Goal: Task Accomplishment & Management: Contribute content

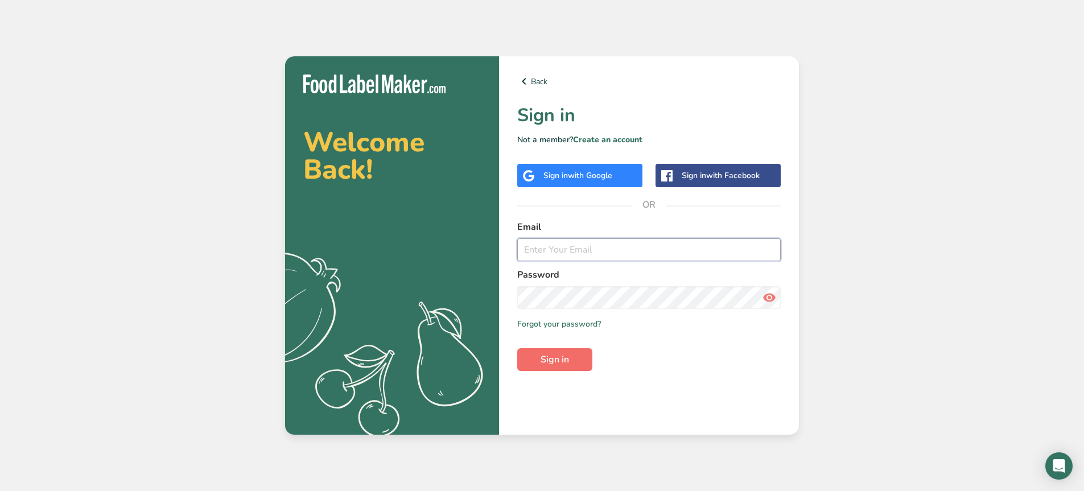
type input "[EMAIL_ADDRESS][DOMAIN_NAME]"
click at [561, 352] on button "Sign in" at bounding box center [554, 359] width 75 height 23
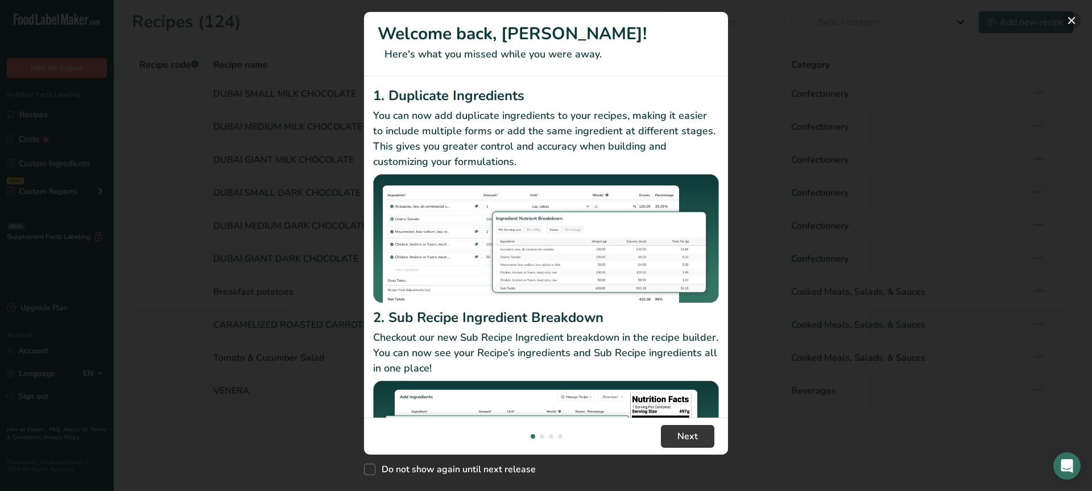
click at [1078, 19] on button "New Features" at bounding box center [1072, 20] width 18 height 18
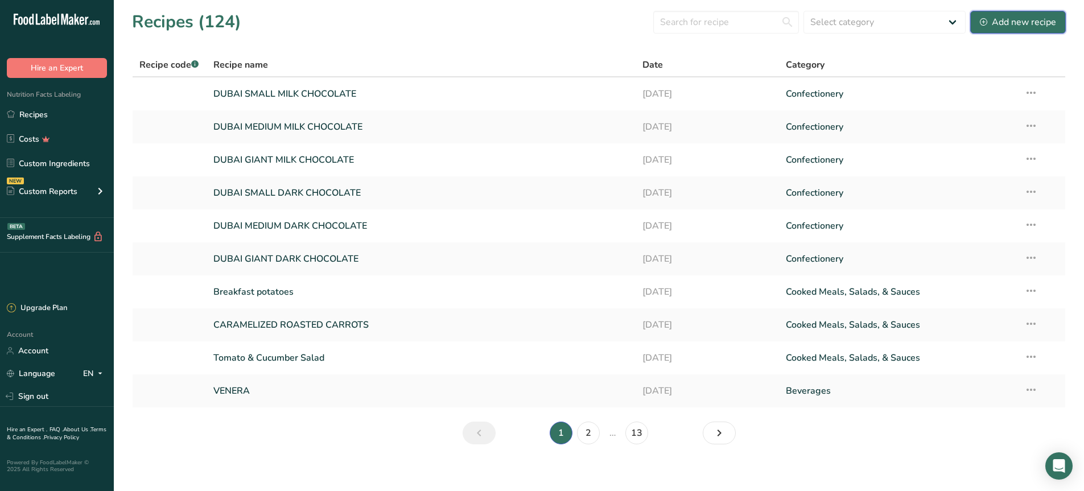
click at [1023, 28] on div "Add new recipe" at bounding box center [1018, 22] width 76 height 14
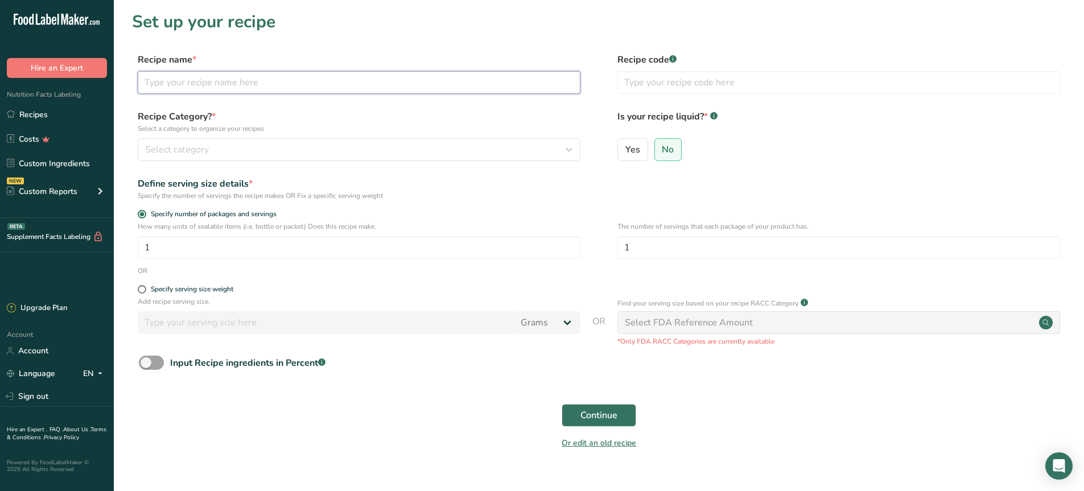
click at [205, 86] on input "text" at bounding box center [359, 82] width 443 height 23
type input "Lardon Dressing"
drag, startPoint x: 205, startPoint y: 130, endPoint x: 205, endPoint y: 144, distance: 14.2
click at [205, 144] on div "Recipe Category? * Select a category to organize your recipes Select category S…" at bounding box center [359, 135] width 443 height 51
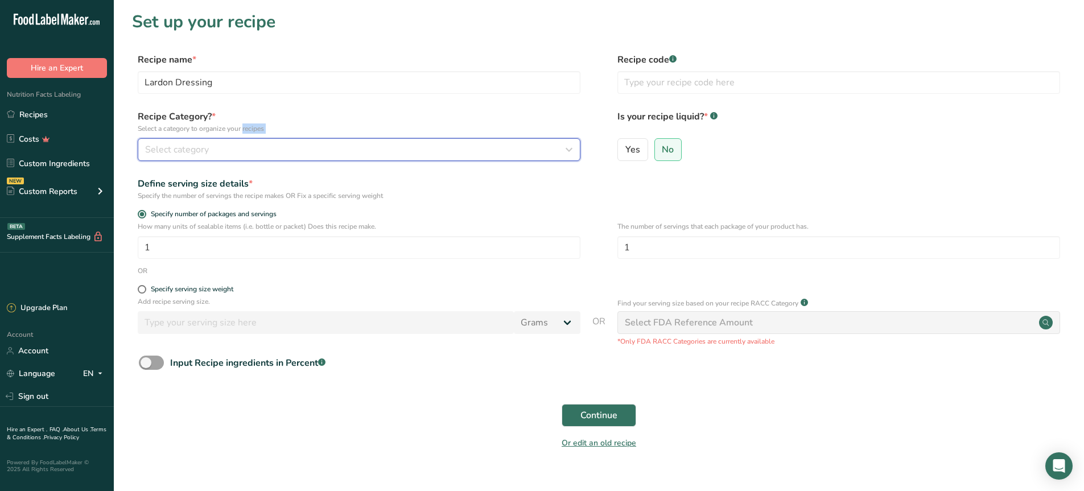
click at [205, 144] on span "Select category" at bounding box center [177, 150] width 64 height 14
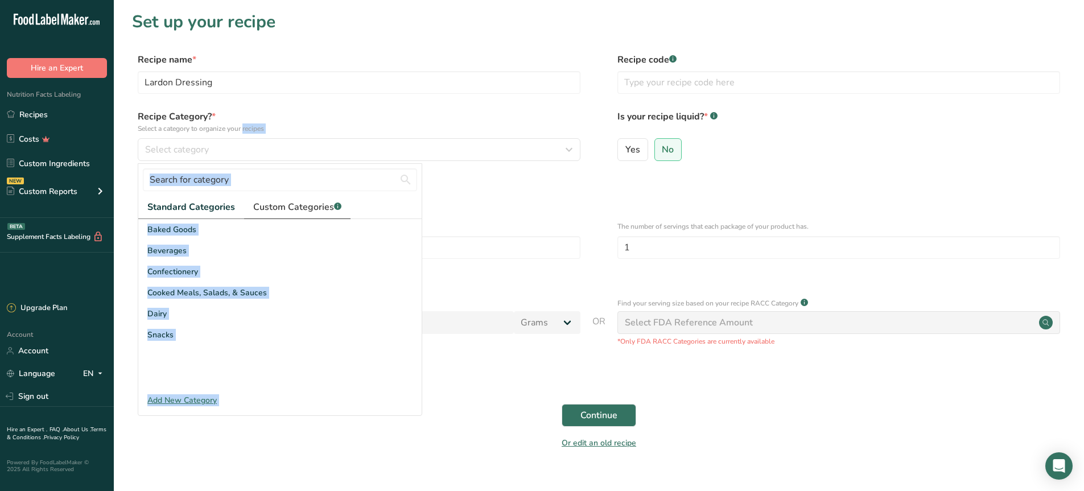
click at [329, 203] on span "Custom Categories .a-a{fill:#347362;}.b-a{fill:#fff;}" at bounding box center [297, 207] width 88 height 14
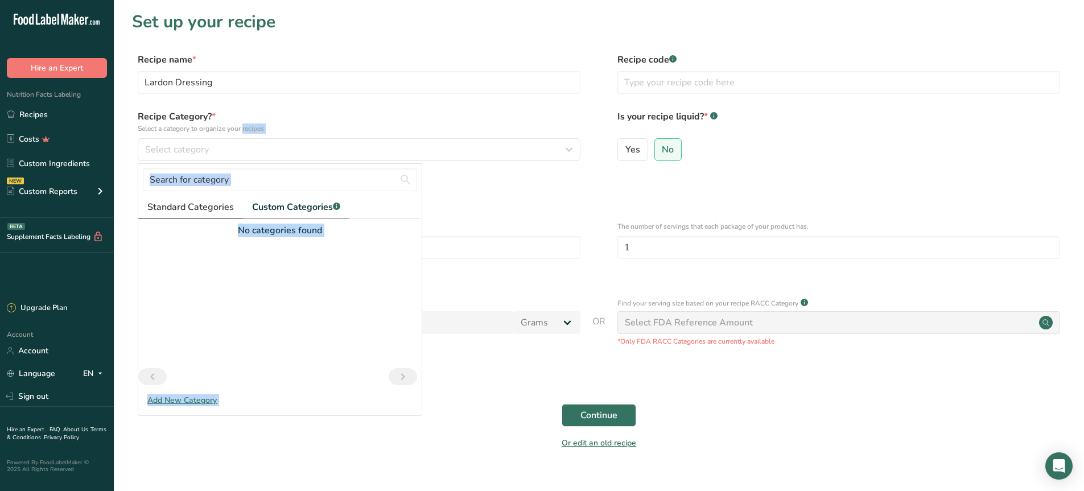
click at [219, 208] on span "Standard Categories" at bounding box center [190, 207] width 86 height 14
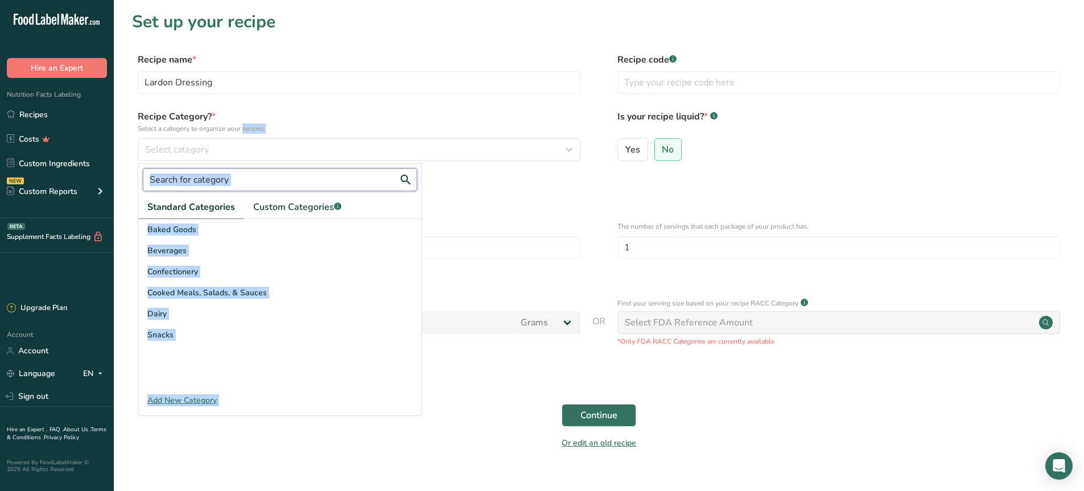
click at [229, 183] on input "text" at bounding box center [280, 179] width 274 height 23
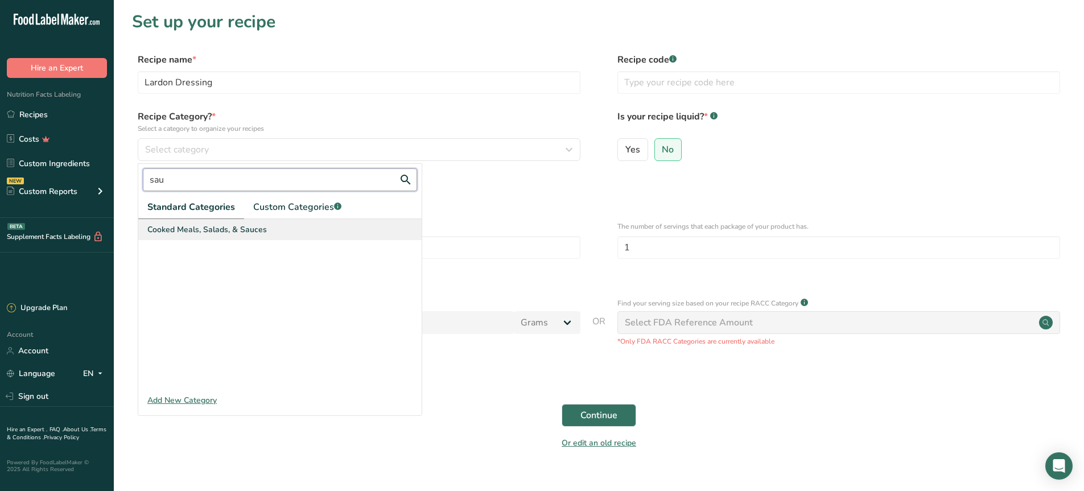
type input "sau"
click at [226, 228] on span "Cooked Meals, Salads, & Sauces" at bounding box center [206, 230] width 119 height 12
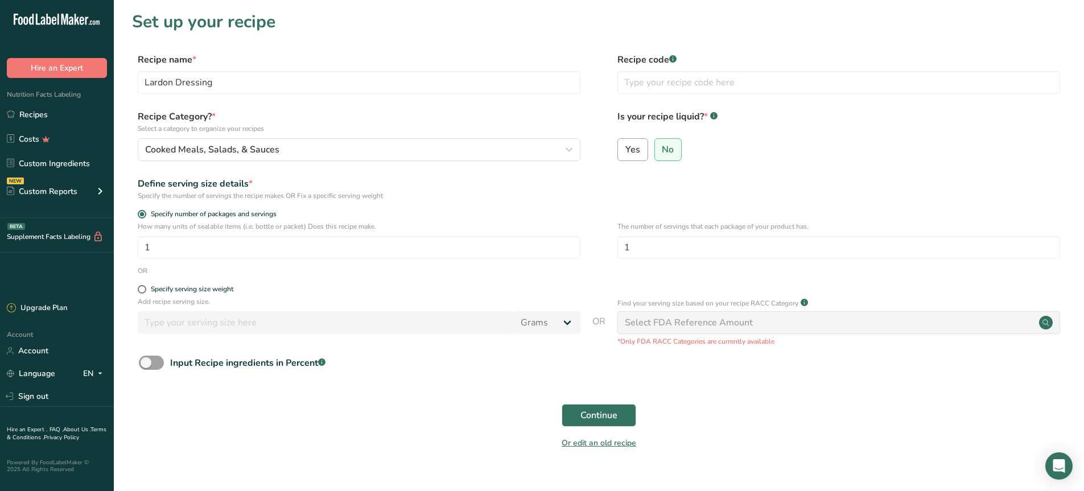
click at [642, 145] on label "Yes" at bounding box center [632, 149] width 31 height 23
click at [625, 146] on input "Yes" at bounding box center [621, 149] width 7 height 7
radio input "true"
select select "22"
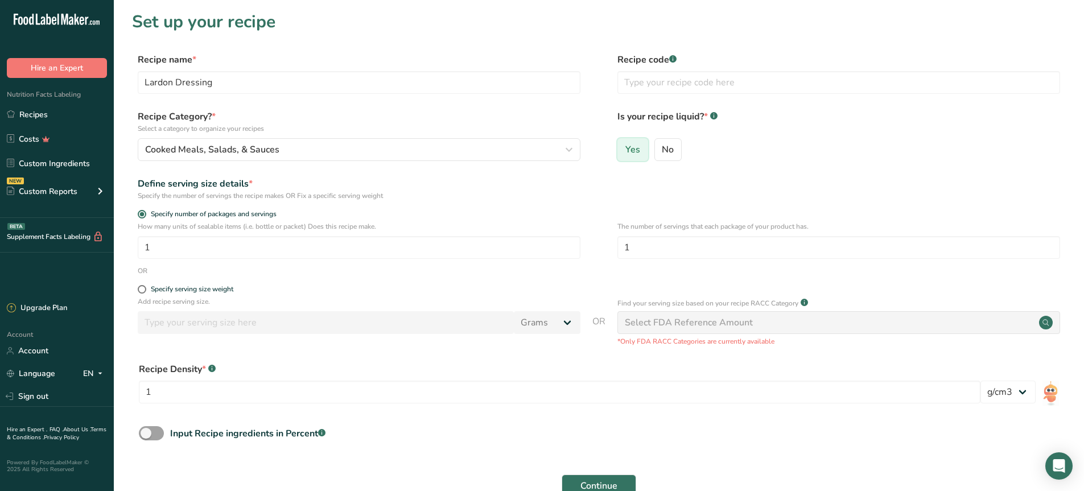
radio input "false"
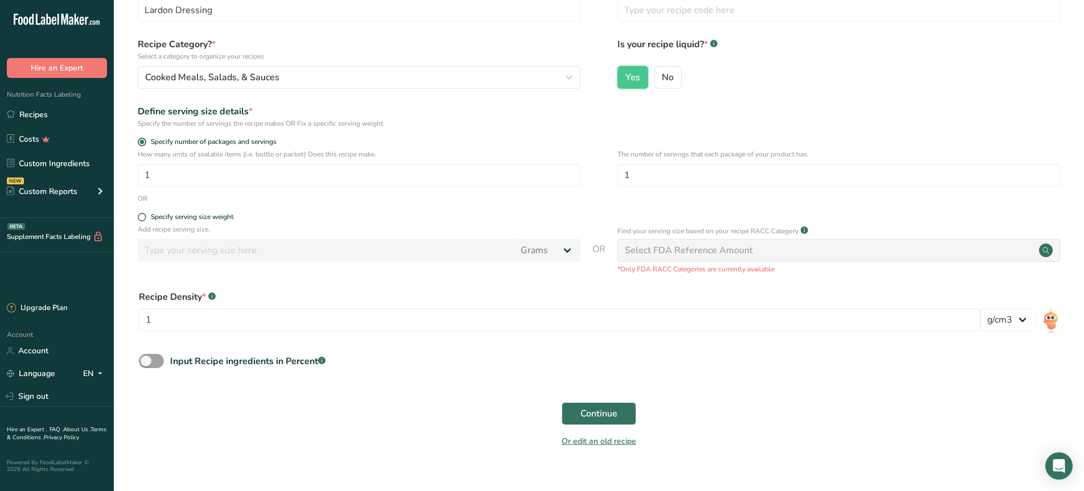
scroll to position [90, 0]
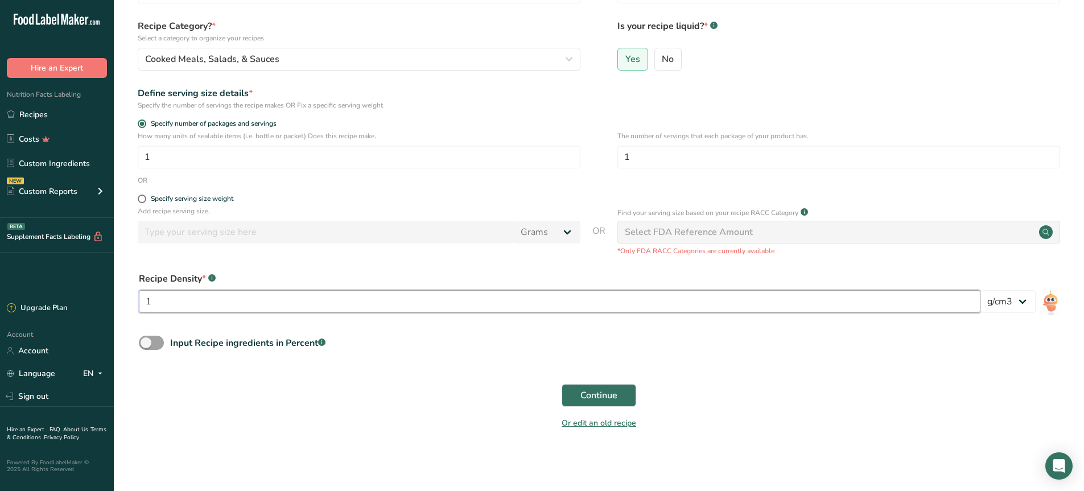
click at [230, 308] on input "1" at bounding box center [559, 301] width 841 height 23
click at [995, 289] on div "Recipe Density * .a-a{fill:#347362;}.b-a{fill:#fff;} 1 lb/ft3 g/cm3" at bounding box center [598, 295] width 933 height 61
click at [998, 301] on select "lb/ft3 g/cm3" at bounding box center [1007, 301] width 55 height 23
click at [725, 229] on div "Select FDA Reference Amount" at bounding box center [689, 232] width 128 height 14
click at [141, 199] on span at bounding box center [142, 199] width 9 height 9
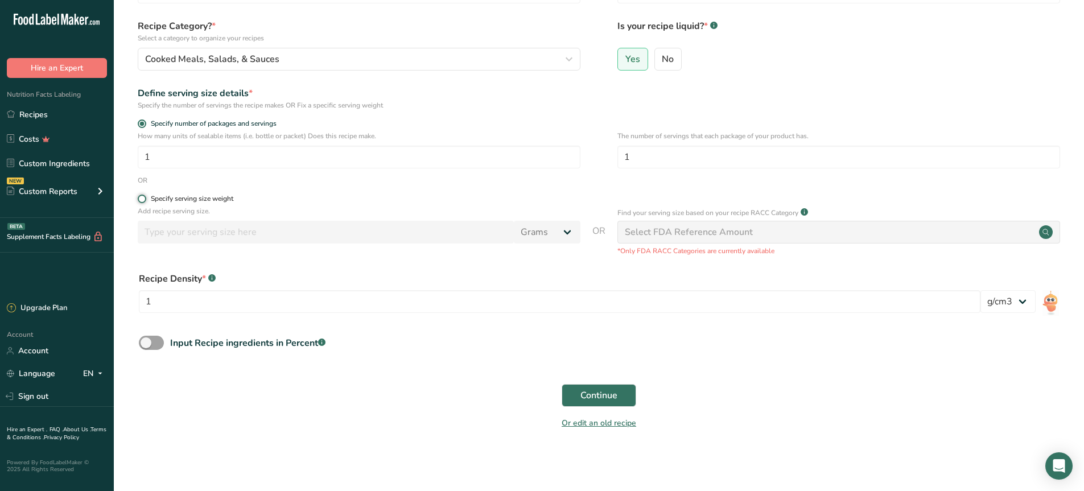
click at [141, 199] on input "Specify serving size weight" at bounding box center [141, 198] width 7 height 7
radio input "true"
radio input "false"
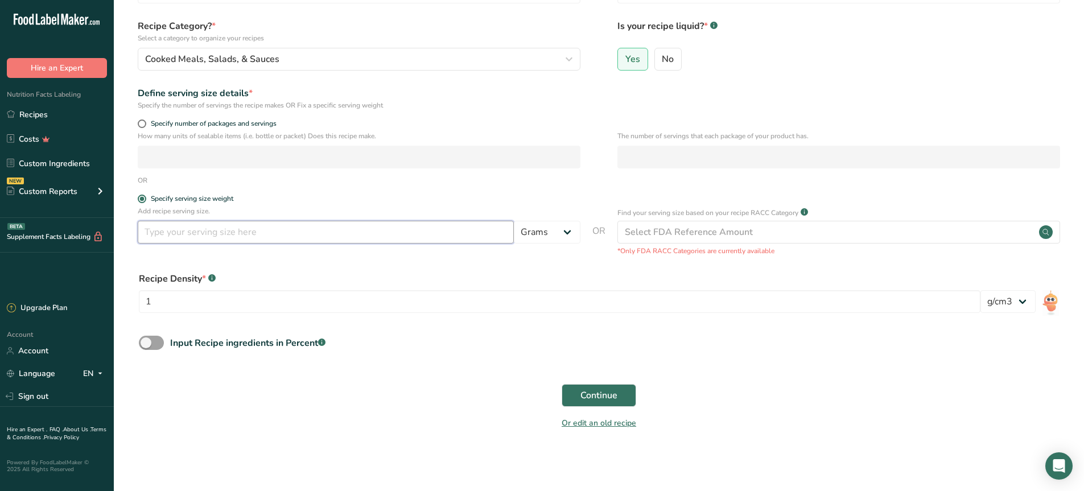
click at [175, 235] on input "number" at bounding box center [326, 232] width 376 height 23
type input "6"
click at [555, 233] on select "Grams kg mg mcg lb oz l mL fl oz tbsp tsp cup qt gallon" at bounding box center [547, 232] width 67 height 23
select select "16"
click at [514, 221] on select "Grams kg mg mcg lb oz l mL fl oz tbsp tsp cup qt gallon" at bounding box center [547, 232] width 67 height 23
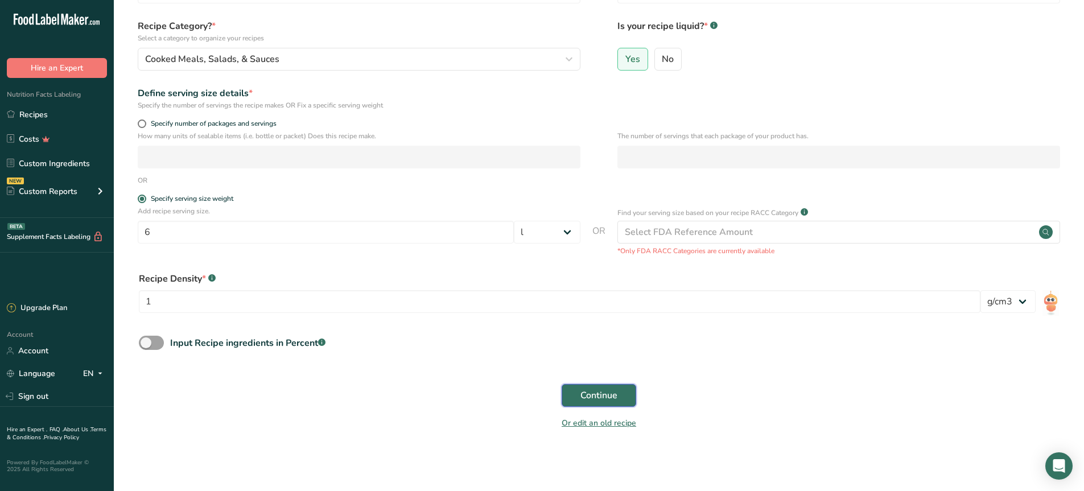
click at [608, 392] on span "Continue" at bounding box center [598, 396] width 37 height 14
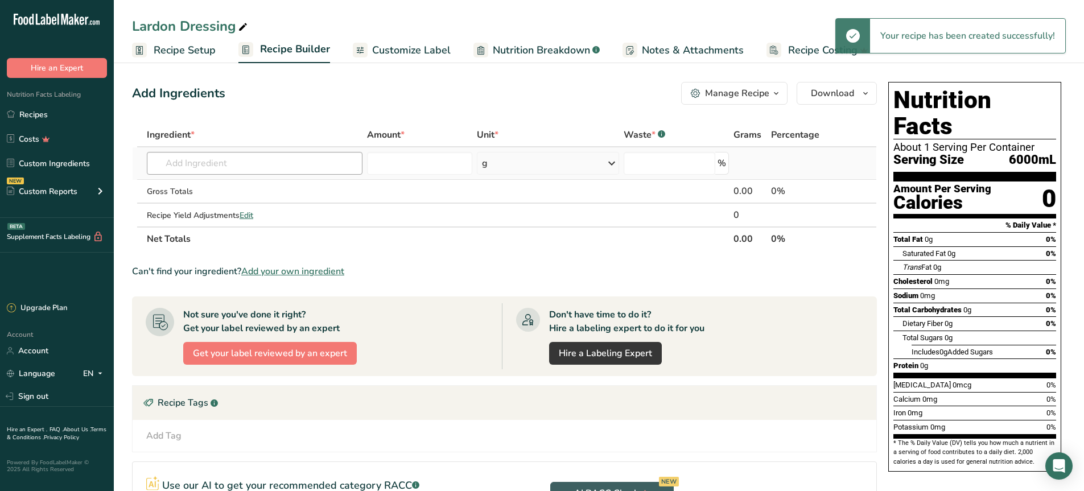
click at [237, 153] on td "Almond flour 1211 Milk, whole, 3.25% milkfat, without added vitamin A and [MEDI…" at bounding box center [254, 163] width 220 height 32
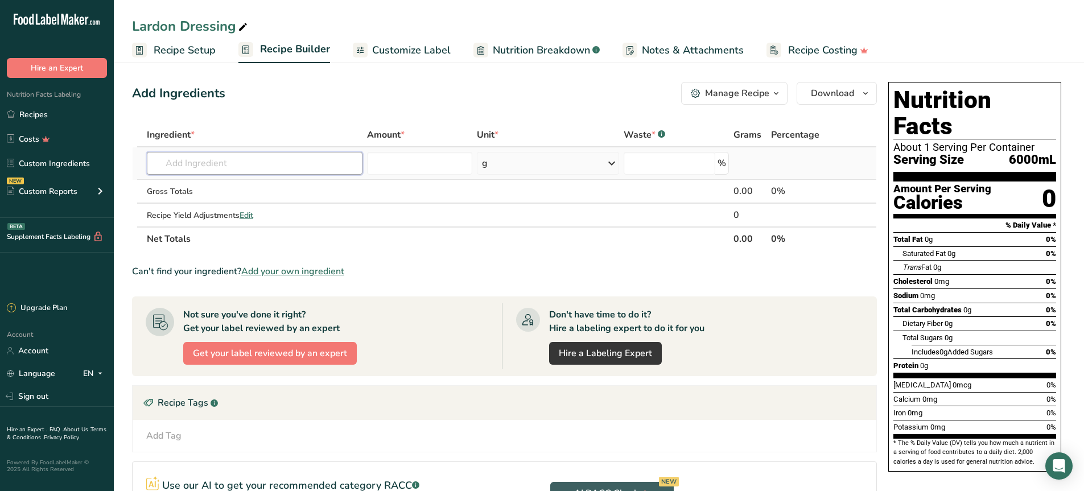
click at [234, 155] on input "text" at bounding box center [255, 163] width 216 height 23
paste input "4 egg yolks1,5 lbs of light brown sugar4 shallots, chopped16 garlic cloves20 te…"
type input "4 egg yolks1,5 lbs of light brown sugar4 shallots, chopped16 garlic cloves20 te…"
click at [234, 155] on input "4 egg yolks1,5 lbs of light brown sugar4 shallots, chopped16 garlic cloves20 te…" at bounding box center [255, 163] width 216 height 23
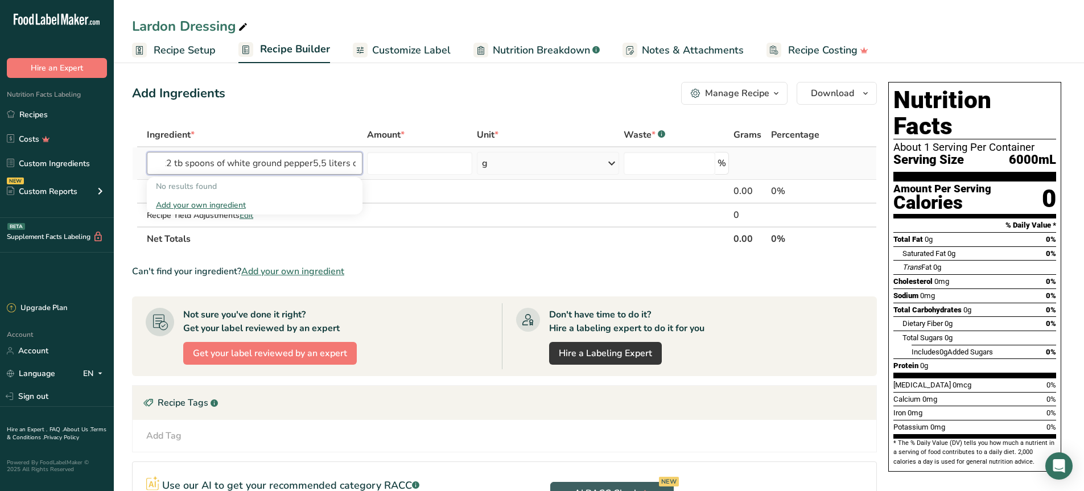
click at [234, 155] on input "4 egg yolks1,5 lbs of light brown sugar4 shallots, chopped16 garlic cloves20 te…" at bounding box center [255, 163] width 216 height 23
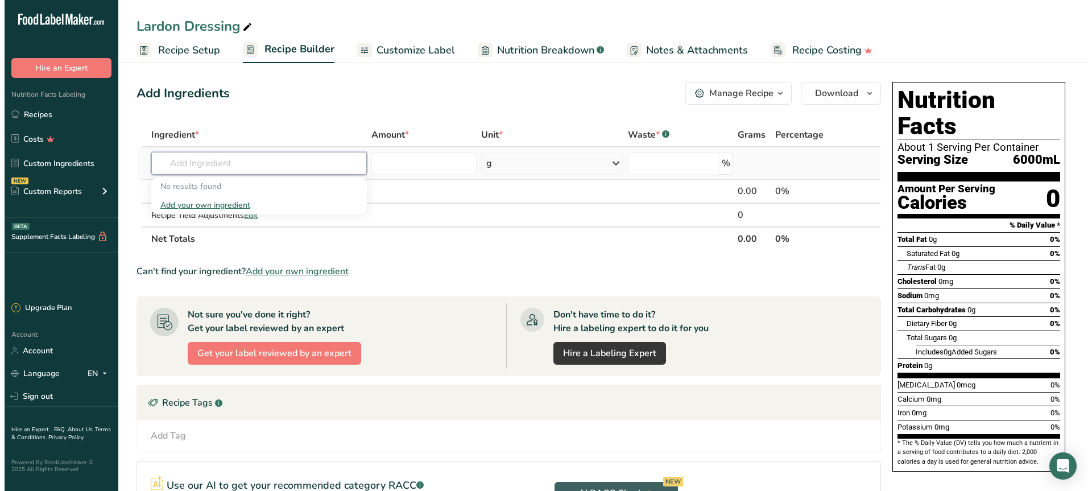
scroll to position [0, 0]
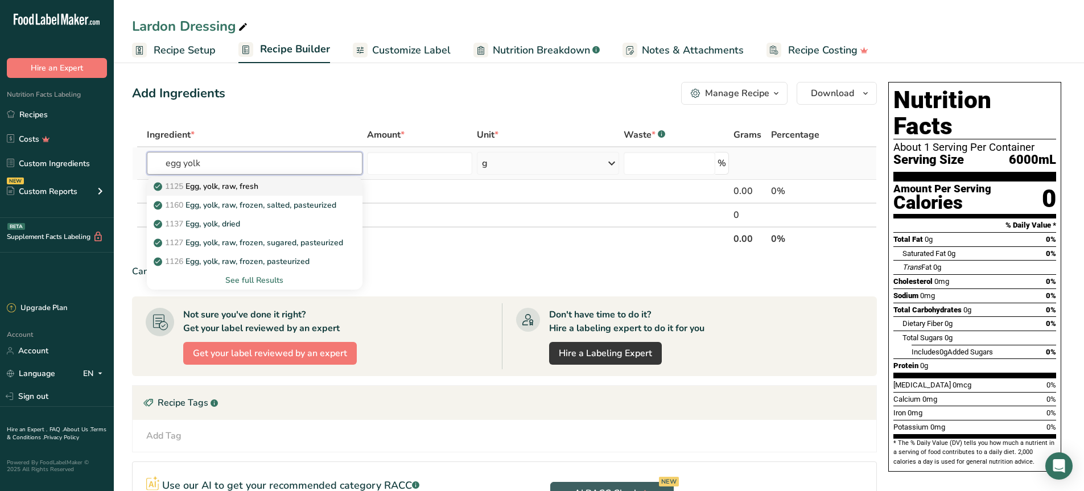
type input "egg yolk"
click at [232, 185] on p "1125 Egg, yolk, raw, fresh" at bounding box center [207, 186] width 102 height 12
type input "Egg, yolk, raw, fresh"
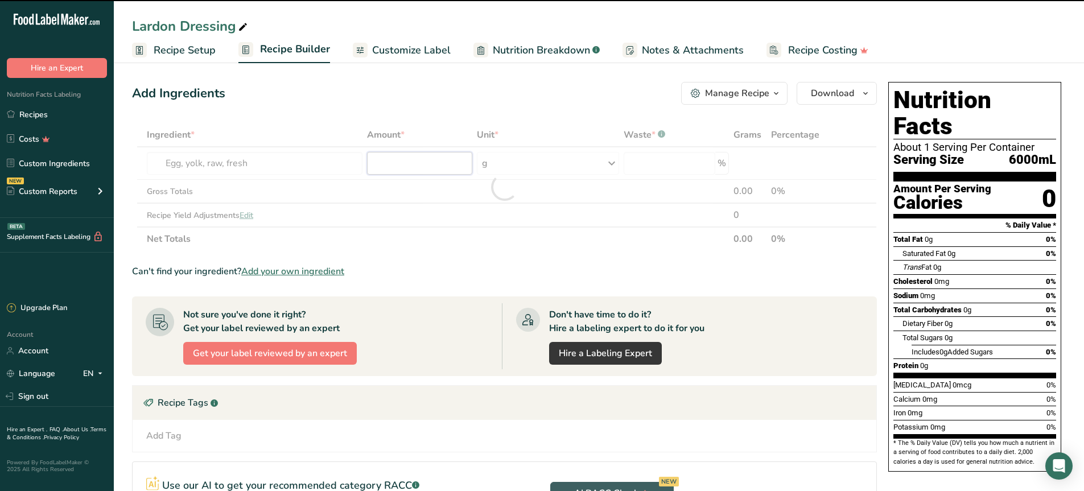
type input "0"
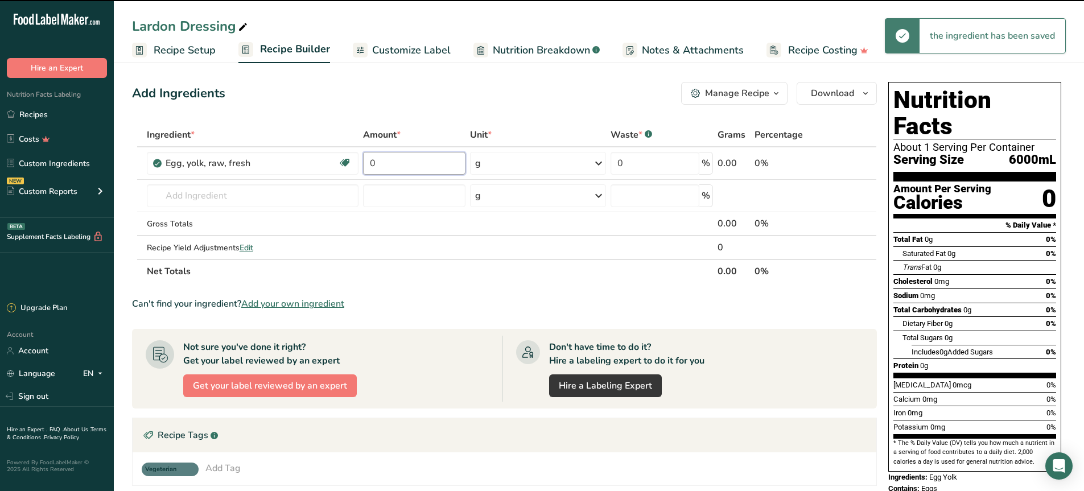
click at [418, 162] on input "0" at bounding box center [414, 163] width 102 height 23
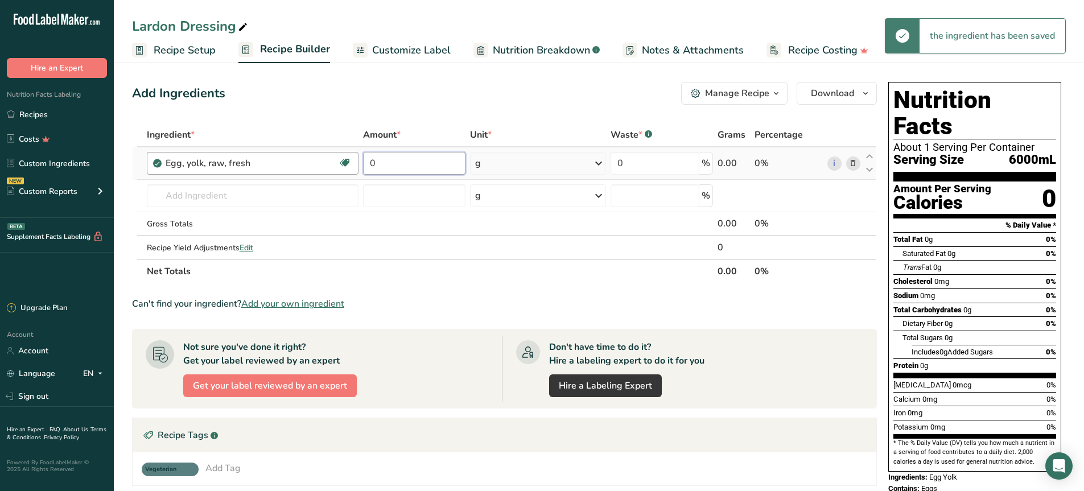
drag, startPoint x: 418, startPoint y: 162, endPoint x: 322, endPoint y: 162, distance: 96.1
click at [322, 162] on tr "Egg, yolk, raw, fresh Dairy free Gluten free Vegetarian Soy free 0 g Portions 1…" at bounding box center [504, 163] width 743 height 32
type input "4"
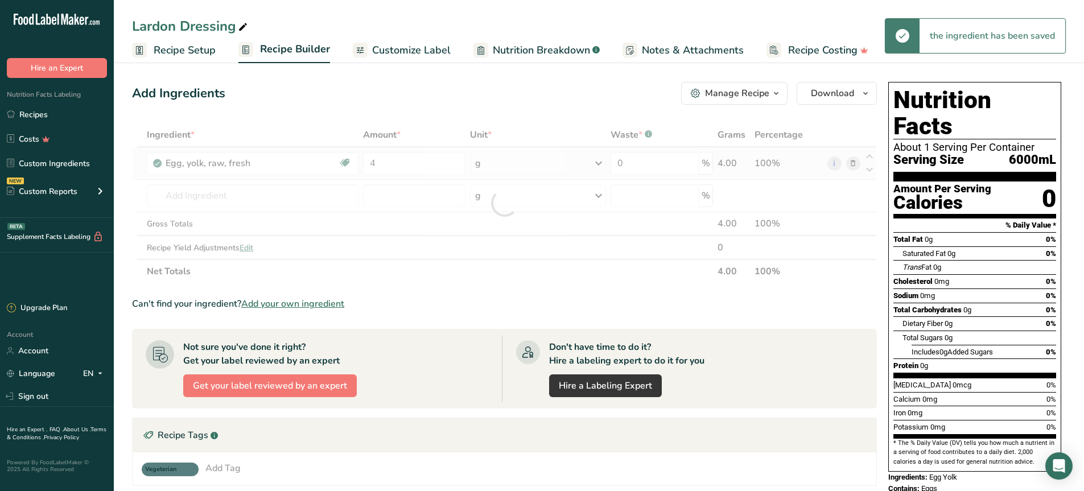
click at [514, 167] on div "Ingredient * Amount * Unit * Waste * .a-a{fill:#347362;}.b-a{fill:#fff;} Grams …" at bounding box center [504, 203] width 745 height 160
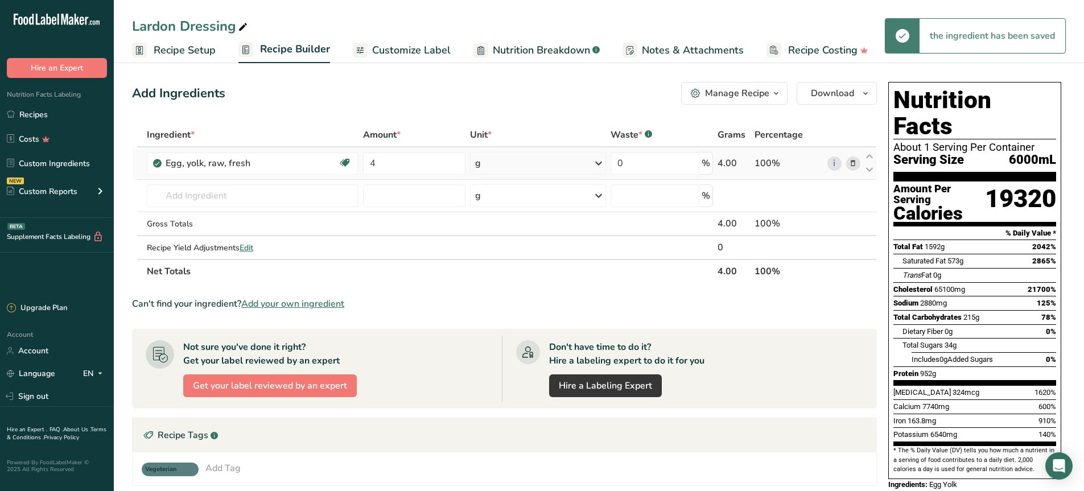
click at [521, 169] on div "g" at bounding box center [538, 163] width 136 height 23
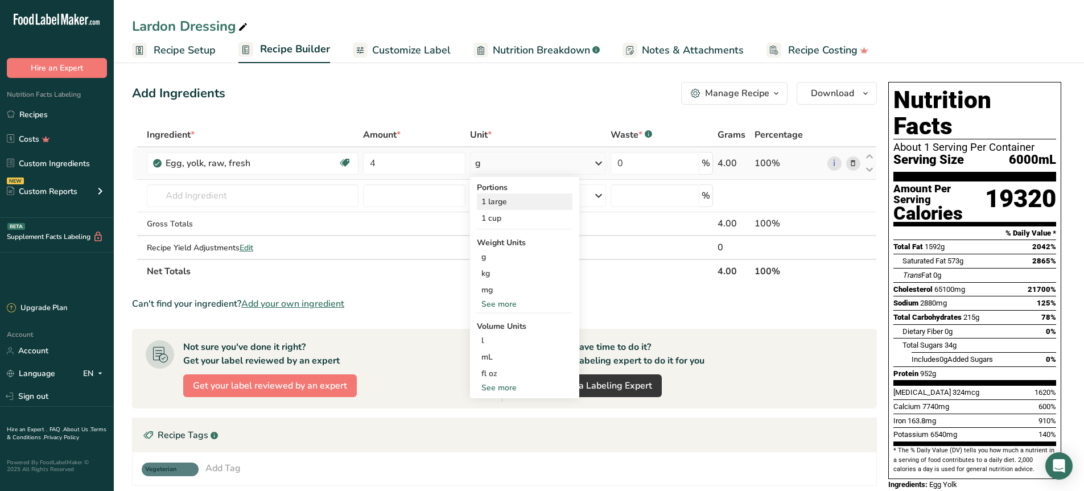
click at [506, 200] on div "1 large" at bounding box center [525, 201] width 96 height 16
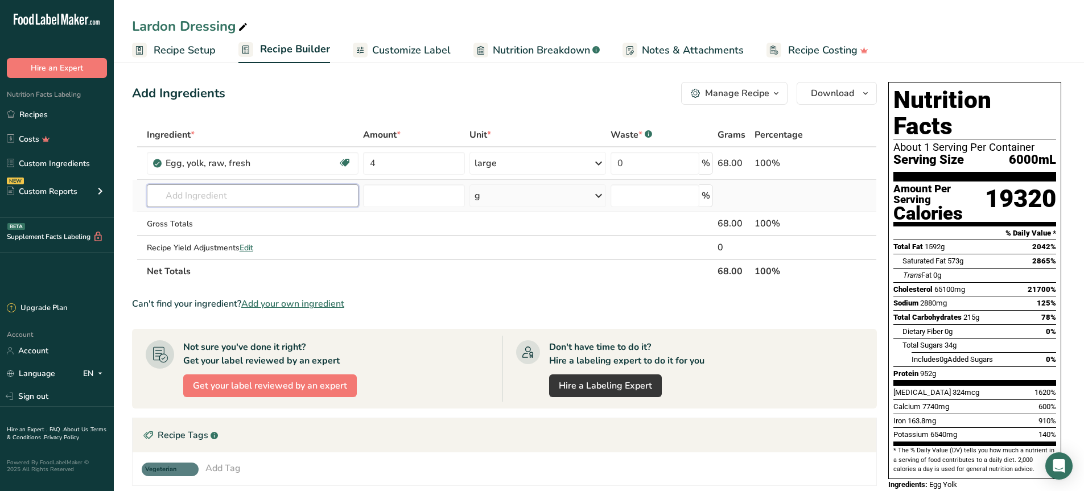
click at [226, 199] on input "text" at bounding box center [253, 195] width 212 height 23
drag, startPoint x: 155, startPoint y: 199, endPoint x: 138, endPoint y: 201, distance: 16.7
click at [138, 201] on tr "Light Brown sugar No results found Add your own ingredient g Weight Units g kg …" at bounding box center [504, 196] width 743 height 32
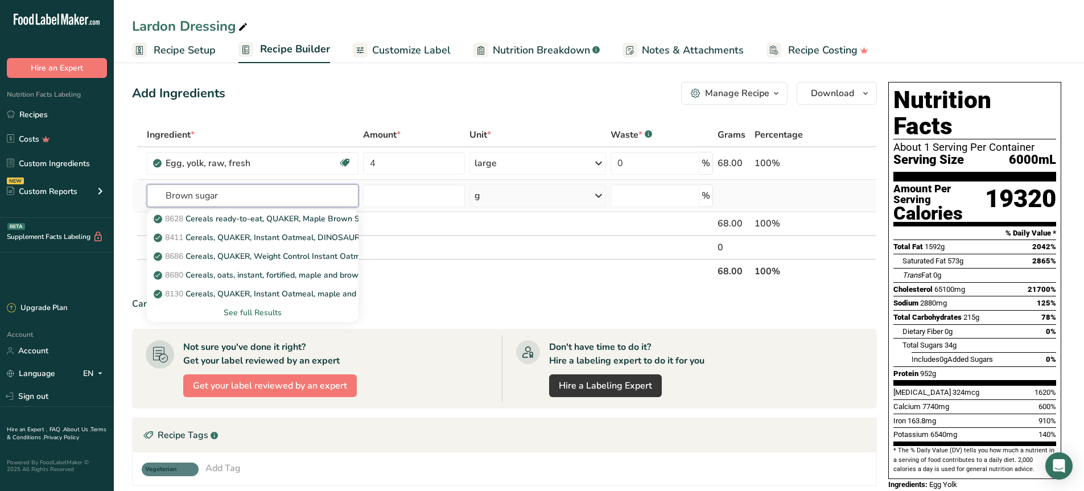
type input "Brown sugar"
click at [251, 313] on div "See full Results" at bounding box center [252, 313] width 193 height 12
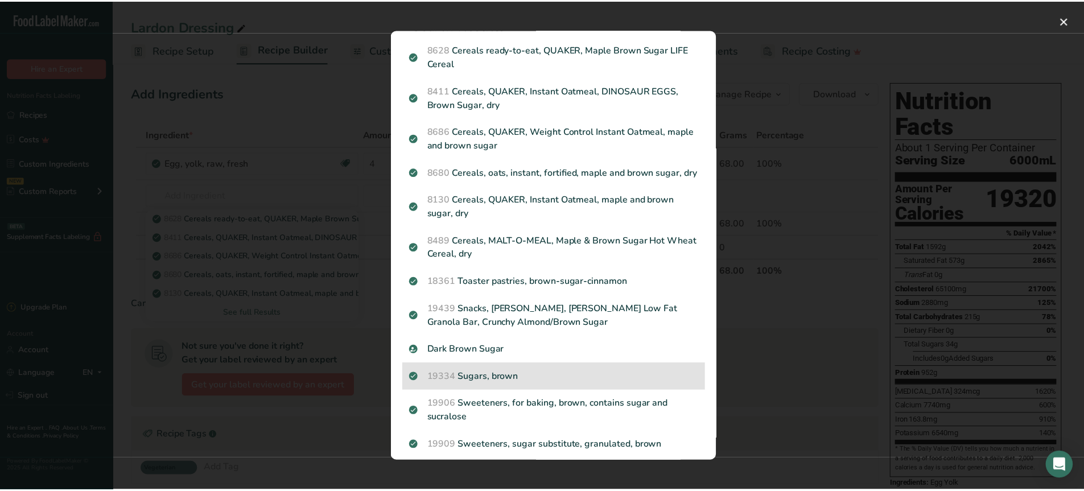
scroll to position [51, 0]
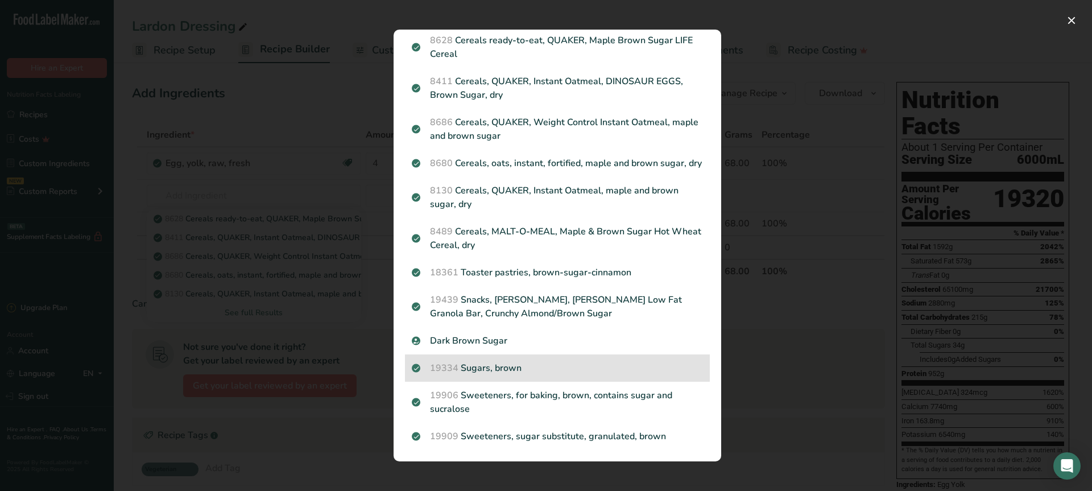
click at [519, 364] on p "19334 Sugars, brown" at bounding box center [557, 368] width 291 height 14
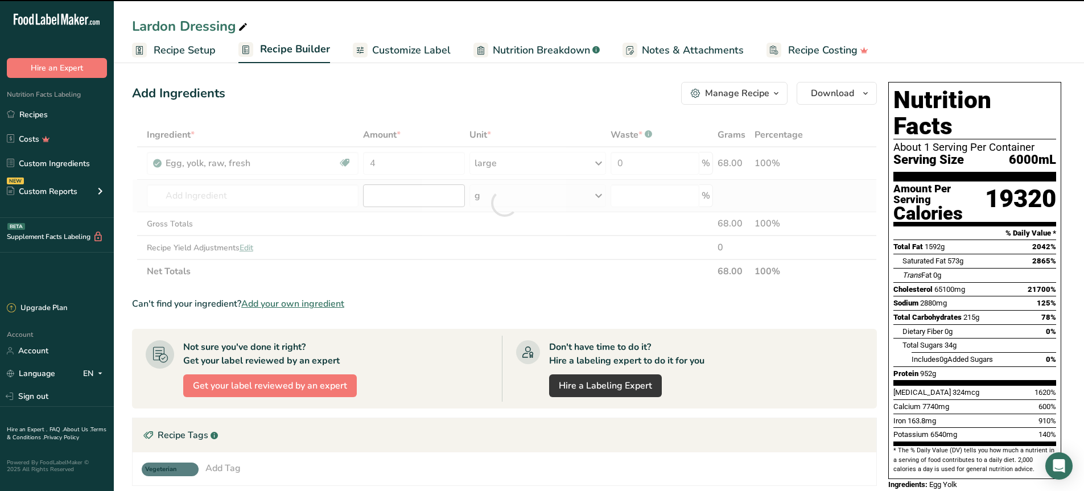
type input "0"
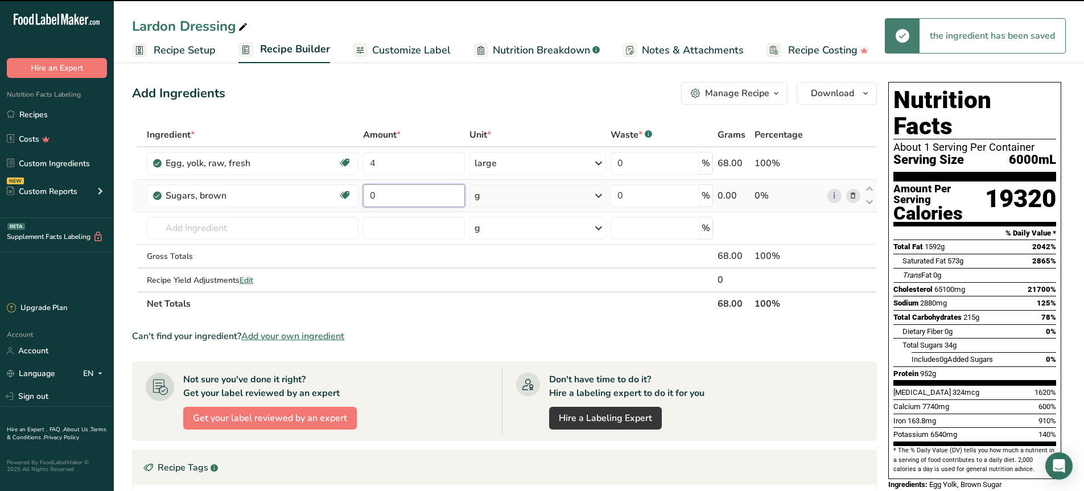
click at [393, 197] on input "0" at bounding box center [414, 195] width 102 height 23
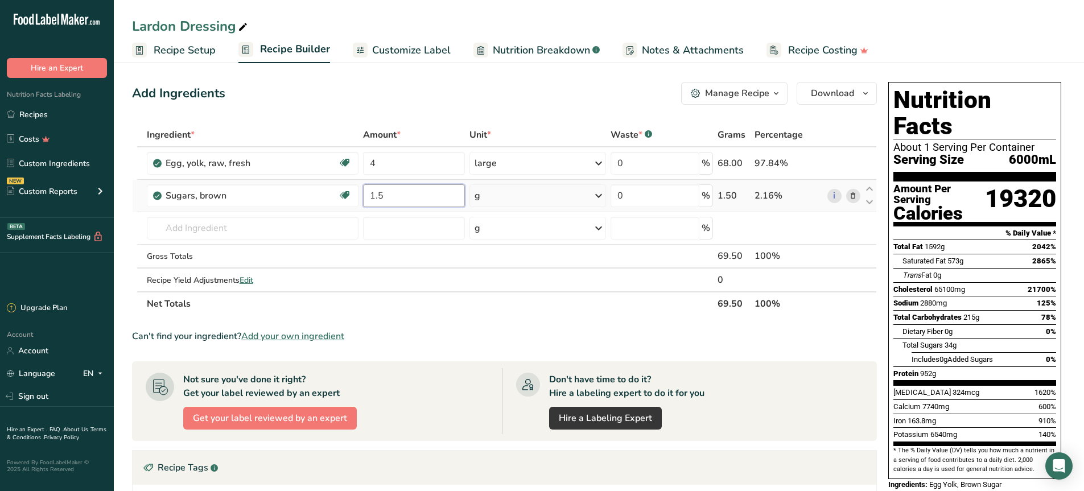
type input "1.5"
click at [547, 196] on div "Ingredient * Amount * Unit * Waste * .a-a{fill:#347362;}.b-a{fill:#fff;} Grams …" at bounding box center [504, 219] width 745 height 193
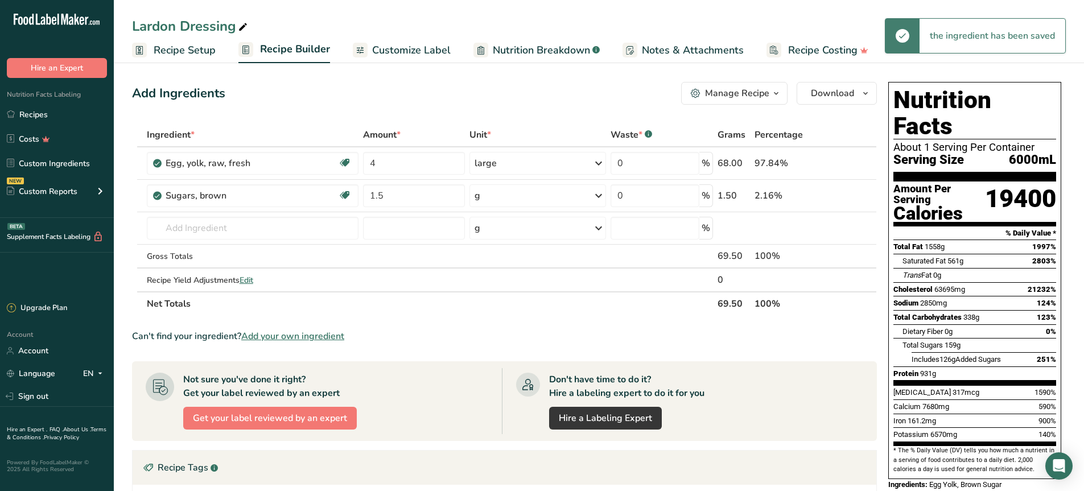
click at [574, 197] on div "g" at bounding box center [537, 195] width 137 height 23
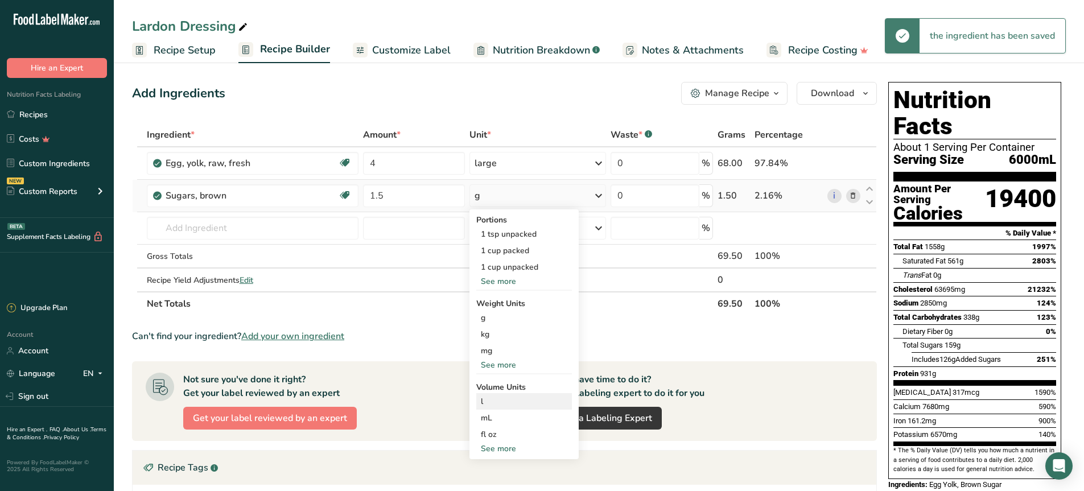
click at [499, 400] on div "l" at bounding box center [524, 401] width 86 height 12
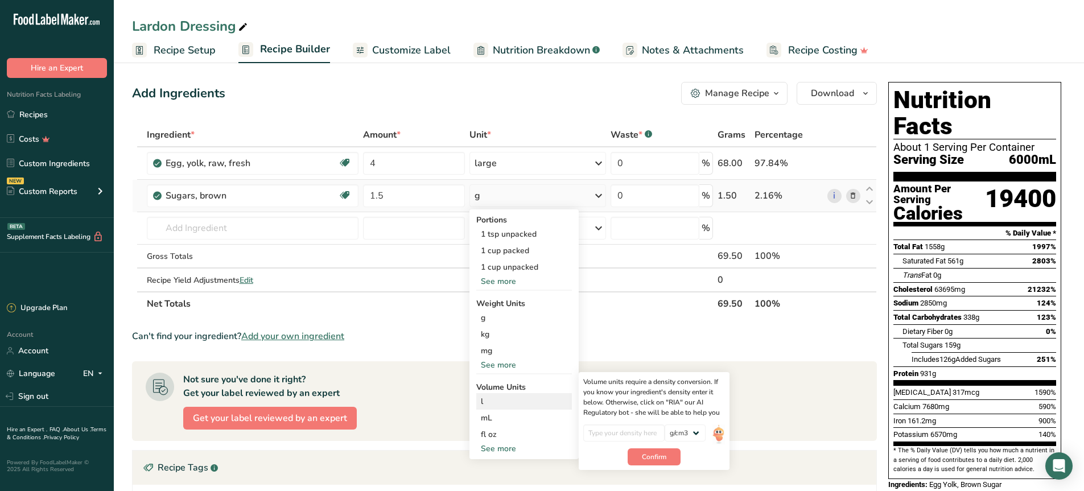
click at [484, 398] on div "l" at bounding box center [524, 401] width 86 height 12
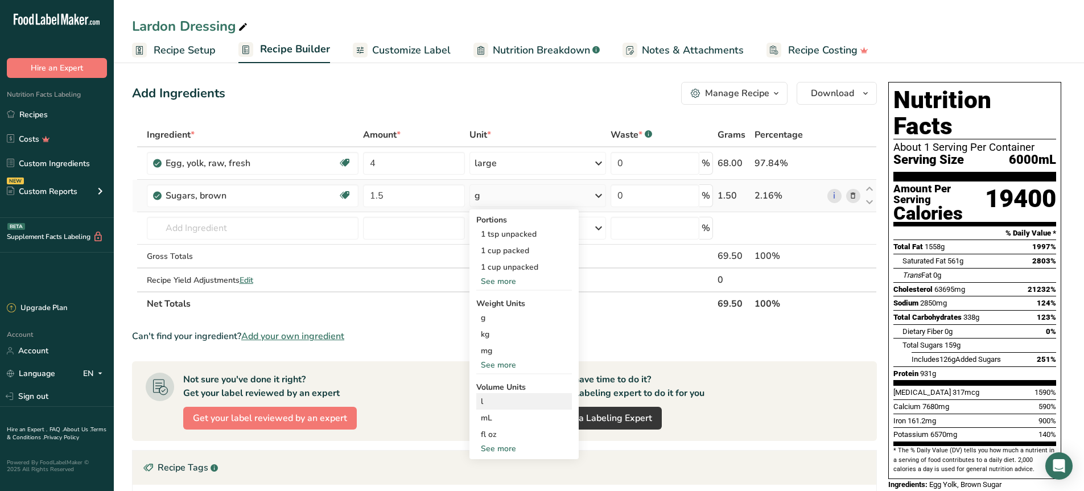
click at [487, 404] on div "l" at bounding box center [524, 401] width 86 height 12
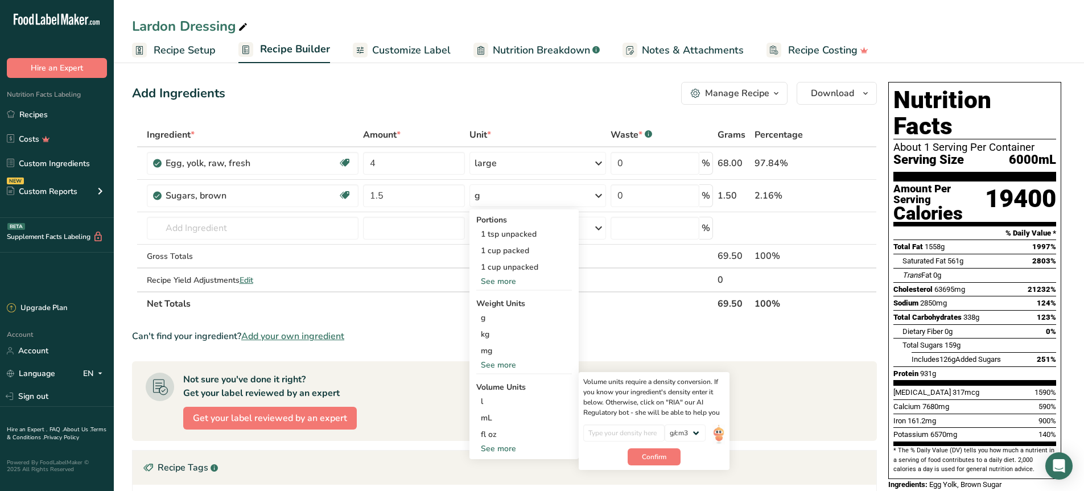
click at [638, 345] on section "Ingredient * Amount * Unit * Waste * .a-a{fill:#347362;}.b-a{fill:#fff;} Grams …" at bounding box center [504, 436] width 745 height 626
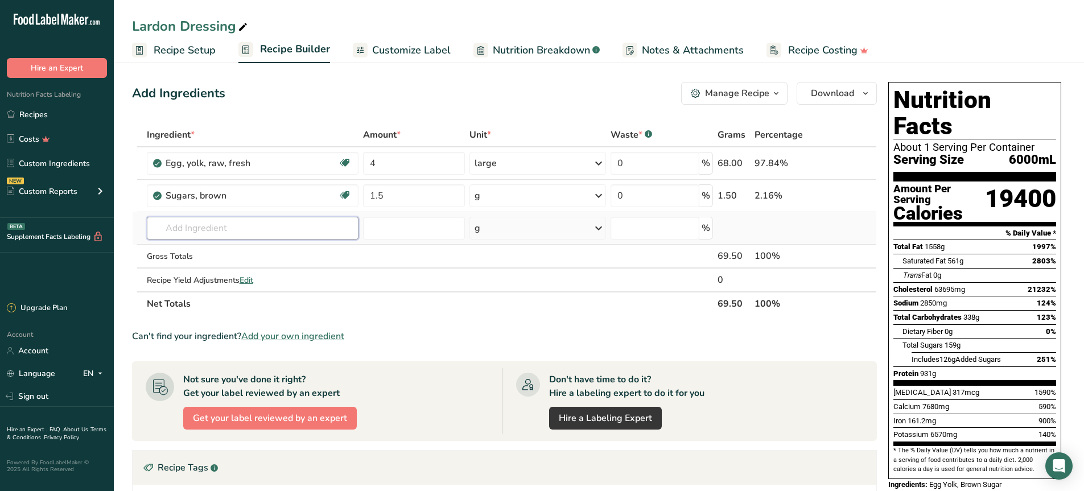
drag, startPoint x: 200, startPoint y: 230, endPoint x: 192, endPoint y: 239, distance: 11.7
click at [192, 239] on input "text" at bounding box center [253, 228] width 212 height 23
type input "shallot"
click at [216, 254] on p "11677 Shallots, raw" at bounding box center [197, 251] width 82 height 12
type input "Shallots, raw"
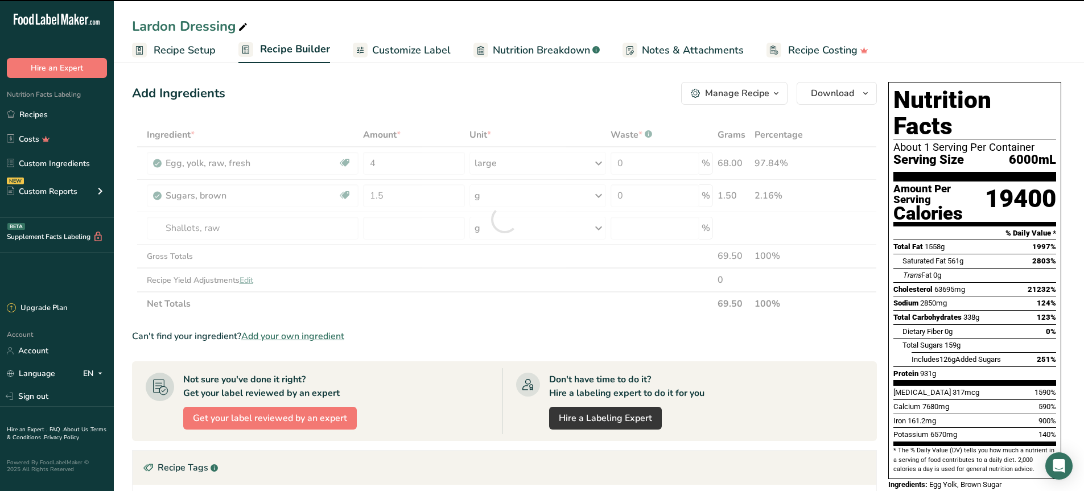
click at [412, 220] on div at bounding box center [504, 219] width 745 height 193
type input "0"
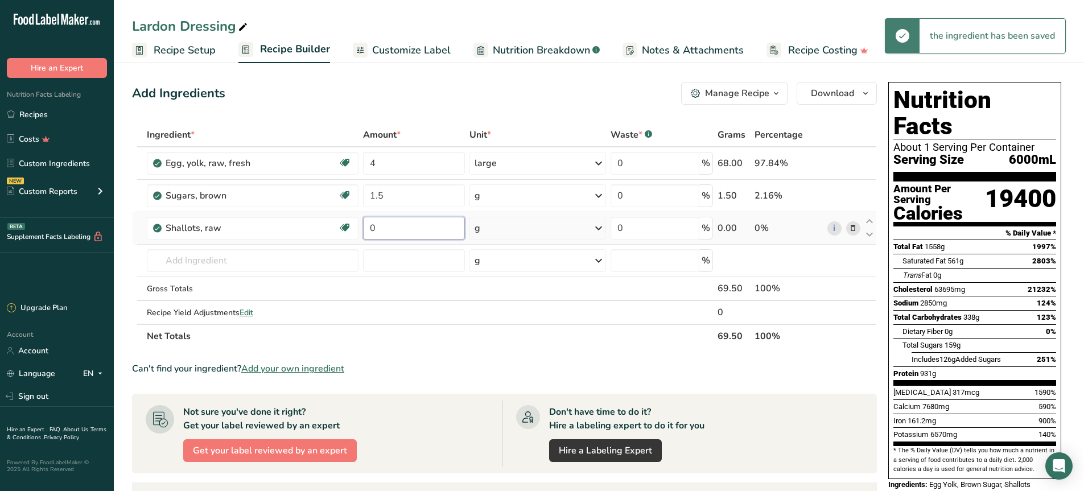
click at [414, 229] on input "0" at bounding box center [414, 228] width 102 height 23
drag, startPoint x: 414, startPoint y: 229, endPoint x: 328, endPoint y: 217, distance: 86.7
click at [328, 217] on tr "Shallots, raw Dairy free Gluten free Vegan Vegetarian Soy free 0 g Portions 1 t…" at bounding box center [504, 228] width 743 height 32
type input "4"
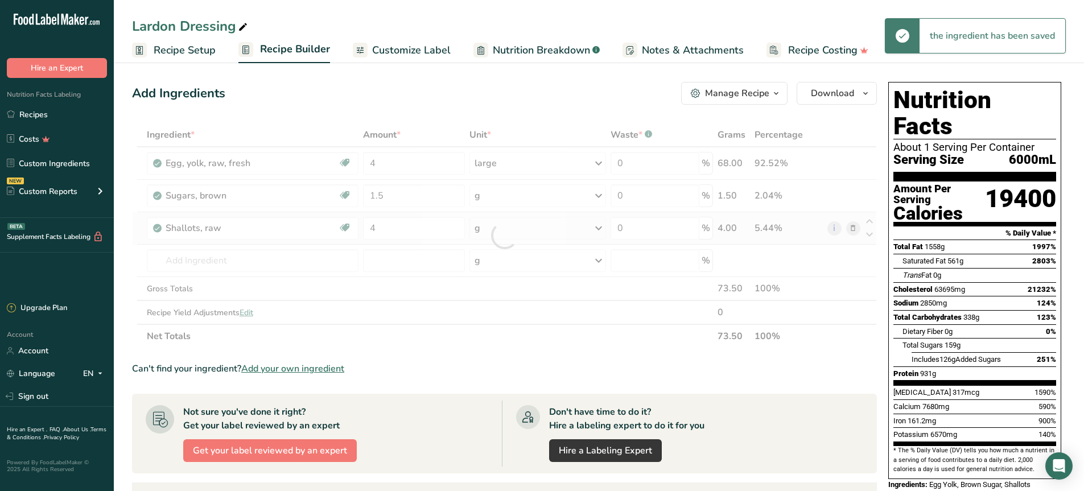
click at [509, 229] on div "Ingredient * Amount * Unit * Waste * .a-a{fill:#347362;}.b-a{fill:#fff;} Grams …" at bounding box center [504, 235] width 745 height 225
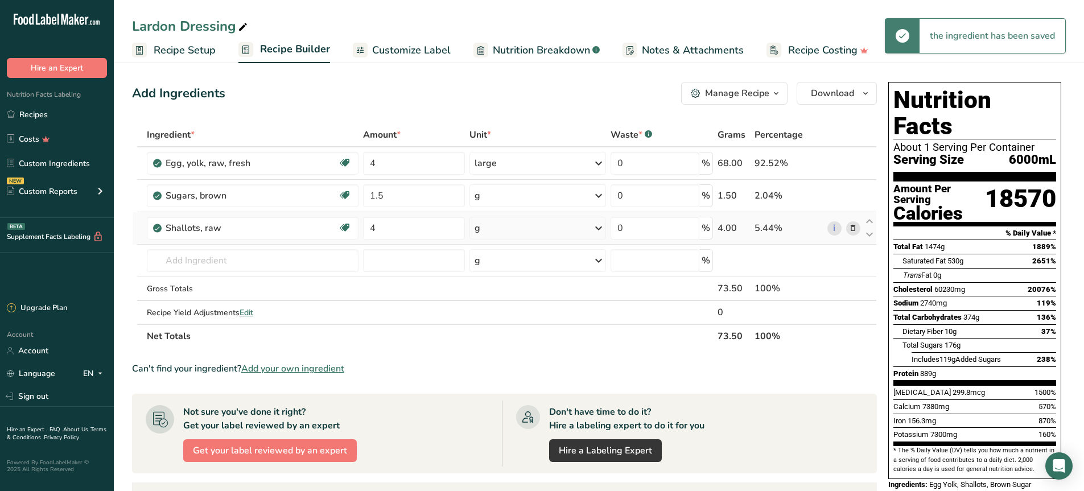
click at [528, 226] on div "g" at bounding box center [537, 228] width 137 height 23
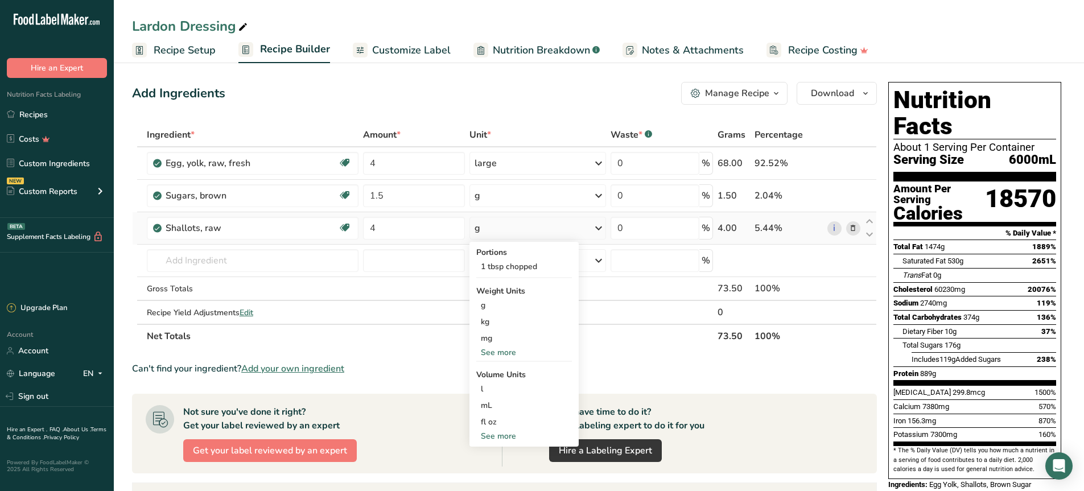
click at [492, 437] on div "See more" at bounding box center [524, 436] width 96 height 12
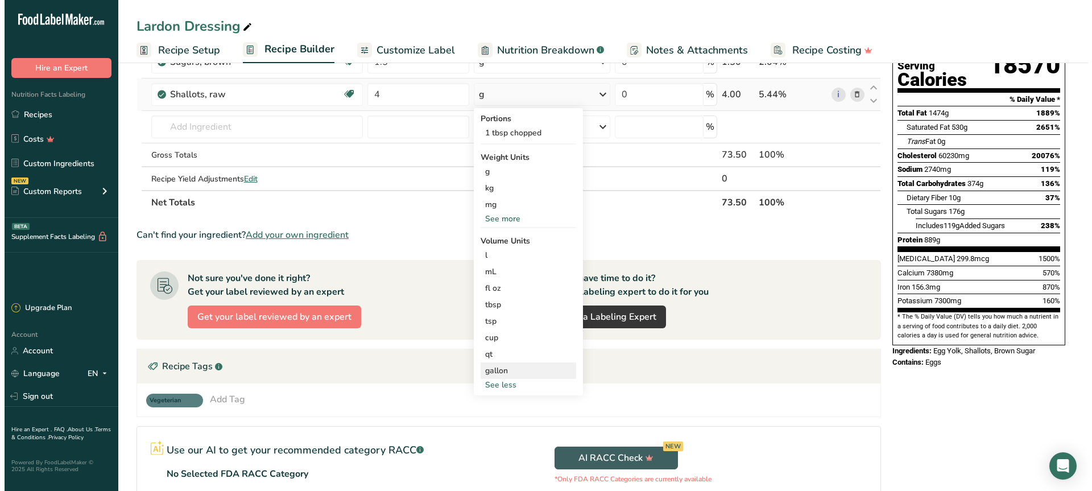
scroll to position [114, 0]
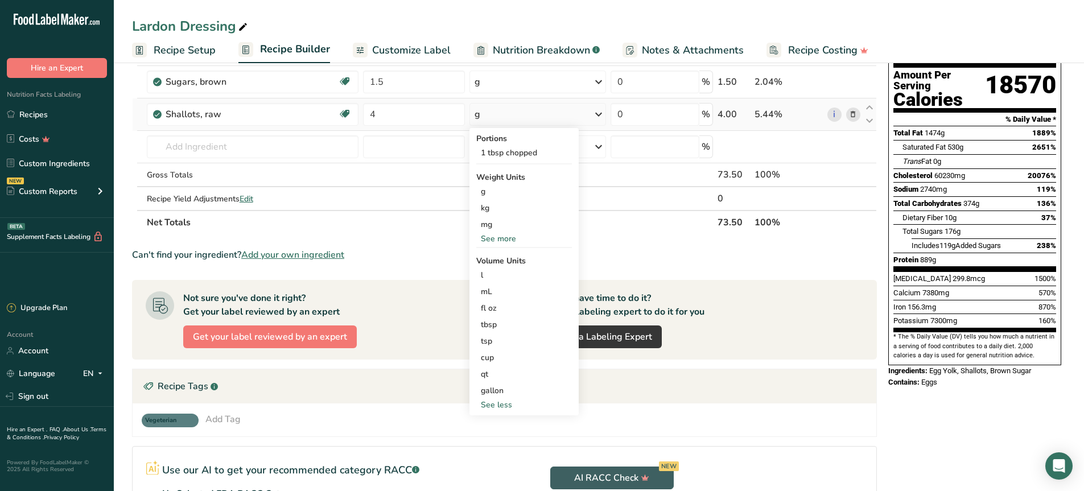
click at [497, 233] on div "See more" at bounding box center [524, 239] width 96 height 12
click at [511, 154] on div "1 tbsp chopped" at bounding box center [524, 152] width 96 height 16
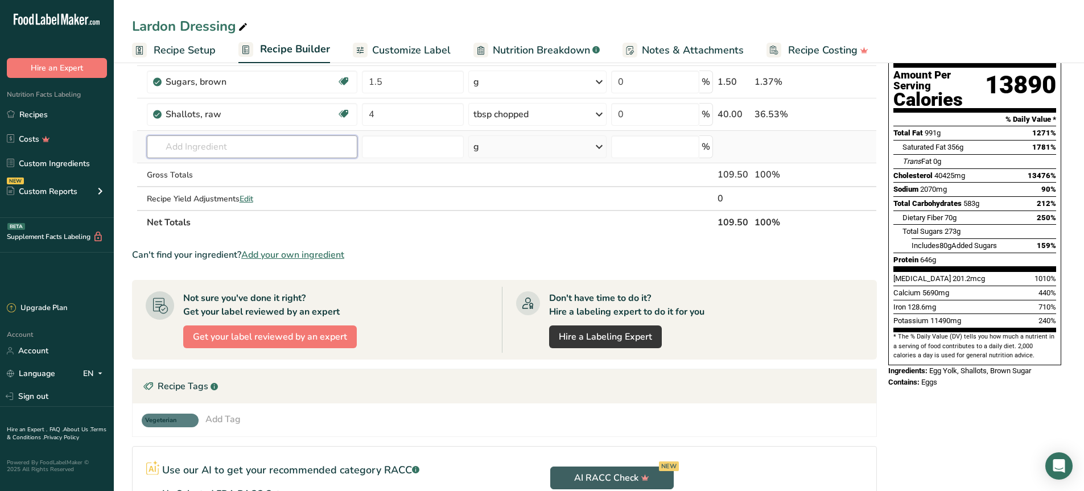
click at [238, 142] on input "text" at bounding box center [252, 146] width 211 height 23
type input "garlic cl"
click at [218, 168] on div "Garlic Cloves" at bounding box center [243, 170] width 175 height 12
type input "Garlic Cloves"
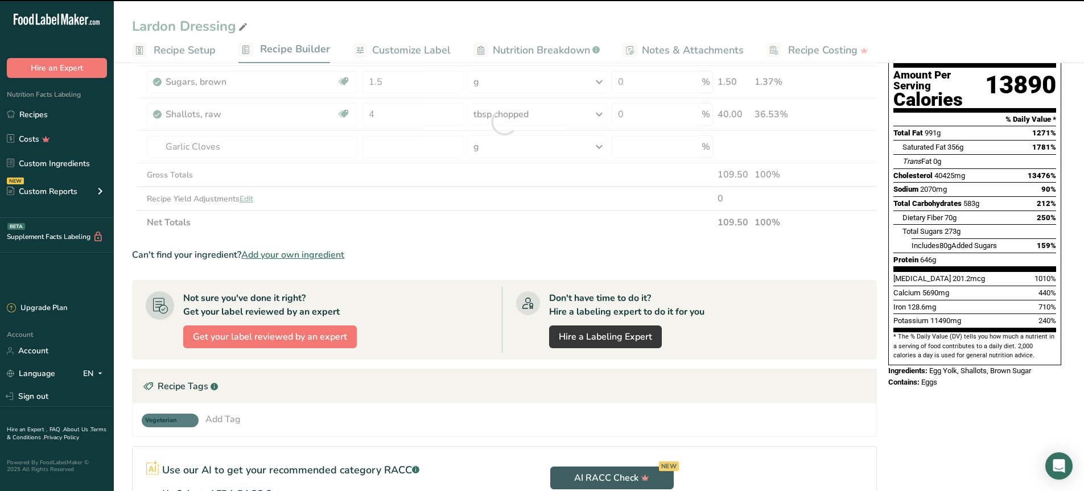
type input "0"
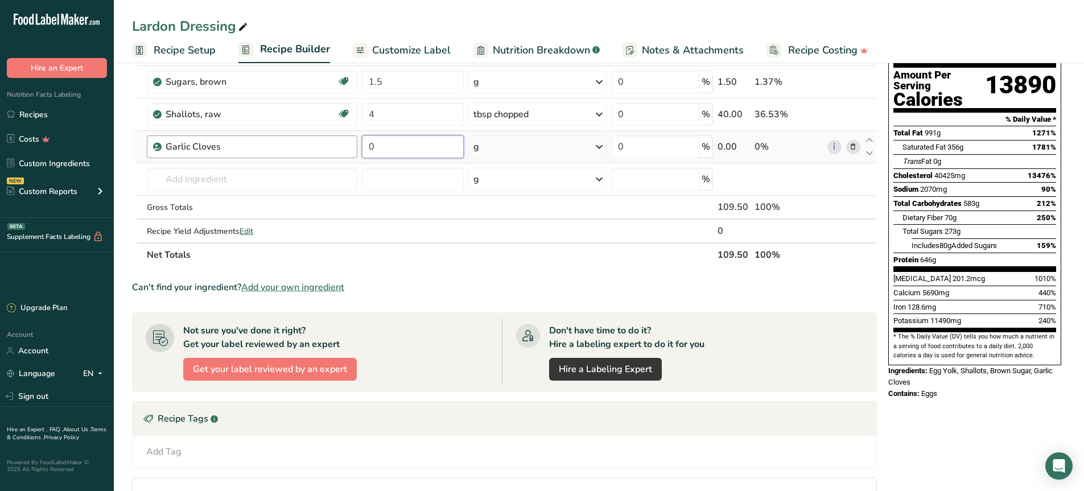
drag, startPoint x: 392, startPoint y: 146, endPoint x: 333, endPoint y: 151, distance: 58.8
click at [336, 150] on tr "Garlic Cloves 0 g Weight Units g kg mg See more Volume Units l Volume units req…" at bounding box center [504, 147] width 743 height 32
click at [591, 138] on div "Ingredient * Amount * Unit * Waste * .a-a{fill:#347362;}.b-a{fill:#fff;} Grams …" at bounding box center [504, 138] width 745 height 258
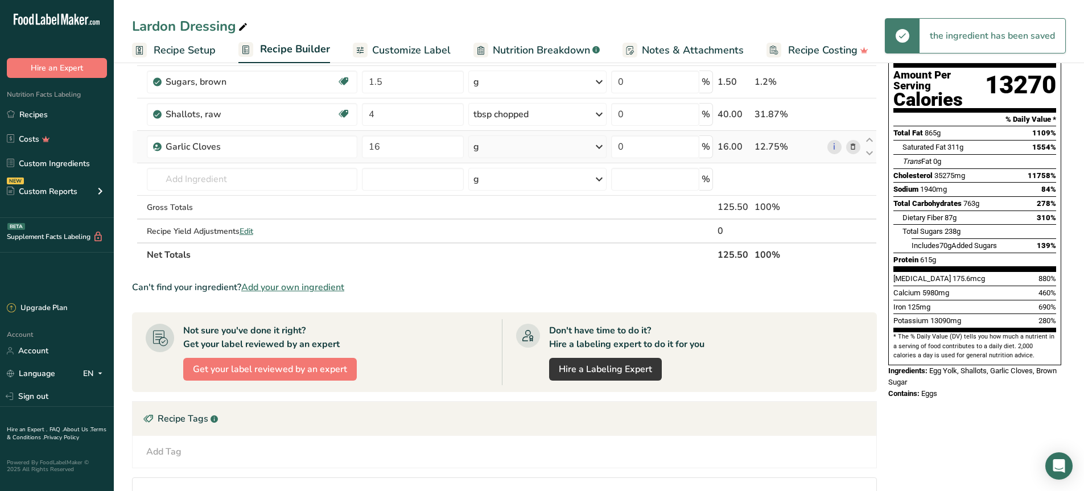
click at [537, 149] on div "g" at bounding box center [537, 146] width 139 height 23
click at [514, 237] on div "See more" at bounding box center [523, 237] width 96 height 12
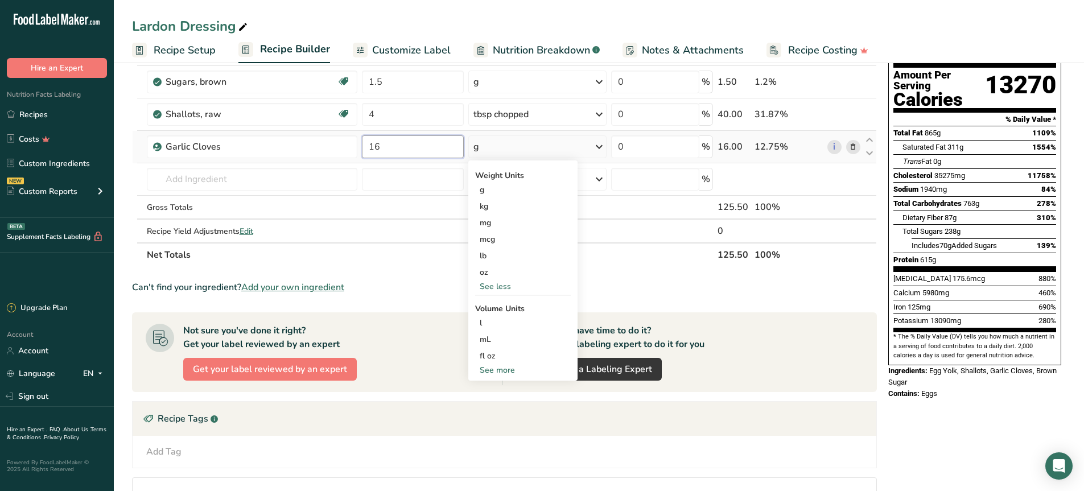
drag, startPoint x: 393, startPoint y: 148, endPoint x: 362, endPoint y: 141, distance: 30.9
click at [362, 141] on input "16" at bounding box center [412, 146] width 101 height 23
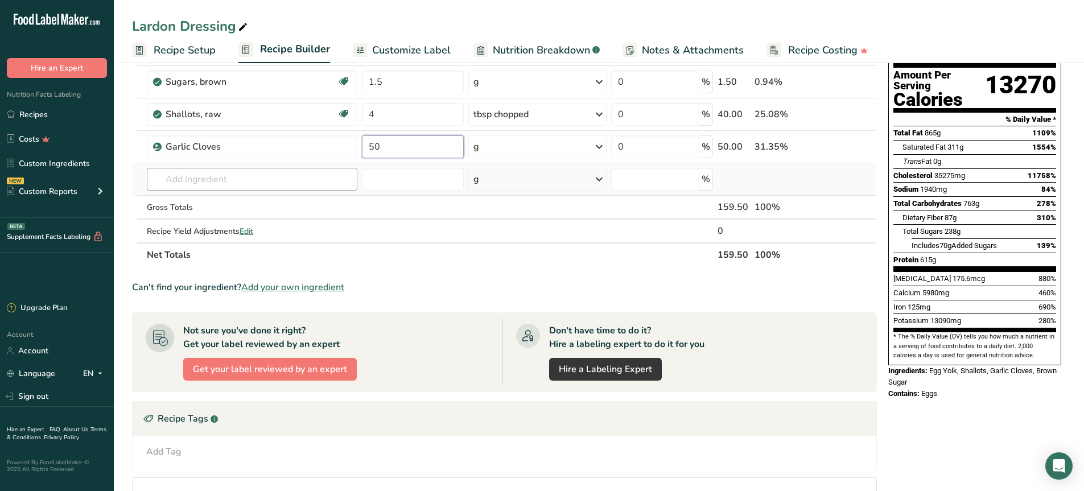
type input "50"
click at [242, 185] on div "Ingredient * Amount * Unit * Waste * .a-a{fill:#347362;}.b-a{fill:#fff;} Grams …" at bounding box center [504, 138] width 745 height 258
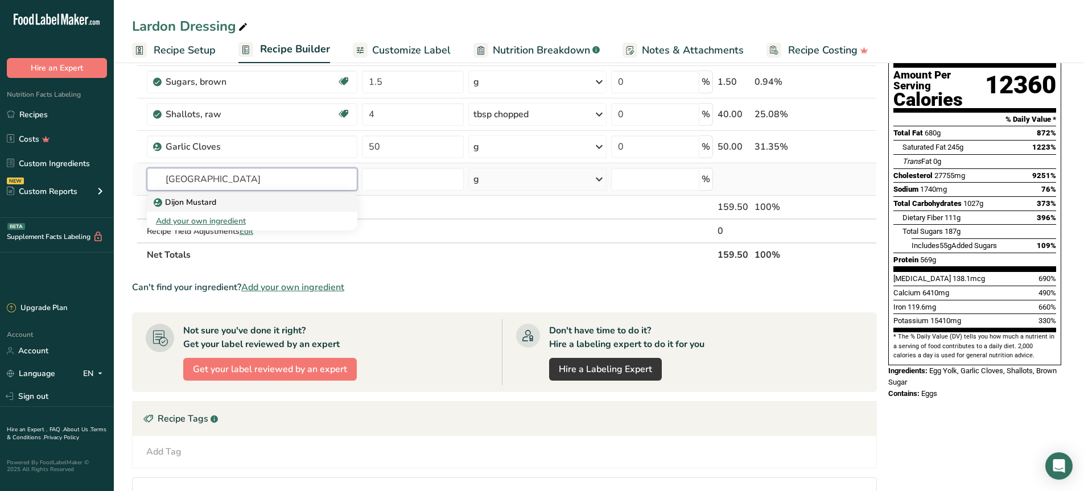
type input "[GEOGRAPHIC_DATA]"
click at [230, 199] on div "Dijon Mustard" at bounding box center [243, 202] width 175 height 12
type input "Dijon Mustard"
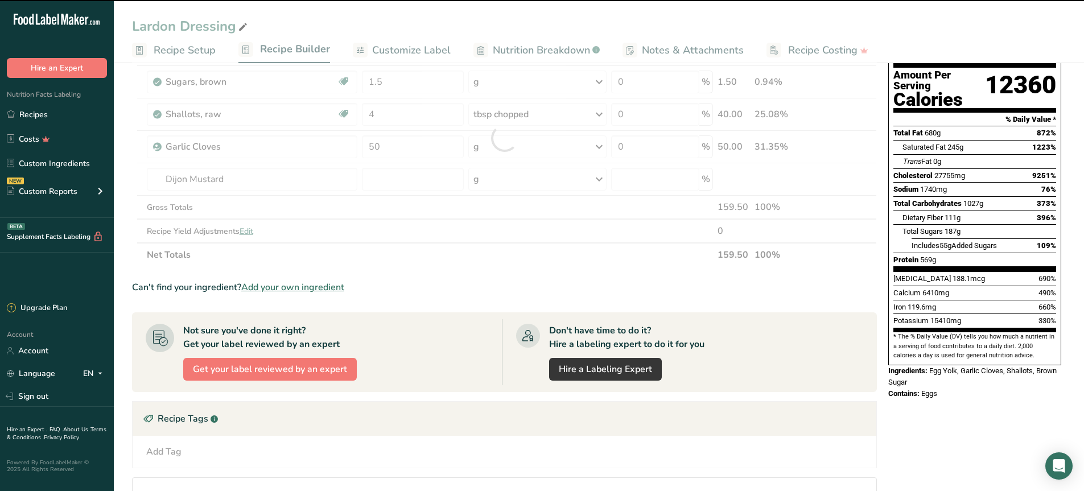
type input "0"
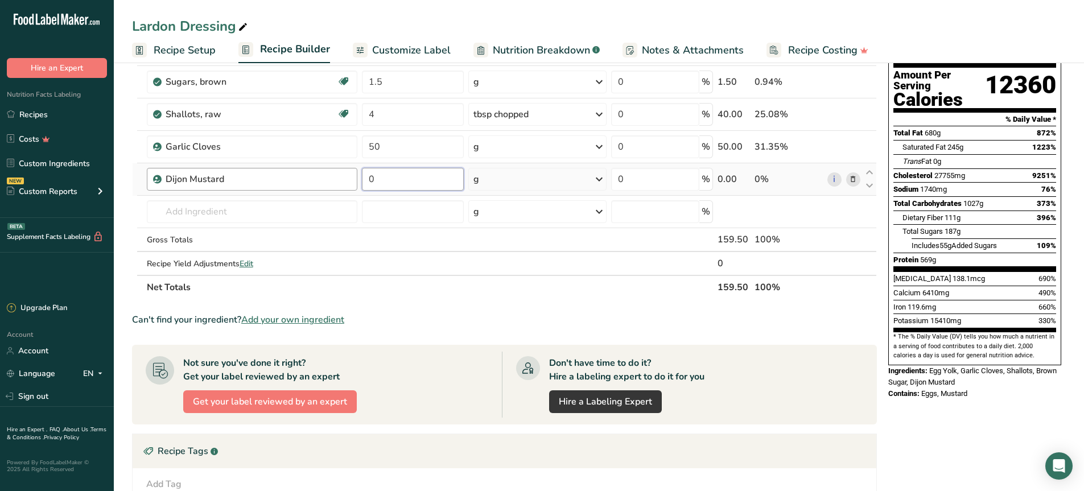
drag, startPoint x: 391, startPoint y: 171, endPoint x: 339, endPoint y: 180, distance: 53.1
click at [338, 181] on tr "Dijon Mustard 0 g Weight Units g kg mg See more Volume Units l Volume units req…" at bounding box center [504, 179] width 743 height 32
click at [509, 170] on div "Ingredient * Amount * Unit * Waste * .a-a{fill:#347362;}.b-a{fill:#fff;} Grams …" at bounding box center [504, 154] width 745 height 290
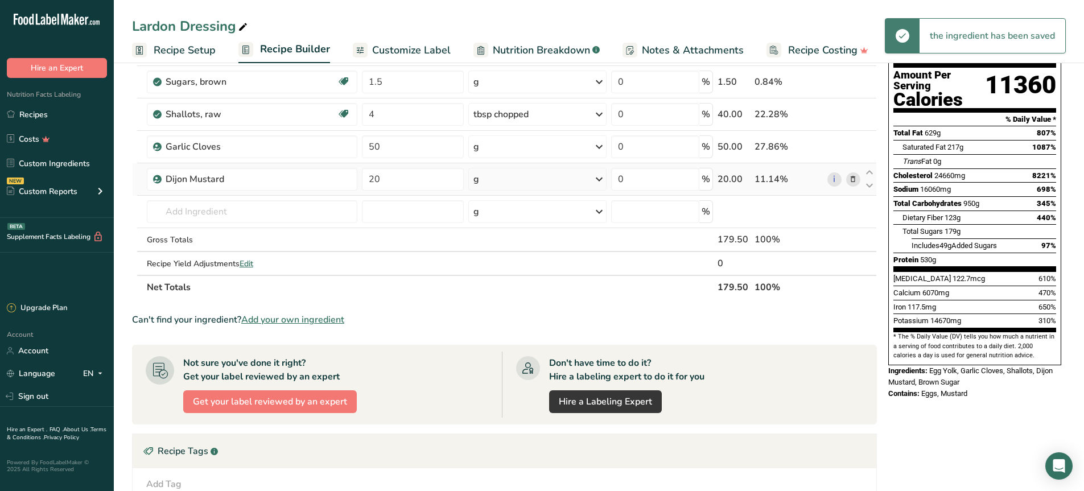
click at [506, 188] on div "g" at bounding box center [537, 179] width 139 height 23
click at [506, 270] on div "See more" at bounding box center [523, 269] width 96 height 12
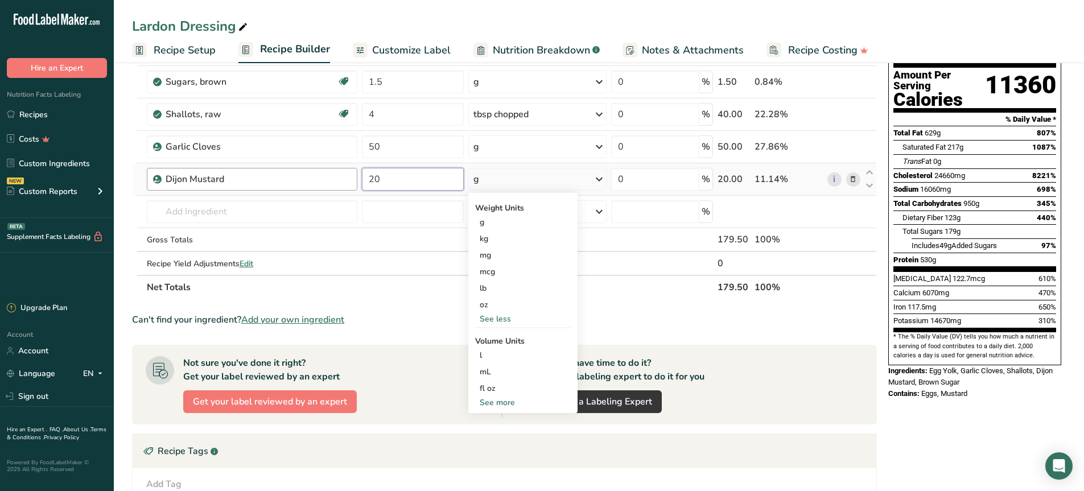
drag, startPoint x: 419, startPoint y: 177, endPoint x: 324, endPoint y: 189, distance: 95.7
click at [324, 189] on tr "Dijon Mustard 20 g Weight Units g kg mg mcg lb oz See less Volume Units l Volum…" at bounding box center [504, 179] width 743 height 32
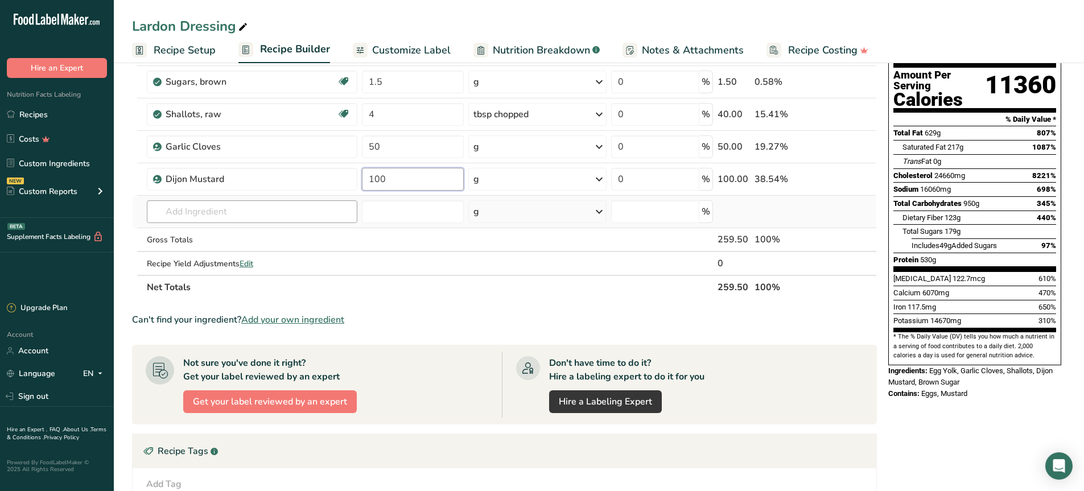
type input "100"
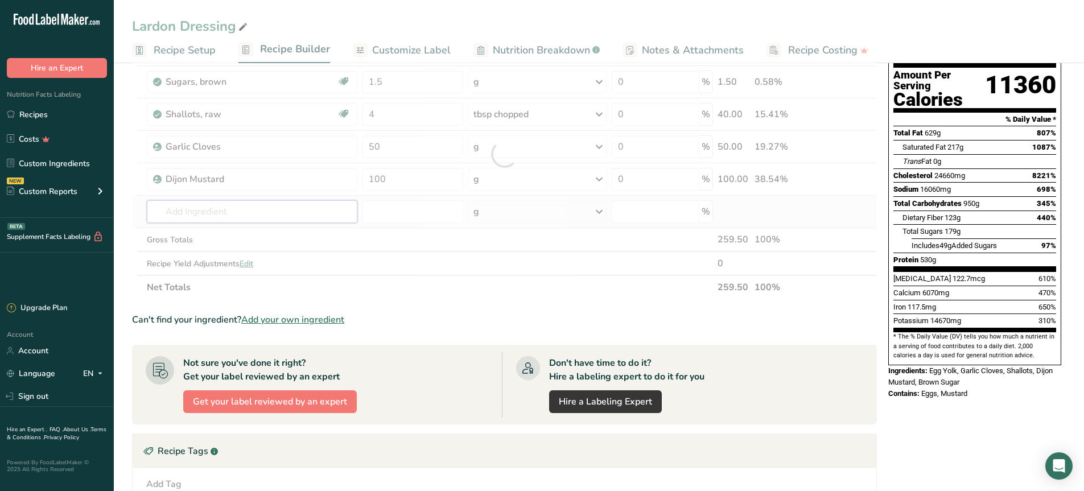
click at [299, 216] on div "Ingredient * Amount * Unit * Waste * .a-a{fill:#347362;}.b-a{fill:#fff;} Grams …" at bounding box center [504, 154] width 745 height 290
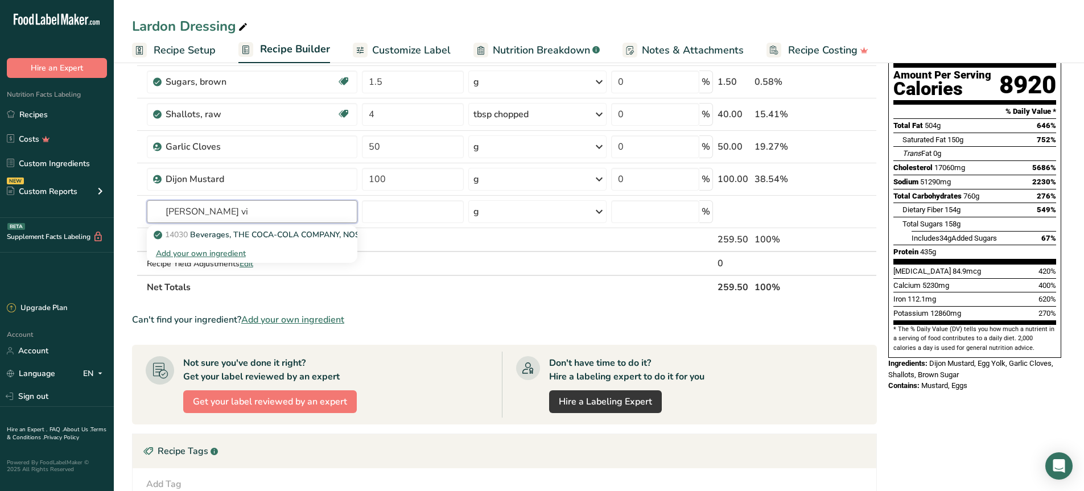
drag, startPoint x: 216, startPoint y: 218, endPoint x: 125, endPoint y: 202, distance: 93.0
click at [125, 202] on section "Add Ingredients Manage Recipe Delete Recipe Duplicate Recipe Scale Recipe Save …" at bounding box center [599, 356] width 970 height 823
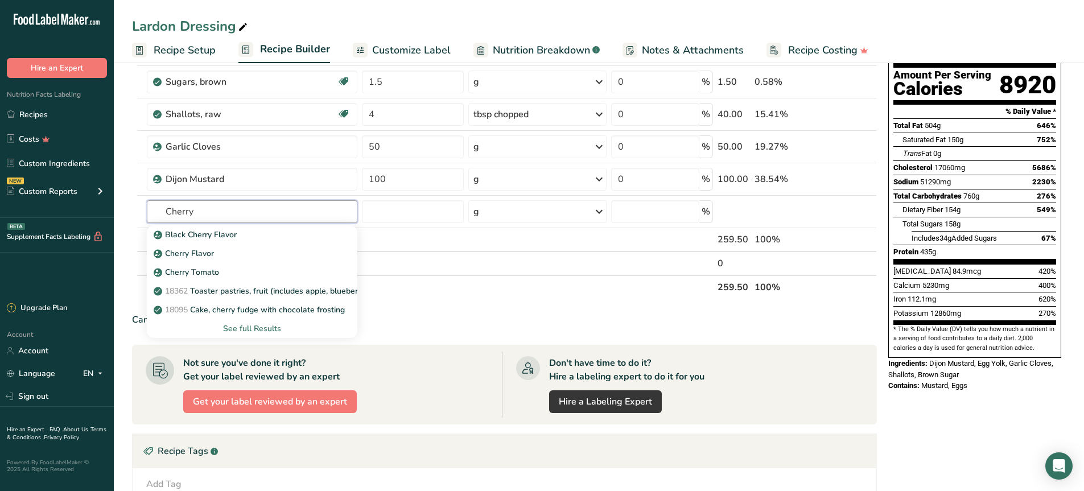
type input "Cherry"
type input "[PERSON_NAME]"
click at [256, 332] on div "See full Results" at bounding box center [252, 329] width 193 height 12
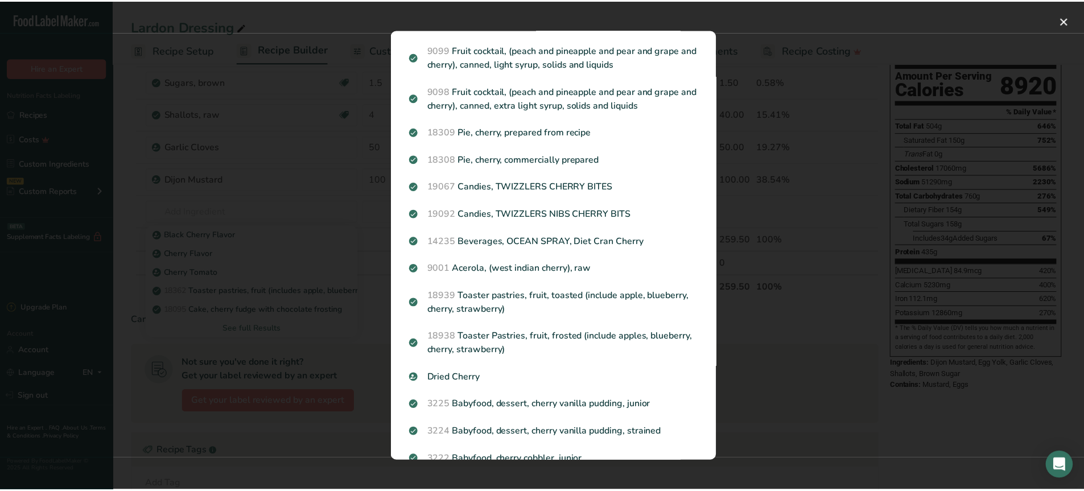
scroll to position [883, 0]
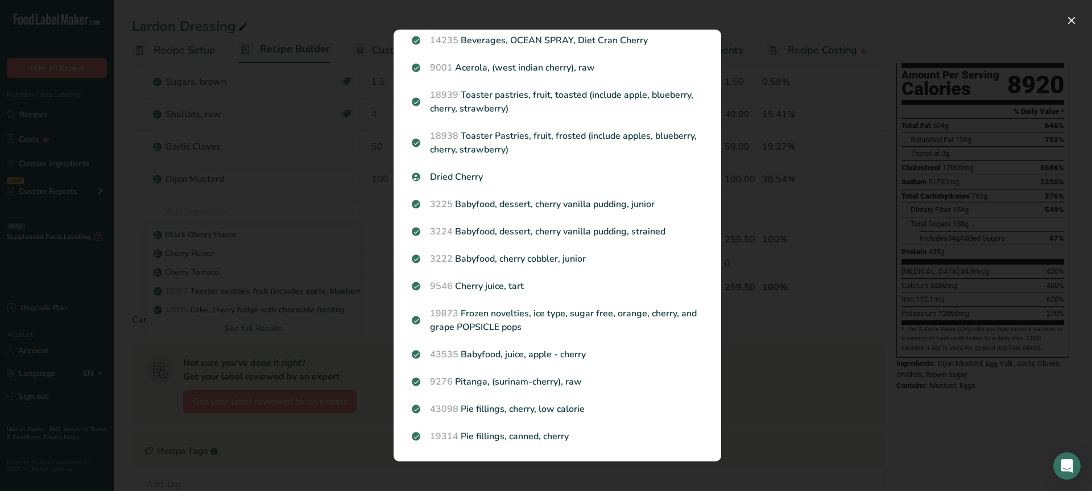
click at [761, 145] on div "Search results modal" at bounding box center [546, 245] width 1092 height 491
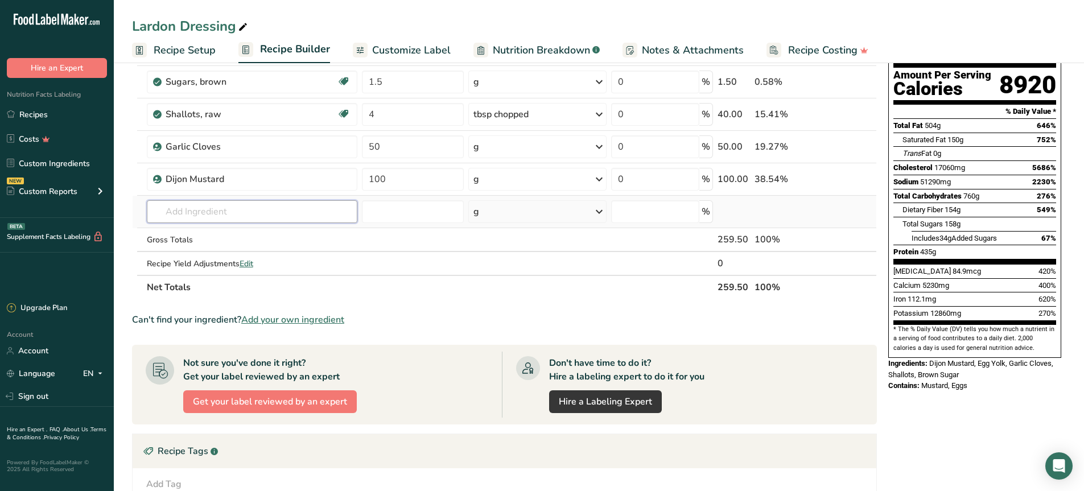
click at [178, 209] on input "text" at bounding box center [252, 211] width 211 height 23
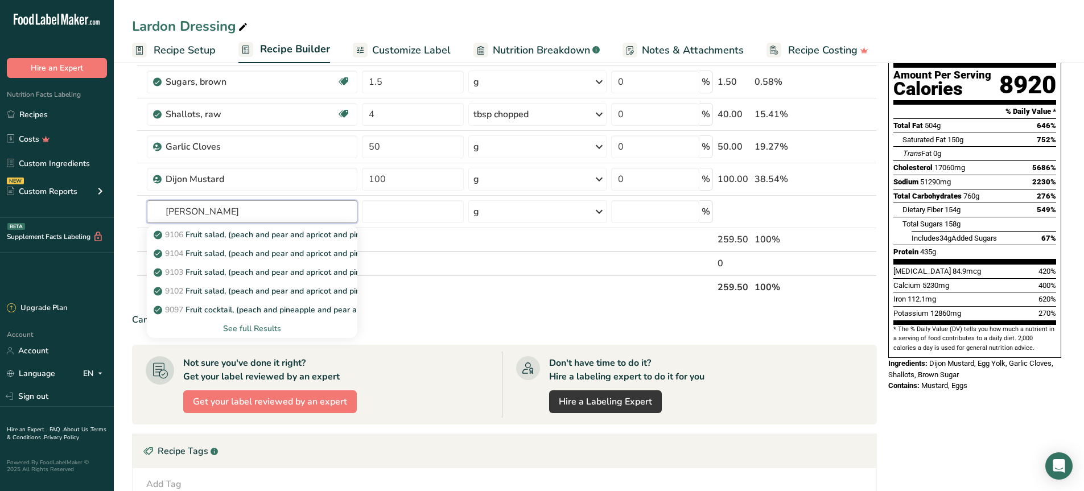
type input "[PERSON_NAME]"
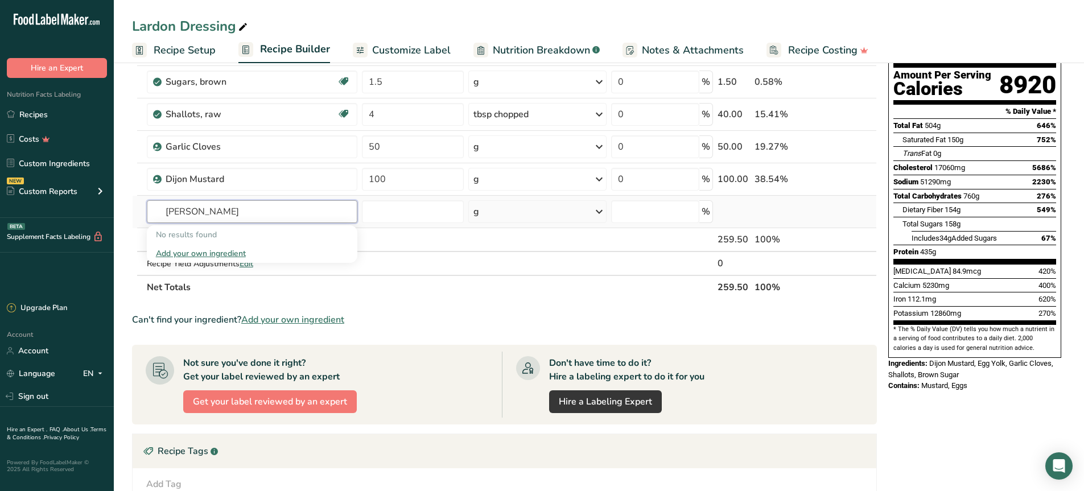
type input "[PERSON_NAME]"
click at [180, 253] on div "Add your own ingredient" at bounding box center [252, 253] width 193 height 12
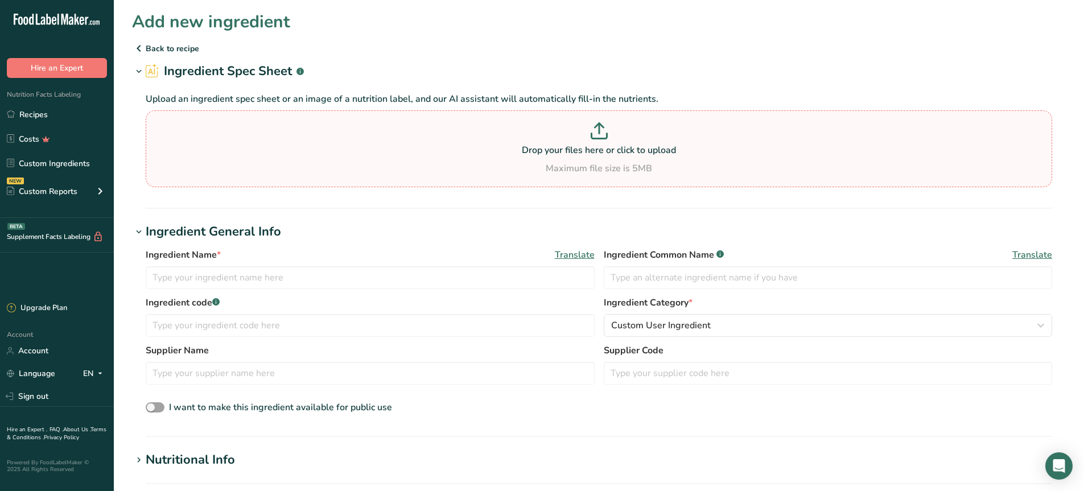
click at [572, 147] on p "Drop your files here or click to upload" at bounding box center [598, 150] width 900 height 14
click at [572, 147] on input "Drop your files here or click to upload Maximum file size is 5MB" at bounding box center [599, 148] width 906 height 77
type input "C:\fakepath\3E6A29F5-CD2D-4F46-95E8-62D12657EBF6.jpeg"
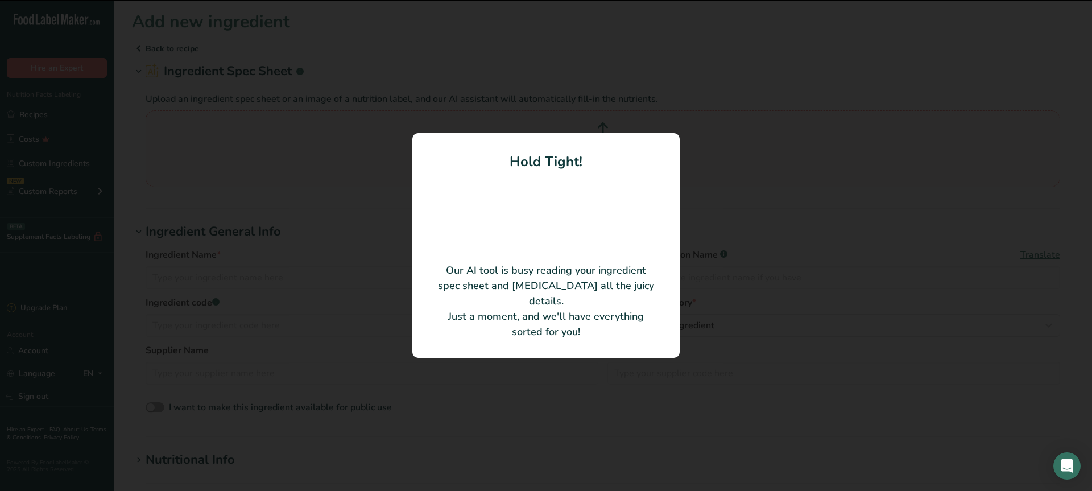
type input "Mustard Seeds"
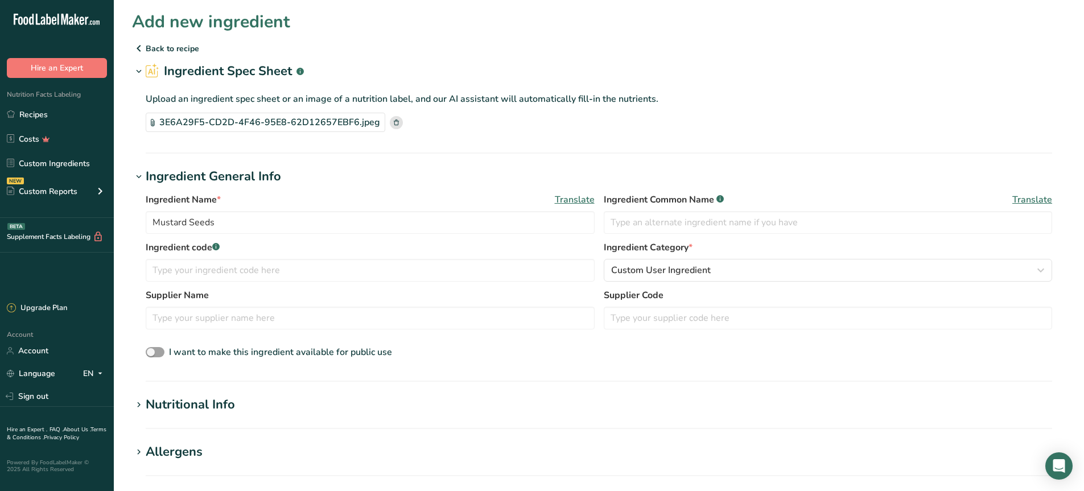
click at [139, 400] on icon at bounding box center [139, 405] width 10 height 16
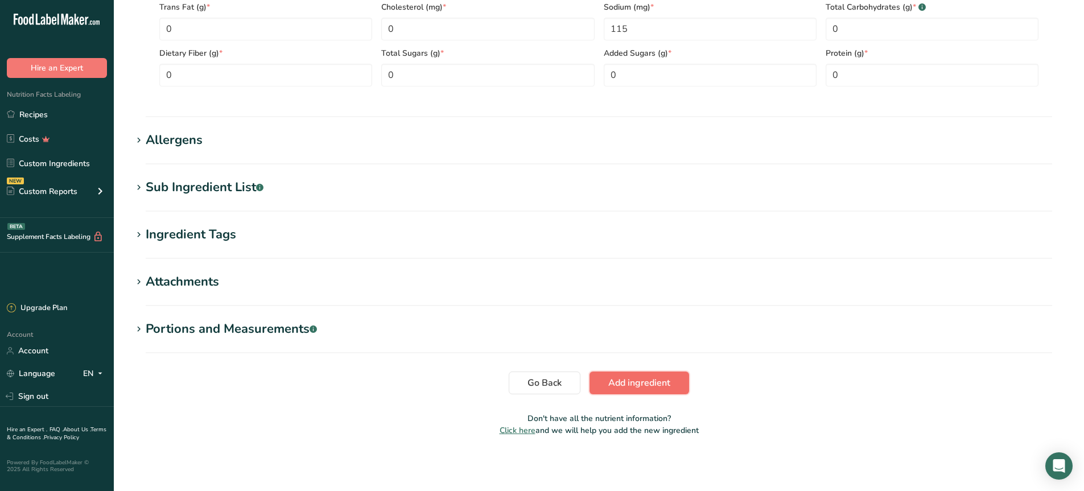
click at [622, 379] on span "Add ingredient" at bounding box center [639, 383] width 62 height 14
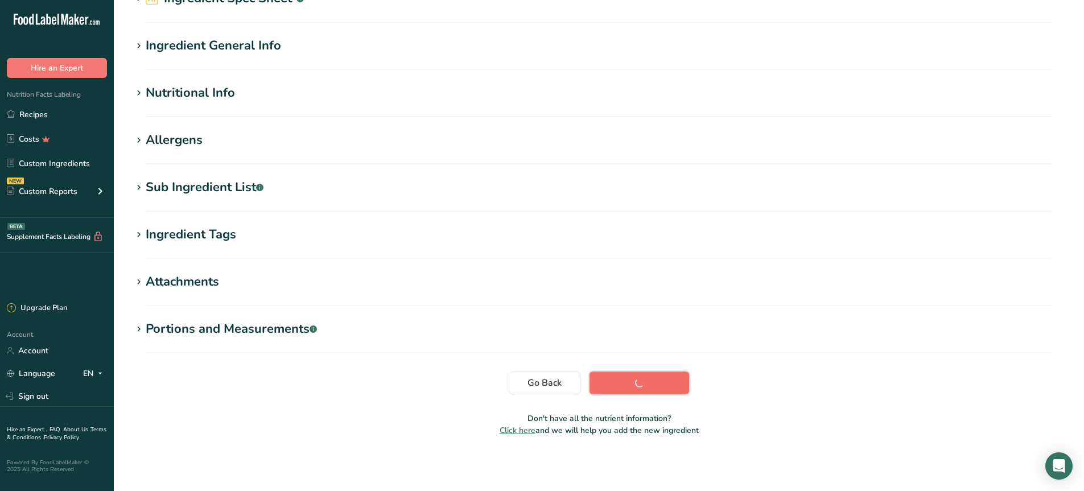
scroll to position [73, 0]
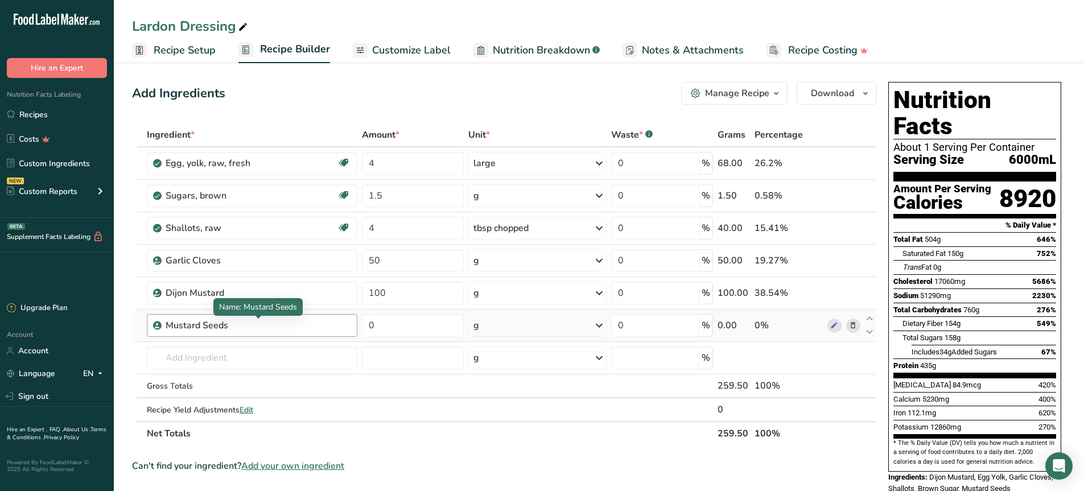
click at [242, 321] on div "Mustard Seeds" at bounding box center [237, 326] width 142 height 14
click at [200, 323] on div "Mustard Seeds" at bounding box center [237, 326] width 142 height 14
drag, startPoint x: 200, startPoint y: 322, endPoint x: 158, endPoint y: 324, distance: 42.7
click at [158, 324] on icon at bounding box center [157, 325] width 7 height 10
drag, startPoint x: 303, startPoint y: 338, endPoint x: 268, endPoint y: 321, distance: 38.7
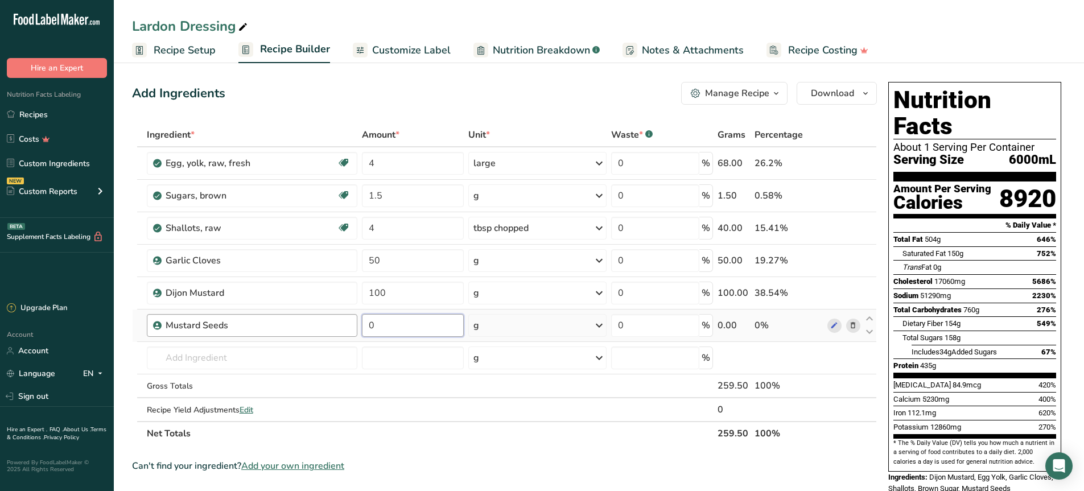
click at [275, 324] on tr "Mustard Seeds 0 g Weight Units g kg mg See more Volume Units l Volume units req…" at bounding box center [504, 325] width 743 height 32
type input "500"
click at [548, 334] on div "Ingredient * Amount * Unit * Waste * .a-a{fill:#347362;}.b-a{fill:#fff;} Grams …" at bounding box center [504, 284] width 745 height 323
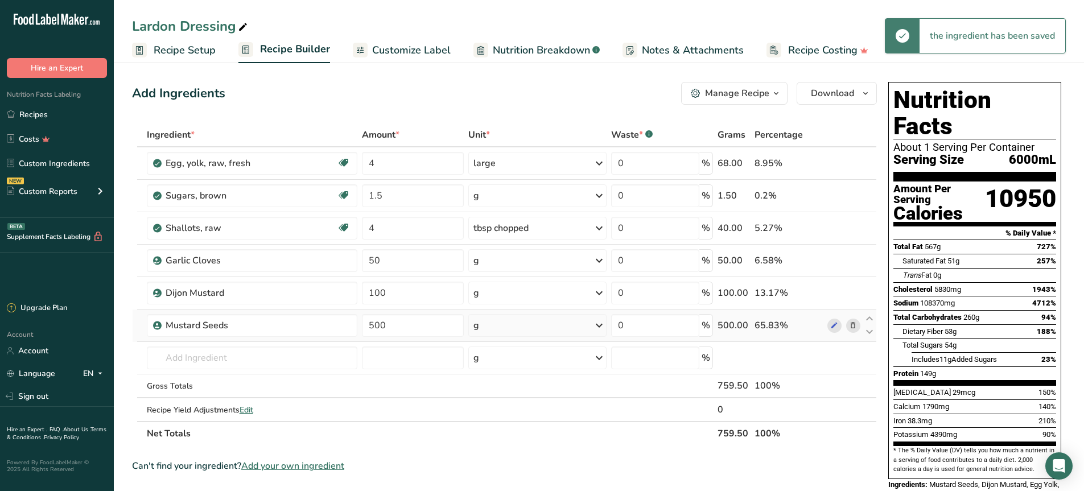
click at [561, 323] on div "g" at bounding box center [537, 325] width 139 height 23
click at [519, 469] on div "mL" at bounding box center [523, 468] width 86 height 12
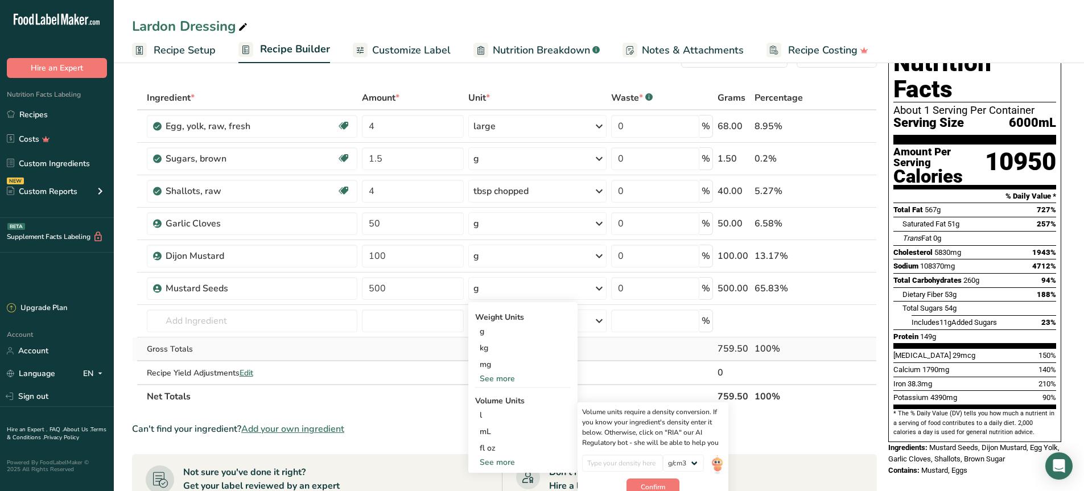
scroll to position [57, 0]
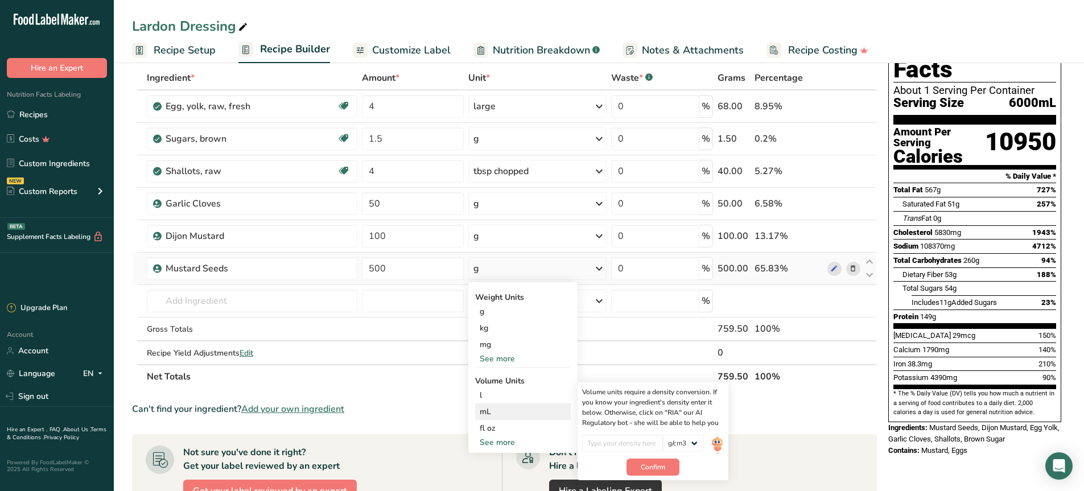
click at [500, 412] on div "mL" at bounding box center [523, 412] width 86 height 12
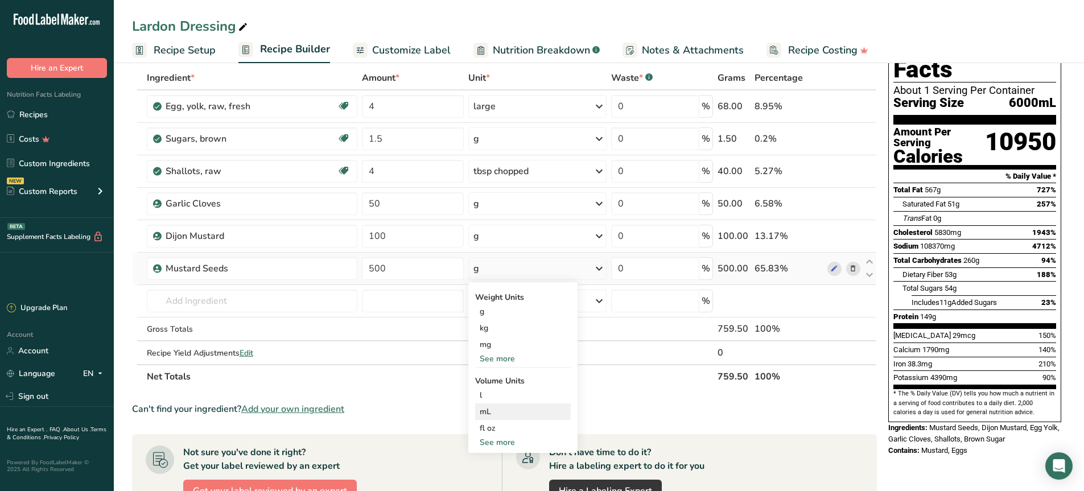
click at [503, 416] on div "mL" at bounding box center [523, 412] width 86 height 12
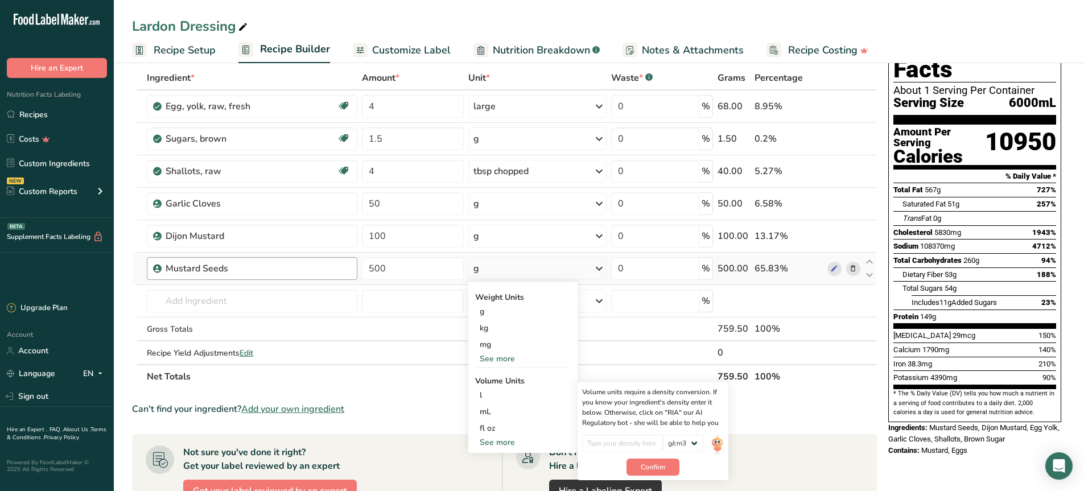
click at [229, 261] on div "Mustard Seeds" at bounding box center [252, 268] width 211 height 23
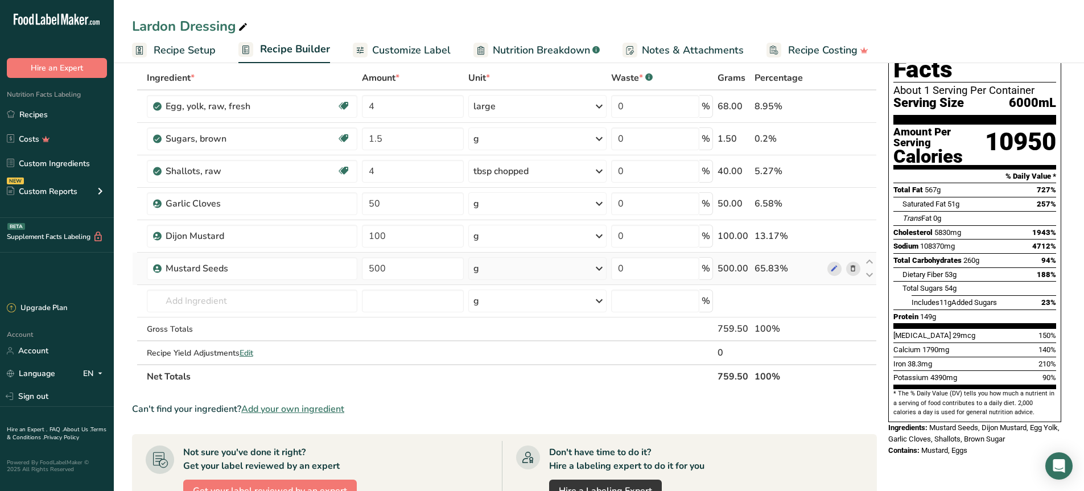
click at [854, 271] on icon at bounding box center [853, 269] width 8 height 12
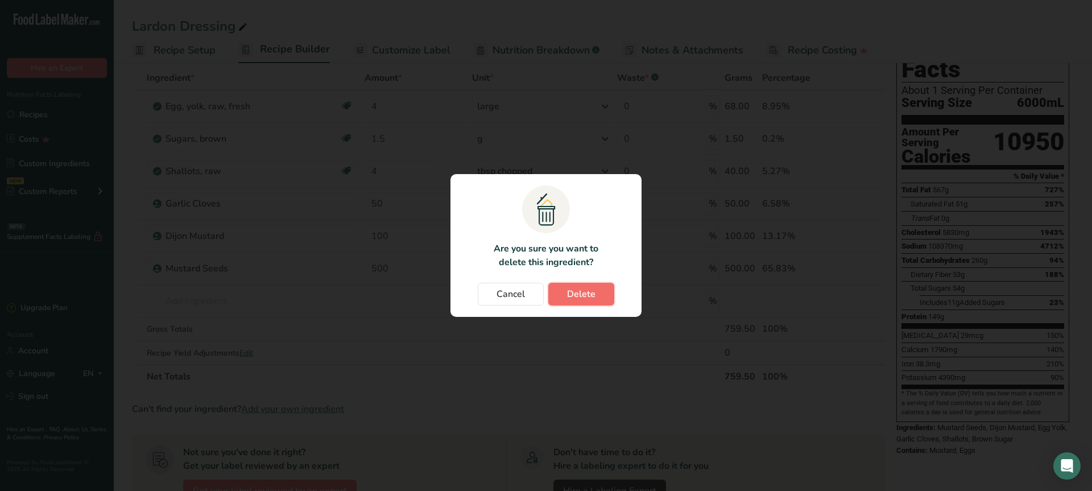
click at [571, 295] on span "Delete" at bounding box center [581, 294] width 28 height 14
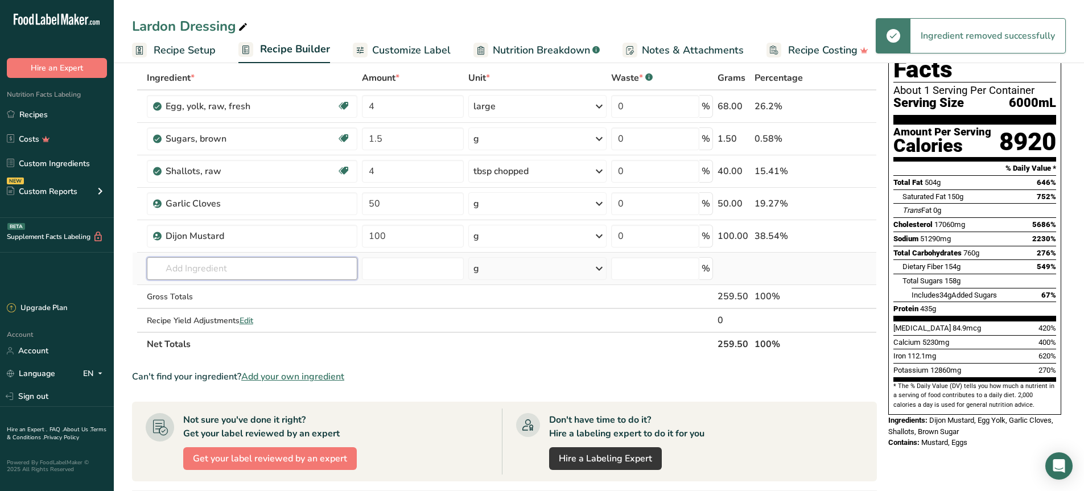
click at [175, 274] on input "text" at bounding box center [252, 268] width 211 height 23
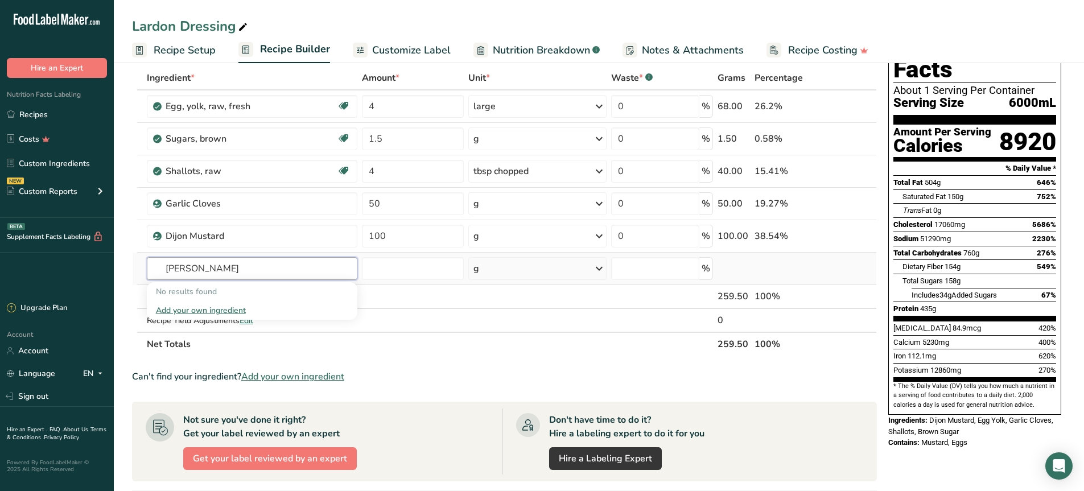
type input "[PERSON_NAME]"
click at [198, 309] on div "Add your own ingredient" at bounding box center [252, 310] width 193 height 12
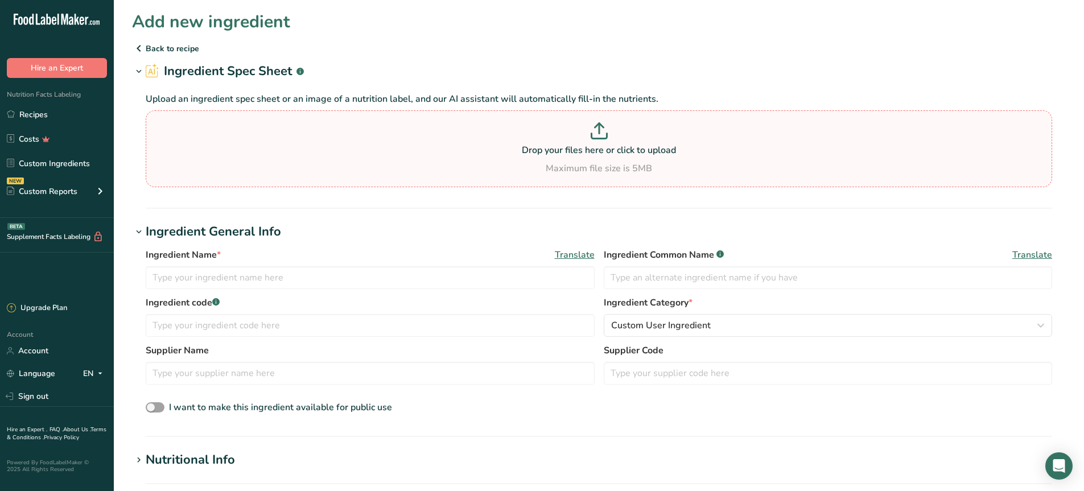
click at [506, 151] on p "Drop your files here or click to upload" at bounding box center [598, 150] width 900 height 14
click at [506, 151] on input "Drop your files here or click to upload Maximum file size is 5MB" at bounding box center [599, 148] width 906 height 77
click at [330, 272] on input "text" at bounding box center [370, 277] width 449 height 23
type input "[PERSON_NAME]"
click at [523, 303] on label "Ingredient code .a-a{fill:#347362;}.b-a{fill:#fff;}" at bounding box center [370, 303] width 449 height 14
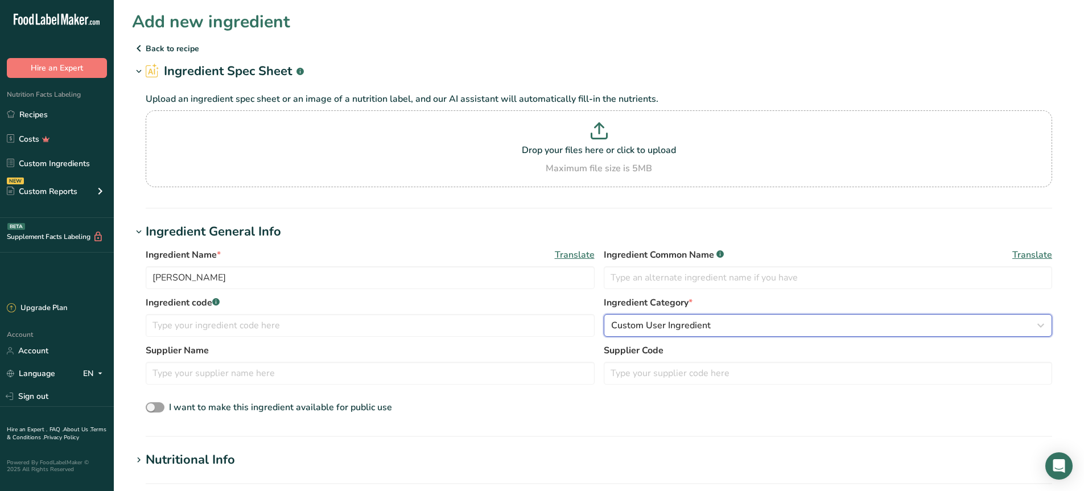
click at [710, 316] on button "Custom User Ingredient" at bounding box center [828, 325] width 449 height 23
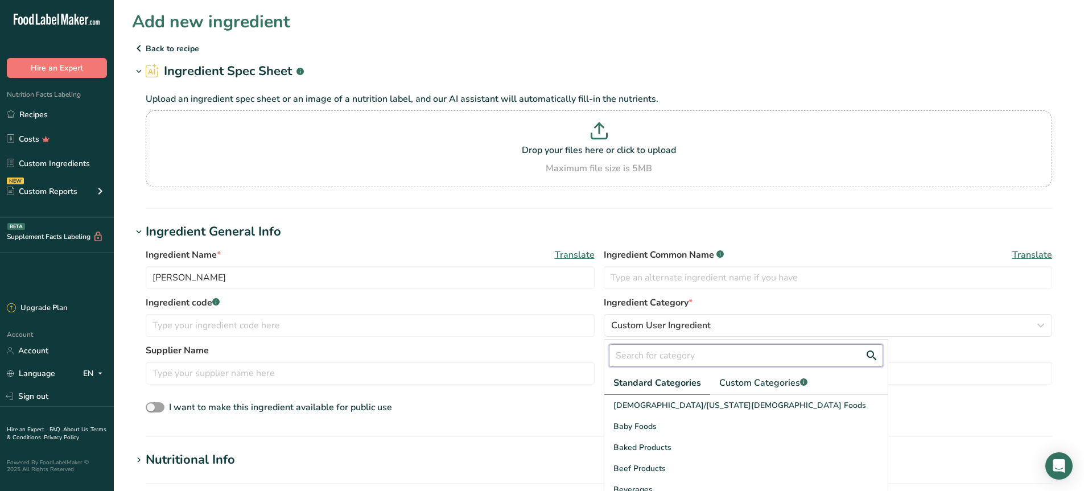
click at [700, 350] on input "text" at bounding box center [746, 355] width 274 height 23
type input "saUC"
click at [684, 404] on span "Soups, Sauces, and Gravies" at bounding box center [663, 405] width 101 height 12
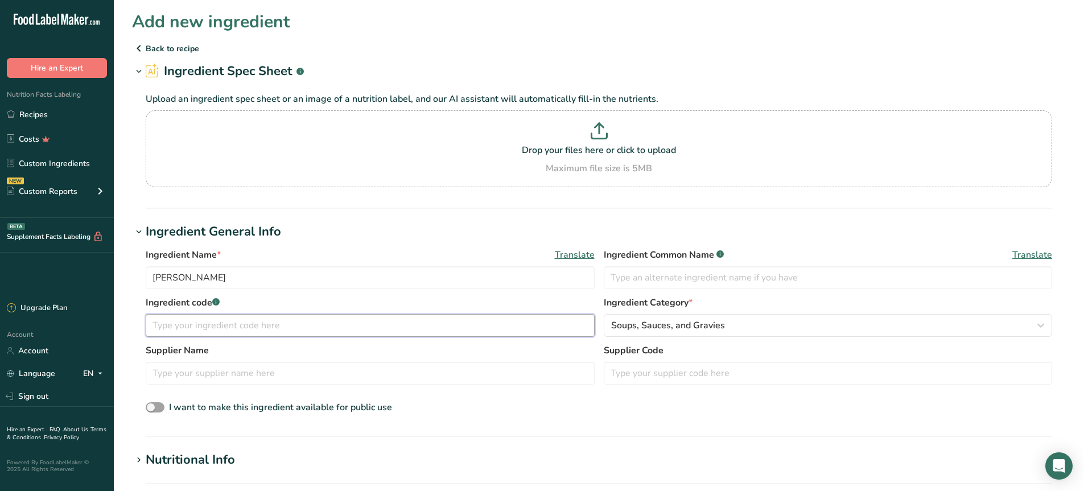
click at [233, 320] on input "text" at bounding box center [370, 325] width 449 height 23
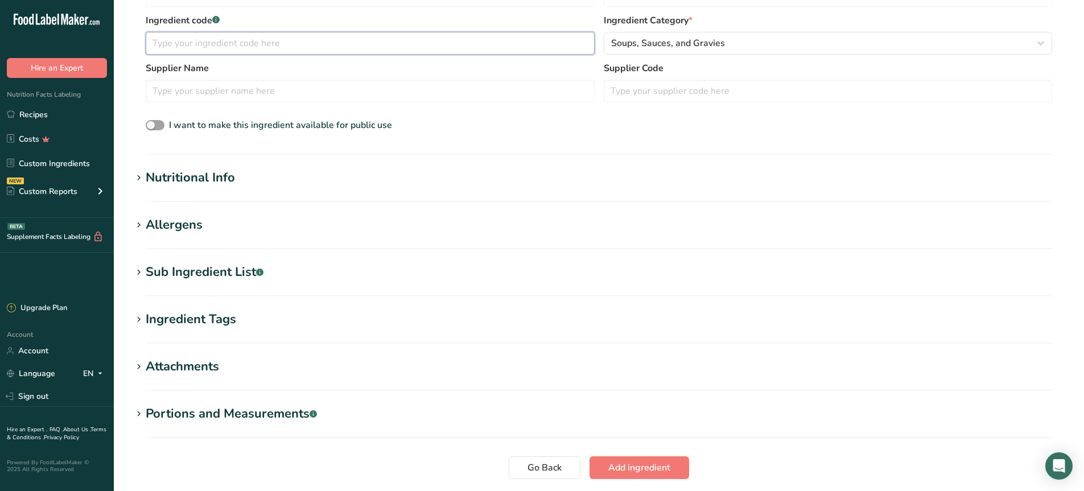
scroll to position [284, 0]
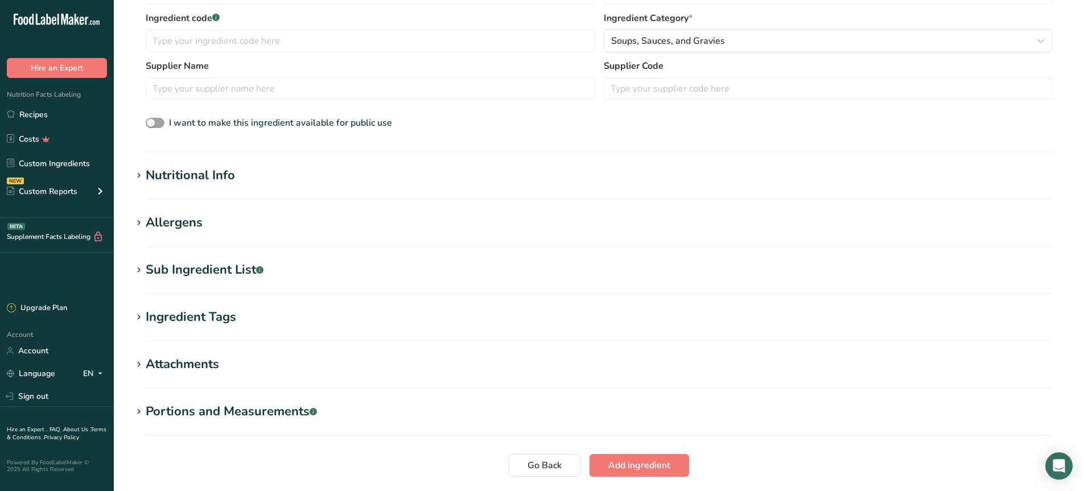
click at [217, 185] on section "Nutritional Info Serving Size .a-a{fill:#347362;}.b-a{fill:#fff;} Add ingredien…" at bounding box center [598, 183] width 933 height 34
click at [138, 175] on icon at bounding box center [139, 176] width 10 height 16
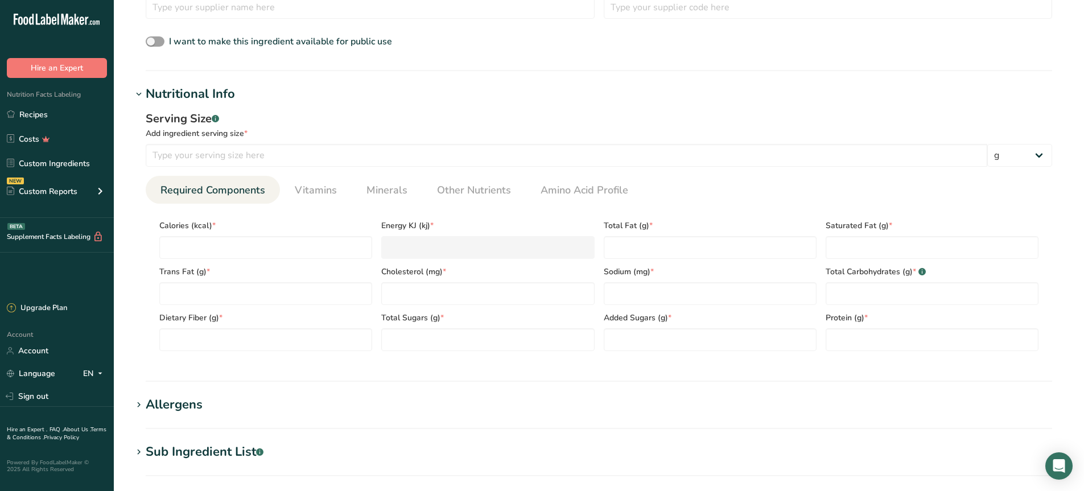
scroll to position [398, 0]
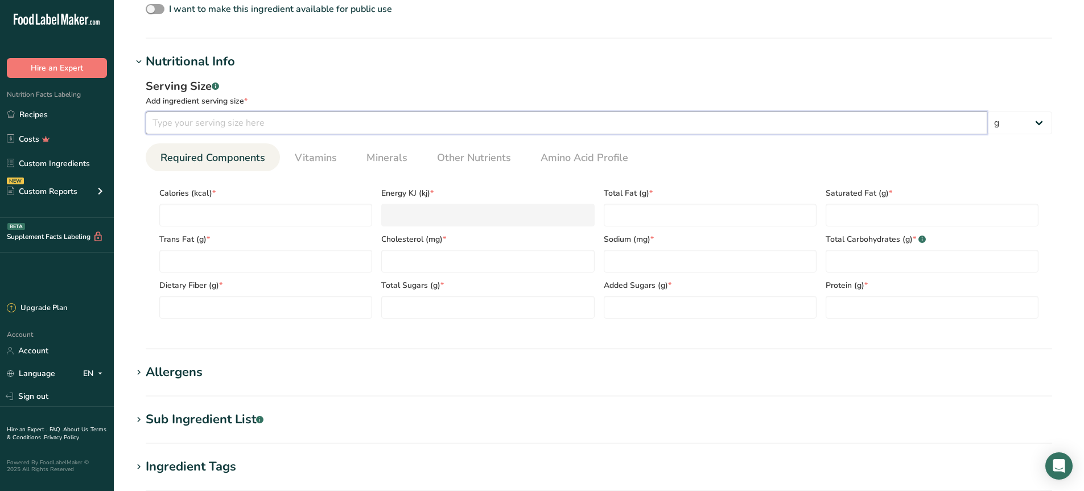
click at [265, 123] on input "number" at bounding box center [566, 122] width 841 height 23
type input "1"
click at [1014, 119] on select "g kg mg mcg lb oz l mL fl oz tbsp tsp cup qt gallon" at bounding box center [1019, 122] width 65 height 23
select select "20"
click at [987, 111] on select "g kg mg mcg lb oz l mL fl oz tbsp tsp cup qt gallon" at bounding box center [1019, 122] width 65 height 23
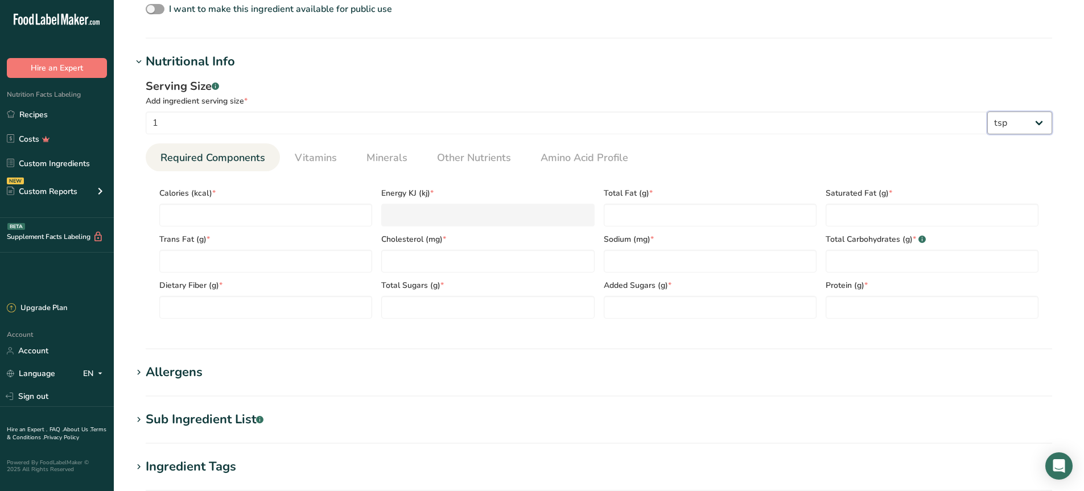
select select "22"
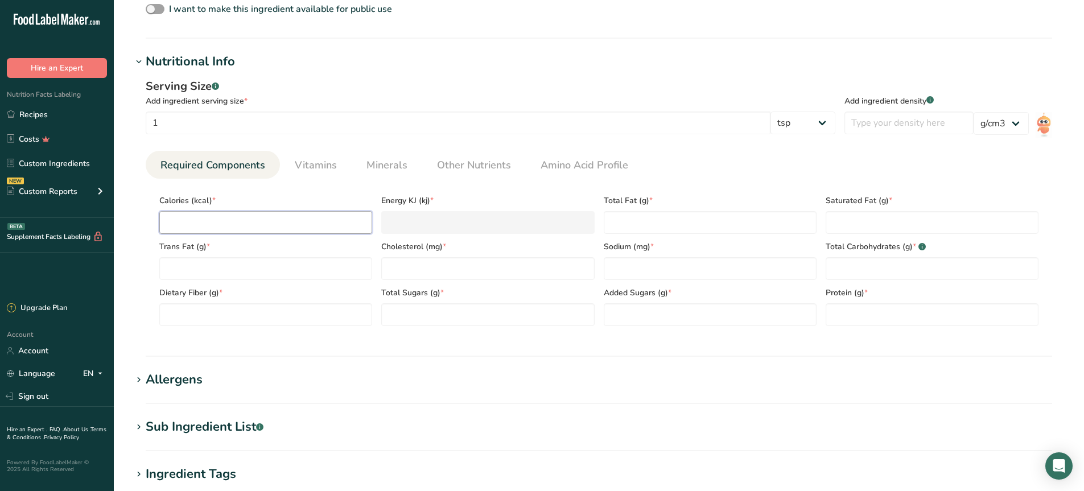
click at [236, 219] on input "number" at bounding box center [265, 222] width 213 height 23
type input "1"
type KJ "4.2"
type input "10"
type KJ "41.8"
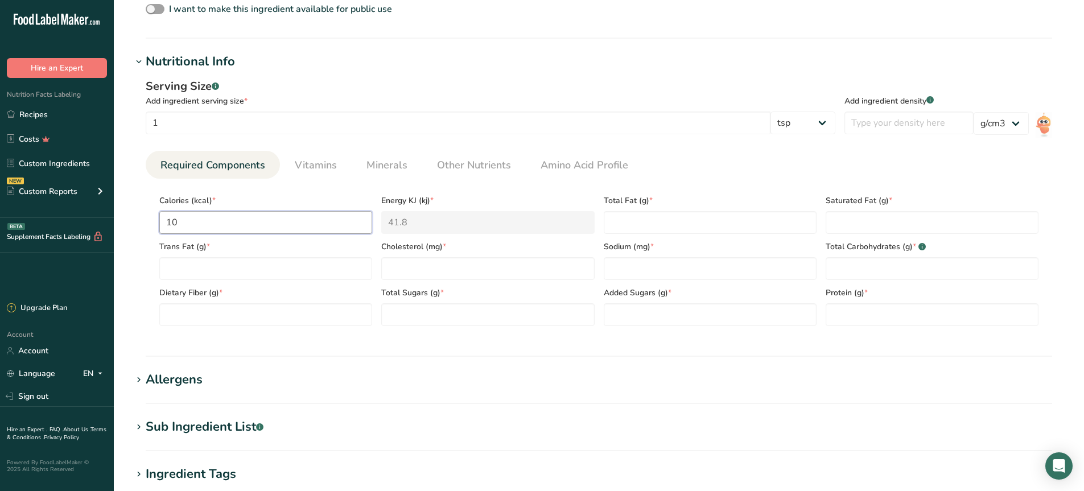
type input "10"
drag, startPoint x: 261, startPoint y: 276, endPoint x: 270, endPoint y: 269, distance: 11.4
click at [268, 270] on Fat "number" at bounding box center [265, 268] width 213 height 23
type Fat "0.5"
click at [447, 267] on input "number" at bounding box center [487, 268] width 213 height 23
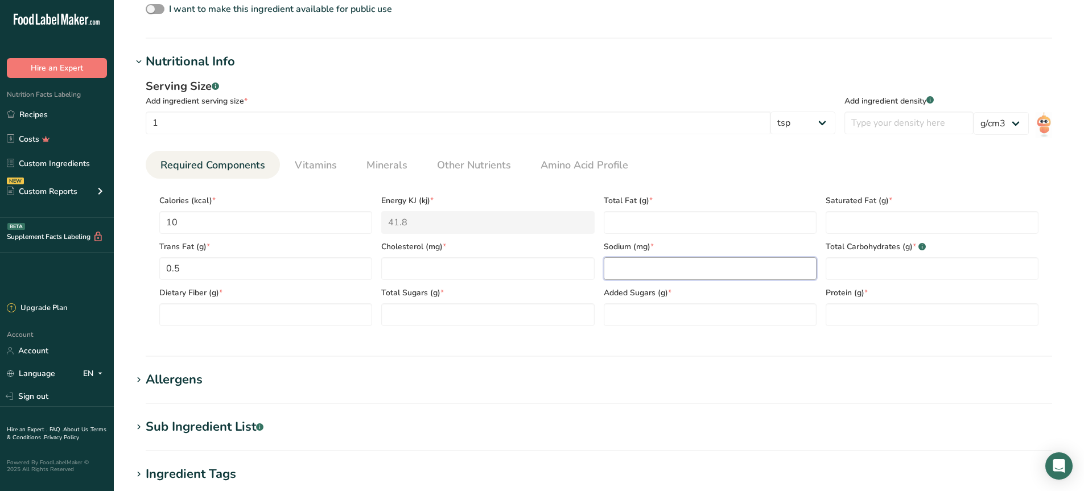
drag, startPoint x: 695, startPoint y: 278, endPoint x: 695, endPoint y: 269, distance: 8.5
click at [695, 269] on input "number" at bounding box center [710, 268] width 213 height 23
type input "115"
click at [477, 170] on span "Other Nutrients" at bounding box center [474, 165] width 74 height 15
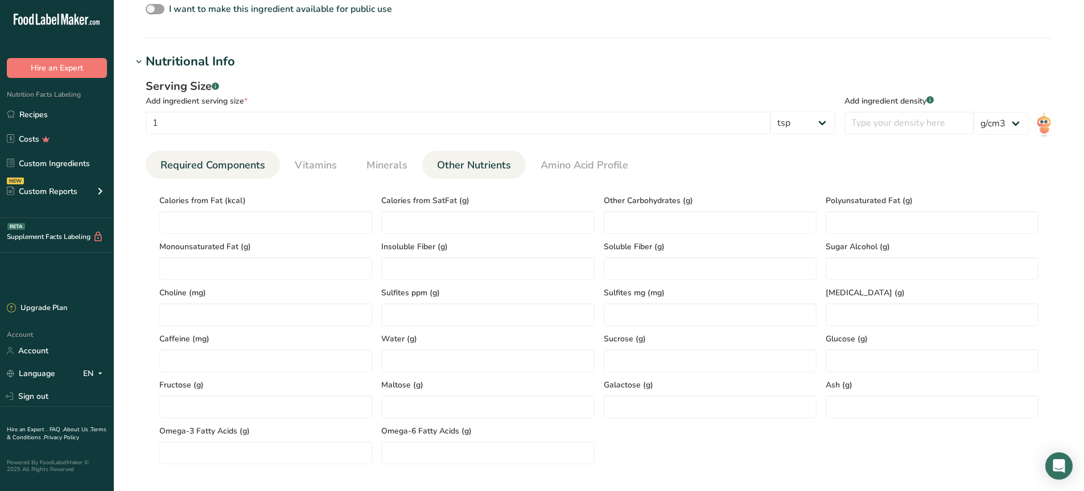
click at [197, 177] on link "Required Components" at bounding box center [213, 165] width 114 height 29
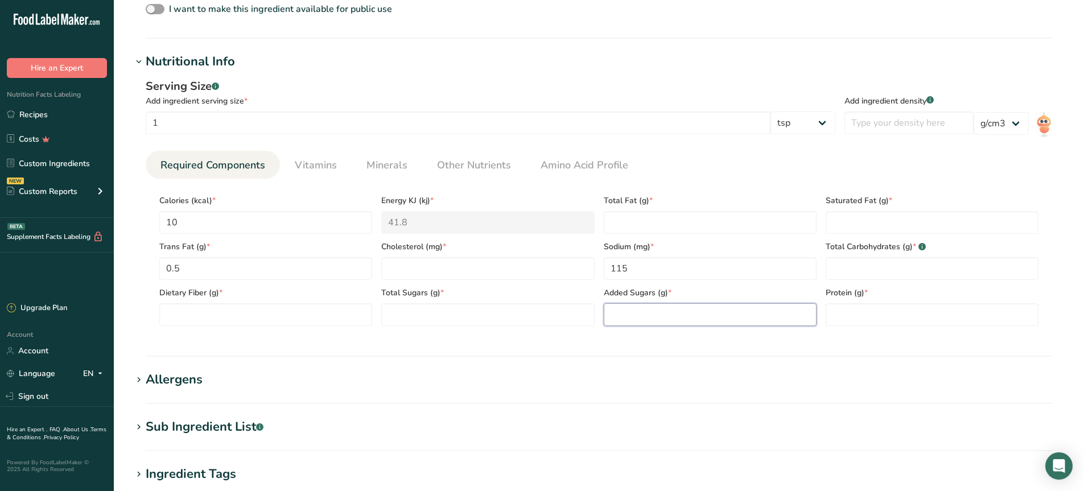
click at [684, 311] on Sugars "number" at bounding box center [710, 314] width 213 height 23
type Sugars "0"
click at [906, 317] on input "number" at bounding box center [931, 314] width 213 height 23
type input "0"
drag, startPoint x: 896, startPoint y: 272, endPoint x: 887, endPoint y: 243, distance: 30.4
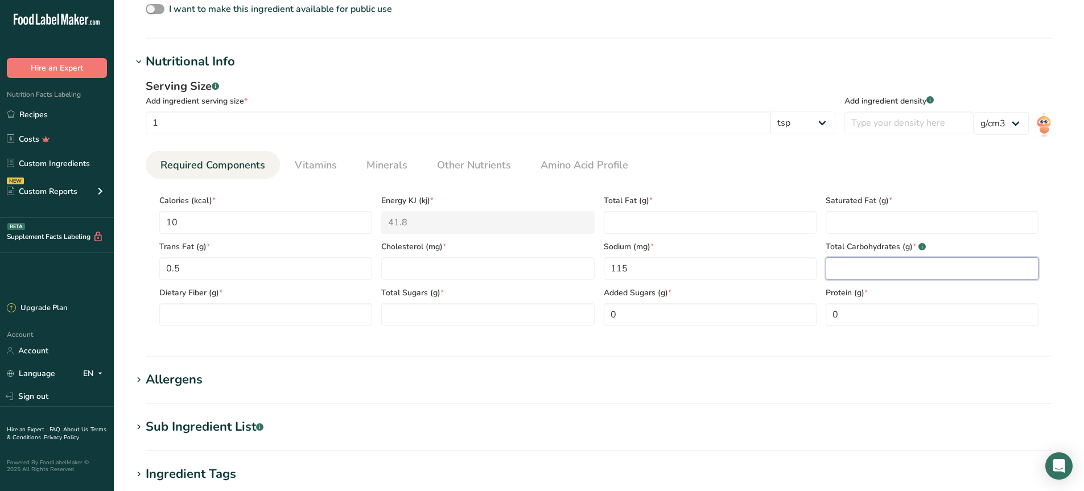
click at [895, 272] on Carbohydrates "number" at bounding box center [931, 268] width 213 height 23
type Carbohydrates "0"
click at [875, 212] on Fat "0" at bounding box center [931, 222] width 213 height 23
type Fat "0"
click at [453, 314] on Sugars "number" at bounding box center [487, 314] width 213 height 23
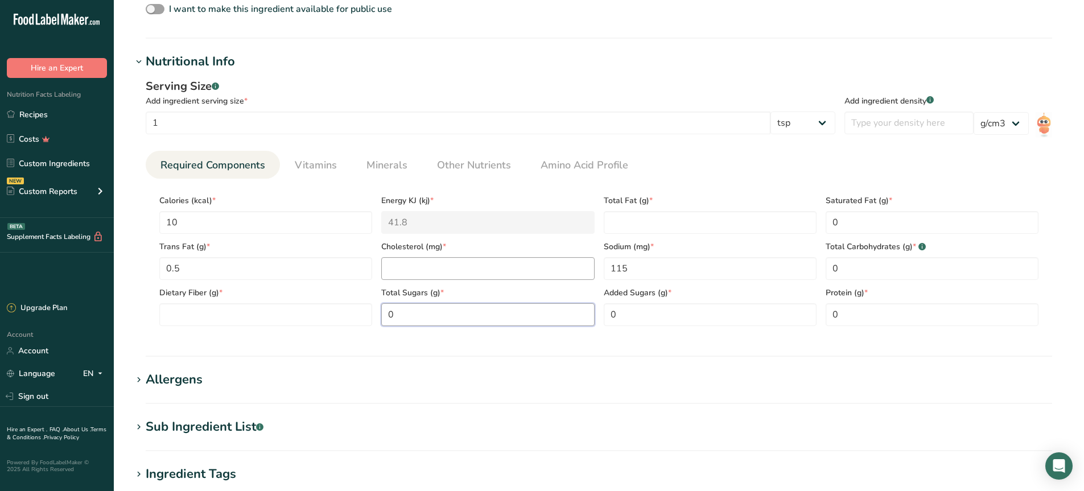
type Sugars "0"
click at [445, 276] on input "number" at bounding box center [487, 268] width 213 height 23
type input "0"
click at [300, 294] on span "Dietary Fiber (g) *" at bounding box center [265, 293] width 213 height 12
click at [279, 321] on Fiber "0" at bounding box center [265, 314] width 213 height 23
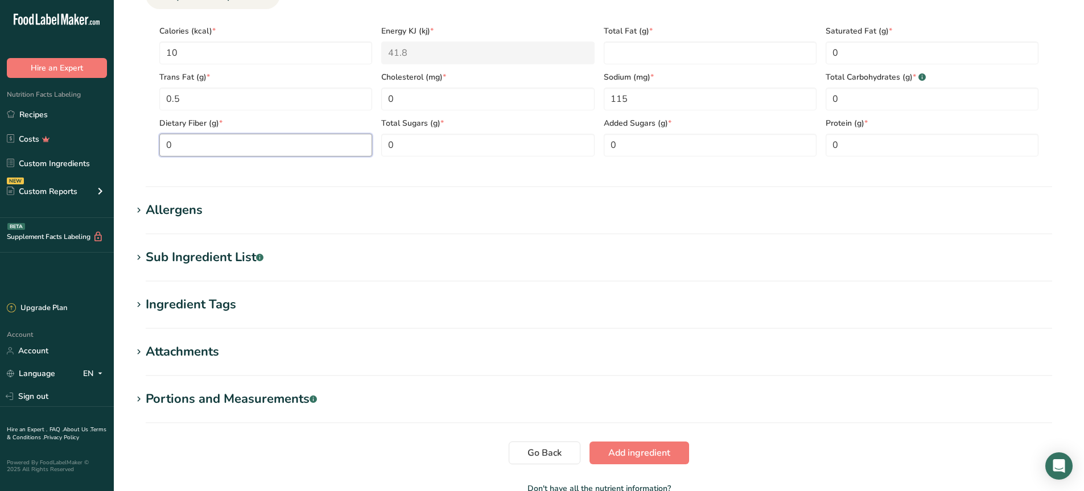
scroll to position [569, 0]
type Fiber "0"
click at [135, 185] on div at bounding box center [598, 185] width 933 height 1
click at [146, 209] on div "Allergens" at bounding box center [174, 209] width 57 height 19
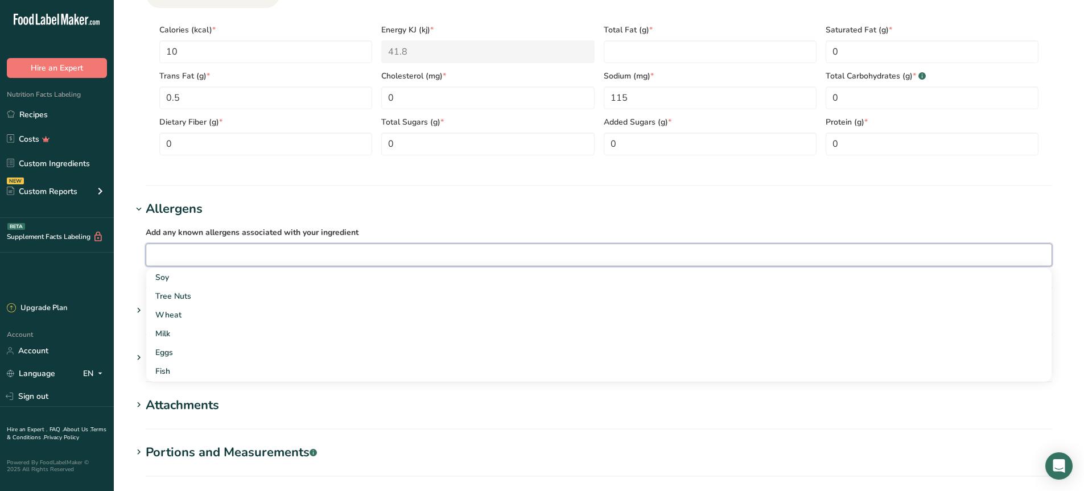
click at [275, 257] on input "text" at bounding box center [598, 255] width 905 height 18
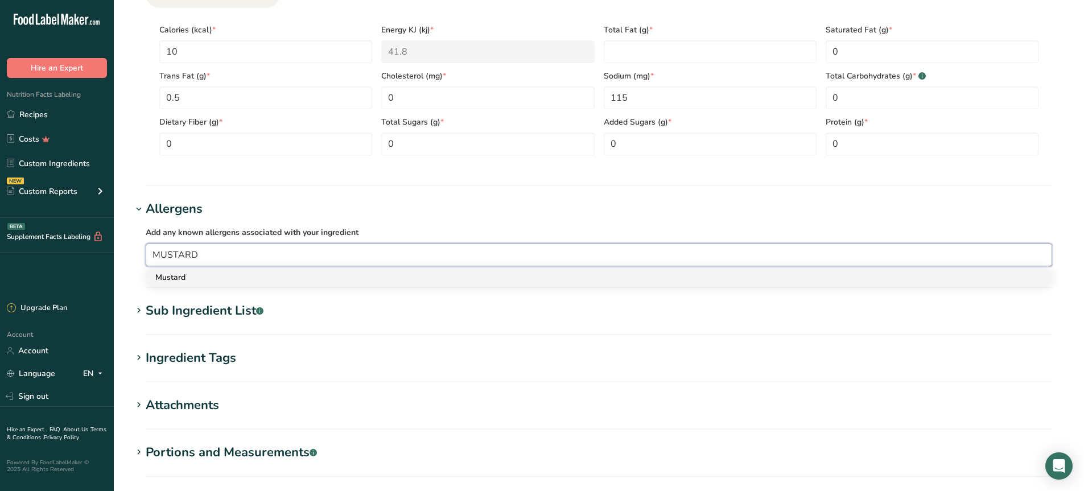
type input "MUSTARD"
click at [174, 272] on div "Mustard" at bounding box center [589, 277] width 869 height 12
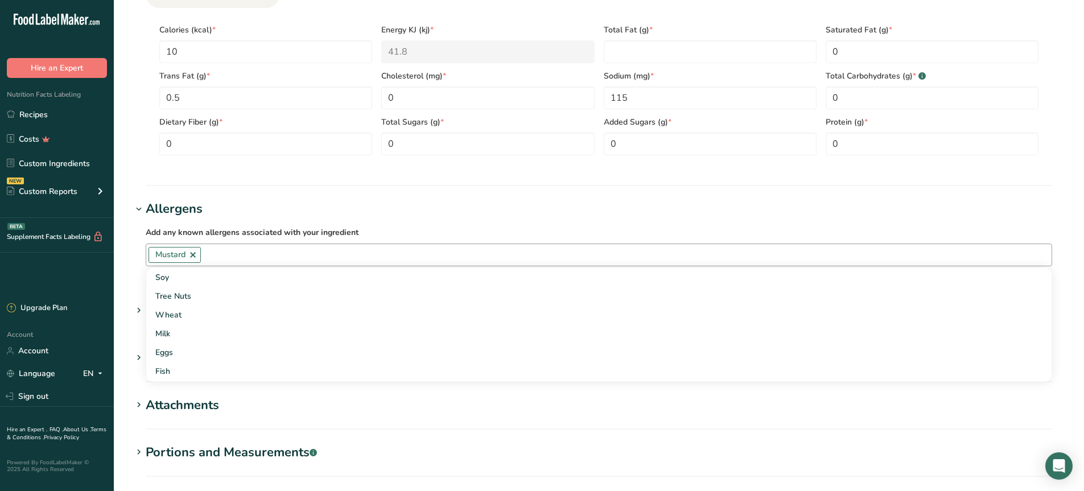
click at [284, 180] on section "Nutritional Info Serving Size .a-a{fill:#347362;}.b-a{fill:#fff;} Add ingredien…" at bounding box center [598, 34] width 933 height 304
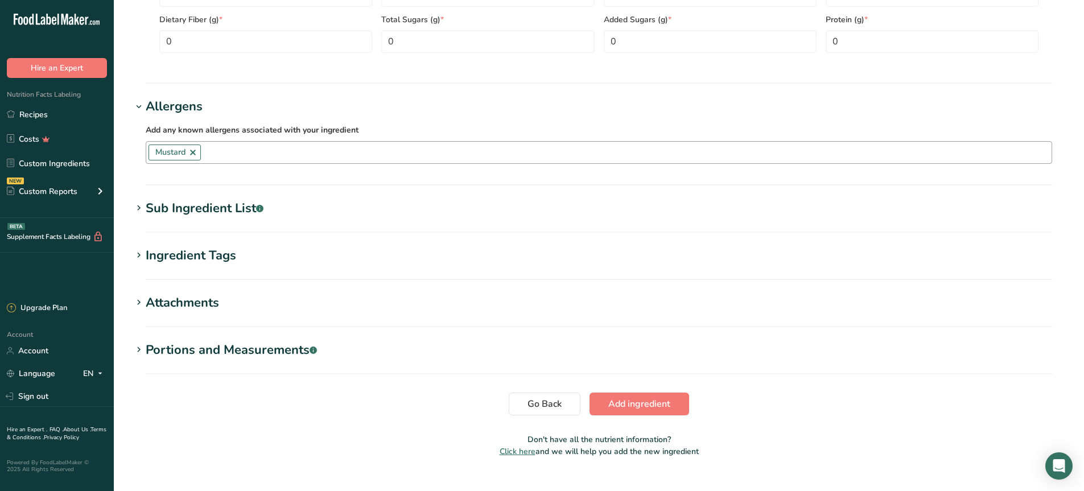
scroll to position [692, 0]
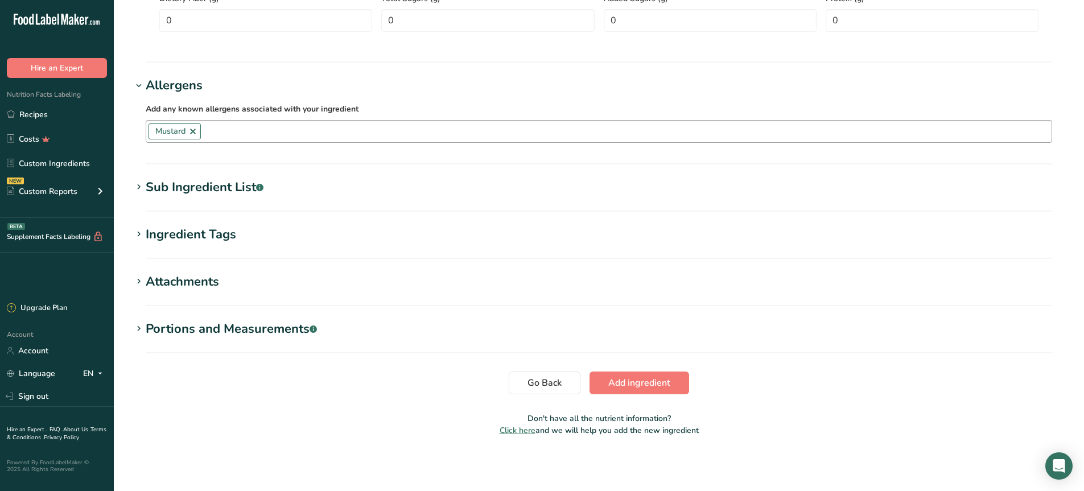
click at [140, 234] on icon at bounding box center [139, 234] width 10 height 16
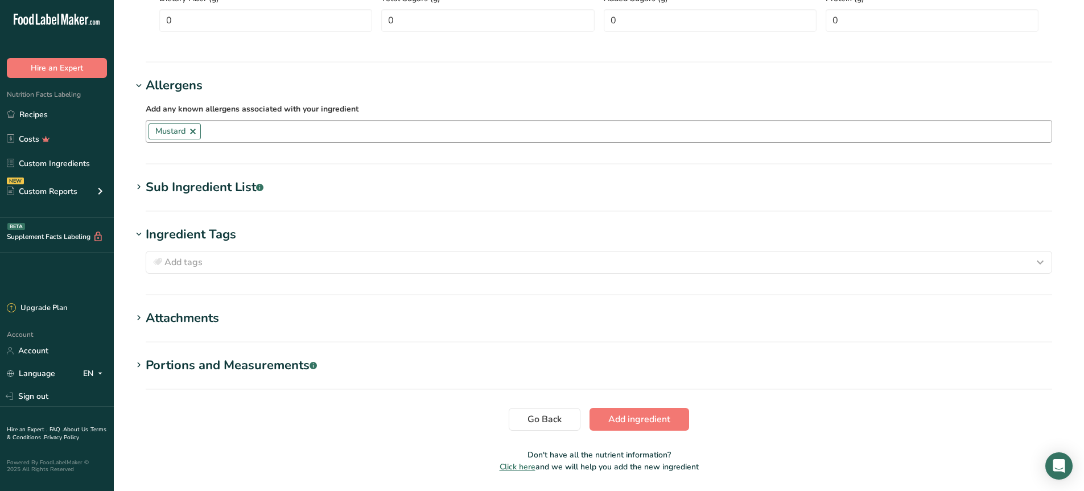
click at [142, 181] on icon at bounding box center [139, 187] width 10 height 16
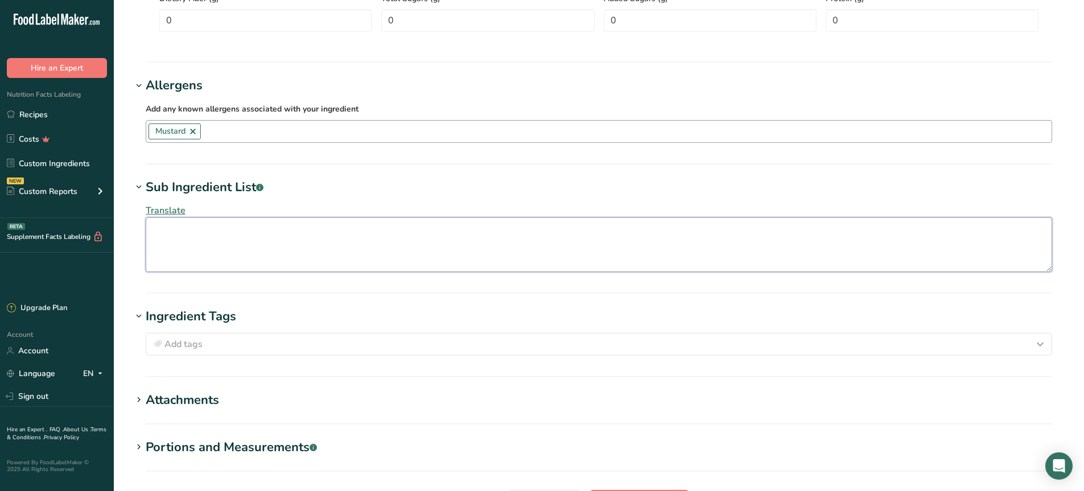
click at [200, 248] on textarea at bounding box center [599, 244] width 906 height 55
type textarea "m"
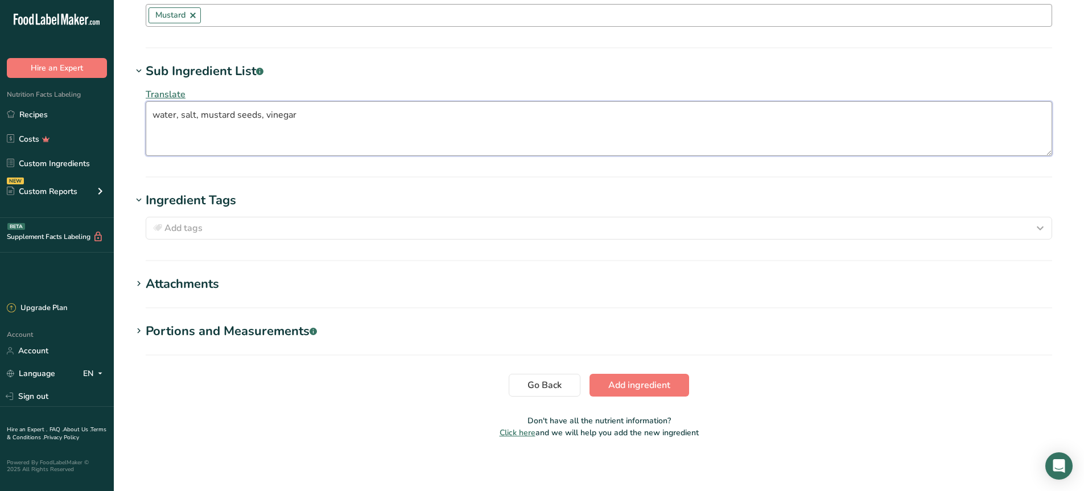
scroll to position [811, 0]
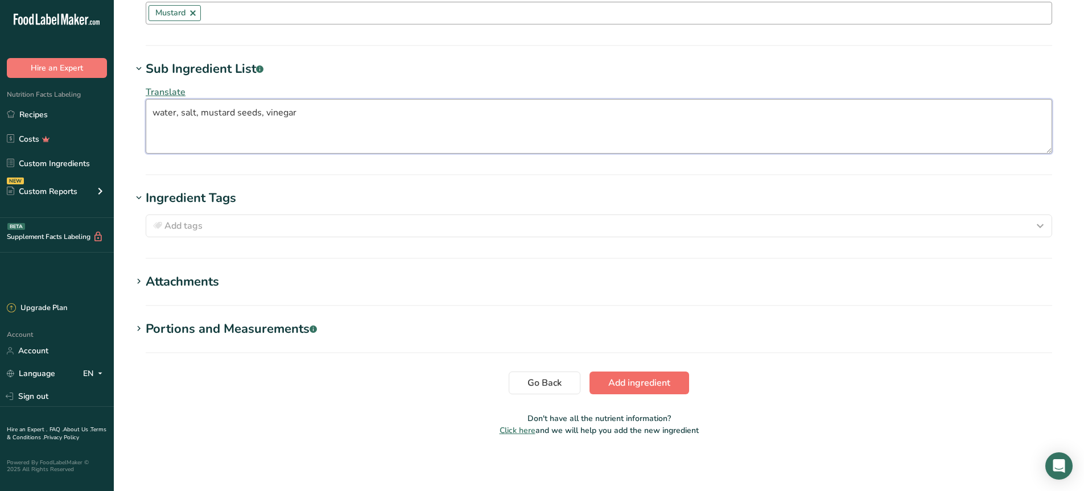
type textarea "water, salt, mustard seeds, vinegar"
click at [647, 379] on span "Add ingredient" at bounding box center [639, 383] width 62 height 14
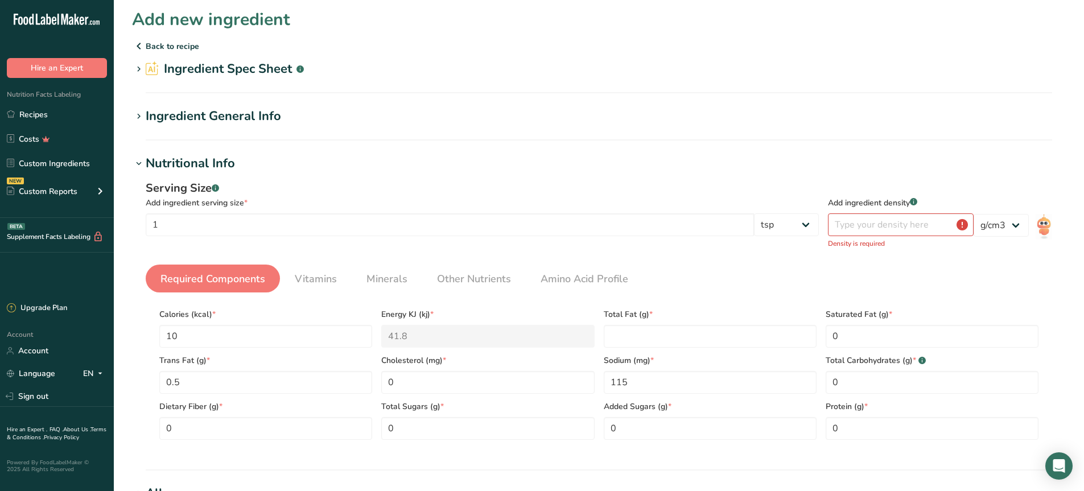
scroll to position [0, 0]
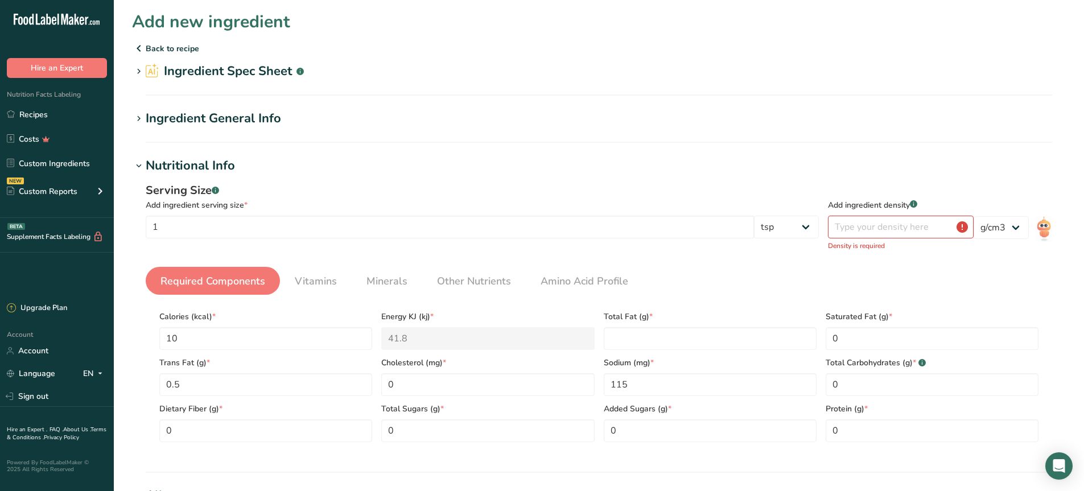
click at [910, 242] on p "Density is required" at bounding box center [901, 246] width 146 height 10
click at [914, 230] on input "number" at bounding box center [901, 227] width 146 height 23
click at [990, 225] on select "lb/ft3 g/cm3" at bounding box center [1000, 227] width 55 height 23
click at [906, 233] on input "number" at bounding box center [901, 227] width 146 height 23
click at [963, 225] on input "number" at bounding box center [901, 227] width 146 height 23
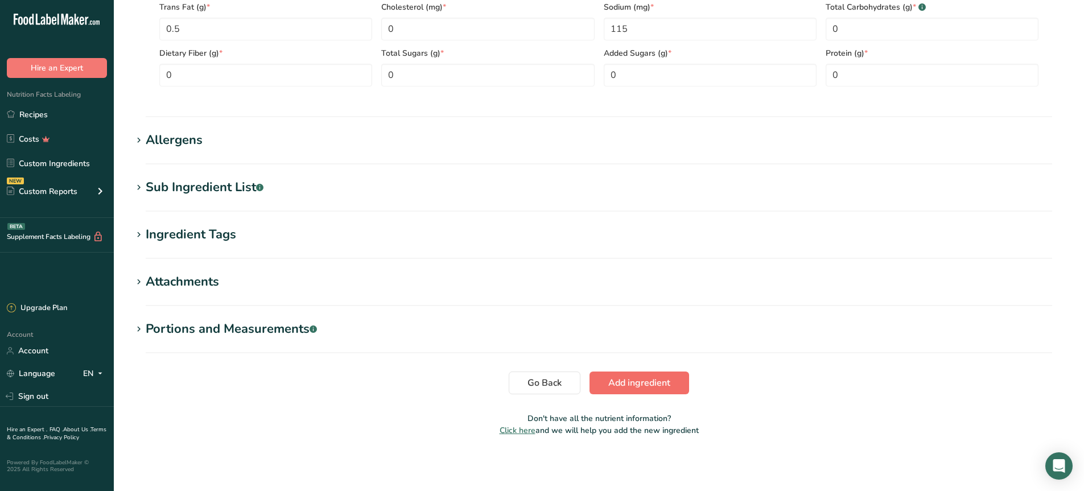
type input "1"
click at [636, 380] on span "Add ingredient" at bounding box center [639, 383] width 62 height 14
click at [641, 390] on button "Add ingredient" at bounding box center [639, 382] width 100 height 23
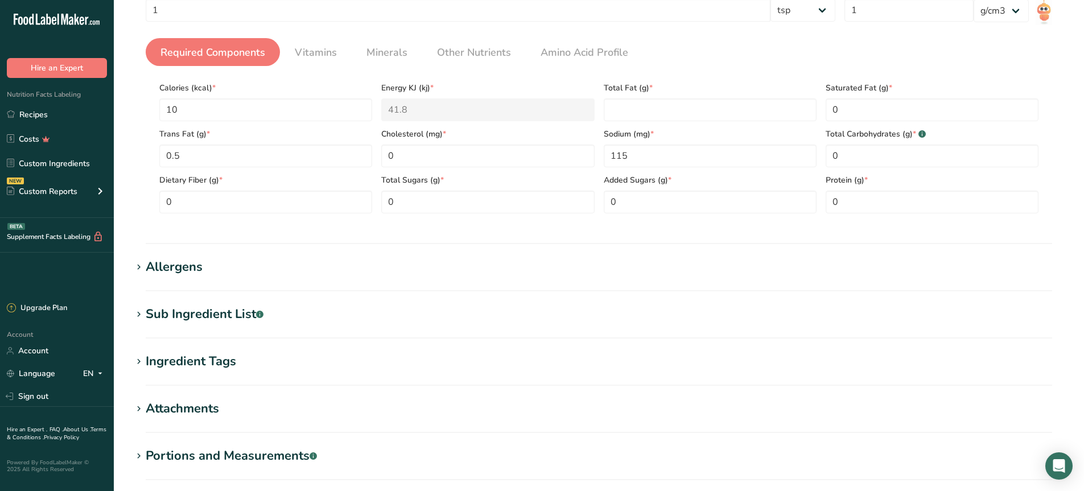
scroll to position [156, 0]
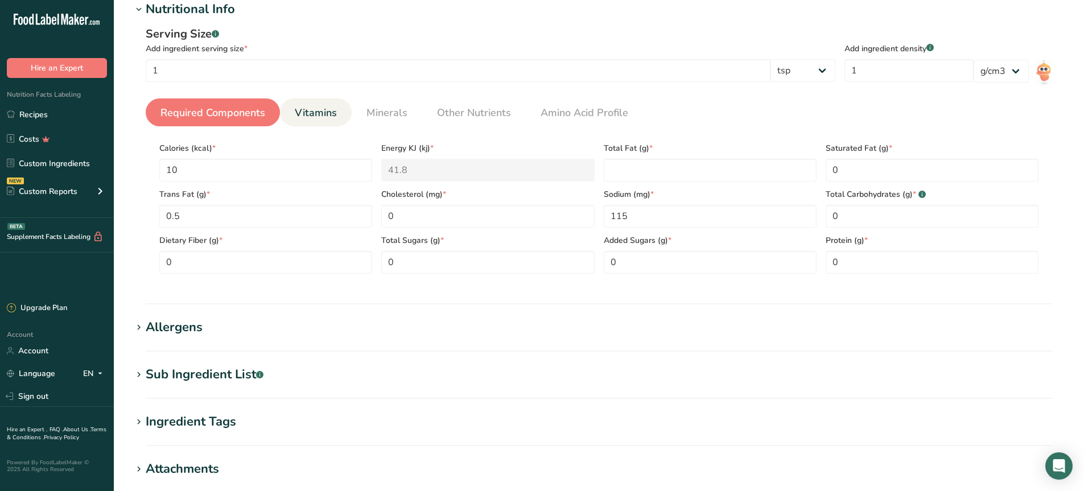
click at [295, 111] on span "Vitamins" at bounding box center [316, 112] width 42 height 15
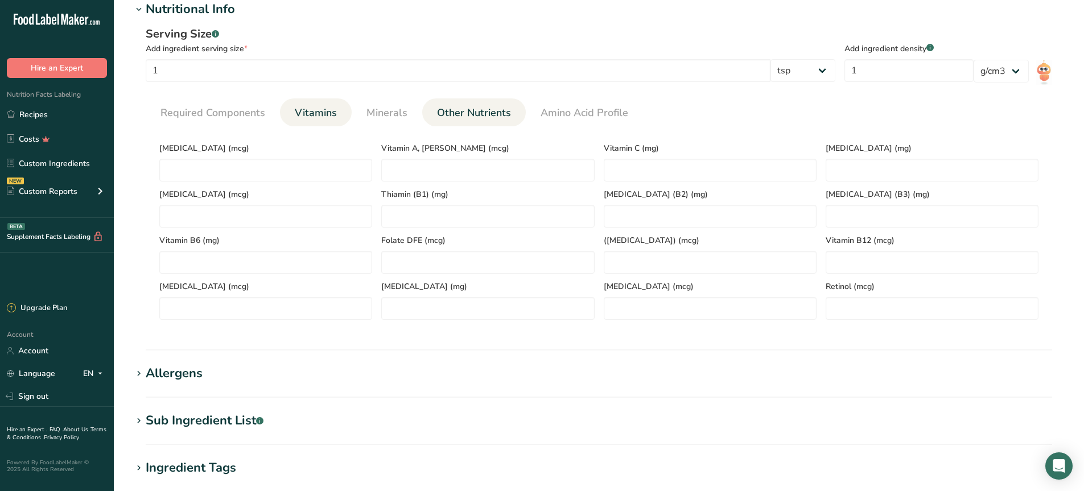
click at [438, 112] on span "Other Nutrients" at bounding box center [474, 112] width 74 height 15
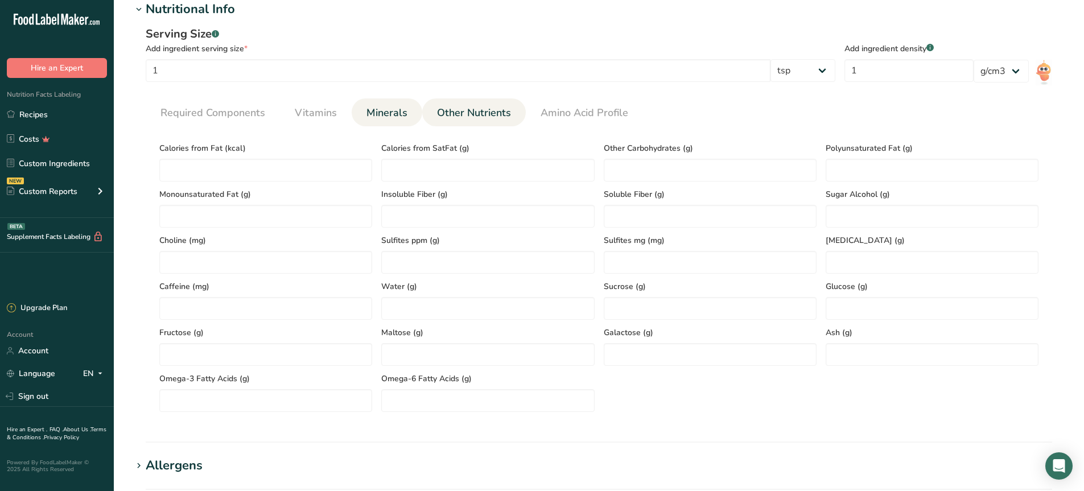
click at [377, 108] on span "Minerals" at bounding box center [386, 112] width 41 height 15
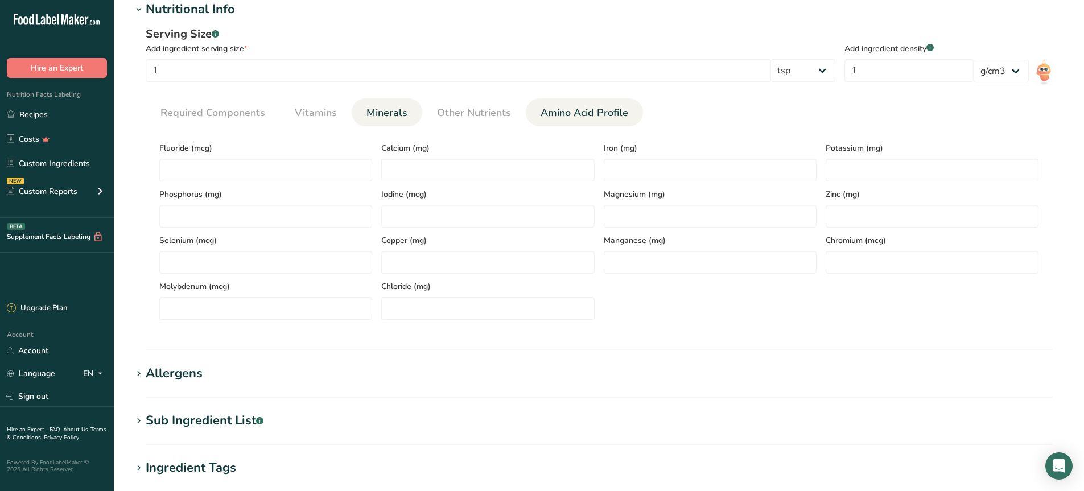
click at [597, 118] on span "Amino Acid Profile" at bounding box center [584, 112] width 88 height 15
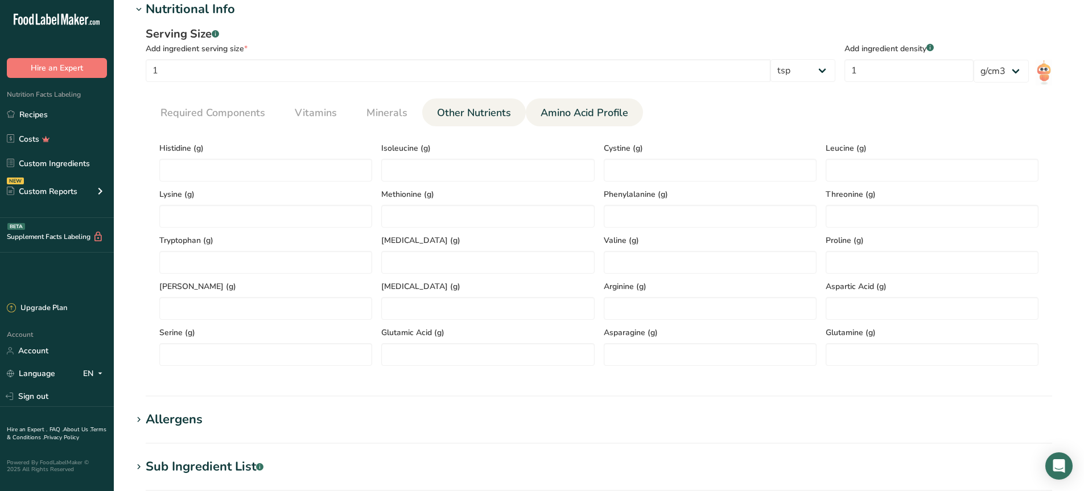
click at [483, 104] on link "Other Nutrients" at bounding box center [473, 112] width 83 height 29
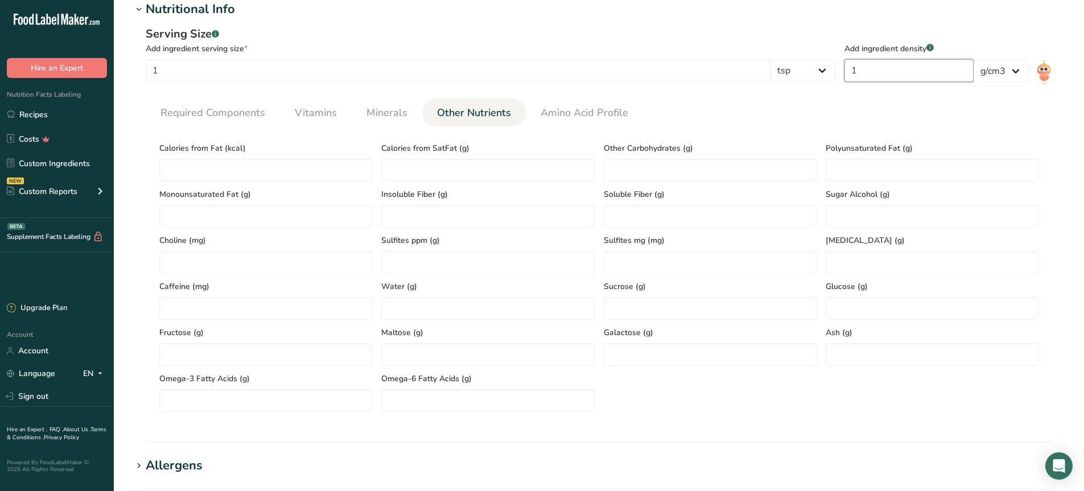
click at [899, 76] on input "1" at bounding box center [908, 70] width 129 height 23
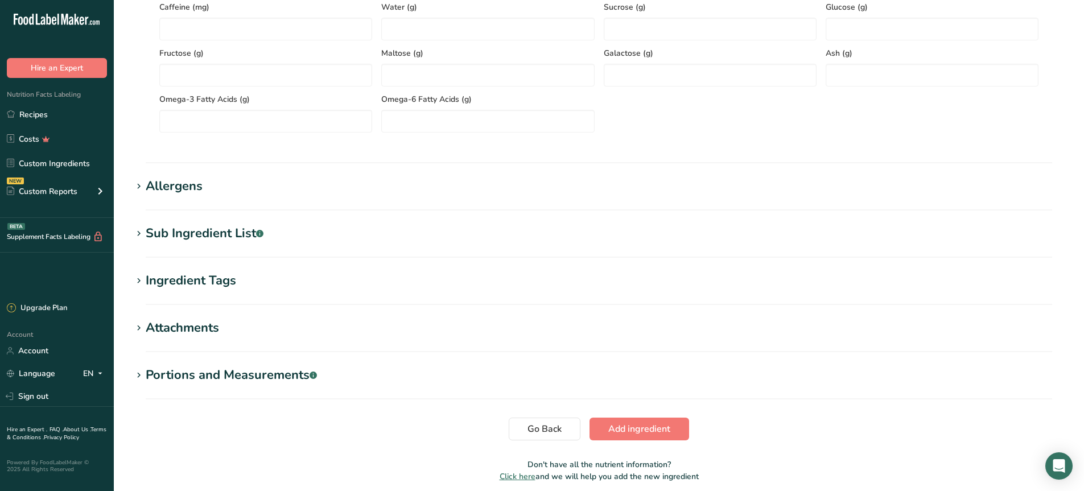
scroll to position [441, 0]
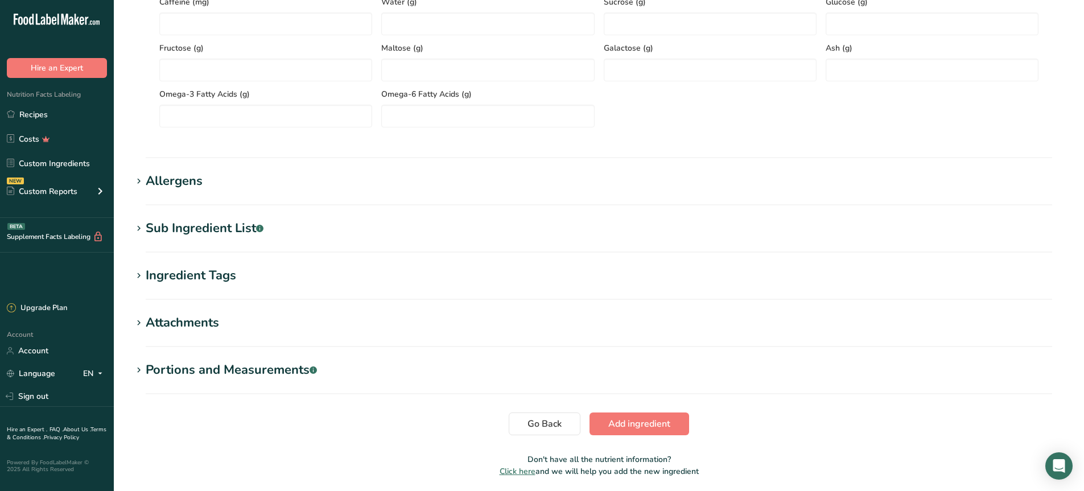
click at [175, 164] on section "Add new ingredient Back to recipe Ingredient Spec Sheet .a-a{fill:#347362;}.b-a…" at bounding box center [599, 27] width 970 height 936
click at [197, 228] on div "Sub Ingredient List .a-a{fill:#347362;}.b-a{fill:#fff;}" at bounding box center [205, 228] width 118 height 19
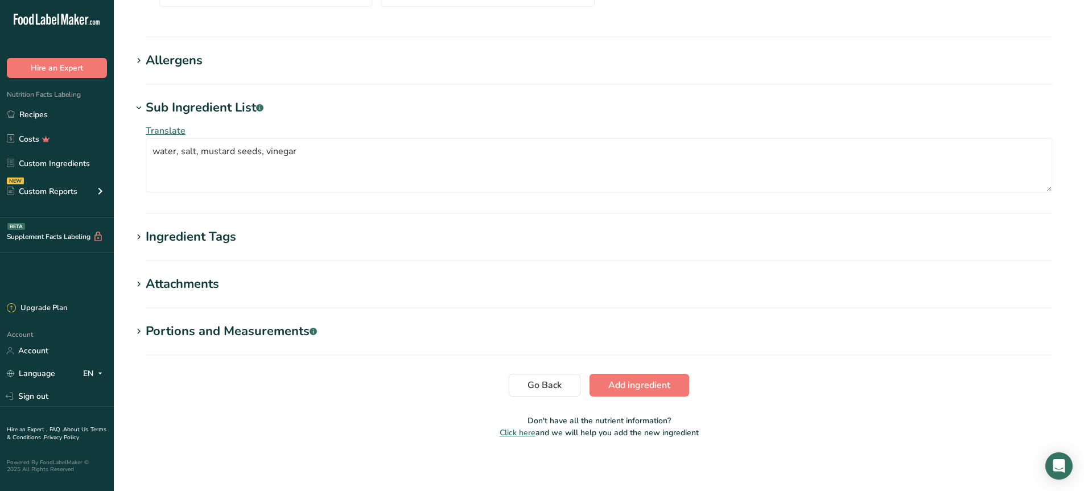
scroll to position [564, 0]
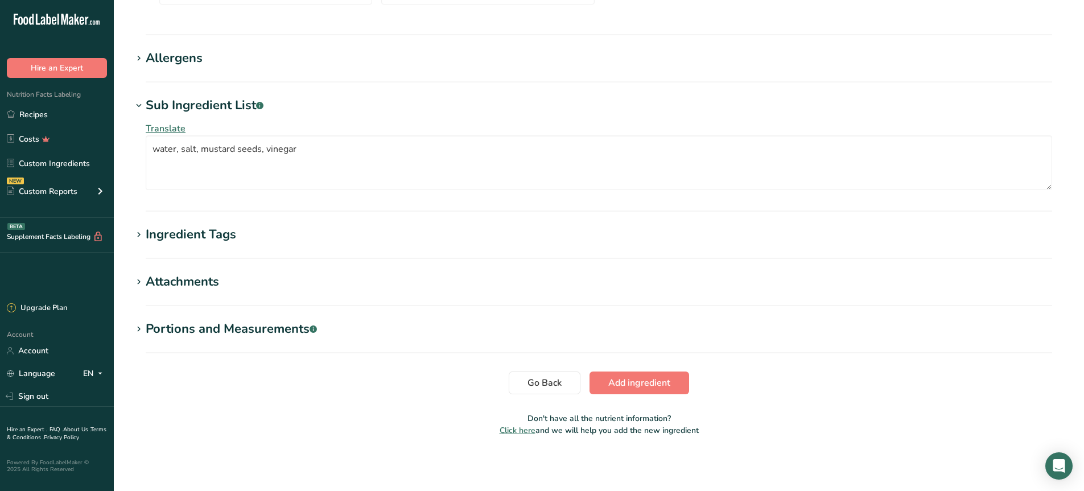
click at [169, 229] on div "Ingredient Tags" at bounding box center [191, 234] width 90 height 19
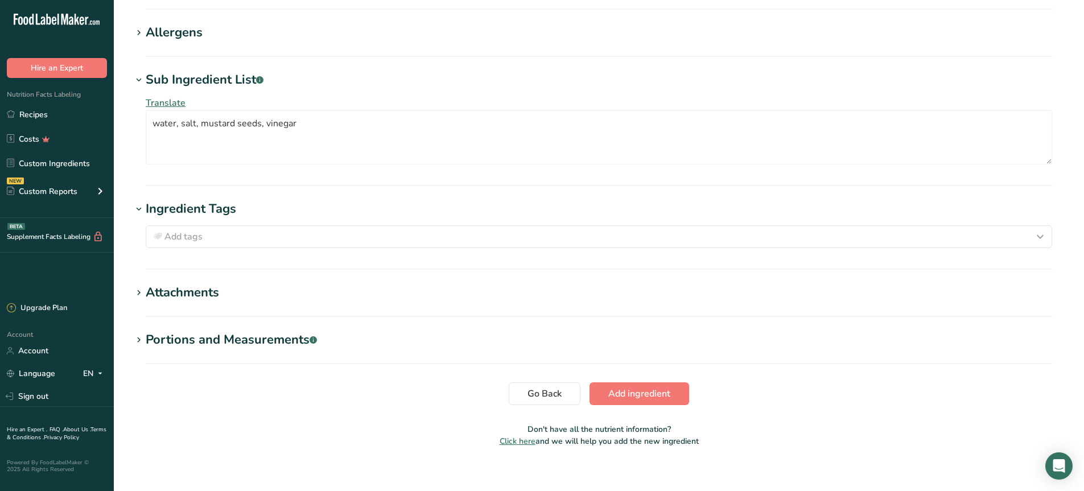
scroll to position [600, 0]
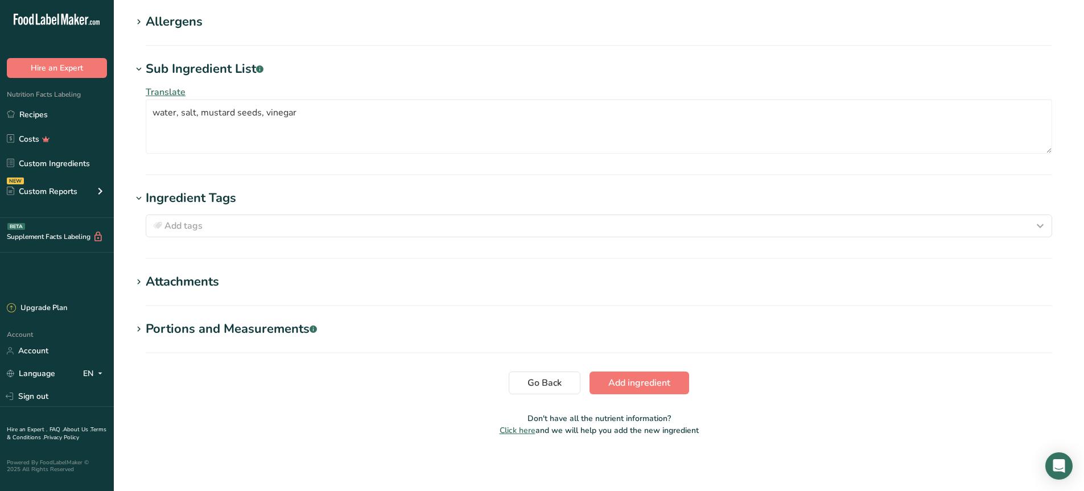
click at [197, 283] on div "Attachments" at bounding box center [182, 281] width 73 height 19
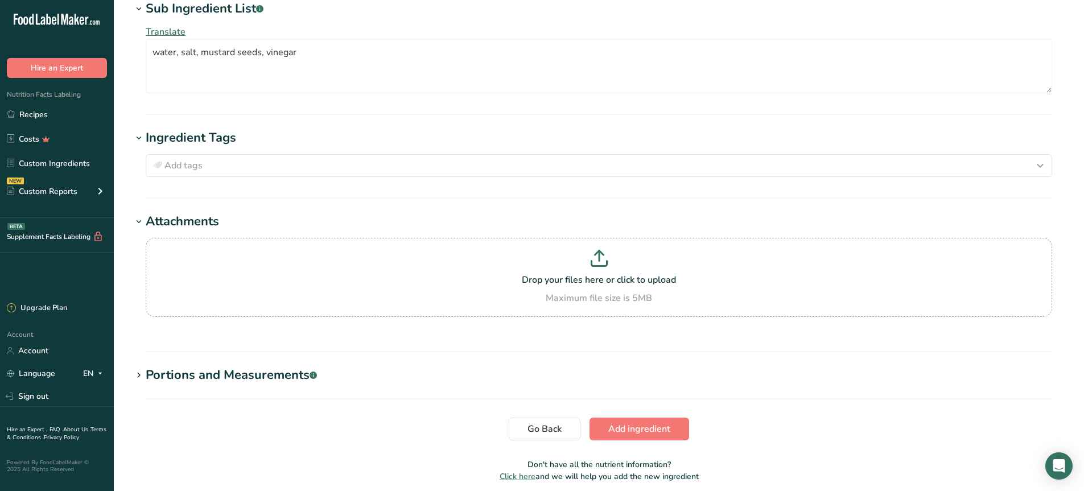
scroll to position [707, 0]
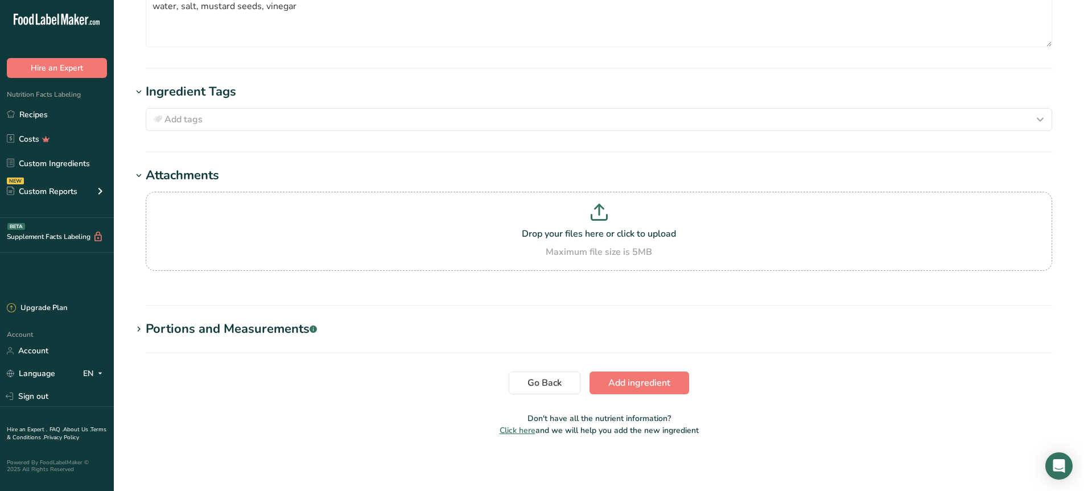
click at [259, 327] on div "Portions and Measurements .a-a{fill:#347362;}.b-a{fill:#fff;}" at bounding box center [231, 329] width 171 height 19
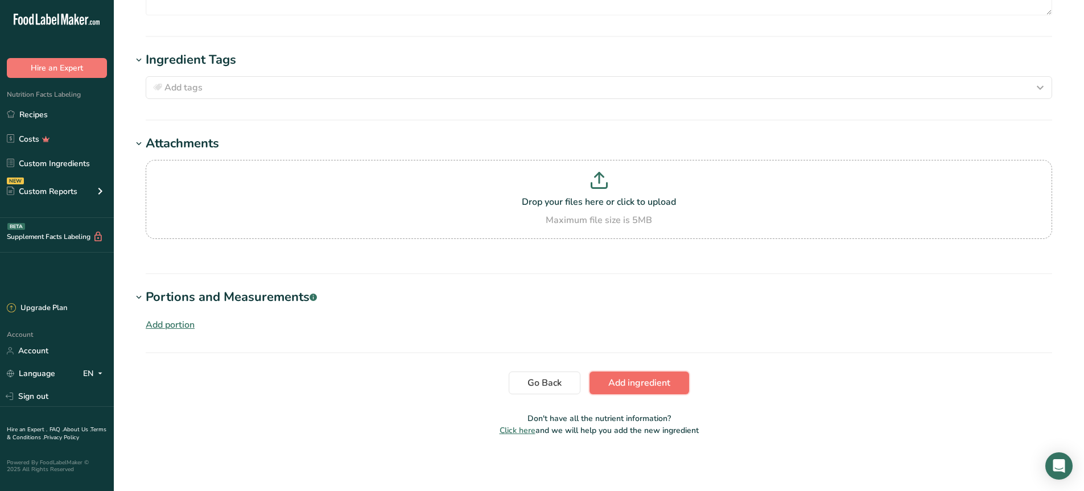
click at [664, 380] on span "Add ingredient" at bounding box center [639, 383] width 62 height 14
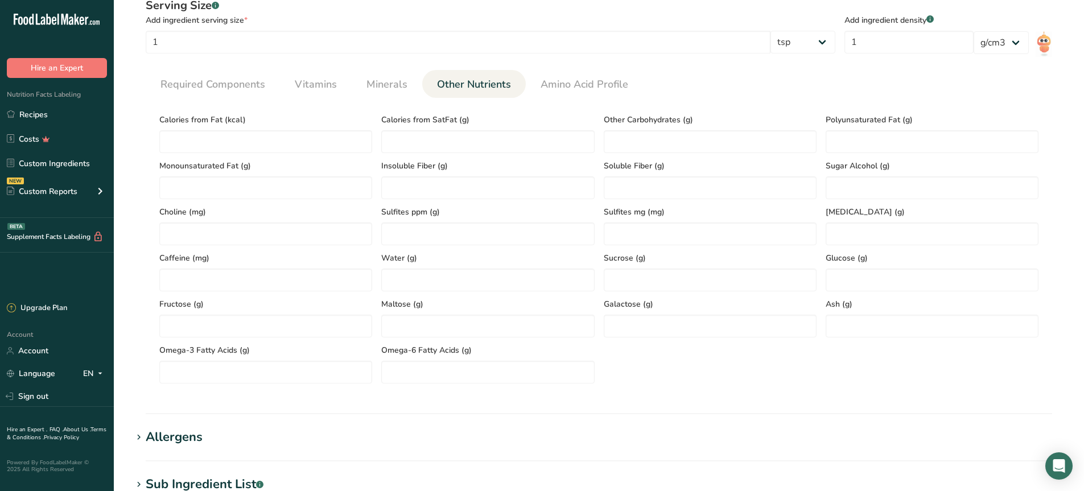
scroll to position [156, 0]
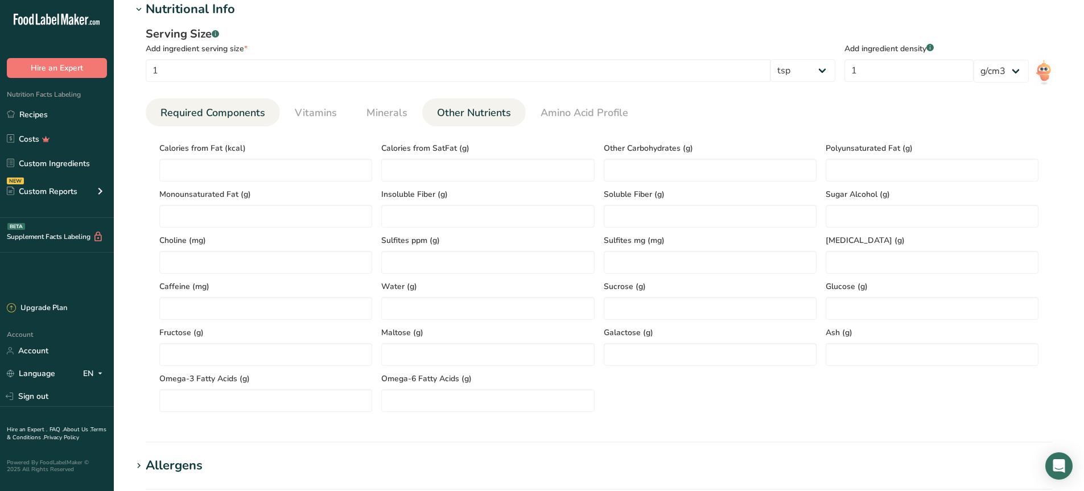
click at [163, 109] on span "Required Components" at bounding box center [212, 112] width 105 height 15
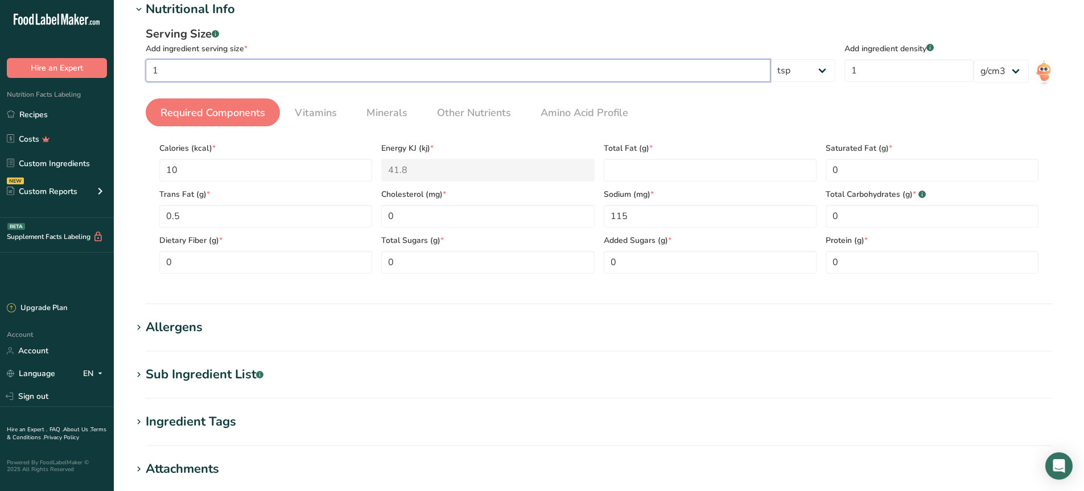
click at [189, 72] on input "1" at bounding box center [458, 70] width 625 height 23
click at [920, 64] on input "1" at bounding box center [908, 70] width 129 height 23
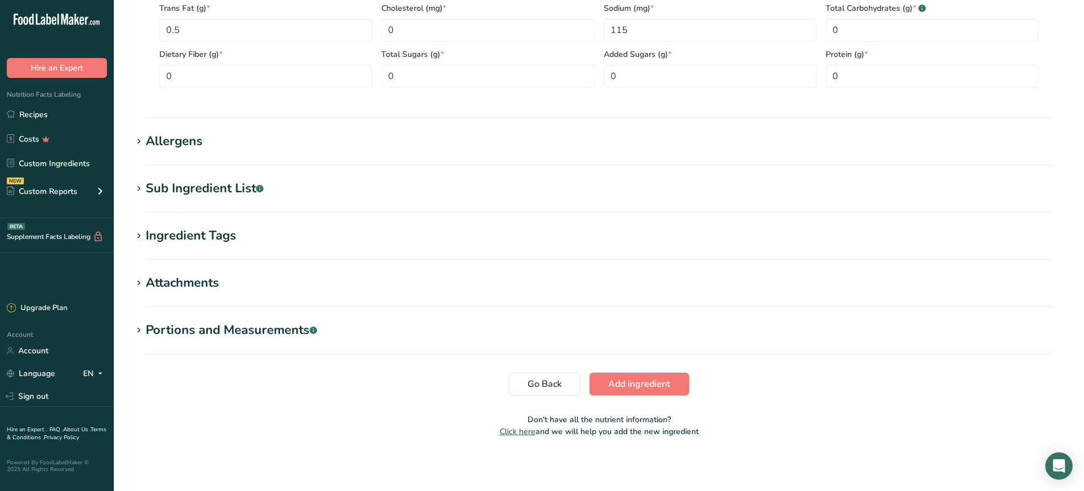
scroll to position [344, 0]
type input "0.5"
click at [660, 394] on section "Add new ingredient Back to recipe Ingredient Spec Sheet .a-a{fill:#347362;}.b-a…" at bounding box center [599, 55] width 970 height 798
click at [661, 391] on button "Add ingredient" at bounding box center [639, 382] width 100 height 23
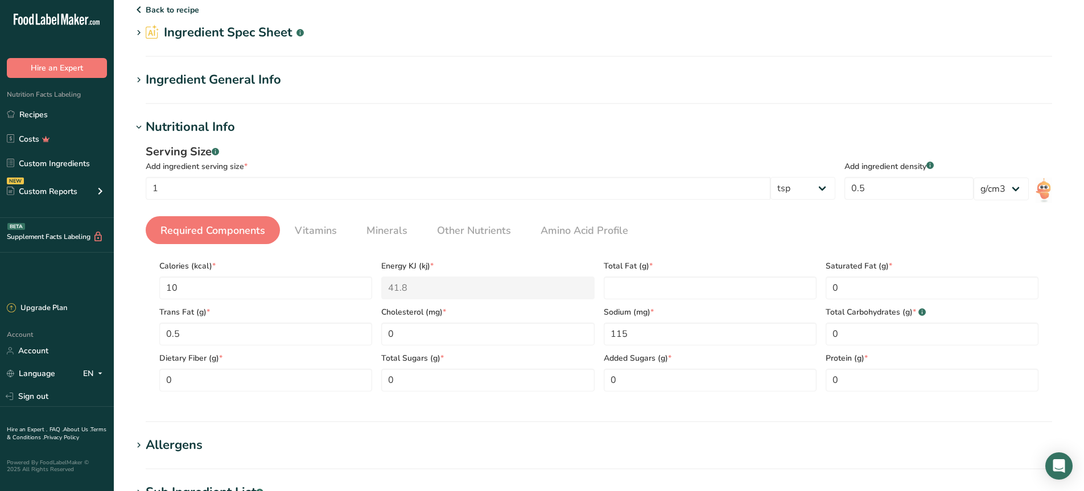
scroll to position [0, 0]
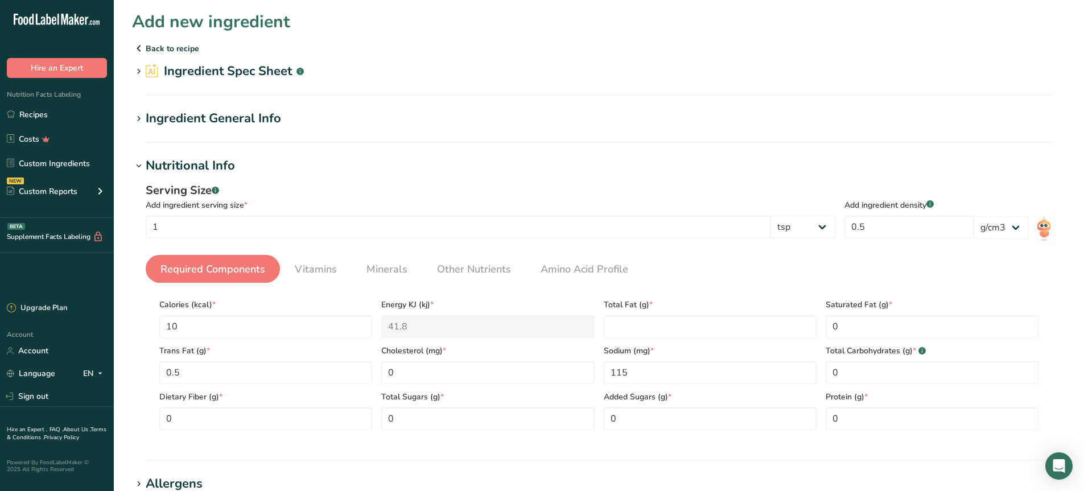
click at [142, 111] on icon at bounding box center [139, 119] width 10 height 16
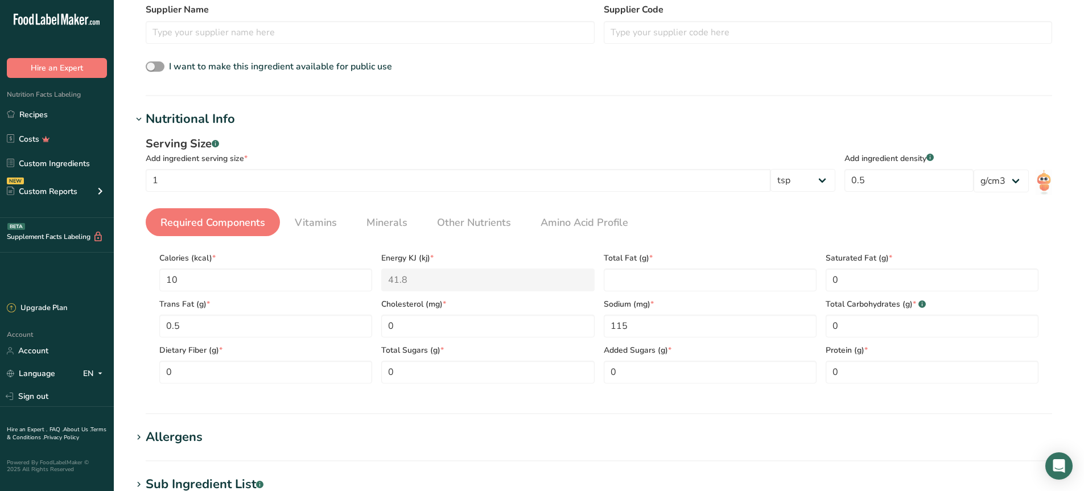
scroll to position [524, 0]
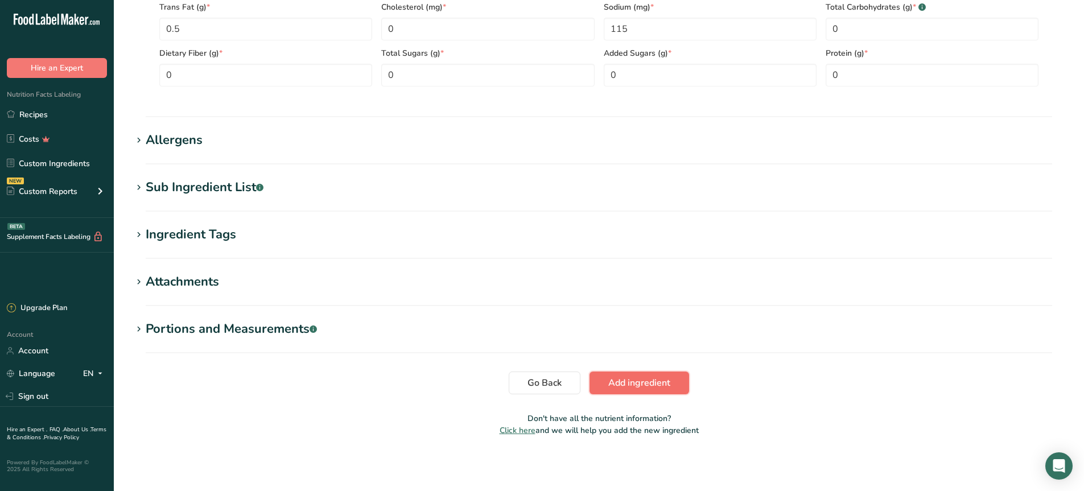
click at [640, 383] on span "Add ingredient" at bounding box center [639, 383] width 62 height 14
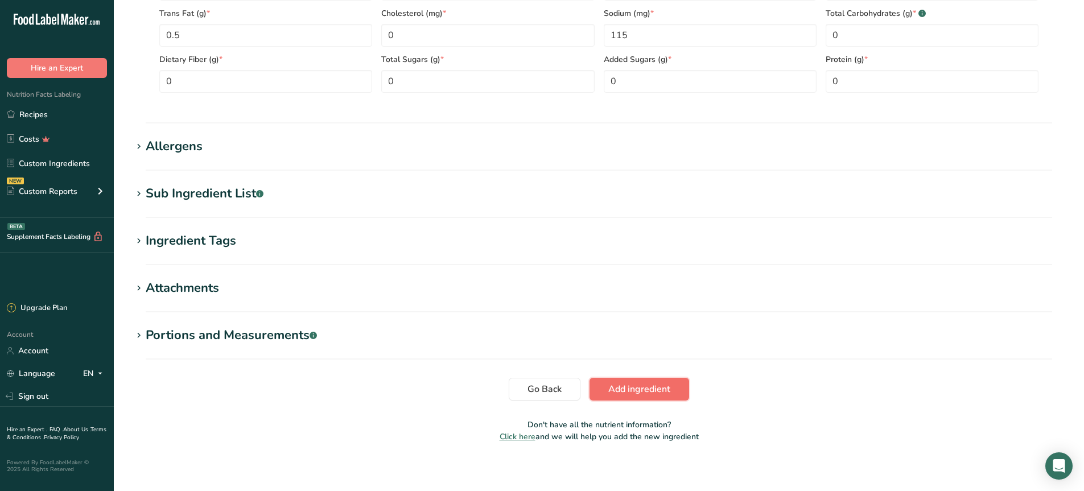
click at [652, 394] on span "Add ingredient" at bounding box center [639, 389] width 62 height 14
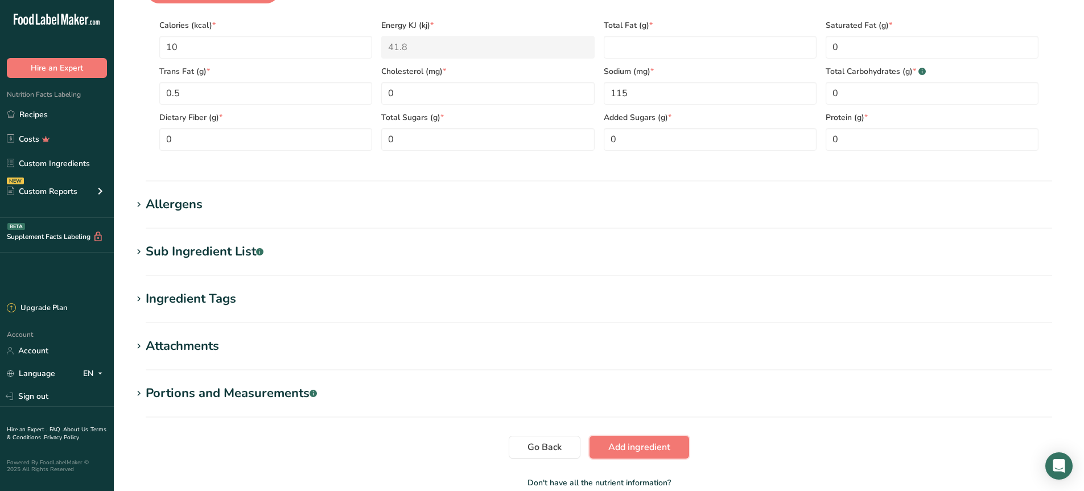
click at [652, 394] on section "Add new ingredient Back to recipe Ingredient Spec Sheet .a-a{fill:#347362;}.b-a…" at bounding box center [599, 120] width 970 height 798
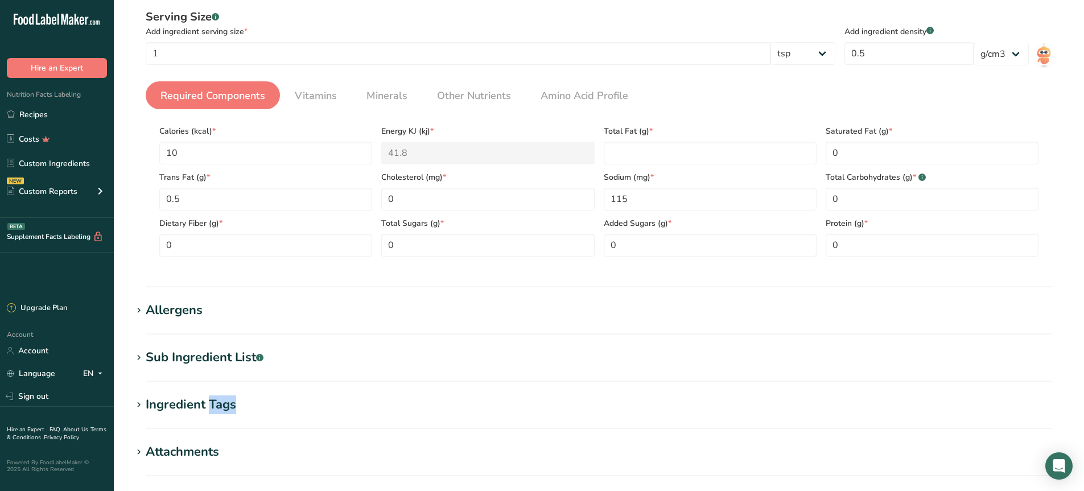
click at [652, 394] on section "Add new ingredient Back to recipe Ingredient Spec Sheet .a-a{fill:#347362;}.b-a…" at bounding box center [599, 225] width 970 height 798
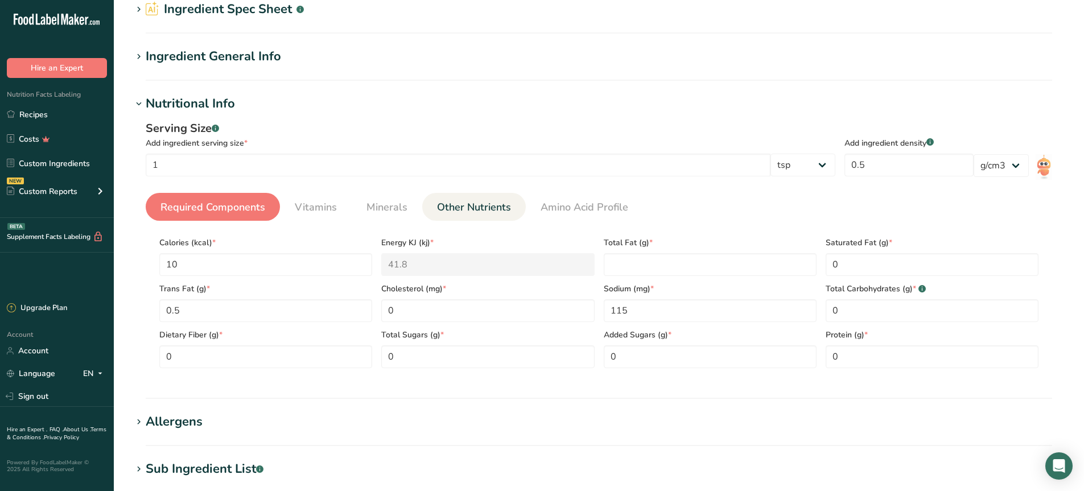
scroll to position [0, 0]
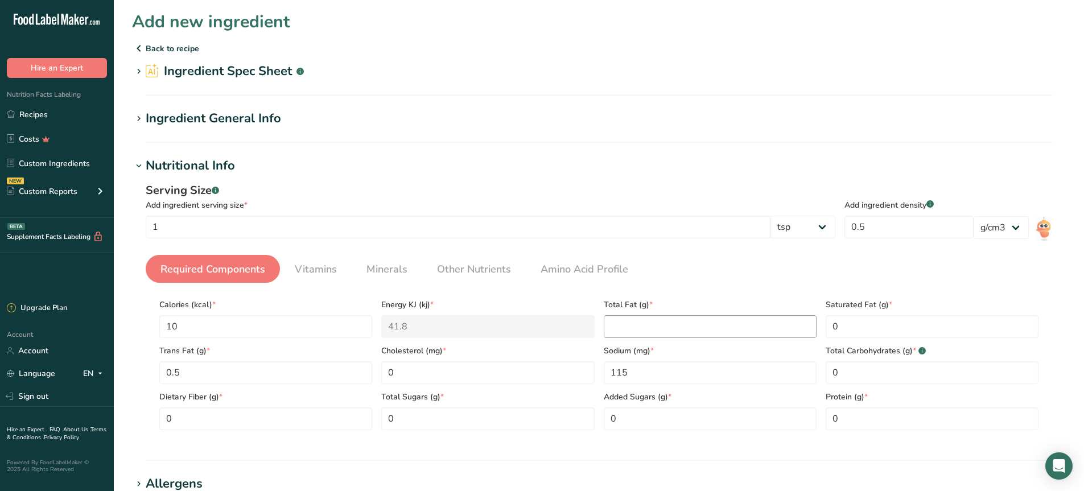
click at [751, 338] on div "Sodium (mg) * 115" at bounding box center [710, 361] width 222 height 46
click at [748, 335] on Fat "number" at bounding box center [710, 326] width 213 height 23
type Fat "0.5"
drag, startPoint x: 228, startPoint y: 368, endPoint x: 122, endPoint y: 382, distance: 106.7
click at [122, 382] on section "Add new ingredient Back to recipe Ingredient Spec Sheet .a-a{fill:#347362;}.b-a…" at bounding box center [599, 399] width 970 height 798
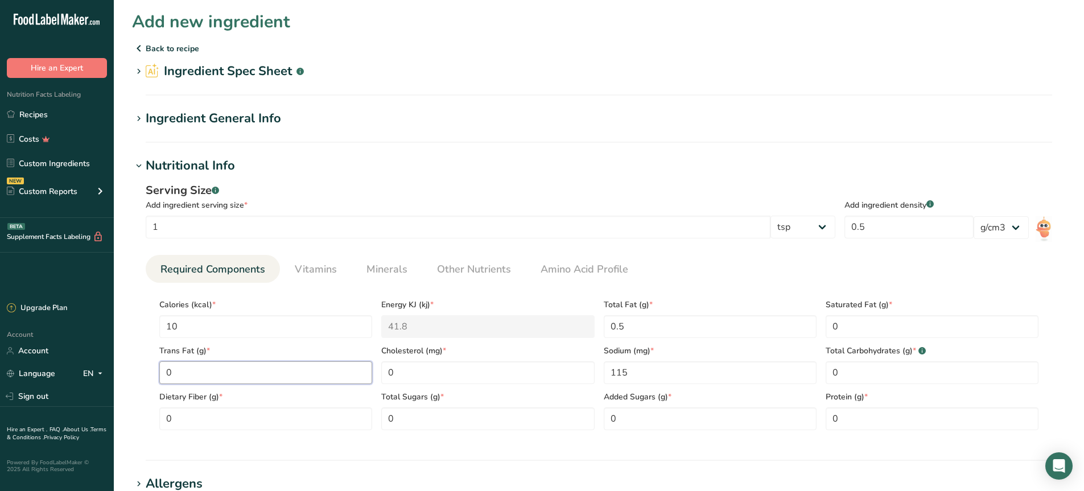
type Fat "0"
click at [218, 352] on span "Trans Fat (g) *" at bounding box center [265, 351] width 213 height 12
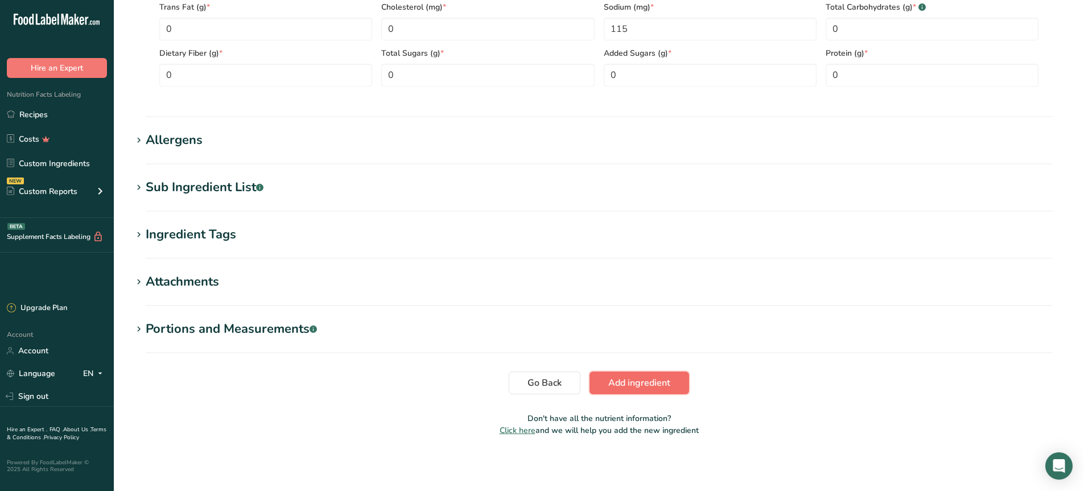
click at [640, 385] on span "Add ingredient" at bounding box center [639, 383] width 62 height 14
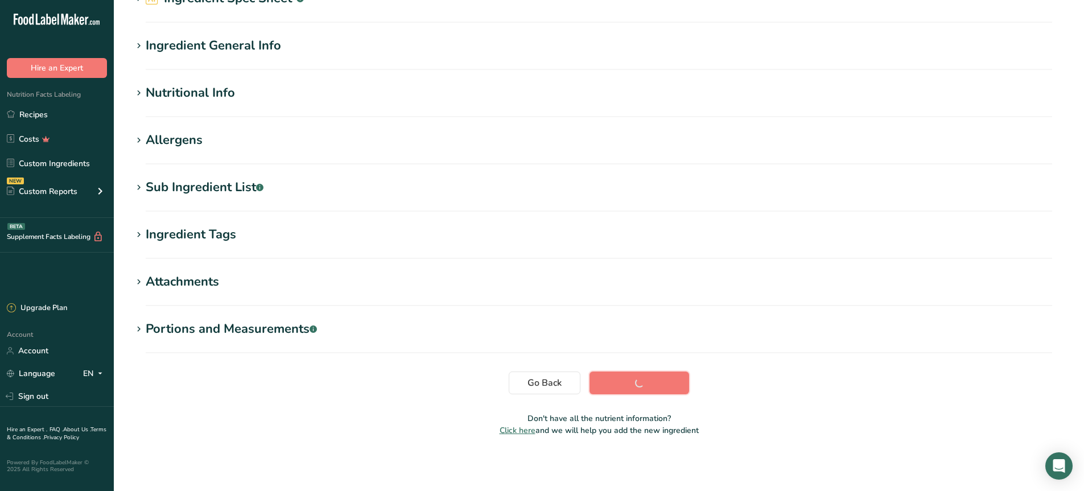
scroll to position [73, 0]
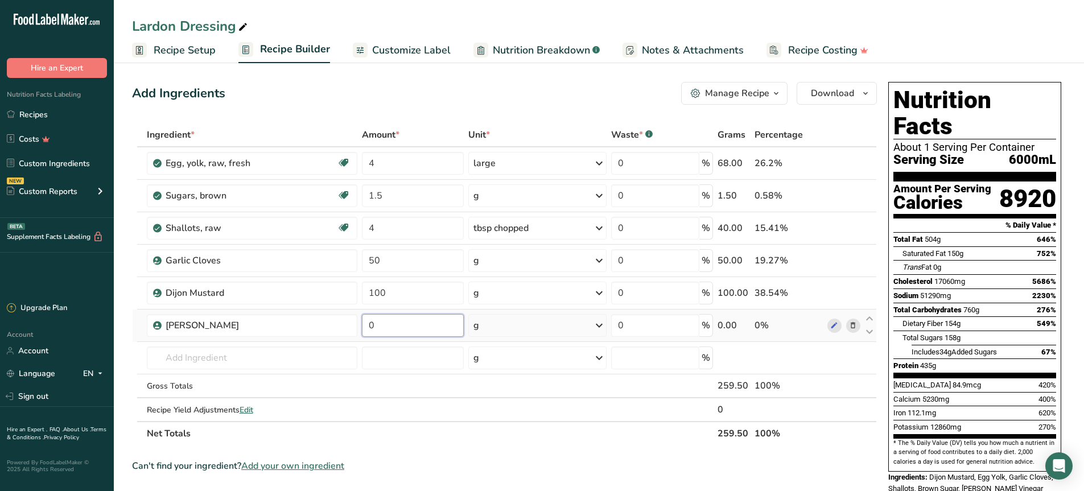
click at [403, 325] on input "0" at bounding box center [412, 325] width 101 height 23
drag, startPoint x: 403, startPoint y: 325, endPoint x: 371, endPoint y: 331, distance: 31.8
click at [371, 331] on input "0" at bounding box center [412, 325] width 101 height 23
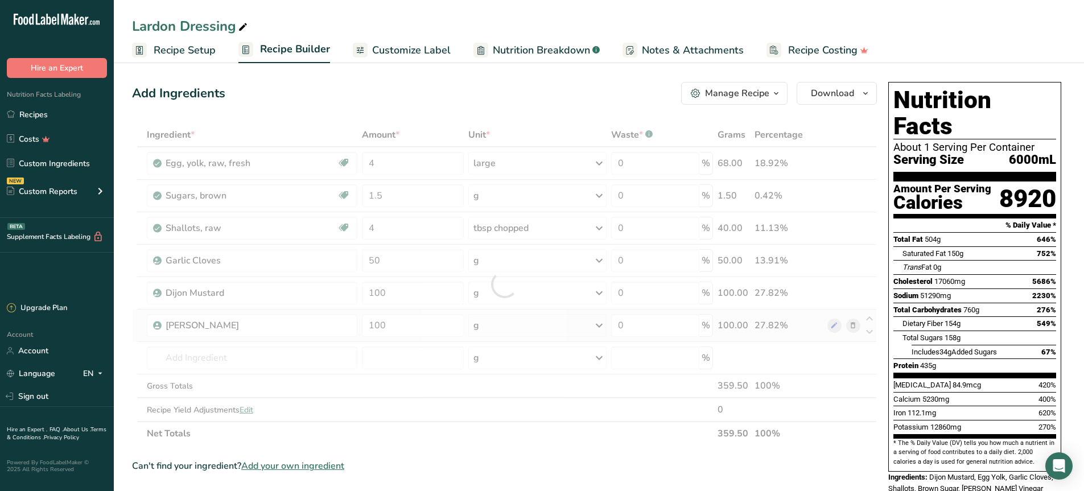
click at [517, 336] on div "Ingredient * Amount * Unit * Waste * .a-a{fill:#347362;}.b-a{fill:#fff;} Grams …" at bounding box center [504, 284] width 745 height 323
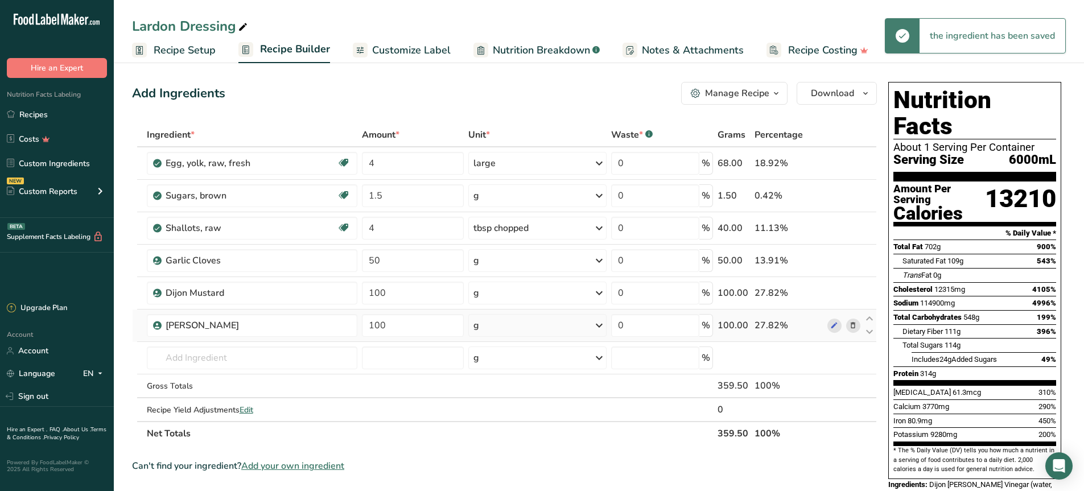
click at [596, 327] on icon at bounding box center [599, 325] width 14 height 20
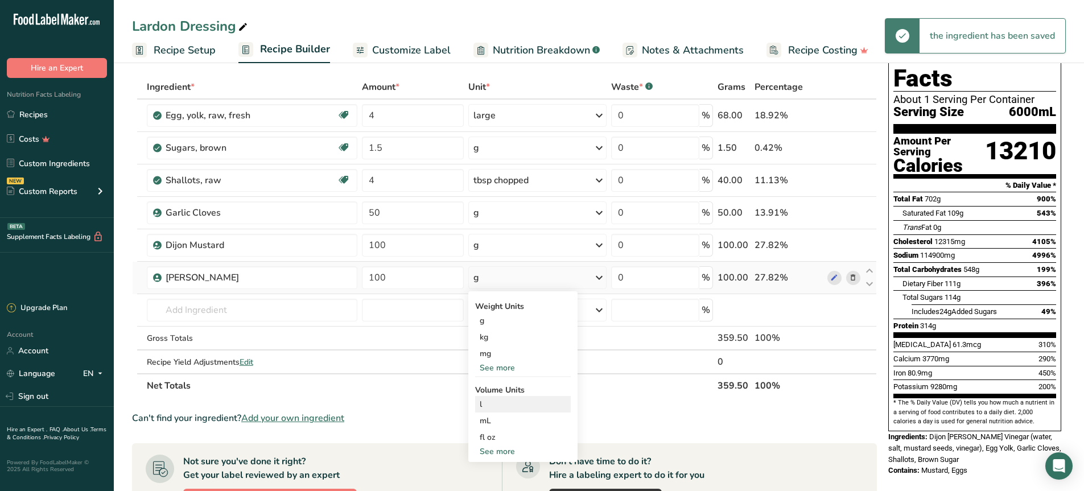
scroll to position [114, 0]
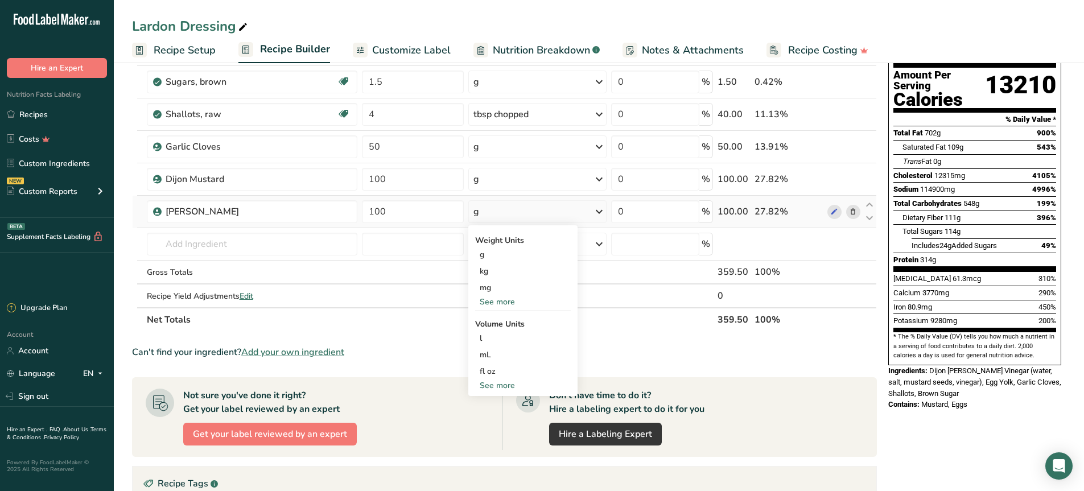
click at [510, 301] on div "See more" at bounding box center [523, 302] width 96 height 12
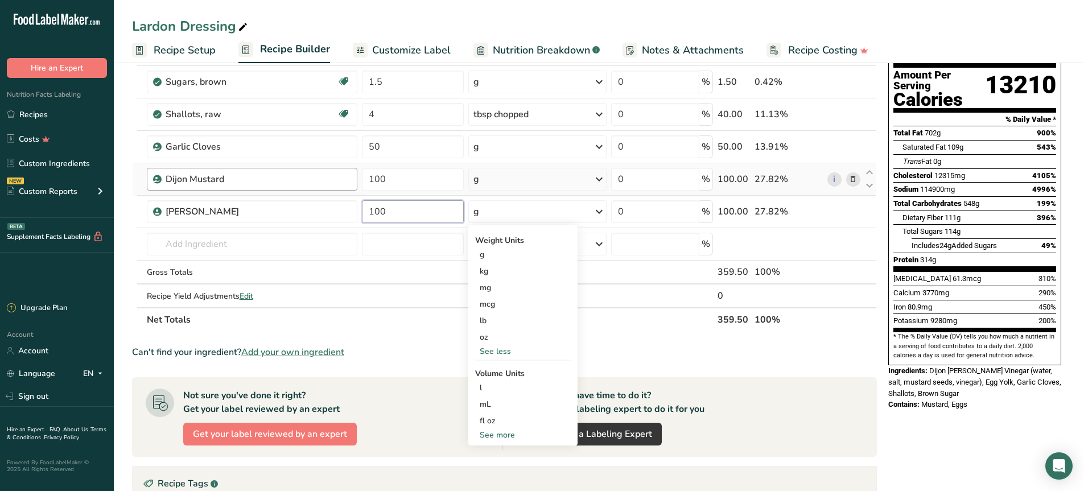
drag, startPoint x: 393, startPoint y: 212, endPoint x: 310, endPoint y: 190, distance: 85.3
click at [316, 192] on tbody "Egg, yolk, raw, fresh Dairy free Gluten free Vegetarian Soy free 4 large Portio…" at bounding box center [504, 171] width 743 height 274
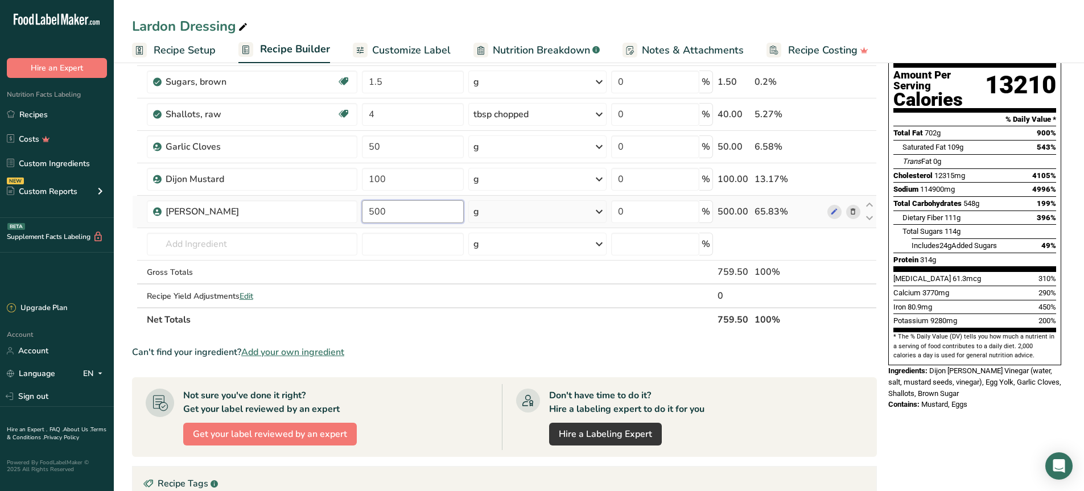
type input "500"
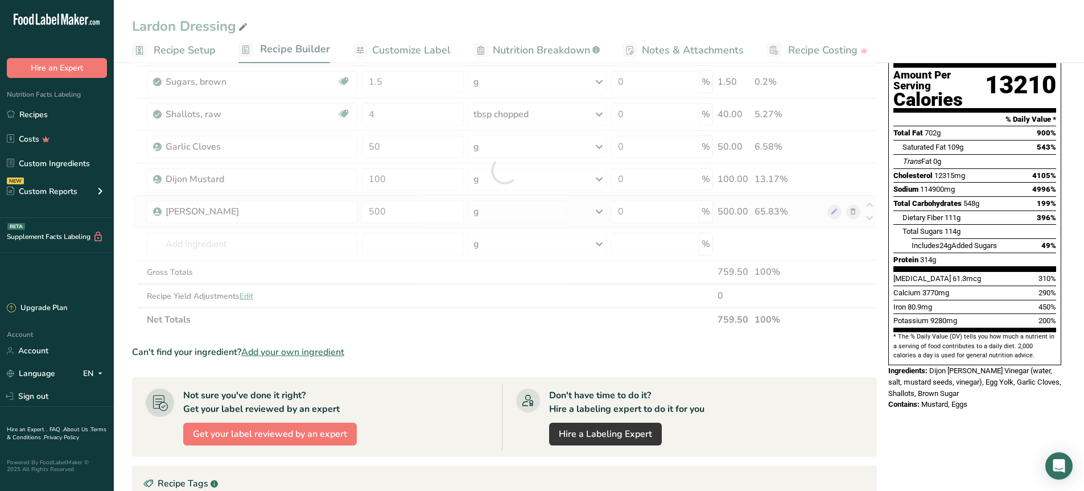
click at [590, 212] on div "Ingredient * Amount * Unit * Waste * .a-a{fill:#347362;}.b-a{fill:#fff;} Grams …" at bounding box center [504, 170] width 745 height 323
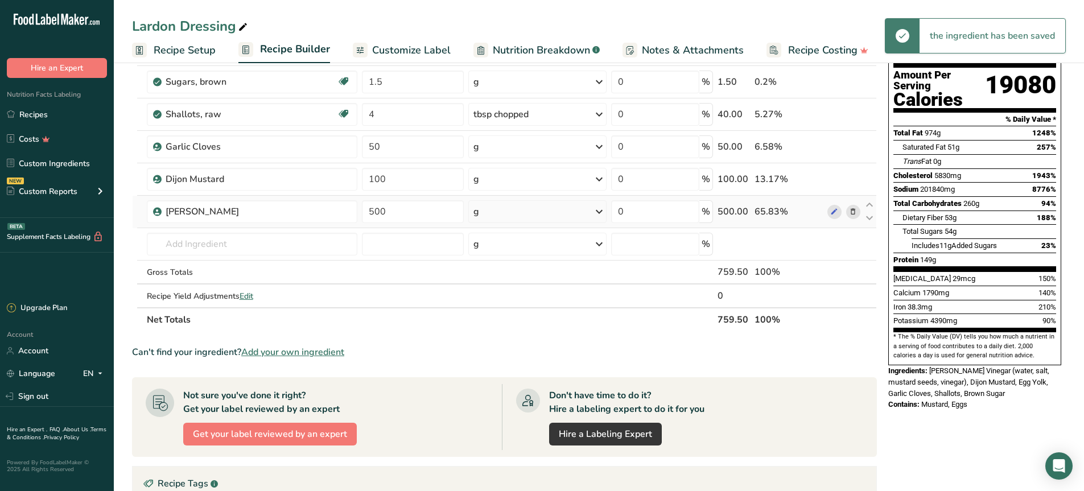
click at [598, 213] on icon at bounding box center [599, 211] width 14 height 20
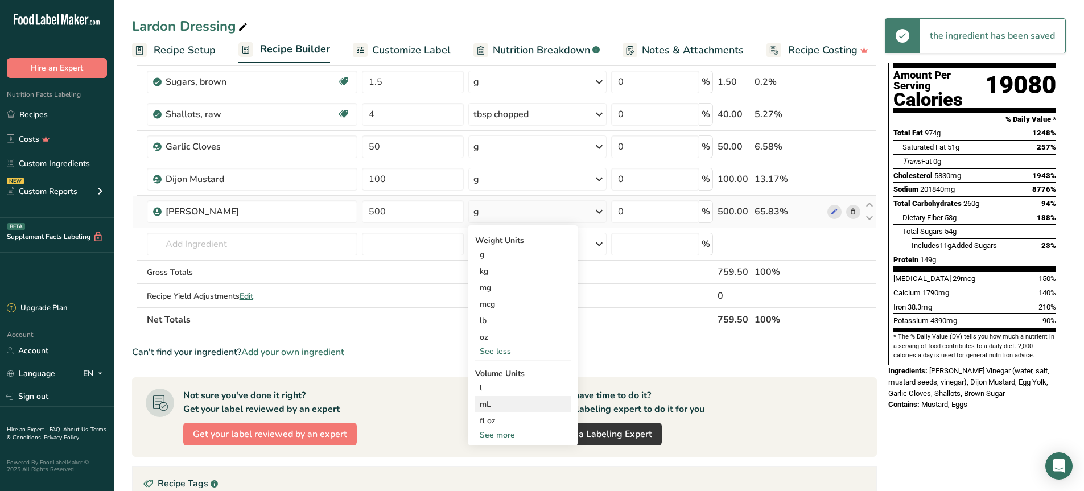
click at [519, 396] on div "mL Volume units require a density conversion. If you know your ingredient's den…" at bounding box center [523, 404] width 96 height 16
click at [492, 403] on div "mL" at bounding box center [523, 404] width 86 height 12
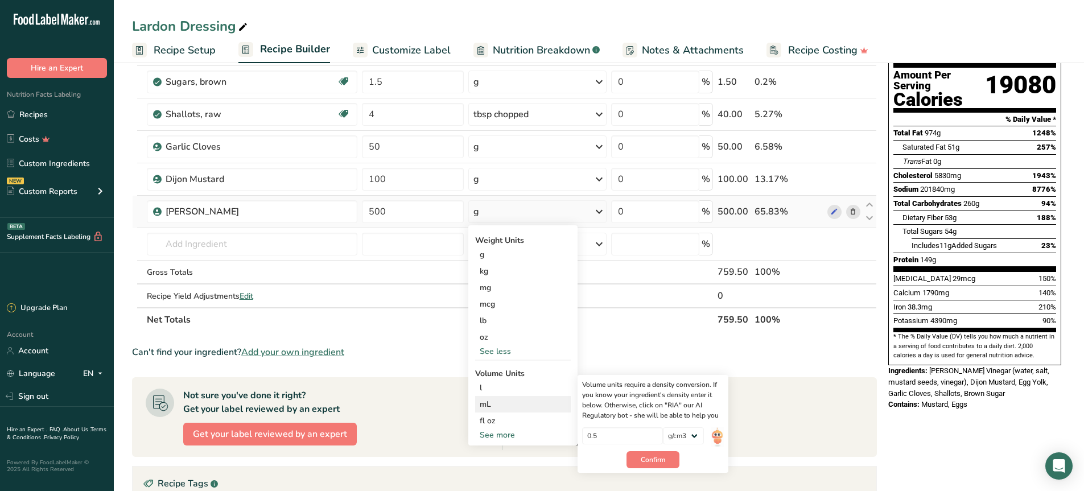
click at [492, 403] on div "mL" at bounding box center [523, 404] width 86 height 12
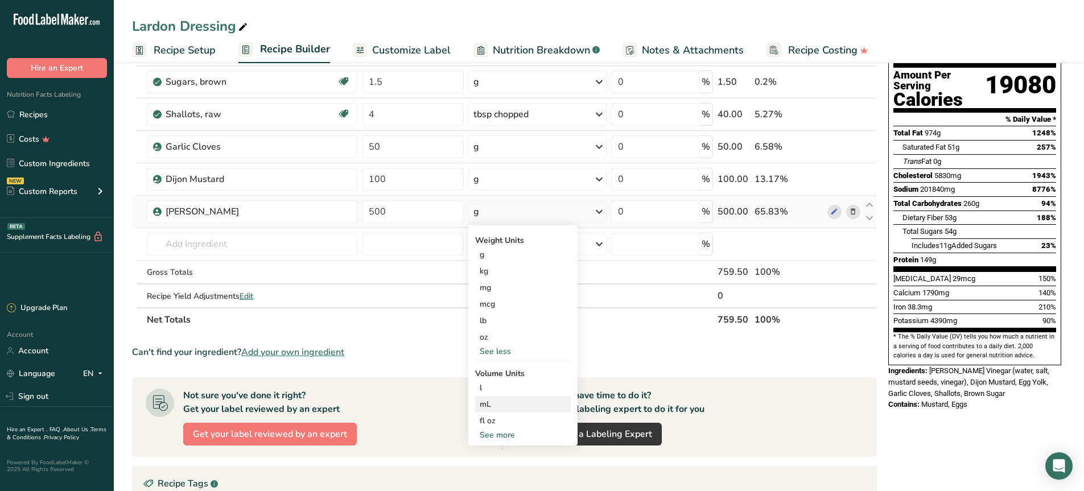
click at [494, 403] on div "mL" at bounding box center [523, 404] width 86 height 12
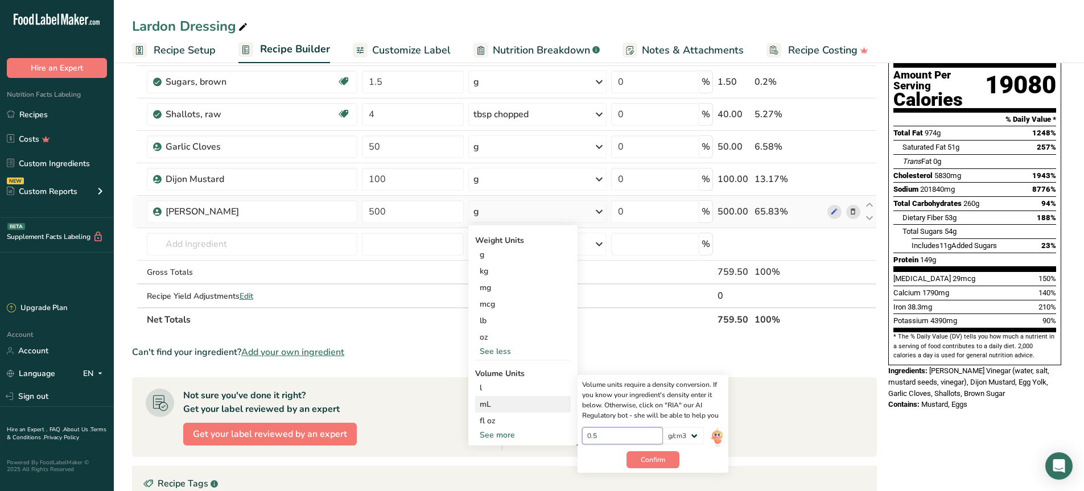
drag, startPoint x: 623, startPoint y: 435, endPoint x: 588, endPoint y: 431, distance: 35.5
click at [588, 431] on input "0.5" at bounding box center [622, 435] width 81 height 17
click at [610, 444] on input "number" at bounding box center [622, 435] width 81 height 17
click at [626, 441] on input "number" at bounding box center [622, 435] width 81 height 17
click at [673, 404] on div "Volume units require a density conversion. If you know your ingredient's densit…" at bounding box center [653, 399] width 142 height 41
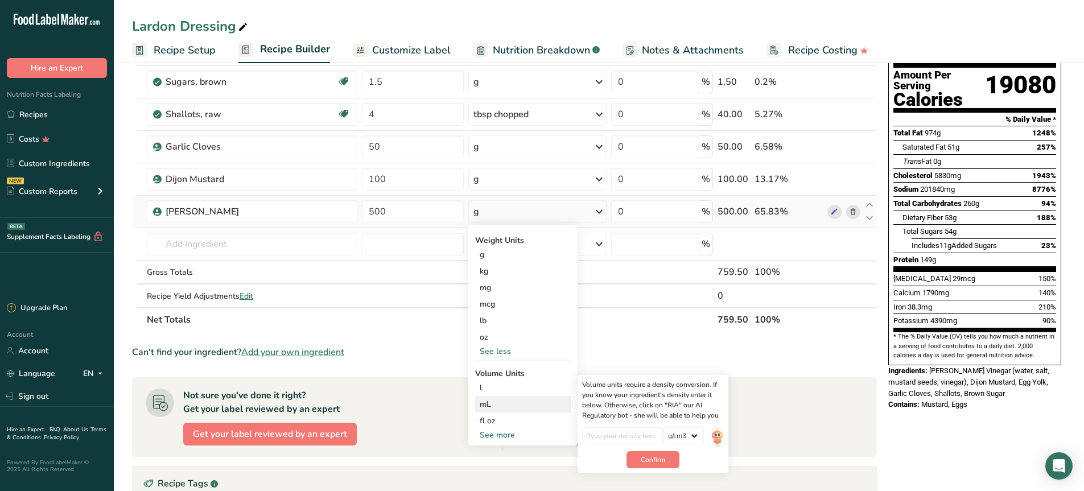
click at [662, 450] on div at bounding box center [622, 439] width 81 height 24
click at [675, 442] on select "lb/ft3 g/cm3" at bounding box center [683, 435] width 41 height 17
click at [712, 437] on img at bounding box center [716, 437] width 13 height 20
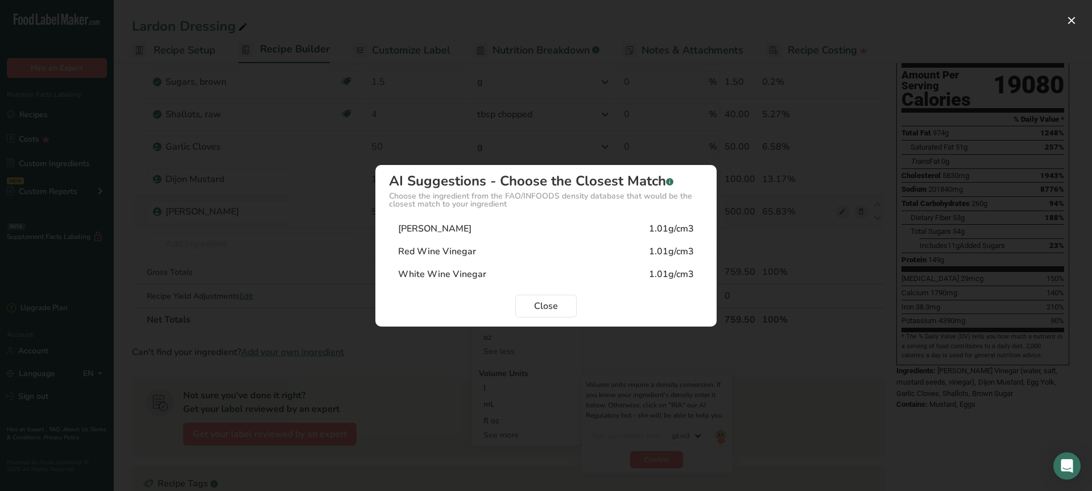
click at [472, 237] on div "[PERSON_NAME] Vinegar 1.01g/cm3" at bounding box center [546, 228] width 314 height 23
type input "1.01"
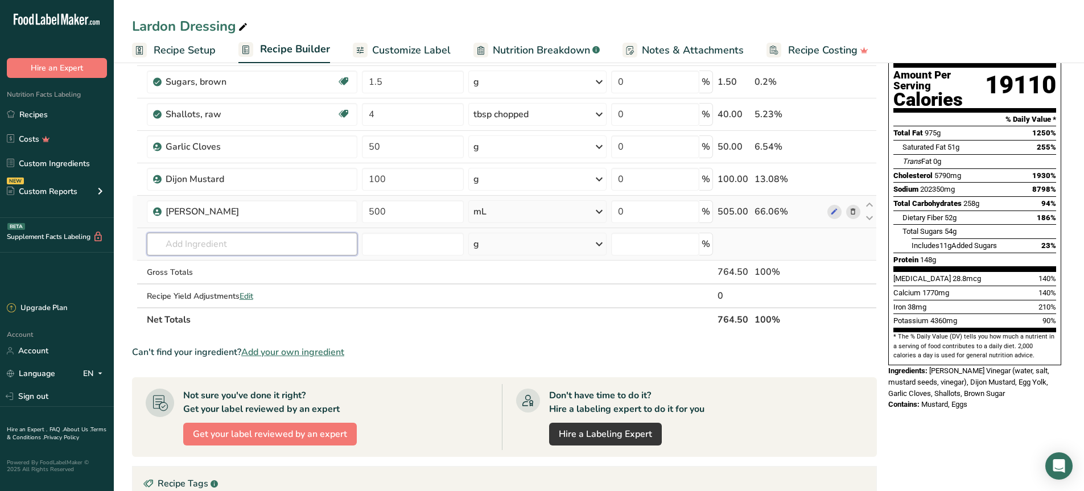
click at [221, 248] on input "text" at bounding box center [252, 244] width 211 height 23
type input "kosher [PERSON_NAME]"
click at [216, 264] on div "Kosher Salt" at bounding box center [243, 267] width 175 height 12
type input "Kosher Salt"
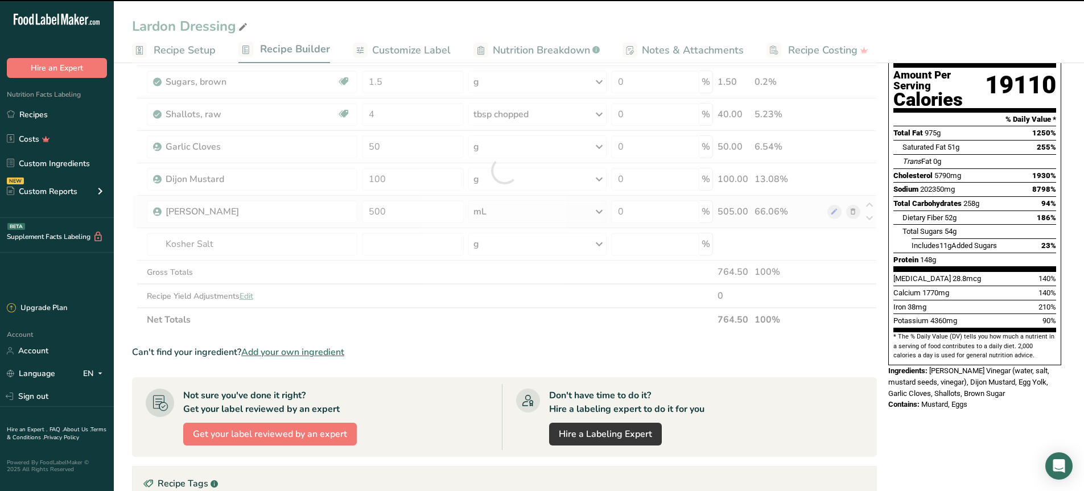
type input "0"
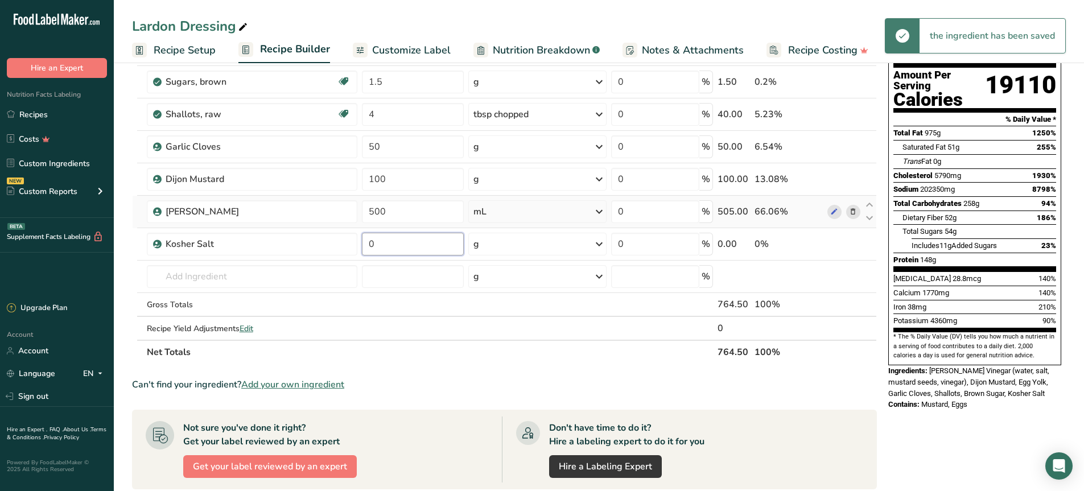
click at [419, 246] on input "0" at bounding box center [412, 244] width 101 height 23
type input "2"
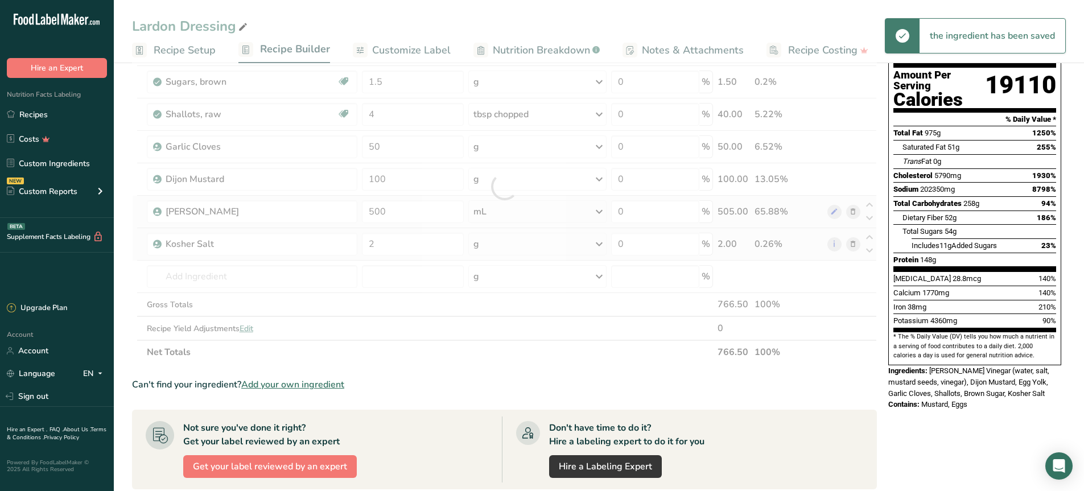
click at [523, 246] on div "Ingredient * Amount * Unit * Waste * .a-a{fill:#347362;}.b-a{fill:#fff;} Grams …" at bounding box center [504, 186] width 745 height 355
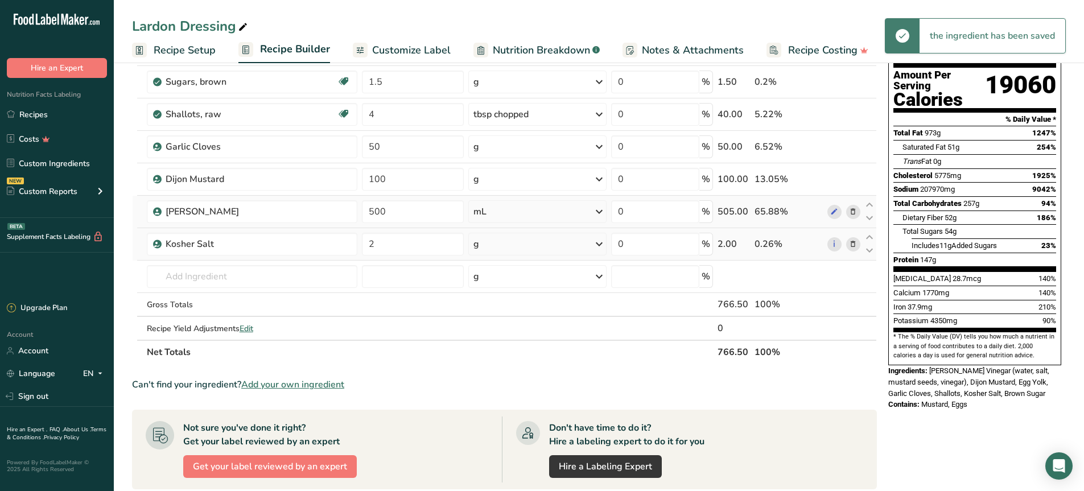
click at [523, 246] on div "g" at bounding box center [537, 244] width 139 height 23
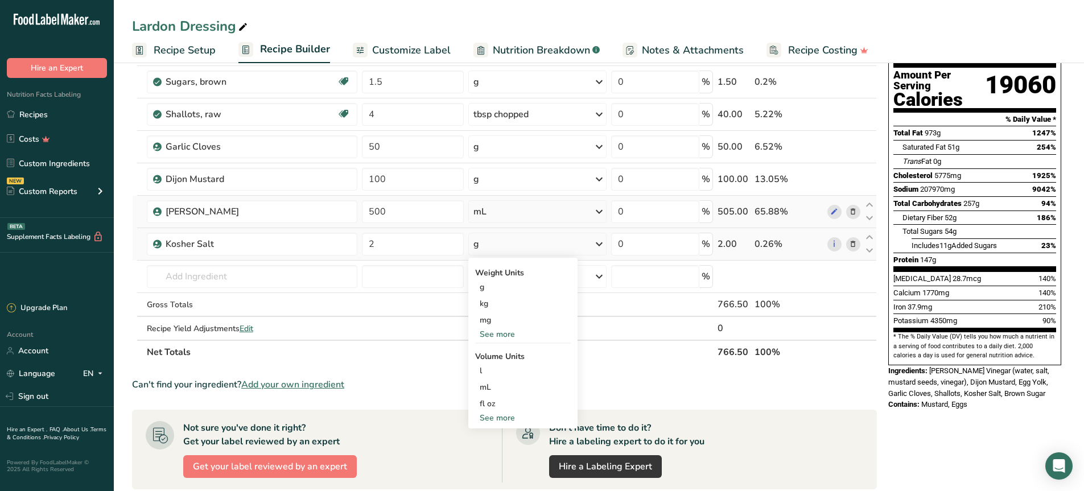
click at [513, 336] on div "See more" at bounding box center [523, 334] width 96 height 12
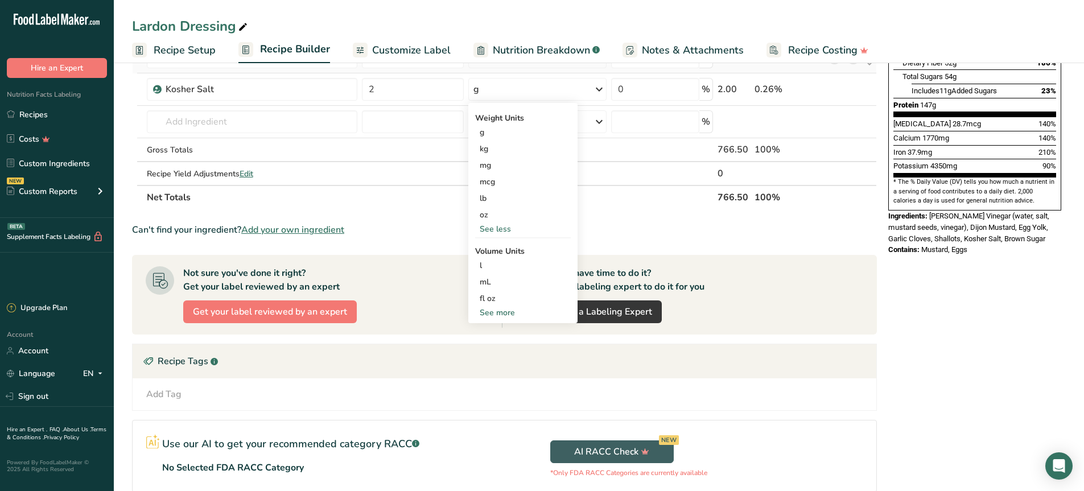
scroll to position [284, 0]
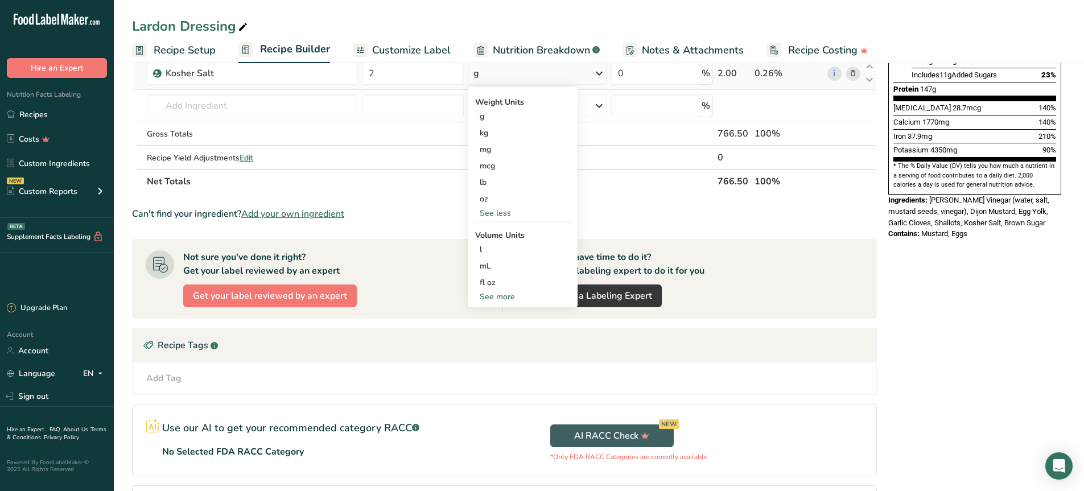
click at [506, 295] on div "See more" at bounding box center [523, 297] width 96 height 12
select select "22"
click at [513, 296] on div "tbsp" at bounding box center [523, 299] width 86 height 12
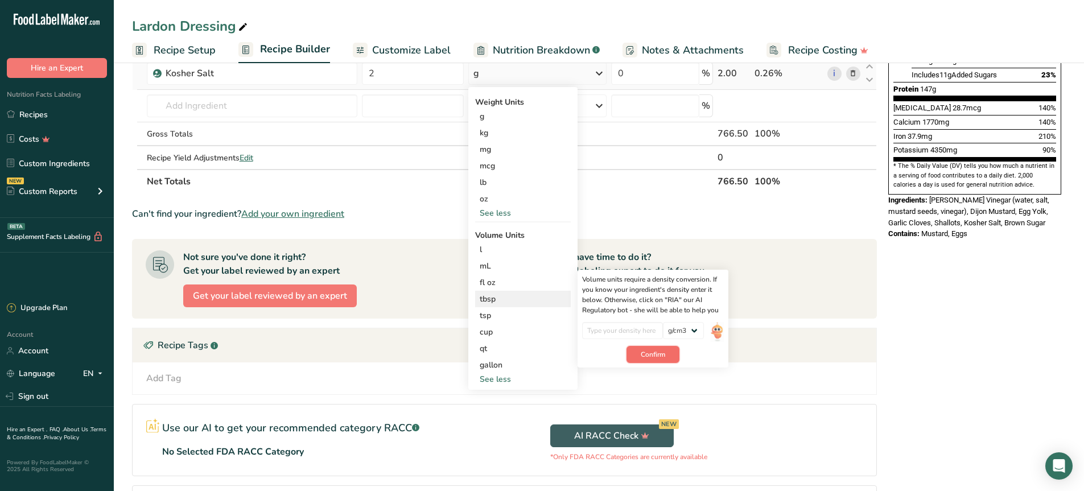
click at [649, 348] on button "Confirm" at bounding box center [652, 354] width 53 height 17
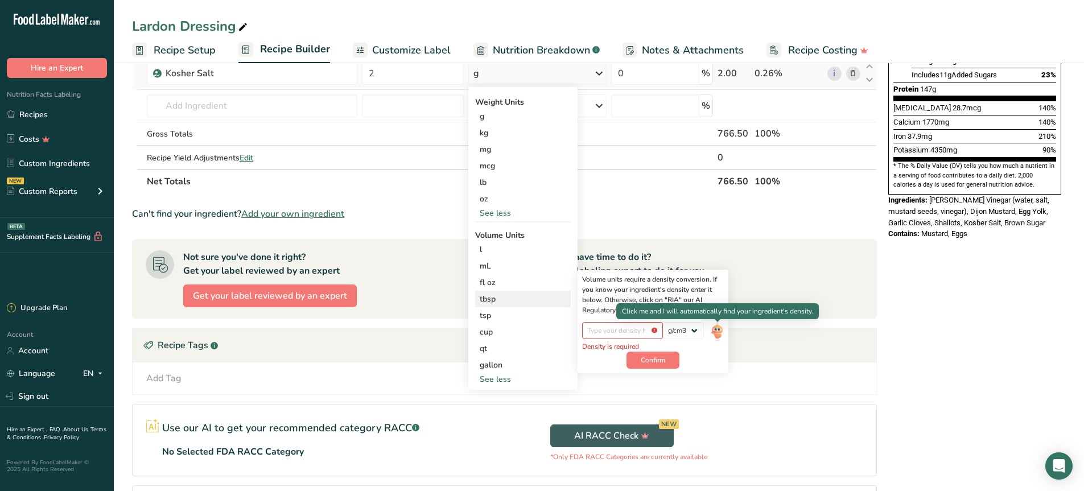
click at [717, 325] on img at bounding box center [716, 332] width 13 height 20
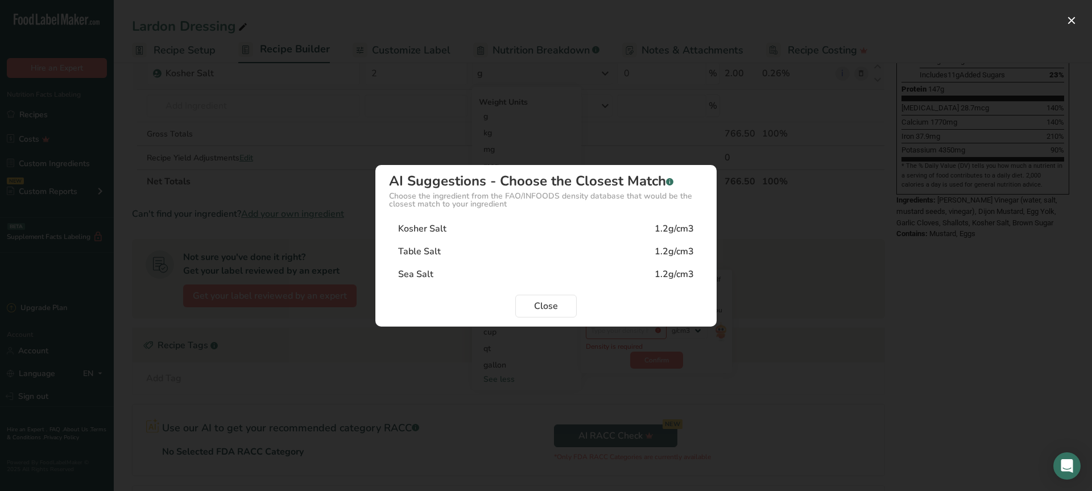
click at [433, 217] on div "Kosher Salt 1.2g/cm3" at bounding box center [546, 228] width 314 height 23
type input "1.2"
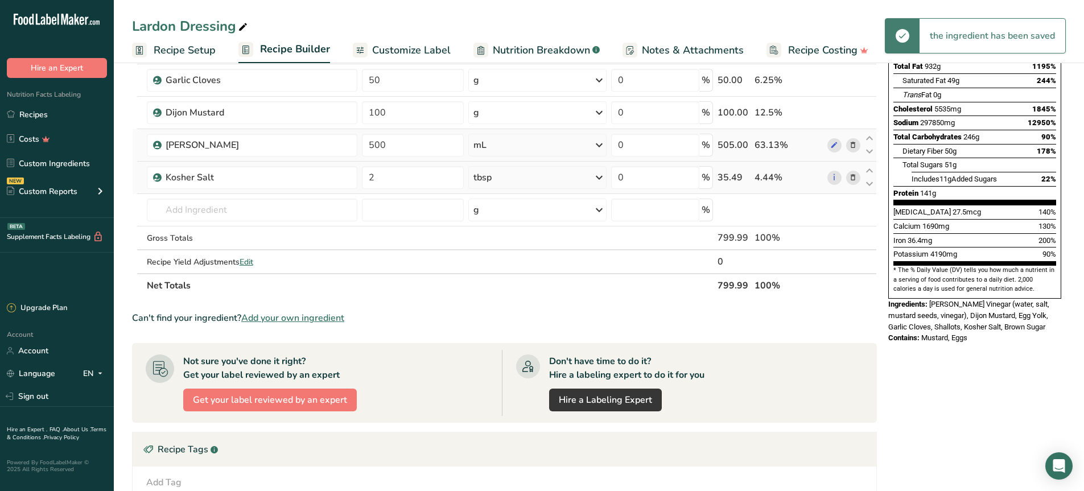
scroll to position [171, 0]
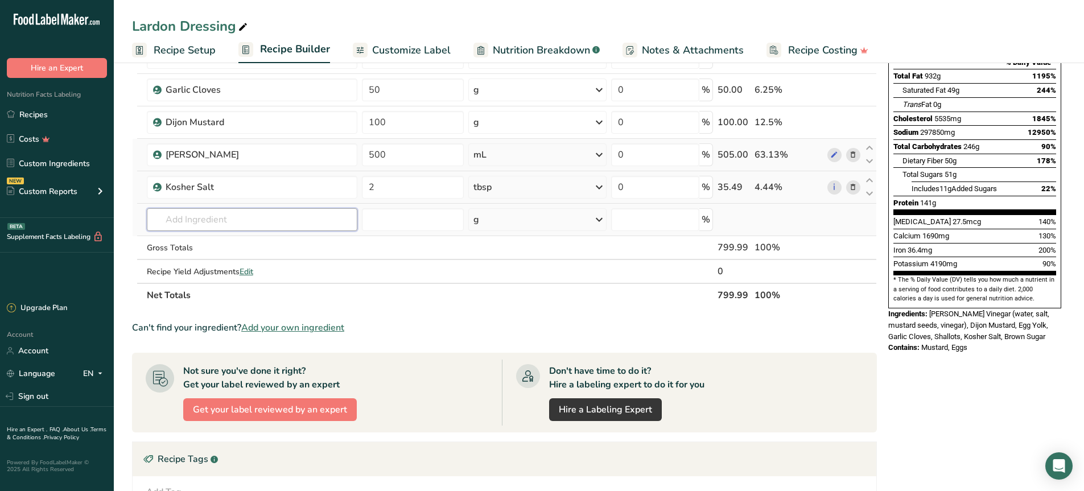
click at [205, 222] on input "text" at bounding box center [252, 219] width 211 height 23
drag, startPoint x: 222, startPoint y: 222, endPoint x: 146, endPoint y: 218, distance: 76.4
click at [146, 218] on td "white ground No results found Add your own ingredient" at bounding box center [252, 220] width 216 height 32
type input "ground pepper"
click at [216, 259] on div "Add your own ingredient" at bounding box center [252, 261] width 193 height 12
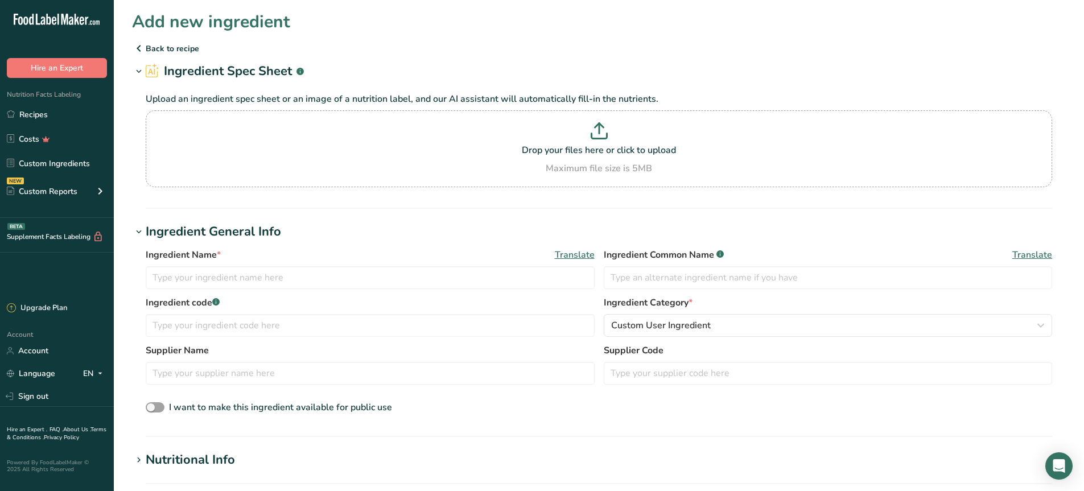
click at [140, 43] on icon at bounding box center [139, 48] width 14 height 20
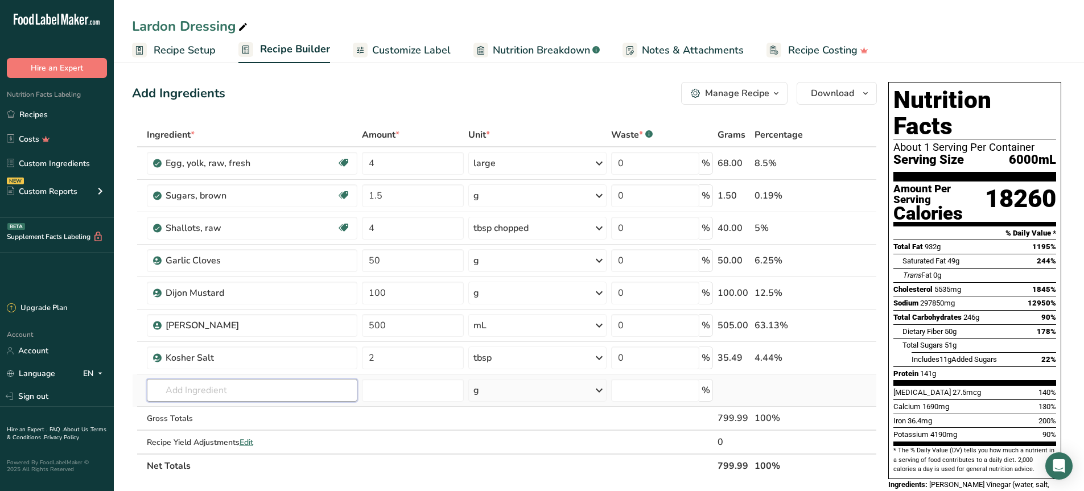
click at [218, 389] on input "text" at bounding box center [252, 390] width 211 height 23
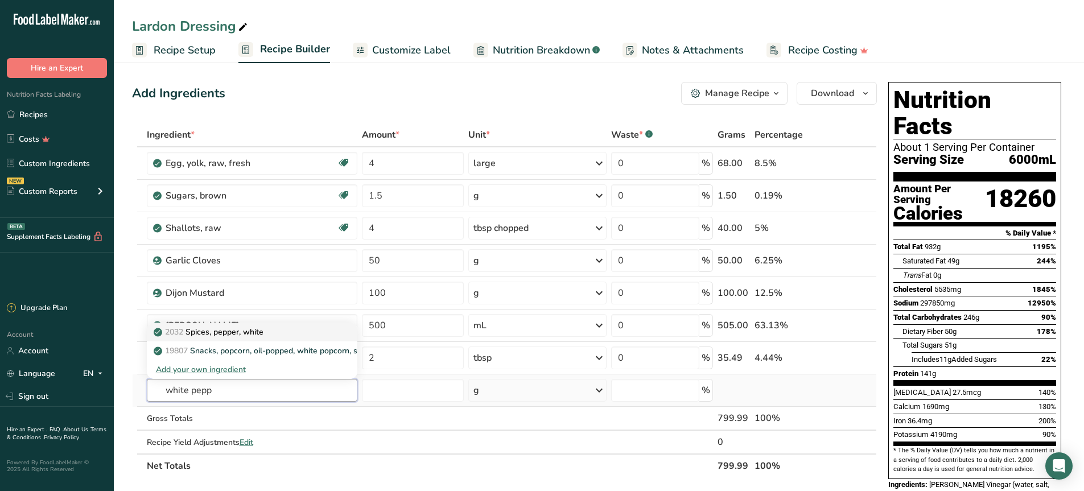
type input "white pepp"
click at [225, 334] on p "2032 Spices, pepper, white" at bounding box center [210, 332] width 108 height 12
type input "Spices, pepper, white"
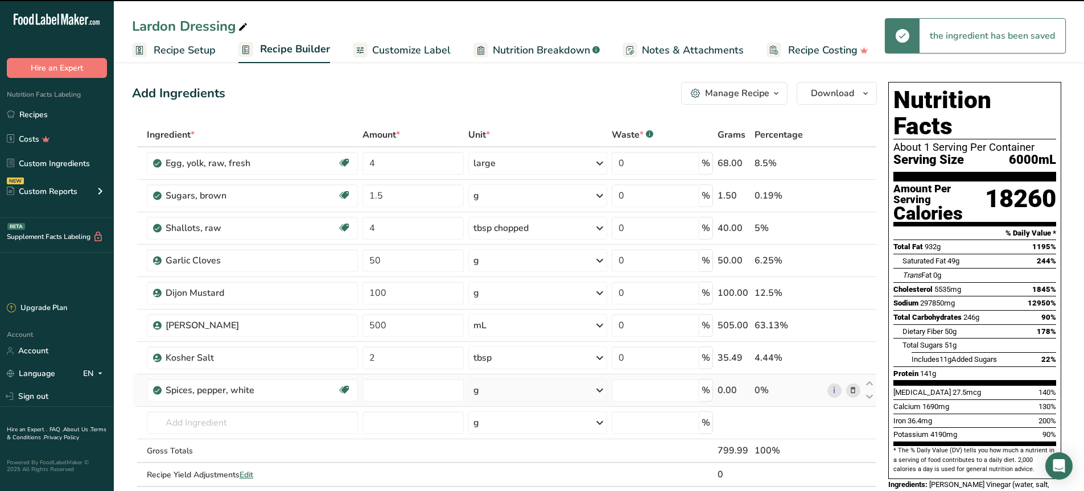
type input "0"
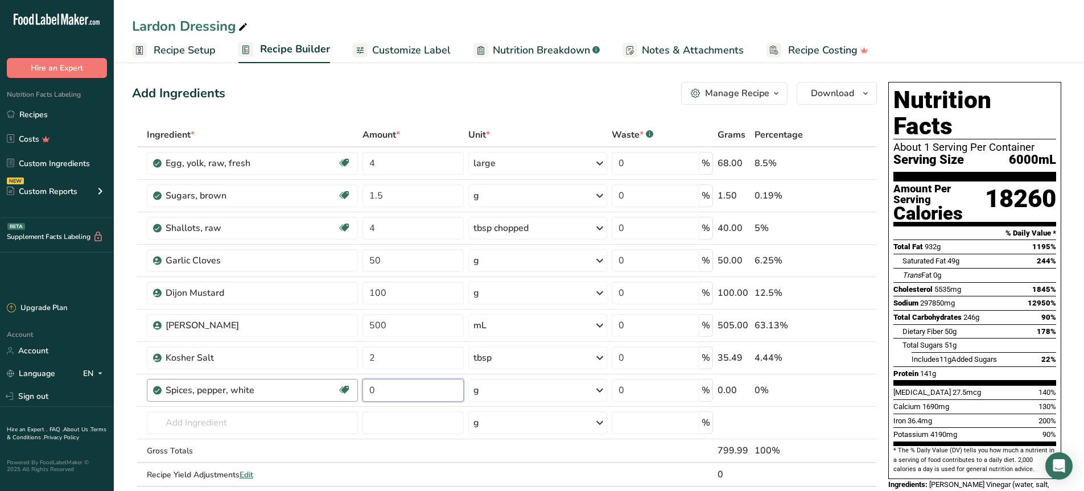
drag, startPoint x: 386, startPoint y: 396, endPoint x: 339, endPoint y: 400, distance: 47.4
click at [344, 398] on tr "Spices, pepper, white Dairy free Gluten free Vegan Vegetarian Soy free 0 g Port…" at bounding box center [504, 390] width 743 height 32
type input "2"
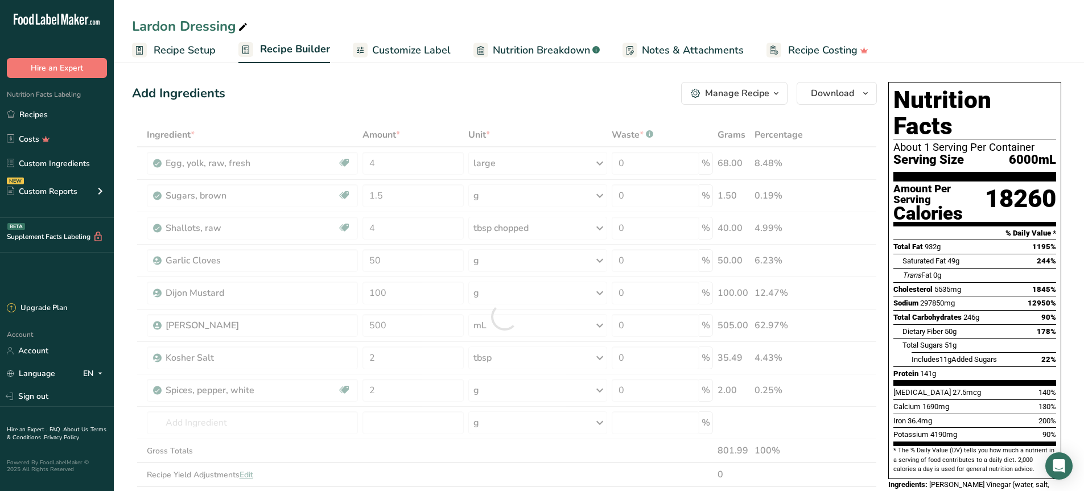
click at [501, 393] on div "Ingredient * Amount * Unit * Waste * .a-a{fill:#347362;}.b-a{fill:#fff;} Grams …" at bounding box center [504, 316] width 745 height 387
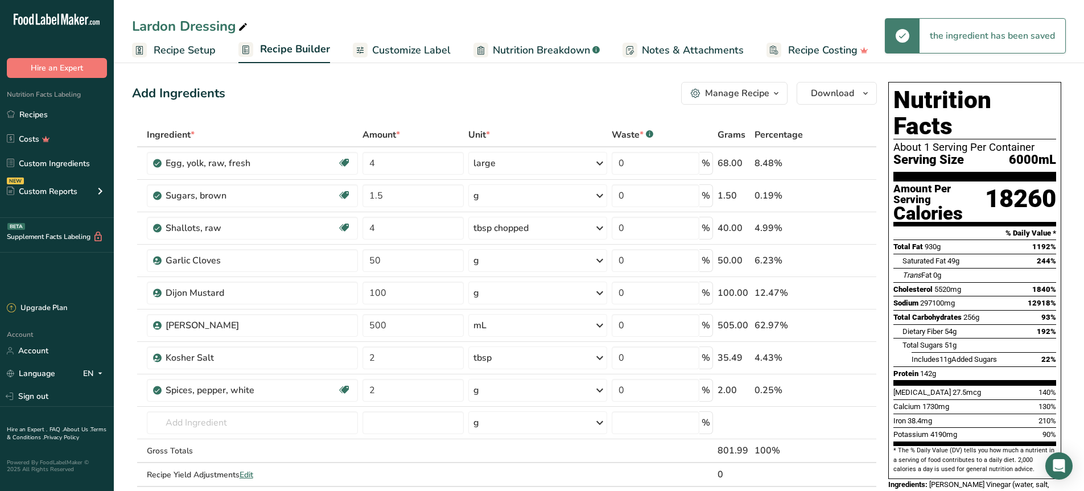
click at [596, 387] on icon at bounding box center [600, 390] width 14 height 20
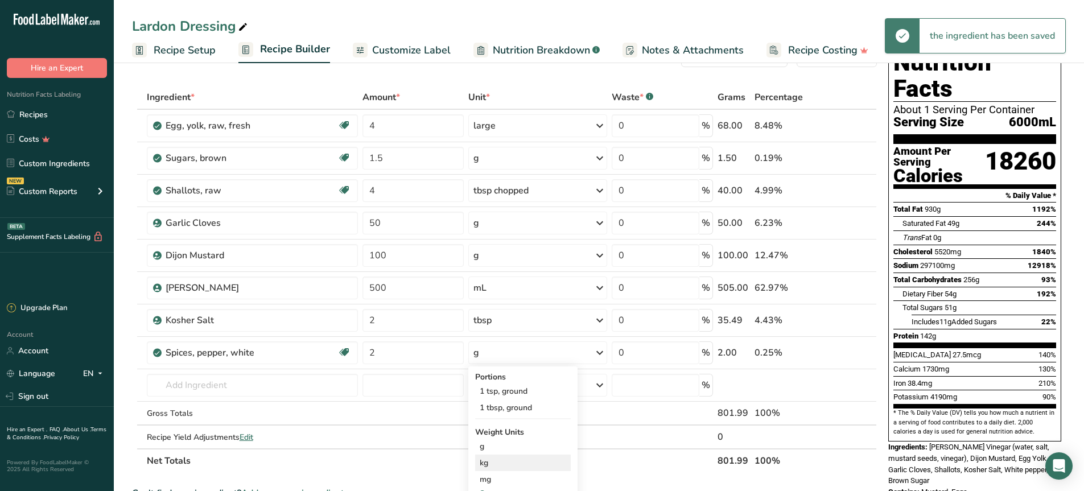
scroll to position [114, 0]
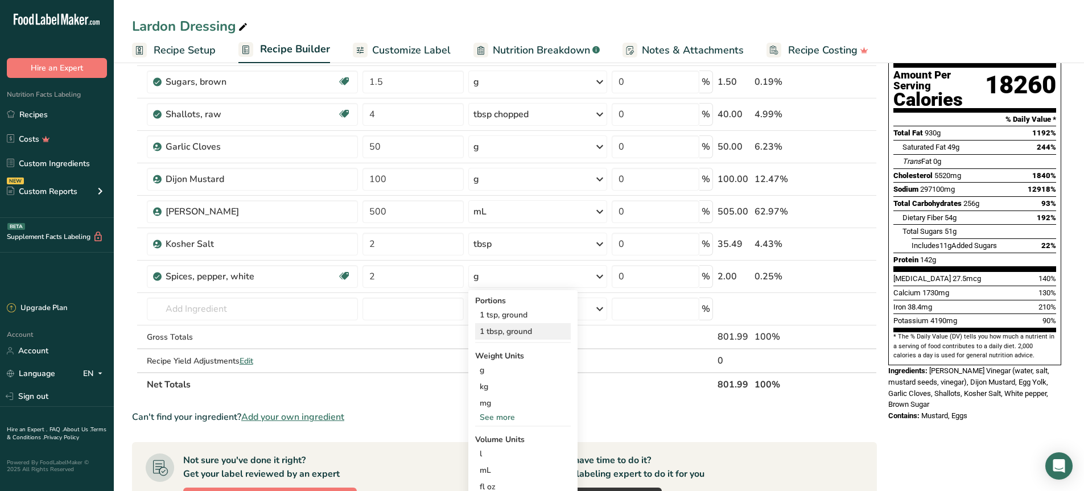
click at [512, 332] on div "1 tbsp, ground" at bounding box center [523, 331] width 96 height 16
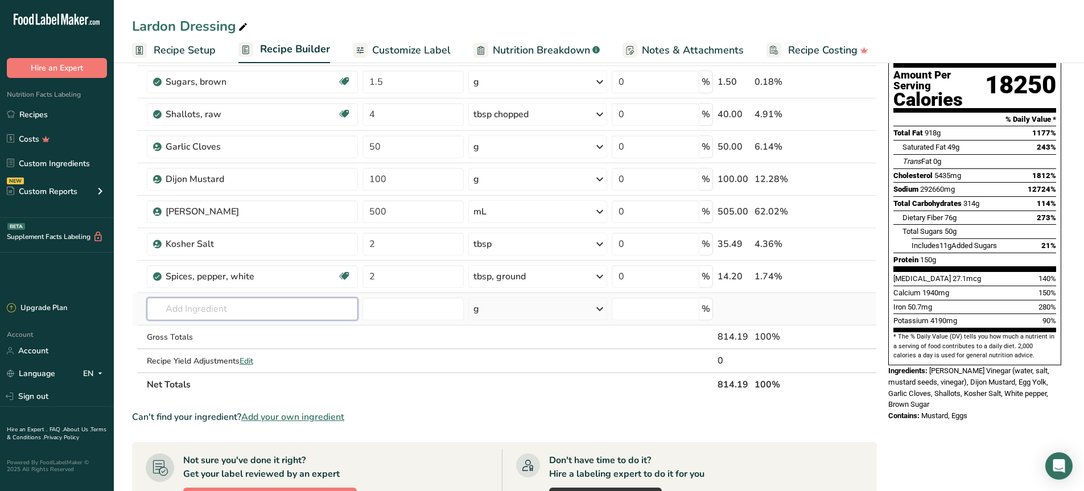
click at [199, 311] on input "text" at bounding box center [252, 309] width 211 height 23
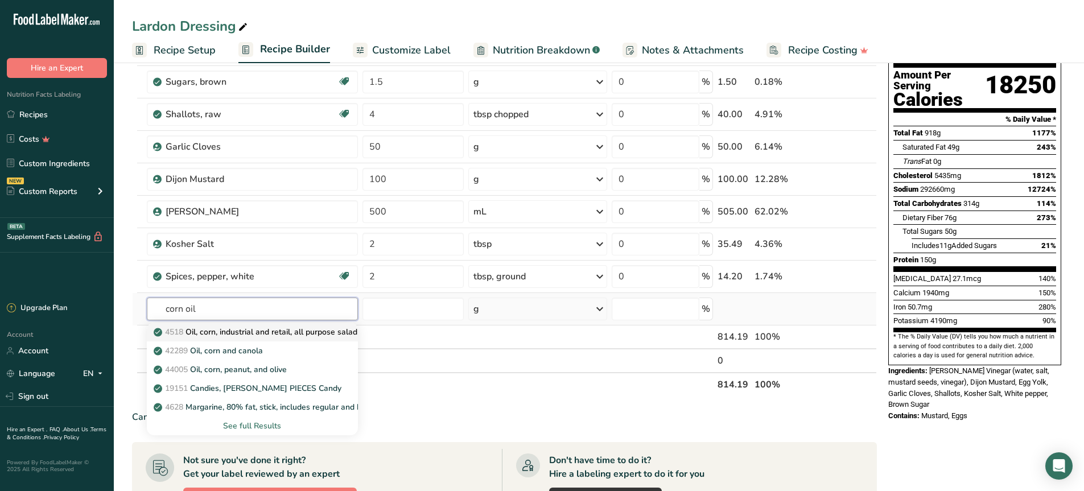
type input "corn oil"
click at [276, 333] on p "4518 Oil, corn, industrial and retail, all purpose salad or cooking" at bounding box center [276, 332] width 241 height 12
type input "Oil, corn, industrial and retail, all purpose salad or cooking"
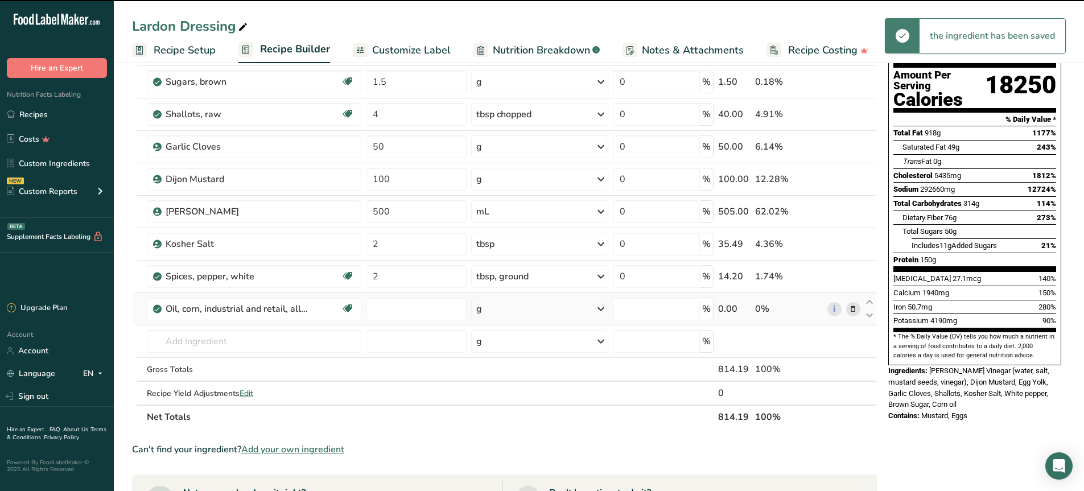
type input "0"
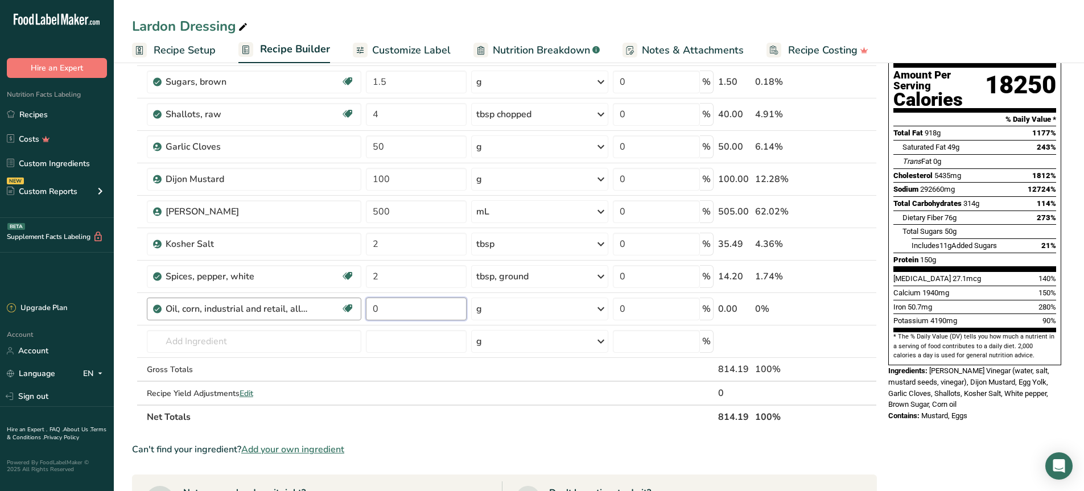
drag, startPoint x: 389, startPoint y: 311, endPoint x: 341, endPoint y: 306, distance: 48.6
click at [341, 306] on tr "Oil, corn, industrial and retail, all purpose salad or cooking Dairy free Glute…" at bounding box center [504, 309] width 743 height 32
type input "5.5"
click at [561, 313] on div "Ingredient * Amount * Unit * Waste * .a-a{fill:#347362;}.b-a{fill:#fff;} Grams …" at bounding box center [504, 219] width 745 height 420
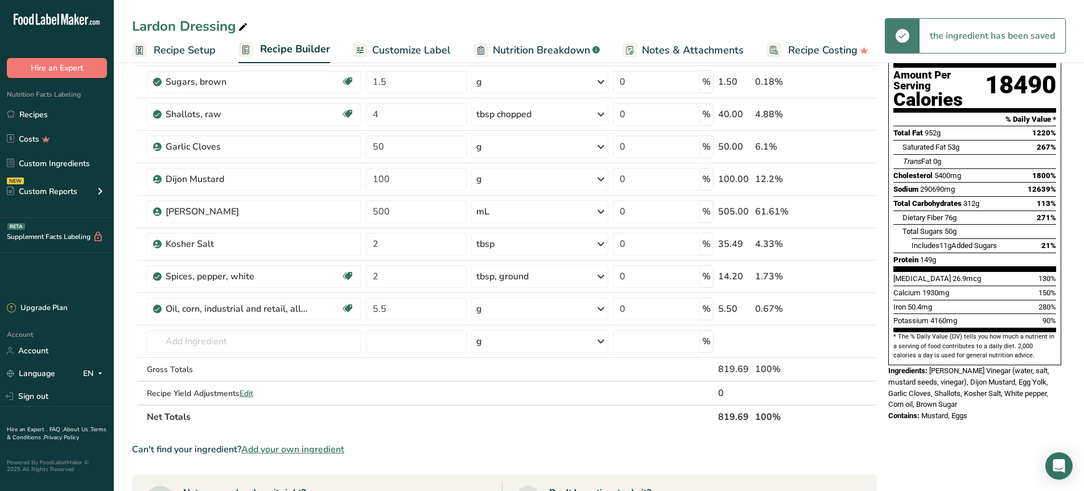
click at [549, 320] on div "g" at bounding box center [540, 309] width 138 height 23
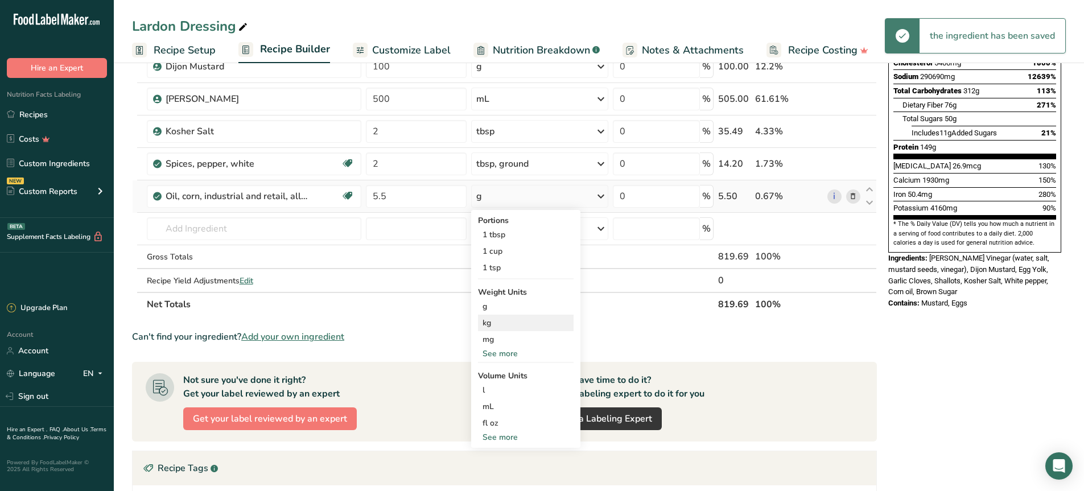
scroll to position [228, 0]
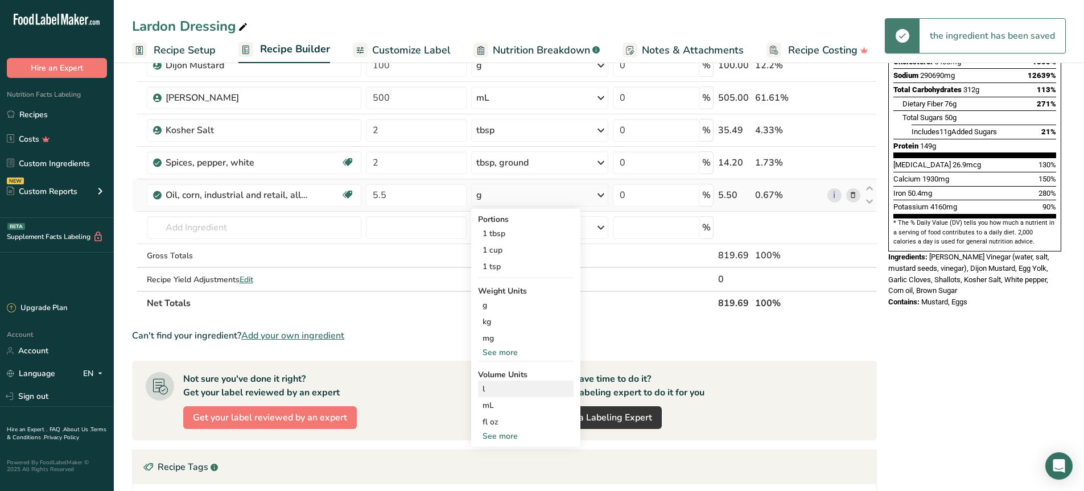
click at [506, 389] on div "l" at bounding box center [525, 389] width 86 height 12
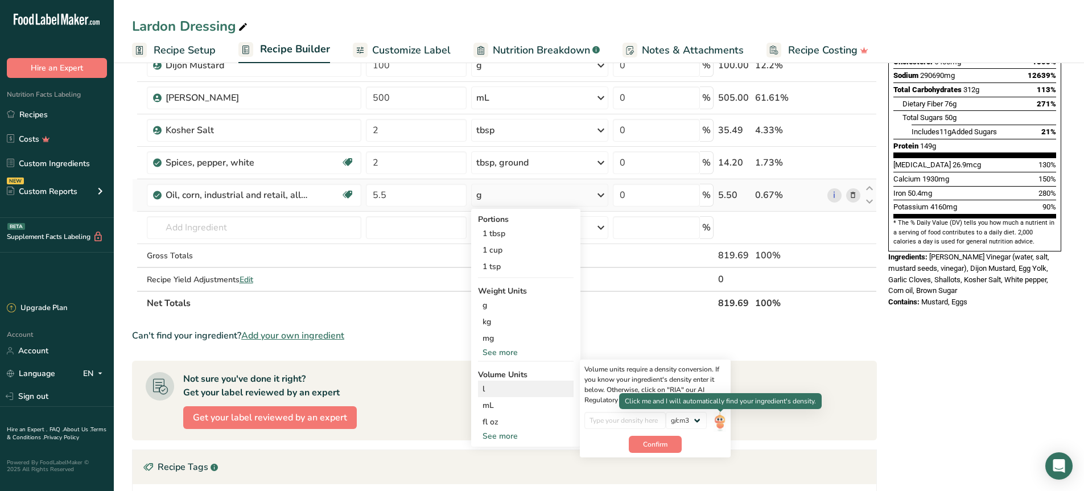
click at [718, 418] on img at bounding box center [719, 422] width 13 height 20
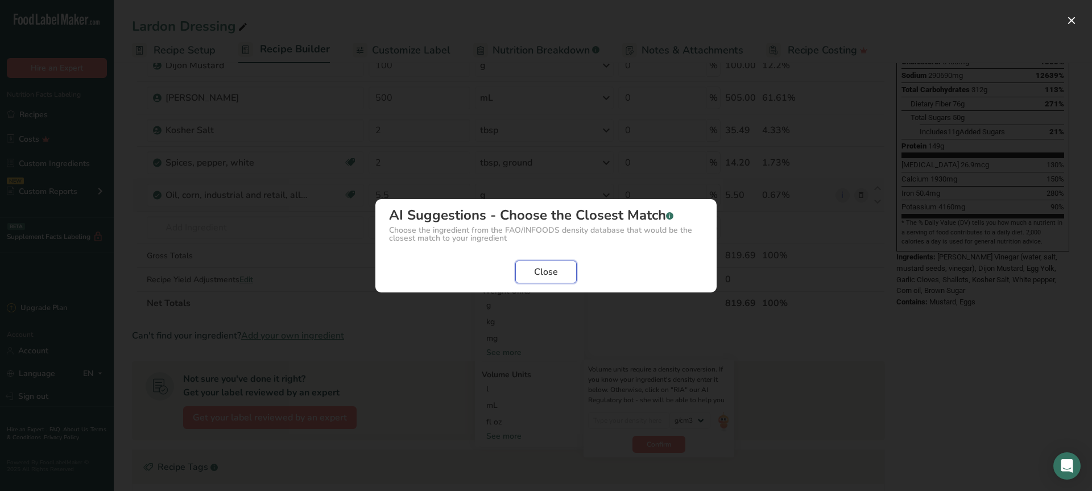
click at [538, 272] on span "Close" at bounding box center [546, 272] width 24 height 14
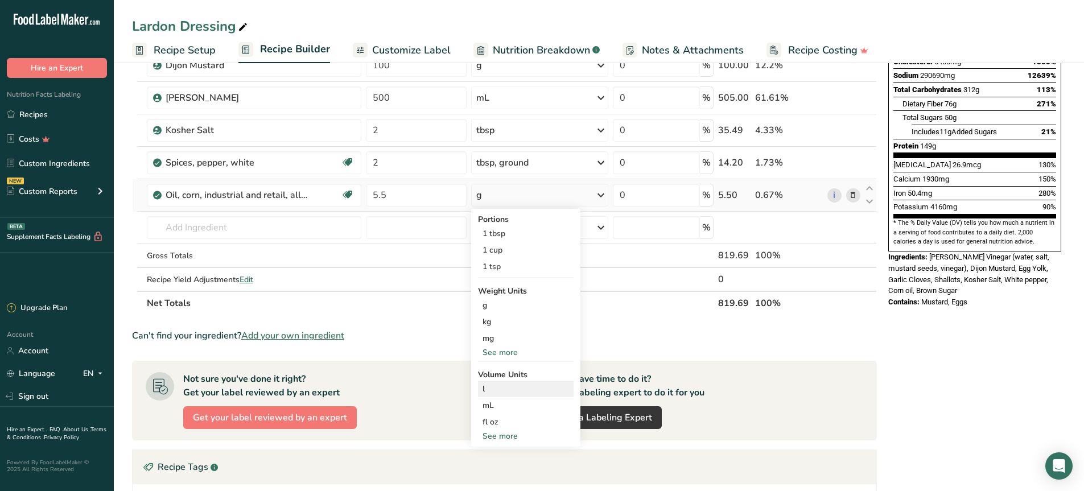
click at [513, 387] on div "l" at bounding box center [525, 389] width 86 height 12
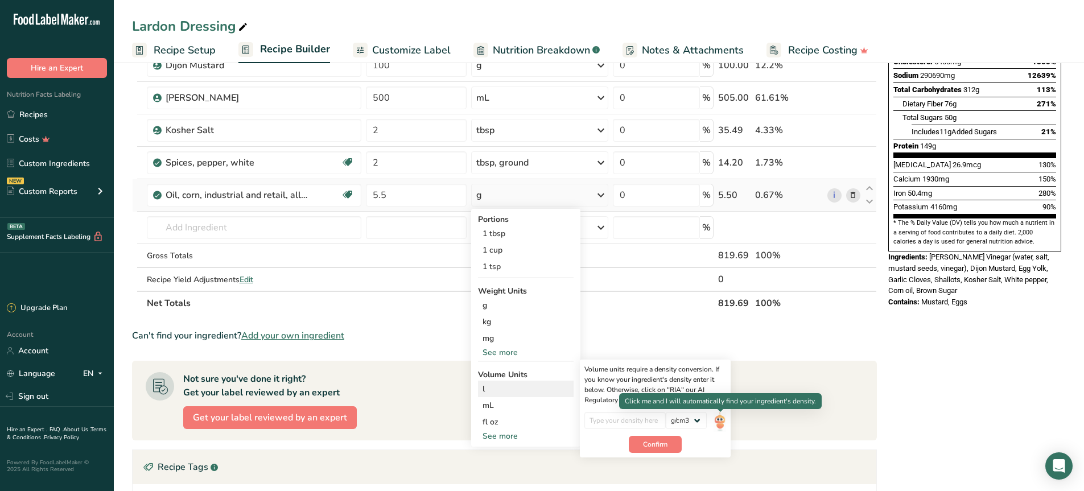
click at [718, 422] on img at bounding box center [719, 422] width 13 height 20
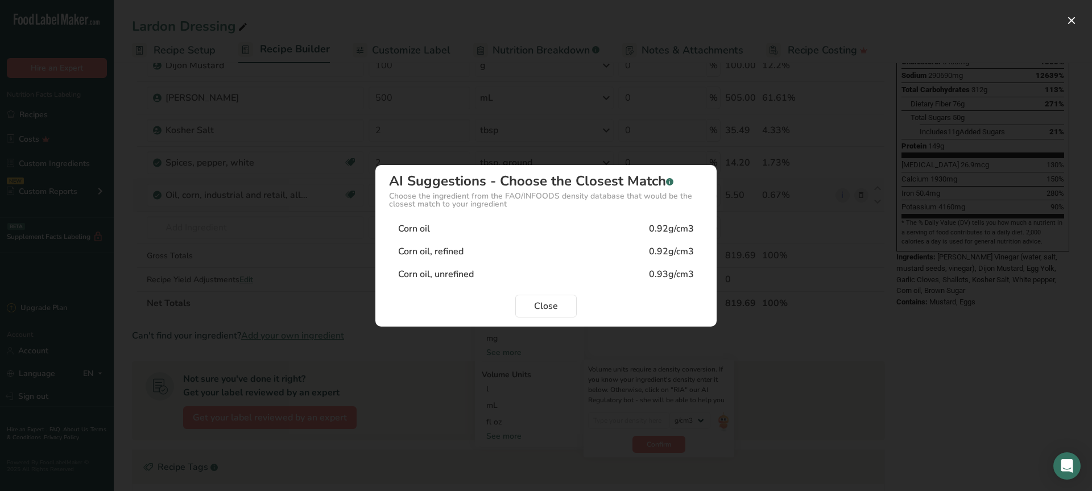
click at [424, 222] on div "Corn oil" at bounding box center [414, 229] width 32 height 14
type input "0.92"
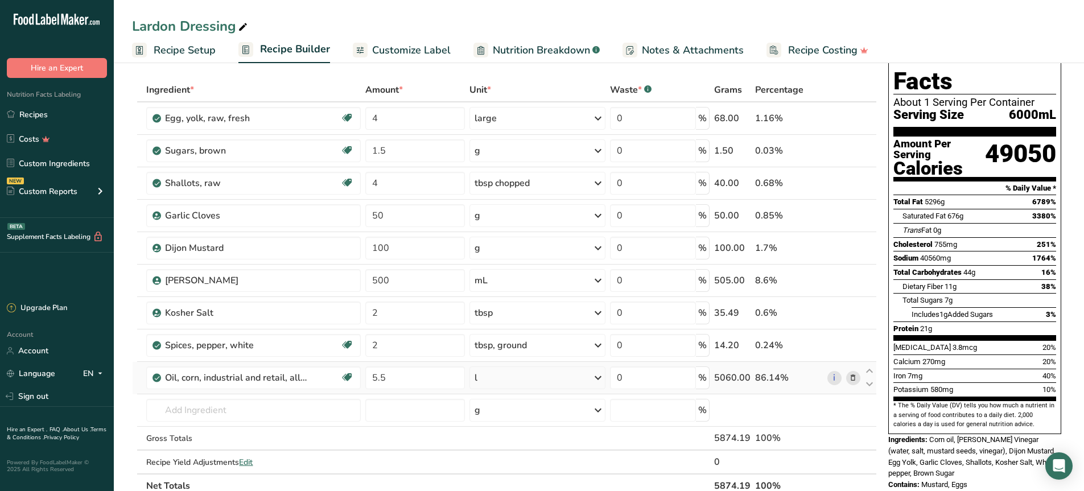
scroll to position [0, 0]
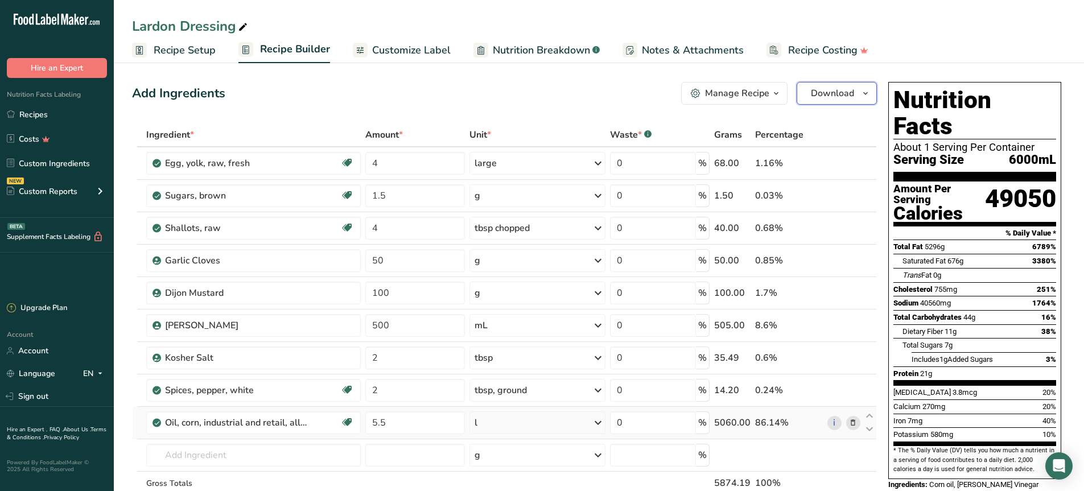
click at [849, 96] on span "Download" at bounding box center [832, 93] width 43 height 14
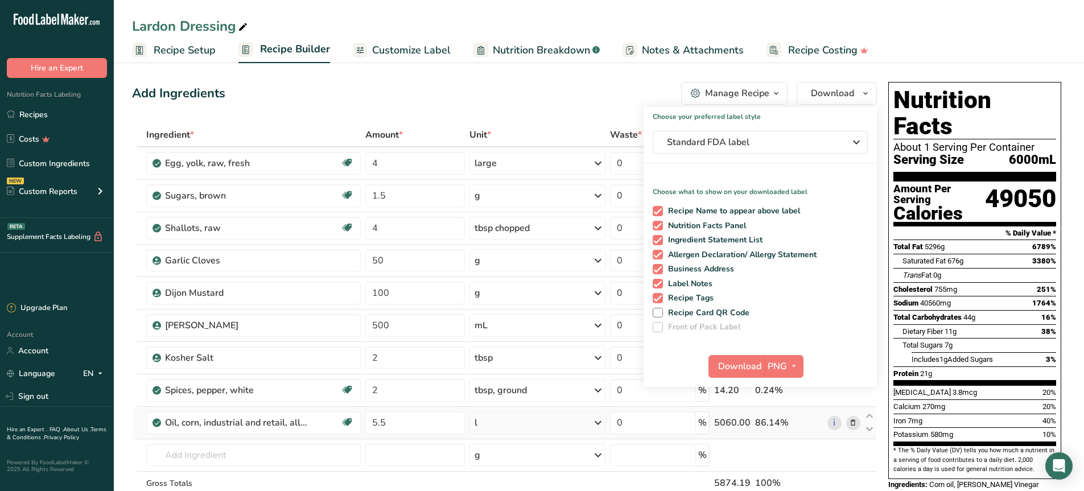
click at [565, 82] on div "Add Ingredients Manage Recipe Delete Recipe Duplicate Recipe Scale Recipe Save …" at bounding box center [504, 93] width 745 height 23
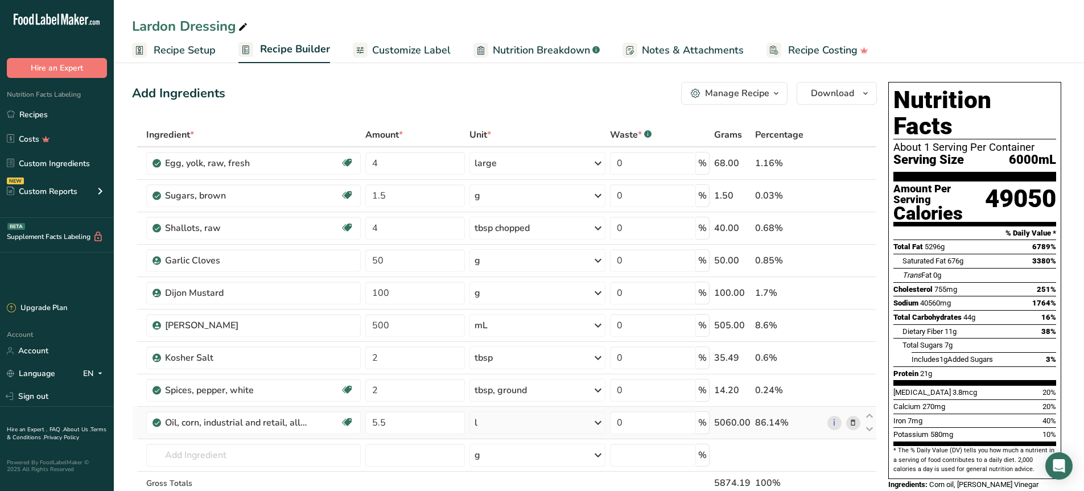
click at [725, 92] on div "Manage Recipe" at bounding box center [737, 93] width 64 height 14
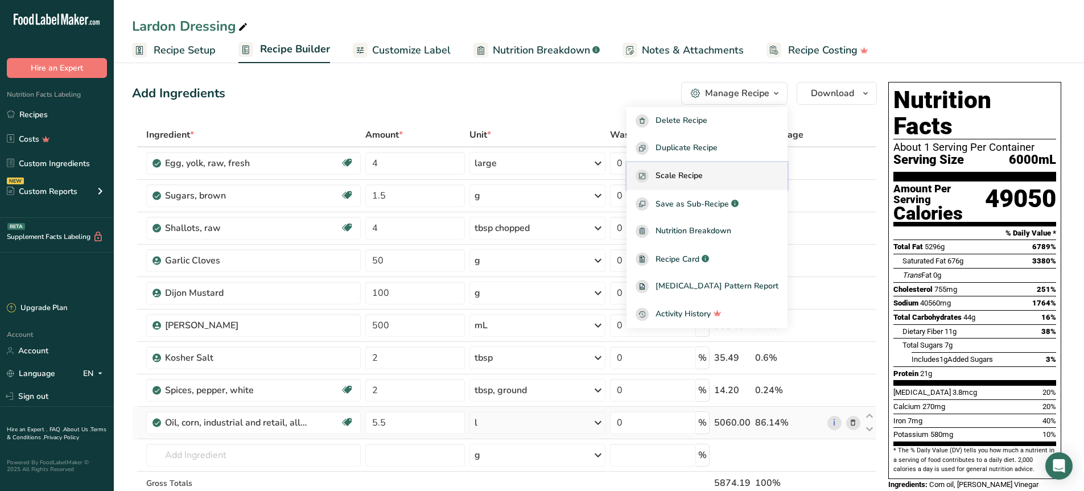
click at [725, 180] on div "Scale Recipe" at bounding box center [706, 176] width 143 height 13
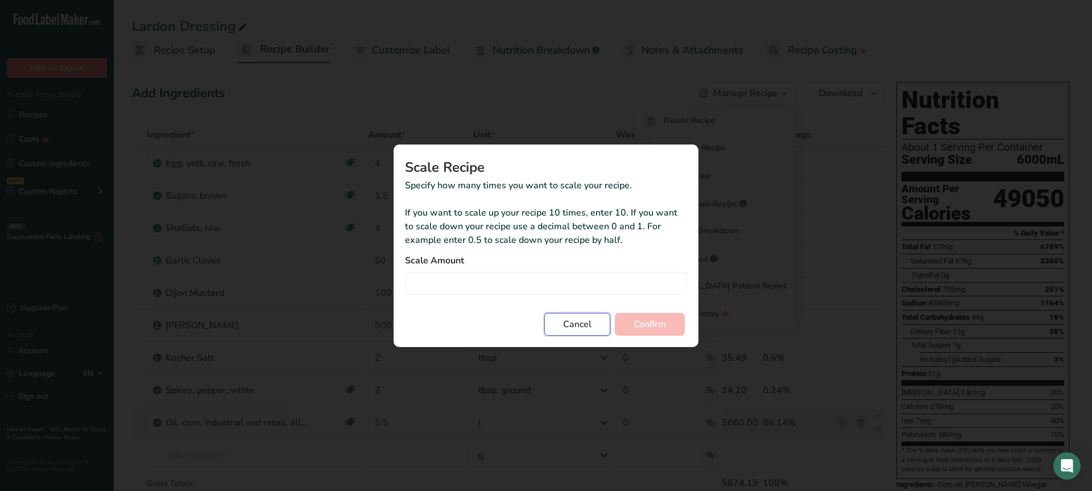
click at [564, 324] on span "Cancel" at bounding box center [577, 324] width 28 height 14
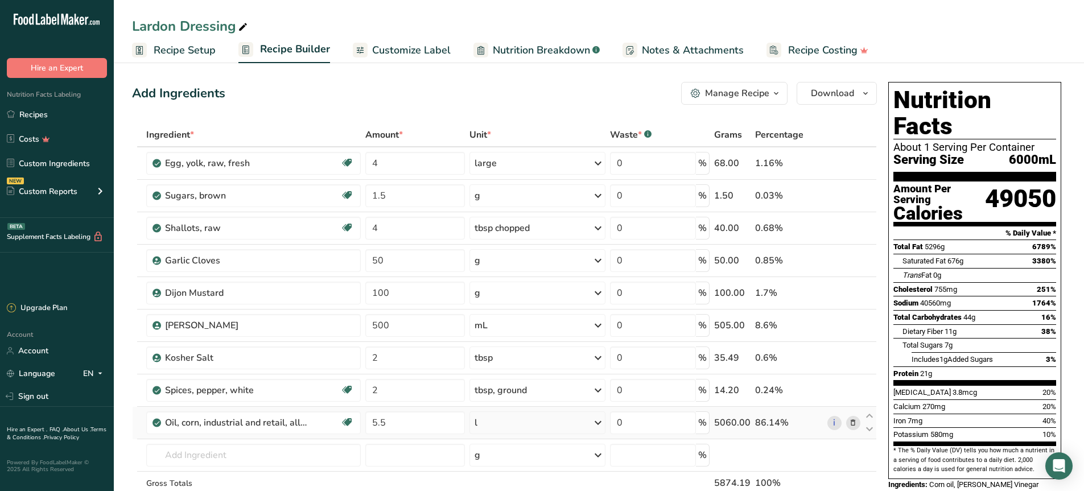
click at [750, 86] on button "Manage Recipe" at bounding box center [734, 93] width 106 height 23
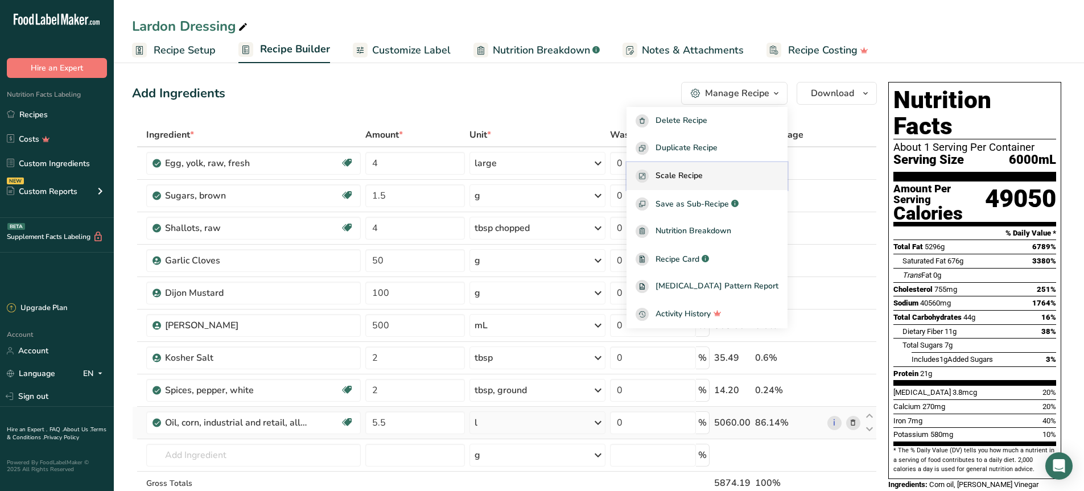
click at [724, 165] on button "Scale Recipe" at bounding box center [706, 176] width 161 height 28
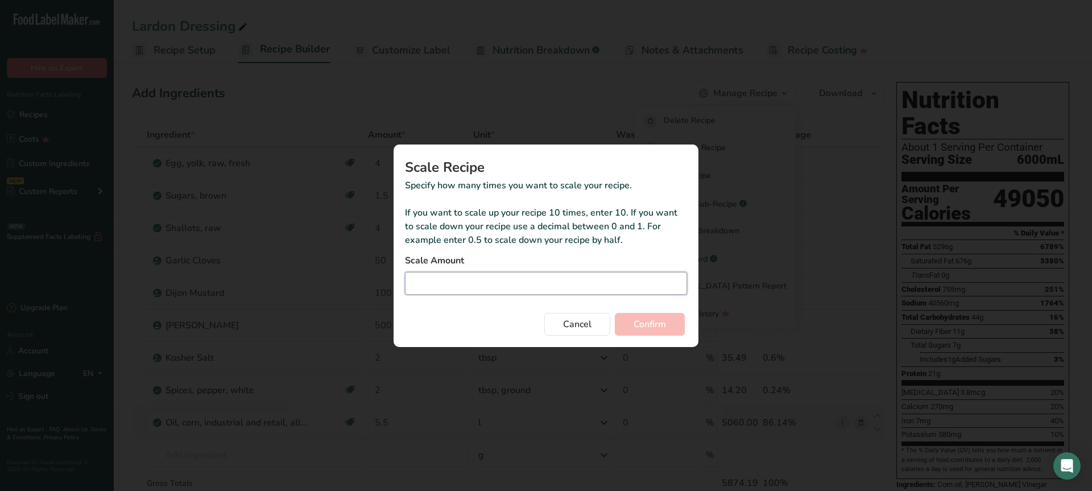
click at [515, 287] on input "Duplicate recipe modal" at bounding box center [546, 283] width 282 height 23
click at [548, 276] on input "1" at bounding box center [546, 283] width 282 height 23
type input "17"
click at [674, 320] on button "Confirm" at bounding box center [650, 324] width 70 height 23
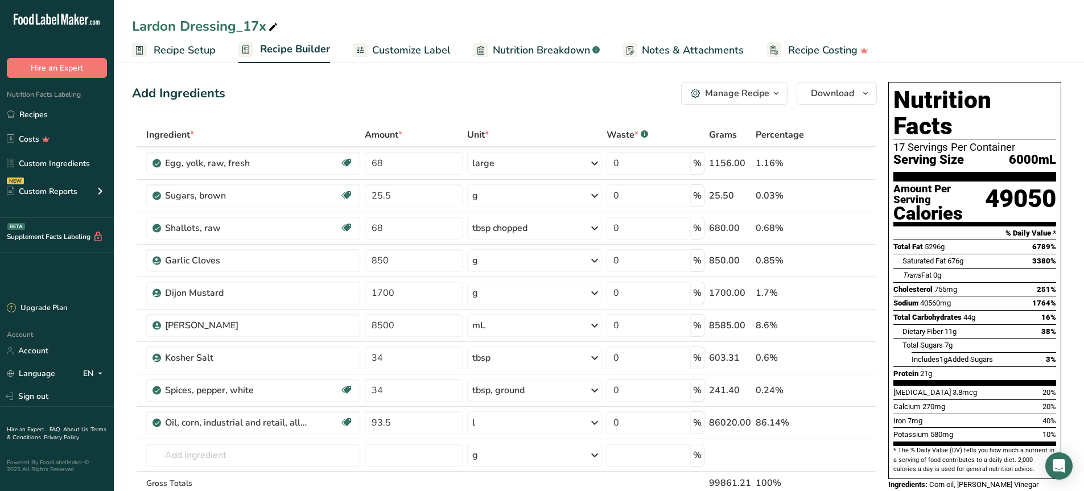
click at [275, 31] on icon at bounding box center [273, 27] width 10 height 16
click at [34, 110] on link "Recipes" at bounding box center [57, 115] width 114 height 22
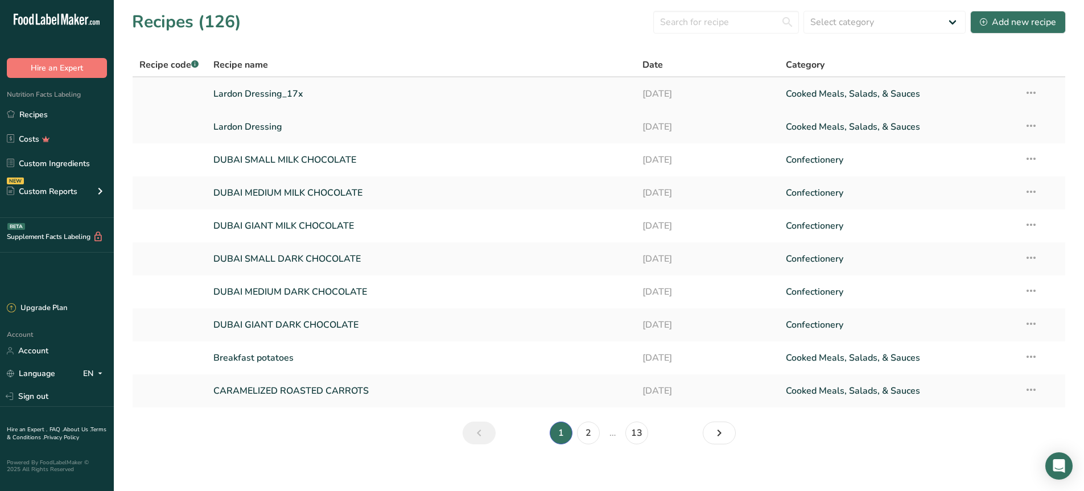
click at [1032, 91] on icon at bounding box center [1031, 92] width 14 height 20
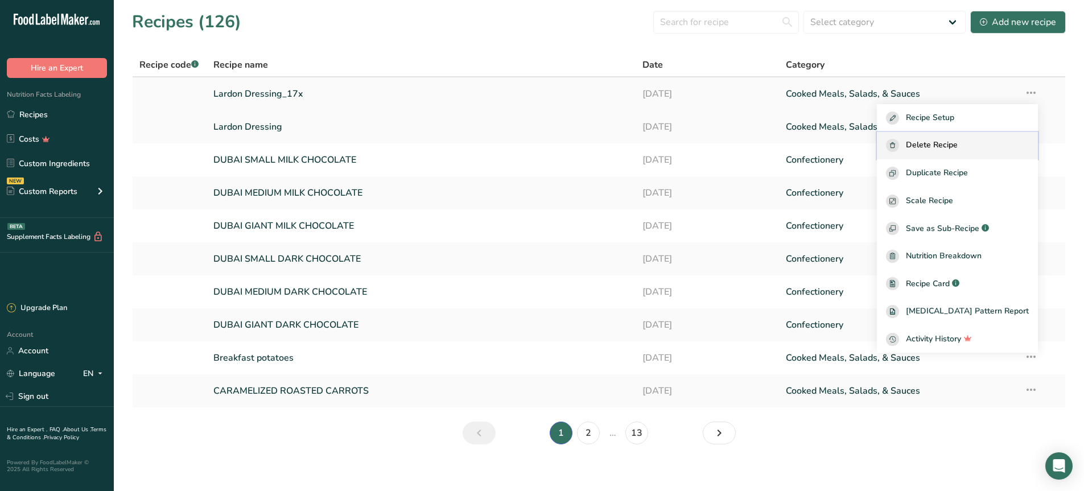
click at [920, 150] on div "Delete Recipe" at bounding box center [957, 145] width 143 height 13
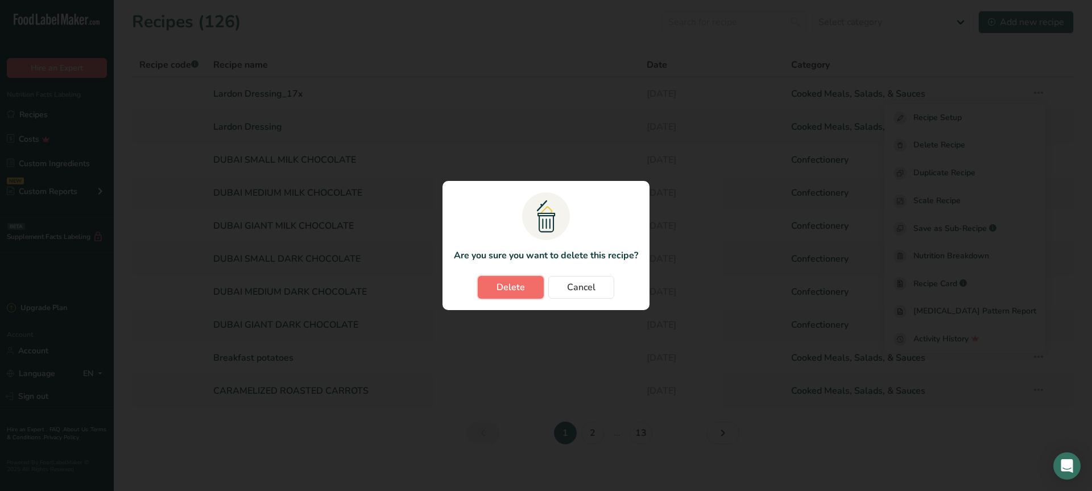
click at [495, 294] on button "Delete" at bounding box center [511, 287] width 66 height 23
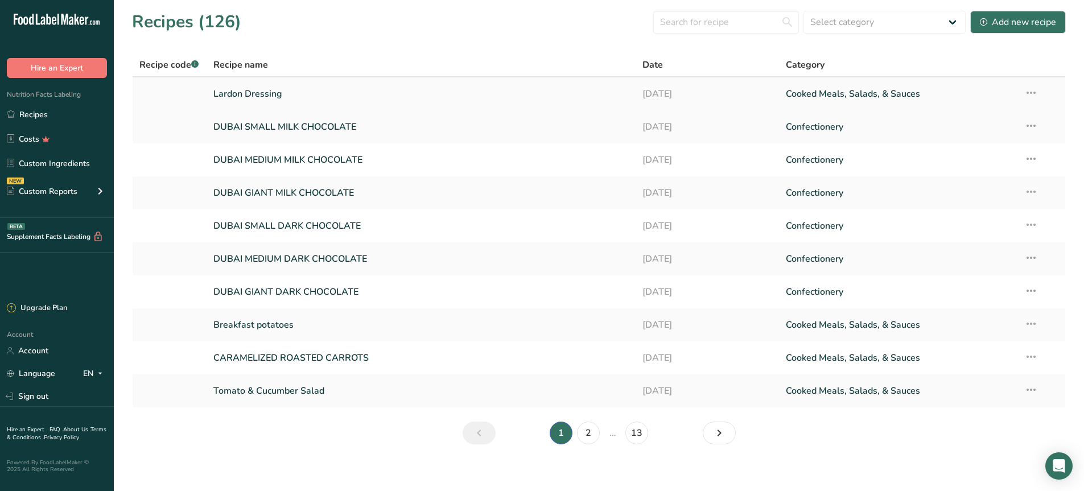
click at [1032, 90] on icon at bounding box center [1031, 92] width 14 height 20
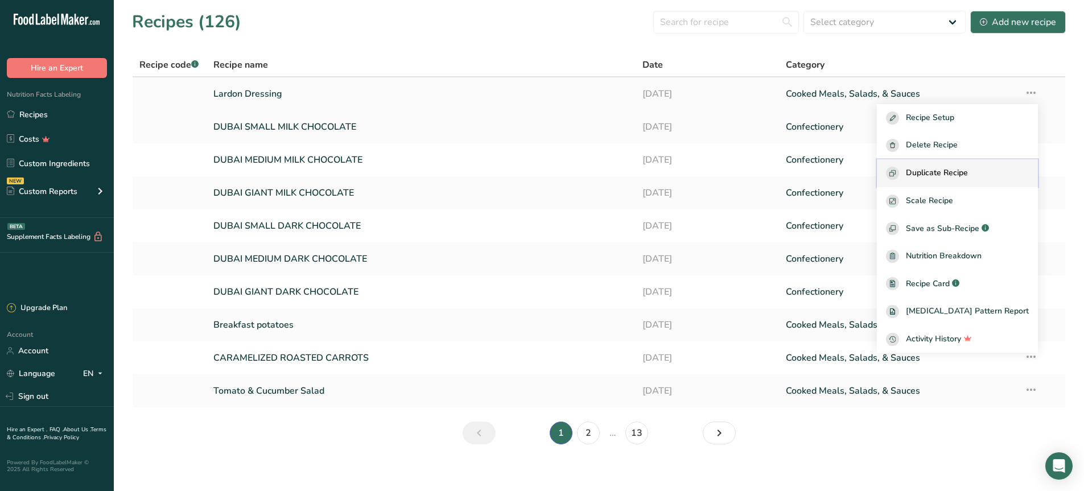
click at [968, 177] on span "Duplicate Recipe" at bounding box center [937, 173] width 62 height 13
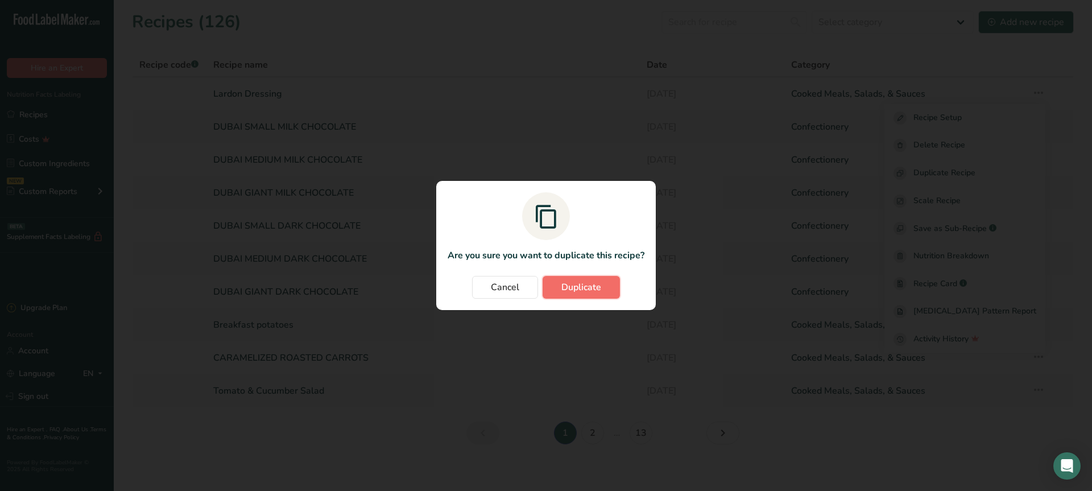
click at [589, 286] on span "Duplicate" at bounding box center [581, 287] width 40 height 14
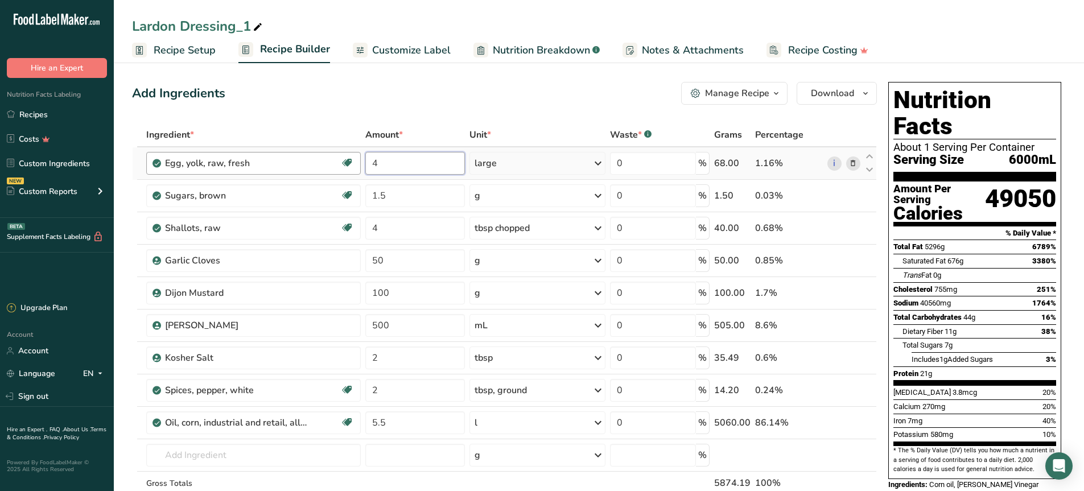
drag, startPoint x: 404, startPoint y: 159, endPoint x: 344, endPoint y: 159, distance: 60.3
click at [344, 159] on tr "Egg, yolk, raw, fresh Dairy free Gluten free Vegetarian Soy free 4 large Portio…" at bounding box center [504, 163] width 743 height 32
type input "0.24"
click at [396, 200] on div "Ingredient * Amount * Unit * Waste * .a-a{fill:#347362;}.b-a{fill:#fff;} Grams …" at bounding box center [504, 333] width 745 height 420
click at [502, 188] on div "Ingredient * Amount * Unit * Waste * .a-a{fill:#347362;}.b-a{fill:#fff;} Grams …" at bounding box center [504, 333] width 745 height 420
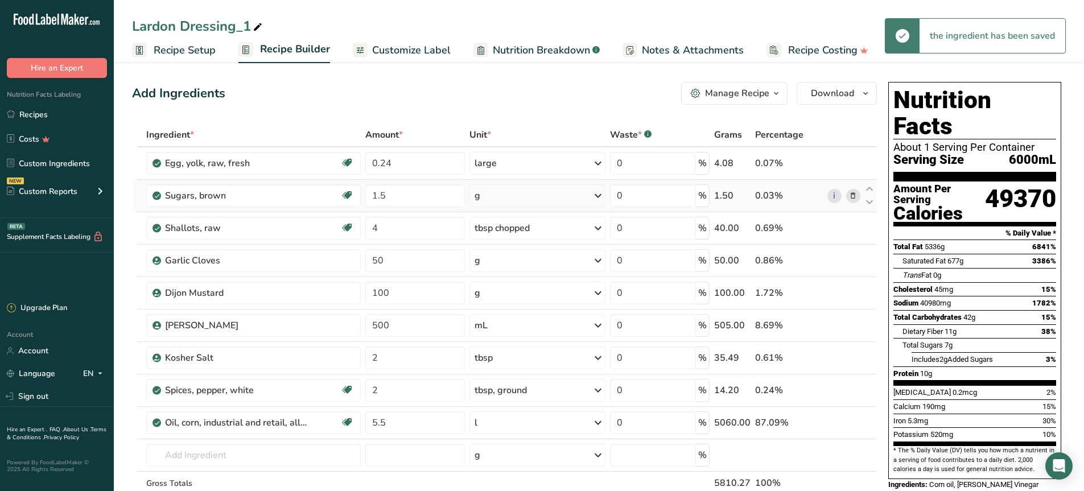
click at [529, 199] on div "g" at bounding box center [537, 195] width 137 height 23
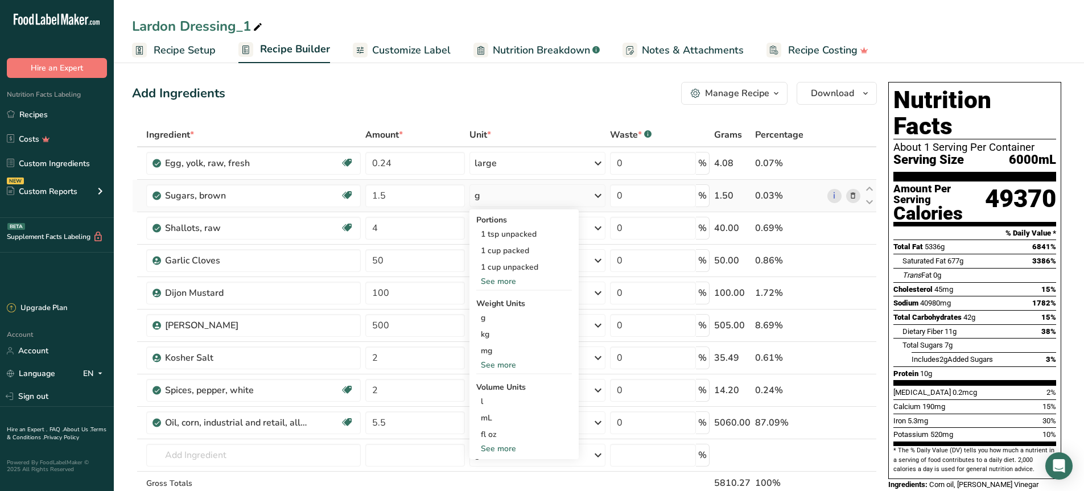
drag, startPoint x: 509, startPoint y: 358, endPoint x: 513, endPoint y: 370, distance: 12.3
click at [513, 370] on div "Portions 1 tsp unpacked 1 cup packed 1 cup unpacked See more Weight Units g kg …" at bounding box center [523, 334] width 109 height 250
click at [513, 370] on div "See more" at bounding box center [524, 365] width 96 height 12
click at [515, 390] on div "lb" at bounding box center [524, 383] width 96 height 16
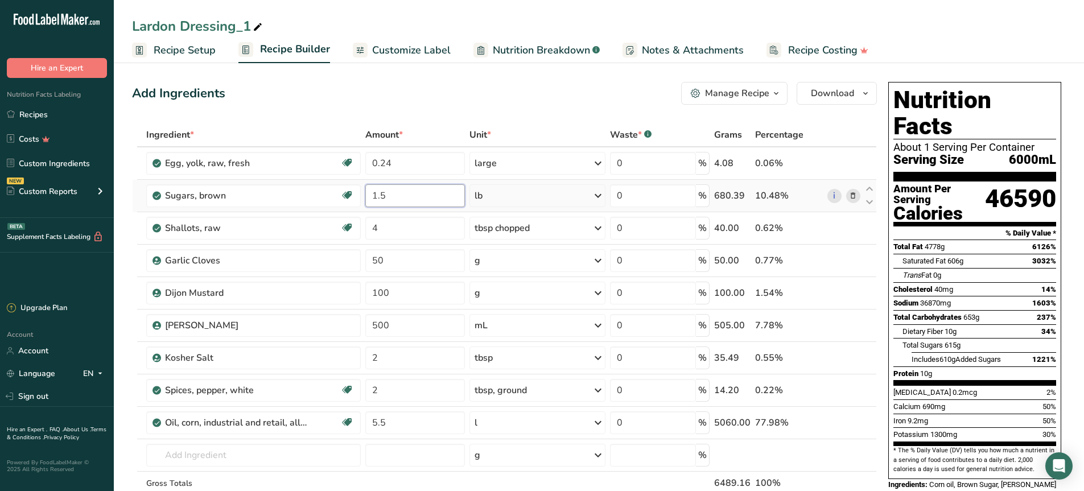
drag, startPoint x: 389, startPoint y: 198, endPoint x: 356, endPoint y: 181, distance: 36.9
click at [356, 181] on tr "Sugars, brown Dairy free Gluten free Vegan Vegetarian Soy free 1.5 lb Portions …" at bounding box center [504, 196] width 743 height 32
type input "1.41"
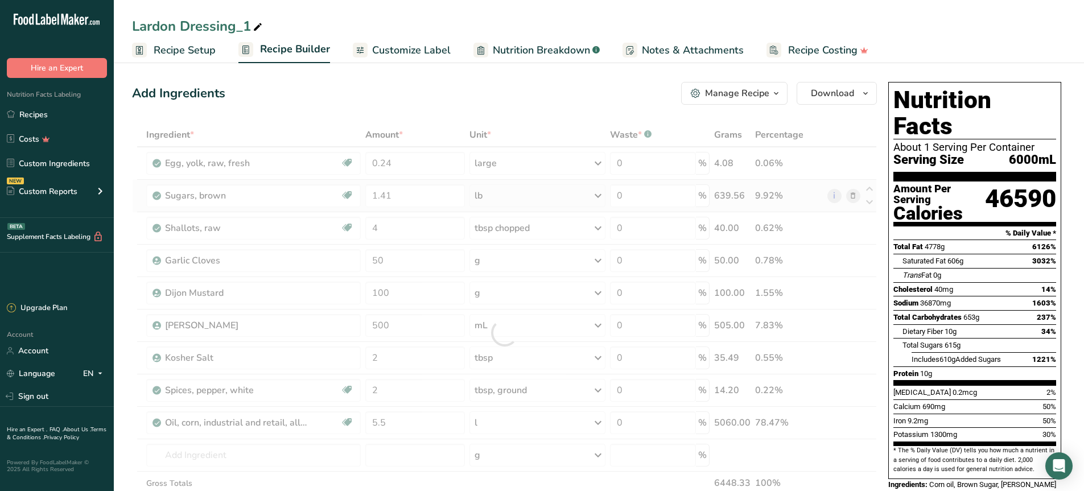
click at [548, 196] on div "Ingredient * Amount * Unit * Waste * .a-a{fill:#347362;}.b-a{fill:#fff;} Grams …" at bounding box center [504, 333] width 745 height 420
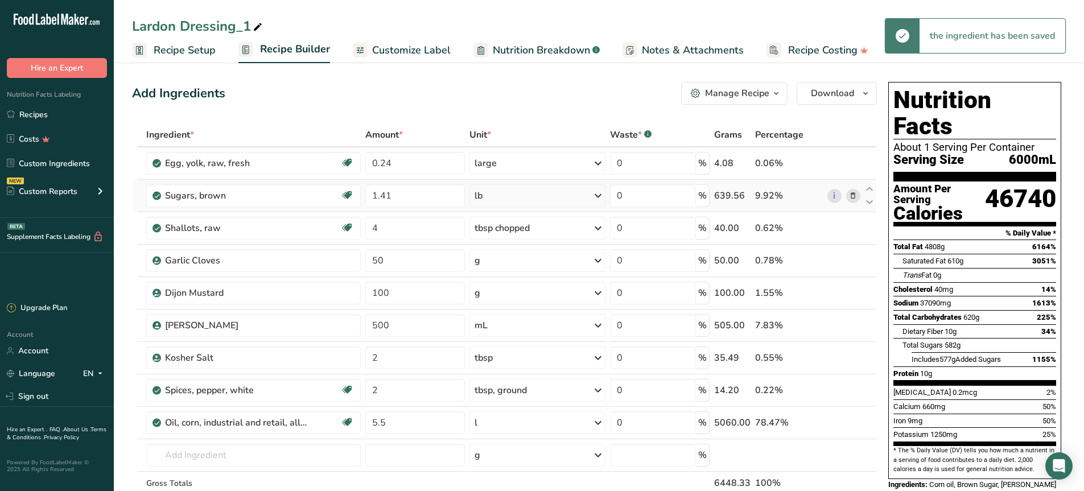
click at [544, 197] on div "lb" at bounding box center [537, 195] width 137 height 23
click at [511, 393] on div "oz" at bounding box center [524, 400] width 96 height 16
click at [388, 225] on input "4" at bounding box center [414, 228] width 99 height 23
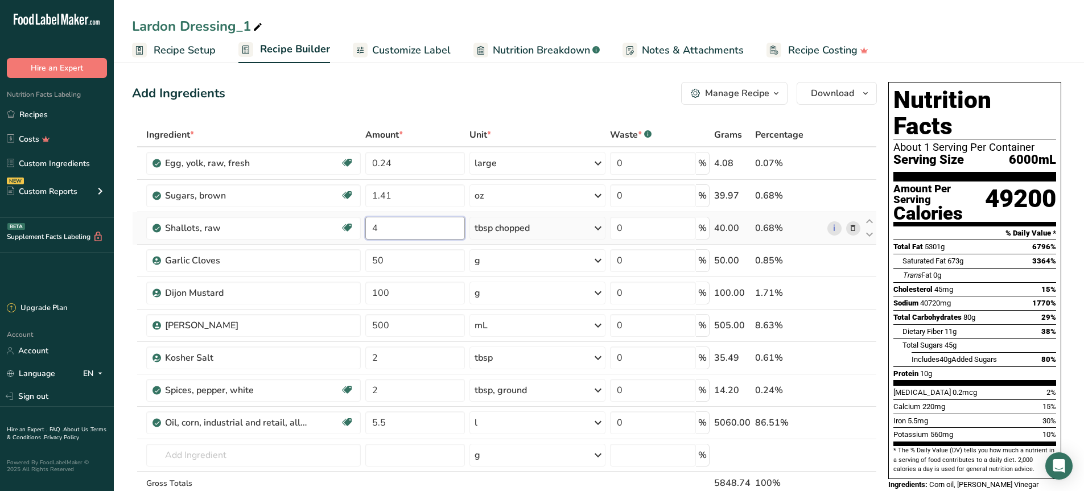
drag, startPoint x: 399, startPoint y: 225, endPoint x: 356, endPoint y: 216, distance: 44.3
click at [356, 216] on tr "Shallots, raw Dairy free Gluten free Vegan Vegetarian Soy free 4 tbsp chopped P…" at bounding box center [504, 228] width 743 height 32
type input "0.29"
click at [396, 263] on div "Ingredient * Amount * Unit * Waste * .a-a{fill:#347362;}.b-a{fill:#fff;} Grams …" at bounding box center [504, 333] width 745 height 420
drag, startPoint x: 411, startPoint y: 260, endPoint x: 364, endPoint y: 251, distance: 47.4
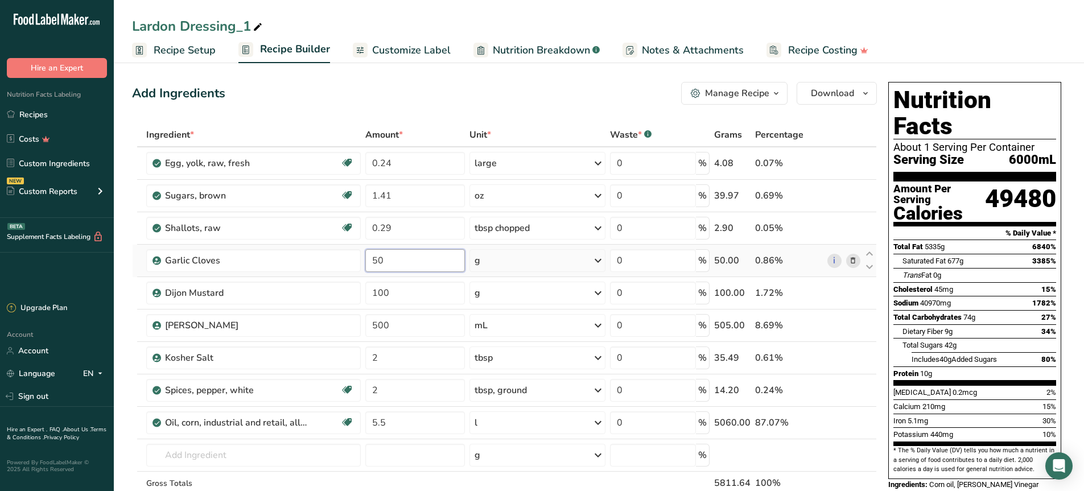
click at [364, 251] on td "50" at bounding box center [415, 261] width 104 height 32
type input "3"
click at [404, 291] on div "Ingredient * Amount * Unit * Waste * .a-a{fill:#347362;}.b-a{fill:#fff;} Grams …" at bounding box center [504, 333] width 745 height 420
drag, startPoint x: 404, startPoint y: 291, endPoint x: 345, endPoint y: 292, distance: 58.6
click at [345, 292] on tr "Dijon Mustard 100 g Weight Units g kg mg See more Volume Units l Volume units r…" at bounding box center [504, 293] width 743 height 32
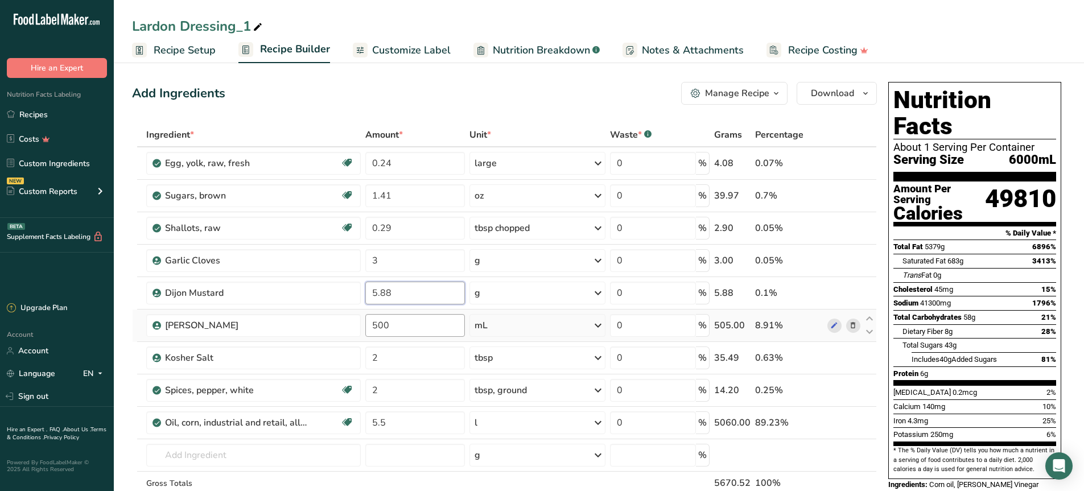
type input "5.88"
click at [412, 327] on div "Ingredient * Amount * Unit * Waste * .a-a{fill:#347362;}.b-a{fill:#fff;} Grams …" at bounding box center [504, 333] width 745 height 420
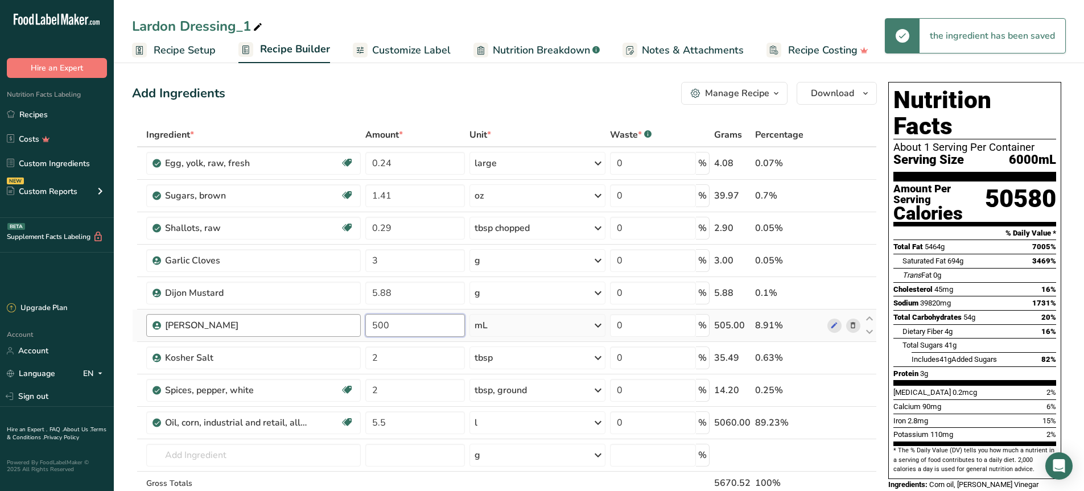
drag, startPoint x: 408, startPoint y: 325, endPoint x: 353, endPoint y: 321, distance: 55.3
click at [353, 321] on tr "[PERSON_NAME] Vinegar 500 mL Weight Units g kg mg See more Volume Units l Volum…" at bounding box center [504, 325] width 743 height 32
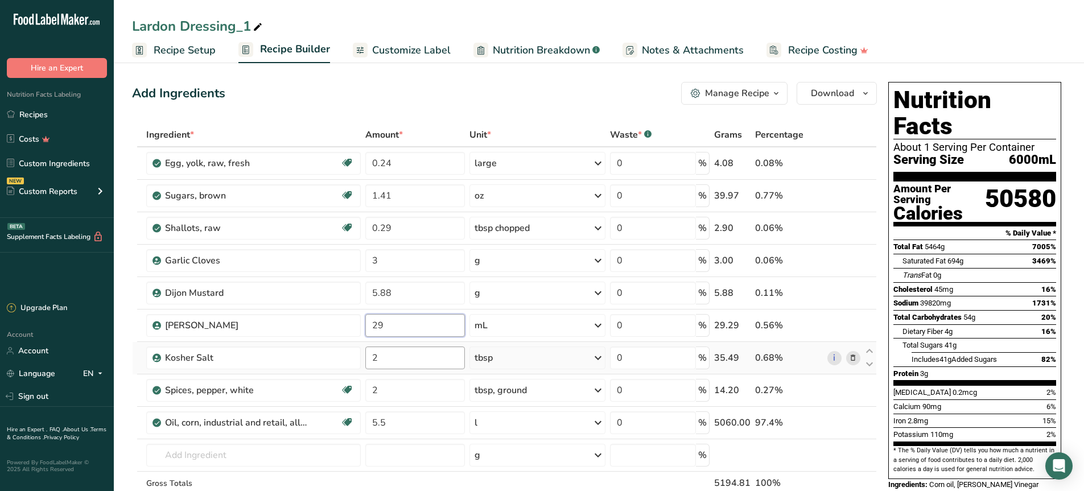
type input "29"
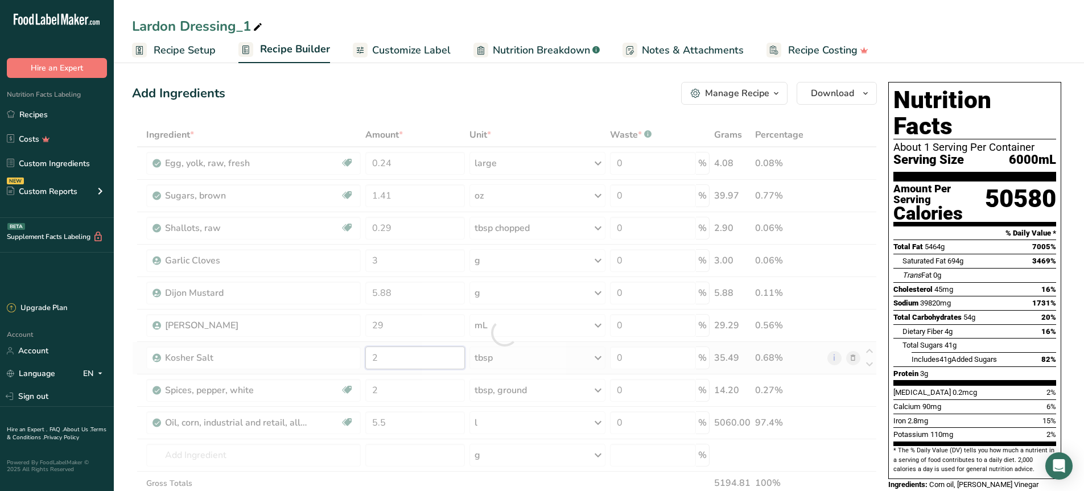
click at [405, 358] on div "Ingredient * Amount * Unit * Waste * .a-a{fill:#347362;}.b-a{fill:#fff;} Grams …" at bounding box center [504, 333] width 745 height 420
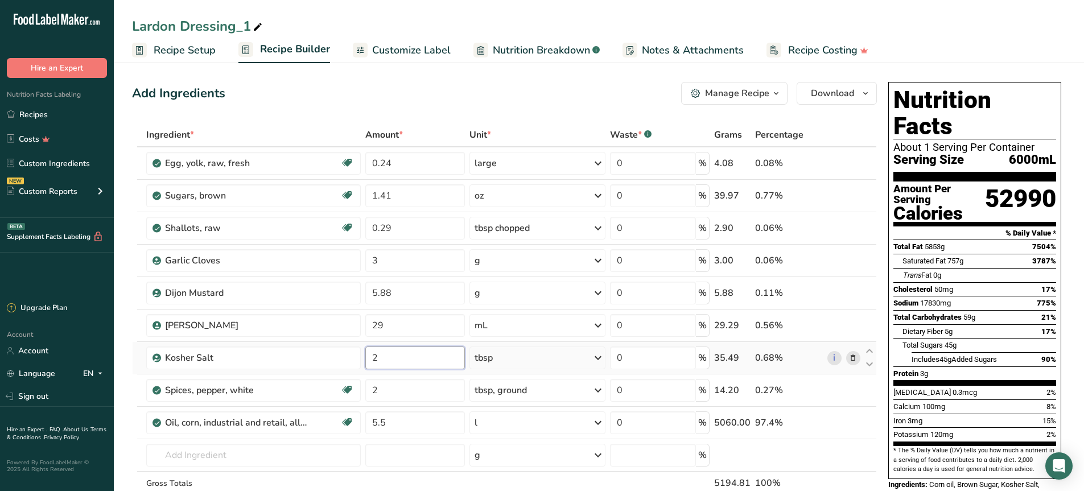
click at [386, 357] on input "2" at bounding box center [414, 357] width 99 height 23
drag, startPoint x: 405, startPoint y: 363, endPoint x: 362, endPoint y: 353, distance: 44.4
click at [362, 353] on tr "Kosher Salt 2 tbsp Weight Units g kg mg See more Volume Units l Volume units re…" at bounding box center [504, 358] width 743 height 32
type input "0.11"
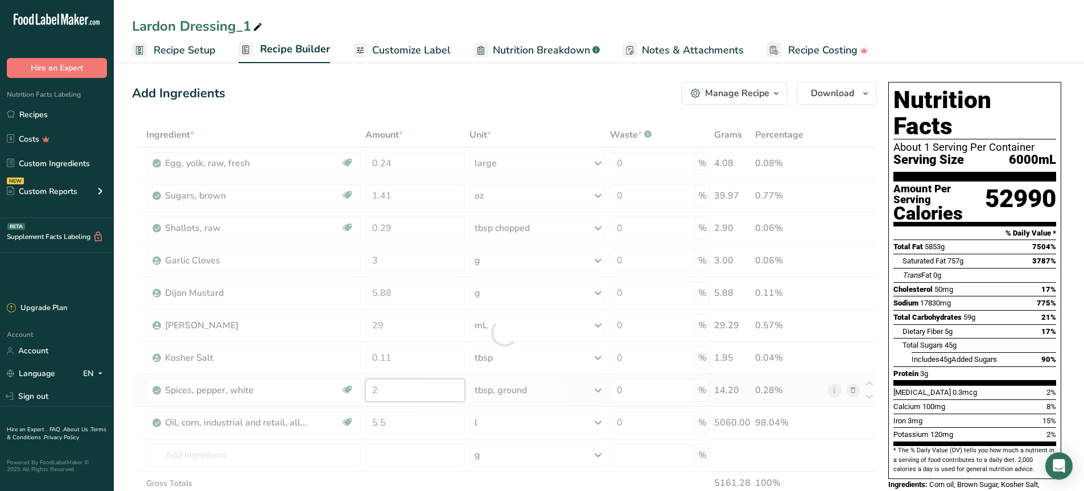
click at [378, 395] on div "Ingredient * Amount * Unit * Waste * .a-a{fill:#347362;}.b-a{fill:#fff;} Grams …" at bounding box center [504, 333] width 745 height 420
drag, startPoint x: 411, startPoint y: 407, endPoint x: 384, endPoint y: 400, distance: 27.6
click at [384, 400] on div "Ingredient * Amount * Unit * Waste * .a-a{fill:#347362;}.b-a{fill:#fff;} Grams …" at bounding box center [504, 333] width 745 height 420
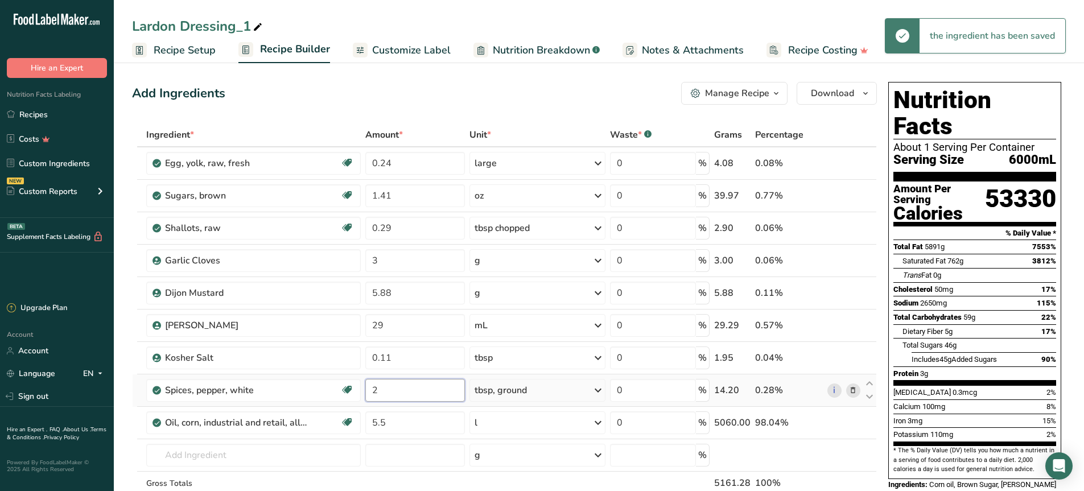
drag, startPoint x: 386, startPoint y: 393, endPoint x: 365, endPoint y: 390, distance: 21.3
click at [365, 390] on td "2" at bounding box center [415, 390] width 104 height 32
type input "0.11"
click at [404, 426] on div "Ingredient * Amount * Unit * Waste * .a-a{fill:#347362;}.b-a{fill:#fff;} Grams …" at bounding box center [504, 333] width 745 height 420
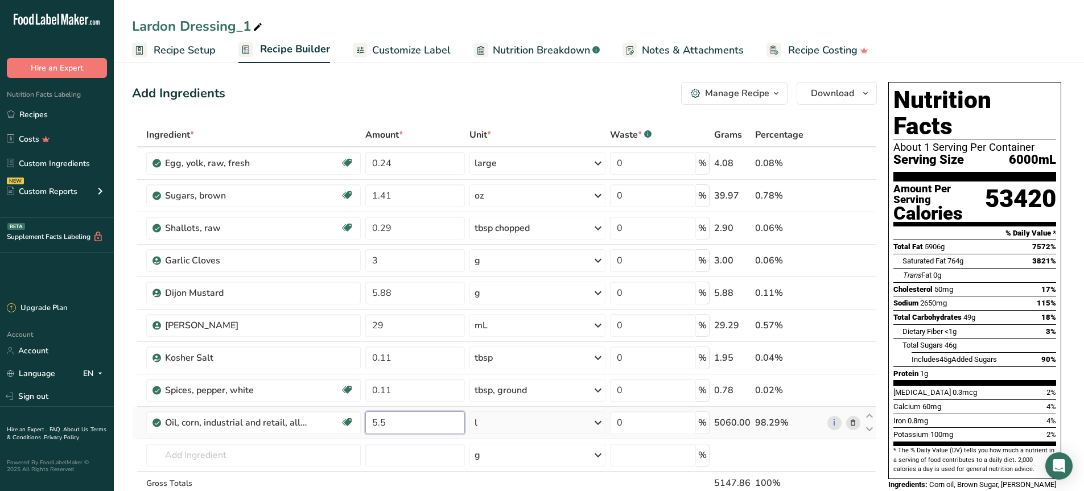
drag, startPoint x: 404, startPoint y: 426, endPoint x: 368, endPoint y: 429, distance: 36.6
click at [368, 429] on input "5.5" at bounding box center [414, 422] width 99 height 23
type input "0.3"
click at [415, 396] on div "Ingredient * Amount * Unit * Waste * .a-a{fill:#347362;}.b-a{fill:#fff;} Grams …" at bounding box center [504, 333] width 745 height 420
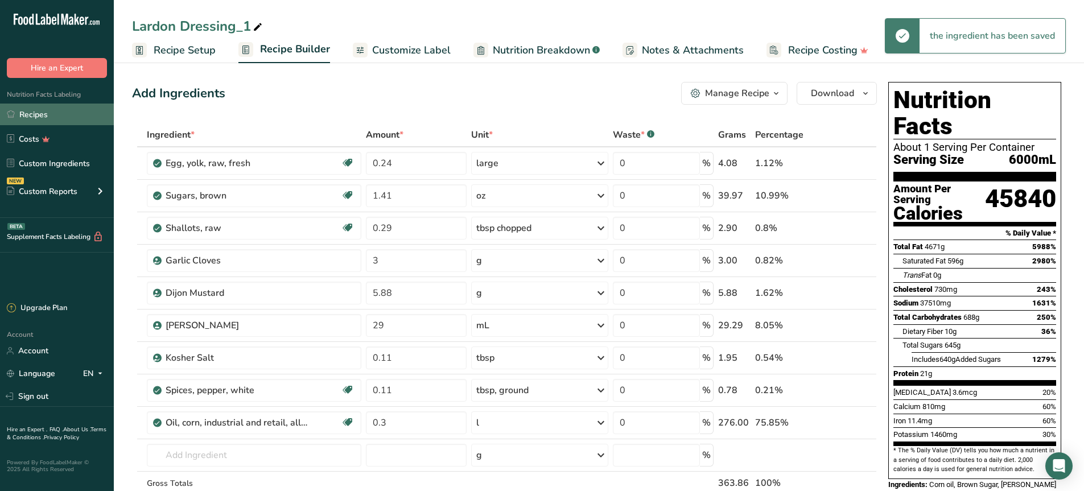
click at [38, 111] on link "Recipes" at bounding box center [57, 115] width 114 height 22
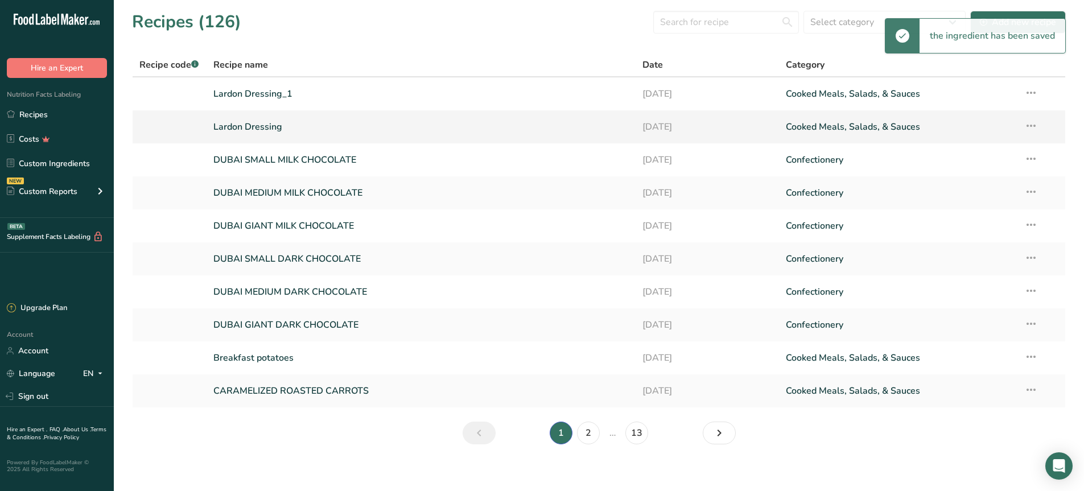
click at [331, 122] on link "Lardon Dressing" at bounding box center [421, 127] width 416 height 24
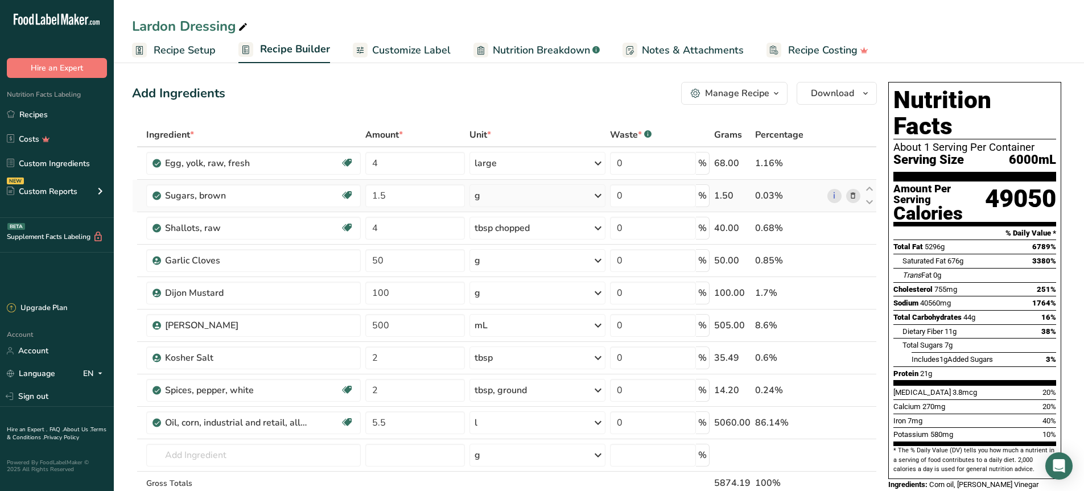
click at [506, 206] on div "g" at bounding box center [537, 195] width 137 height 23
click at [507, 365] on div "See more" at bounding box center [524, 365] width 96 height 12
click at [507, 378] on div "lb" at bounding box center [524, 383] width 96 height 16
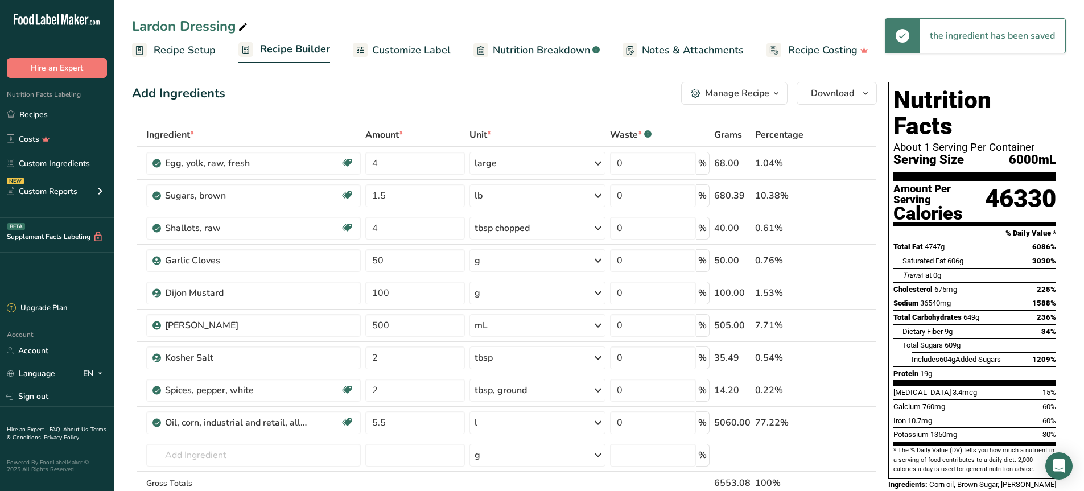
click at [168, 48] on span "Recipe Setup" at bounding box center [185, 50] width 62 height 15
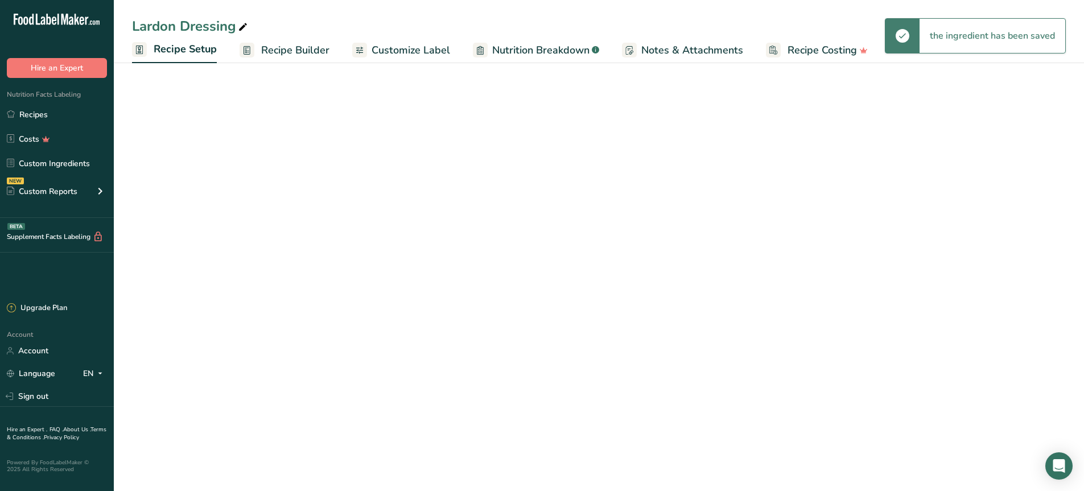
select select "16"
select select "22"
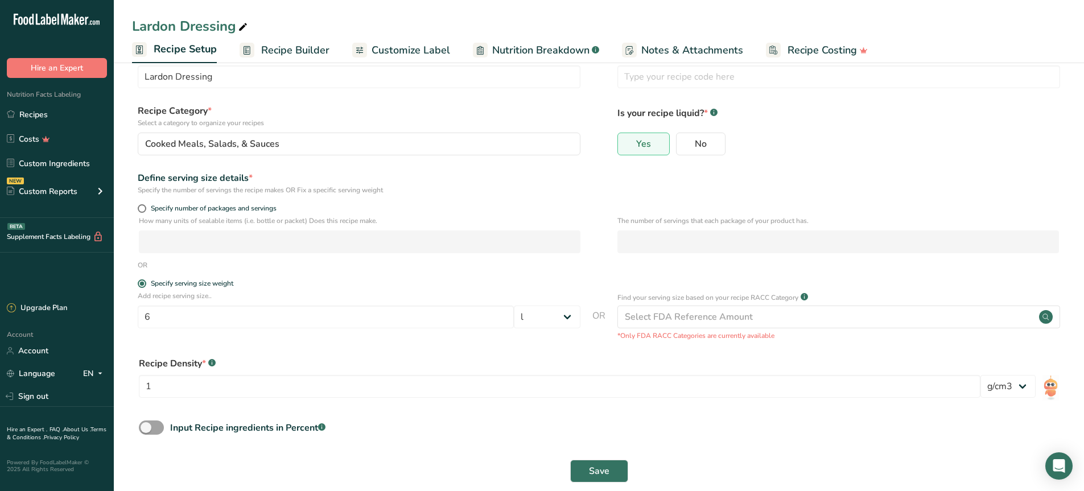
scroll to position [51, 0]
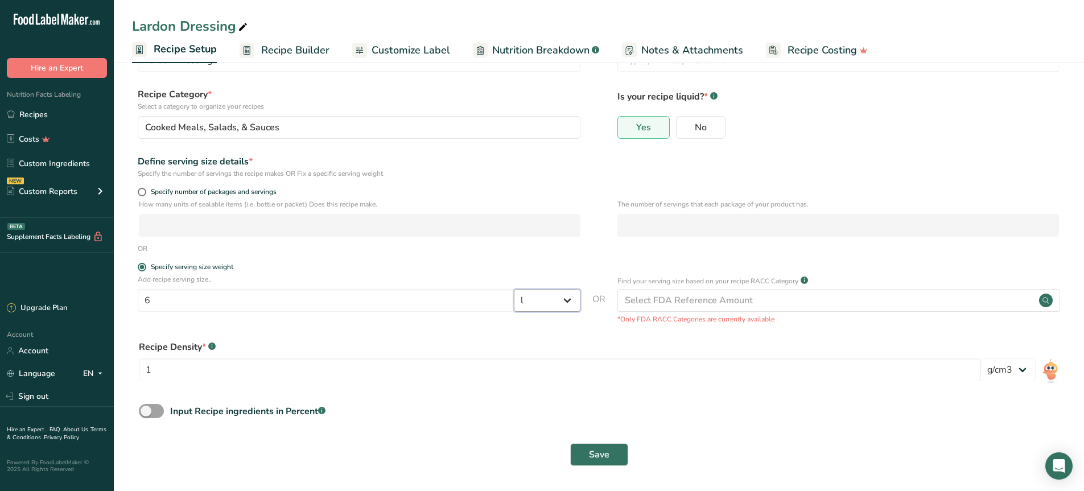
click at [531, 301] on select "Grams kg mg mcg lb oz l mL fl oz tbsp tsp cup qt gallon" at bounding box center [547, 300] width 67 height 23
click at [411, 261] on form "Recipe name * Lardon Dressing Recipe code .a-a{fill:#347362;}.b-a{fill:#fff;} R…" at bounding box center [598, 252] width 933 height 442
click at [142, 191] on span at bounding box center [142, 192] width 9 height 9
click at [142, 191] on input "Specify number of packages and servings" at bounding box center [141, 191] width 7 height 7
radio input "true"
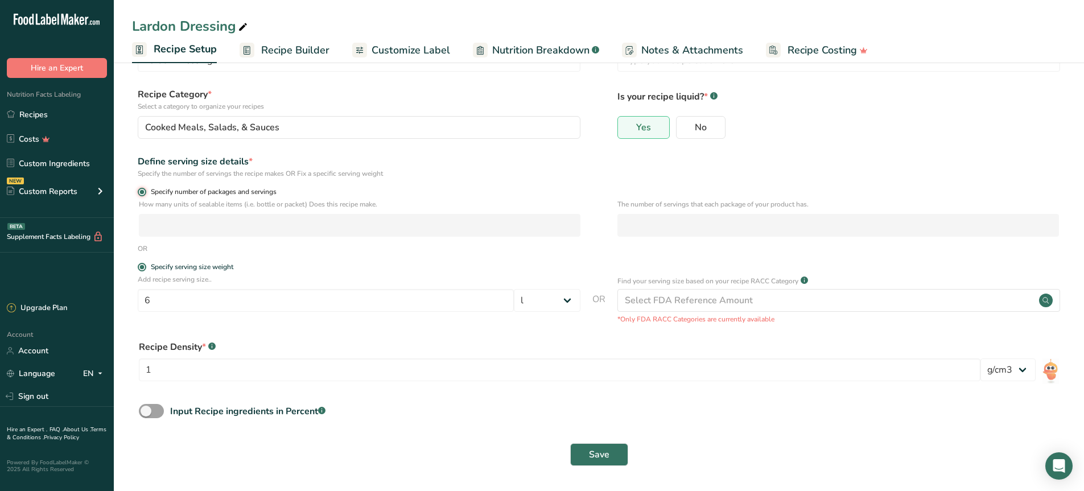
radio input "false"
select select "0"
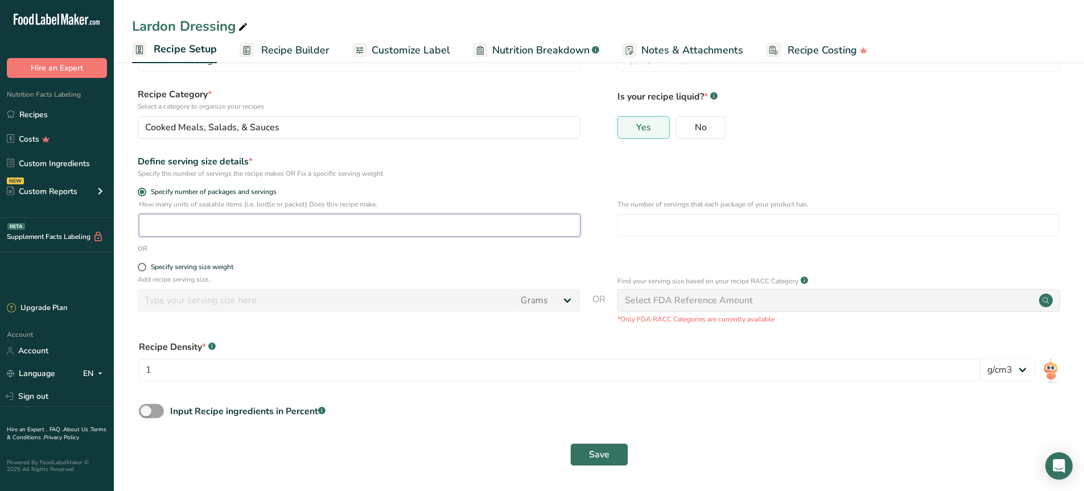
click at [154, 228] on input "number" at bounding box center [359, 225] width 441 height 23
type input "17"
click at [688, 223] on input "number" at bounding box center [837, 225] width 441 height 23
type input "12"
drag, startPoint x: 647, startPoint y: 221, endPoint x: 567, endPoint y: 214, distance: 80.5
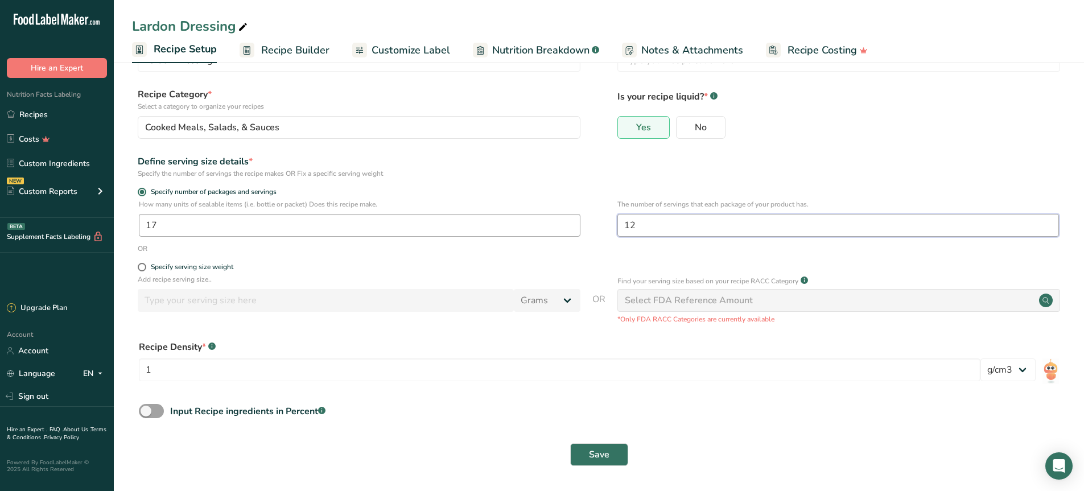
click at [567, 214] on div "How many units of sealable items (i.e. bottle or packet) Does this recipe make.…" at bounding box center [598, 221] width 933 height 44
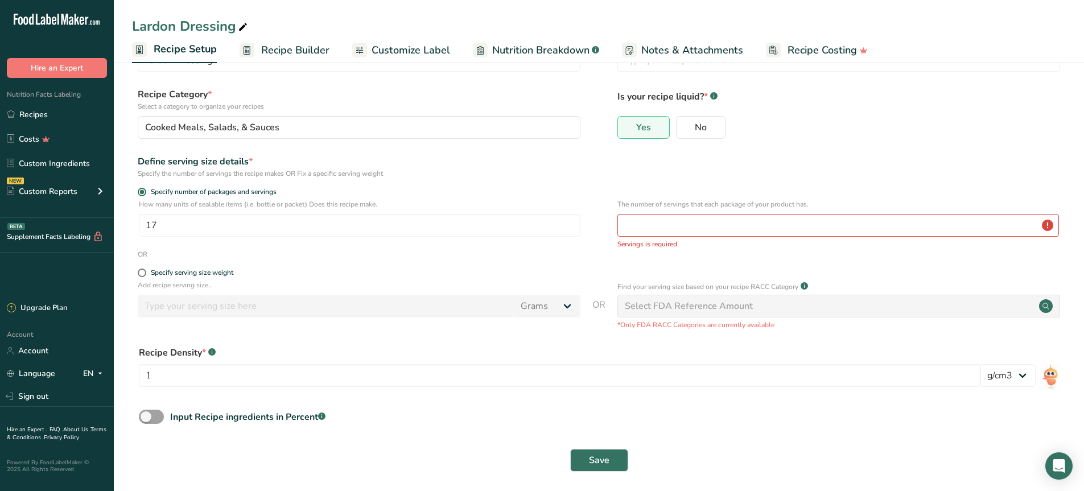
click at [291, 257] on div "OR" at bounding box center [598, 254] width 933 height 10
click at [637, 229] on input "number" at bounding box center [837, 225] width 441 height 23
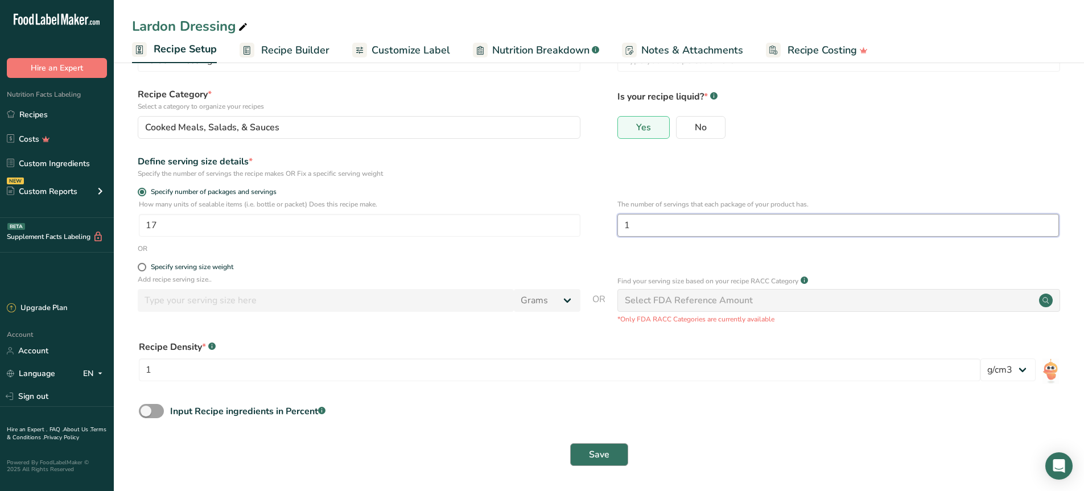
type input "1"
click at [598, 445] on button "Save" at bounding box center [599, 454] width 58 height 23
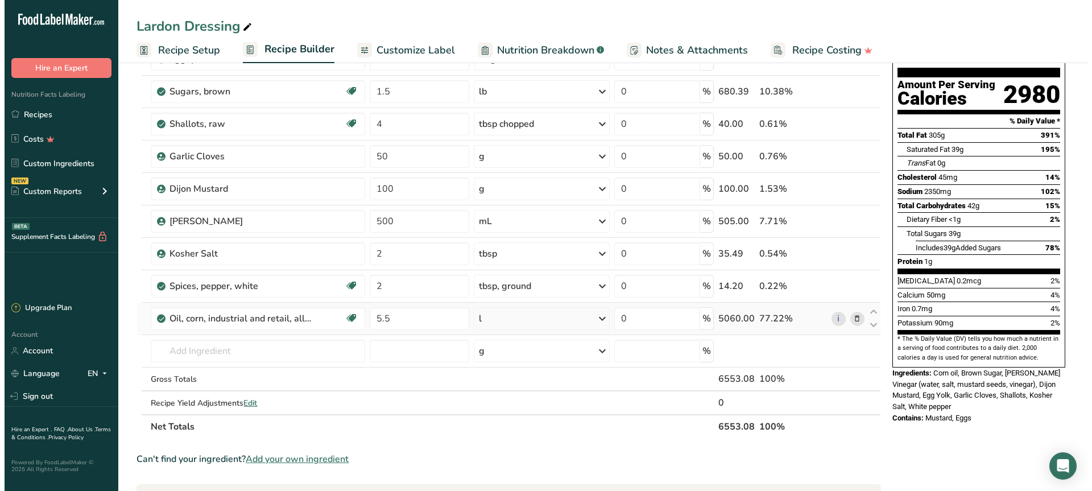
scroll to position [114, 0]
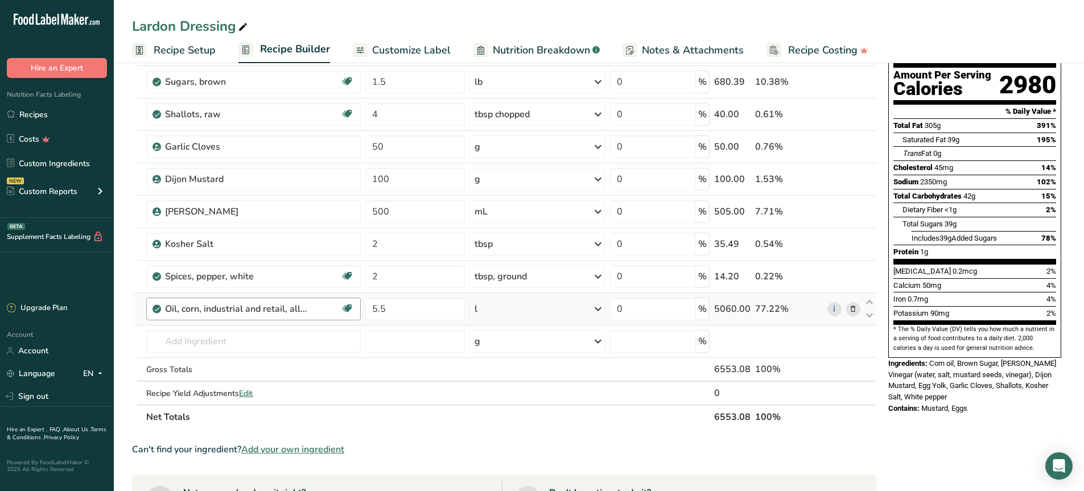
click at [328, 304] on div "Oil, corn, industrial and retail, all purpose salad or cooking" at bounding box center [252, 309] width 175 height 14
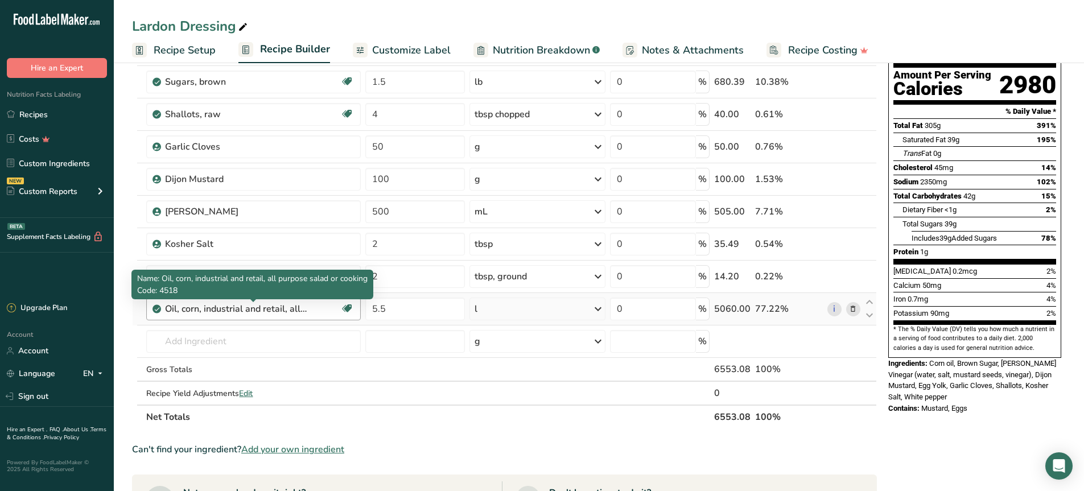
click at [289, 308] on div "Oil, corn, industrial and retail, all purpose salad or cooking" at bounding box center [236, 309] width 142 height 14
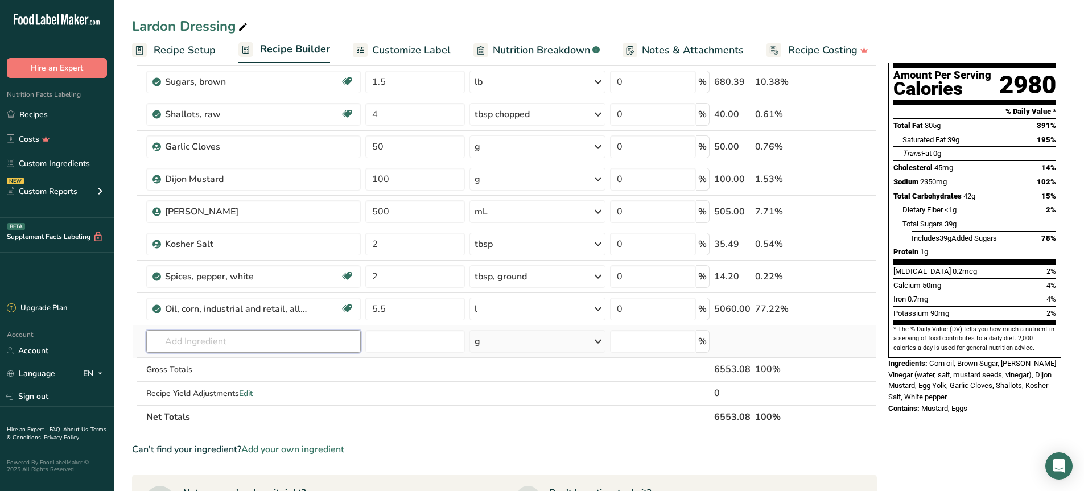
click at [277, 345] on input "text" at bounding box center [253, 341] width 214 height 23
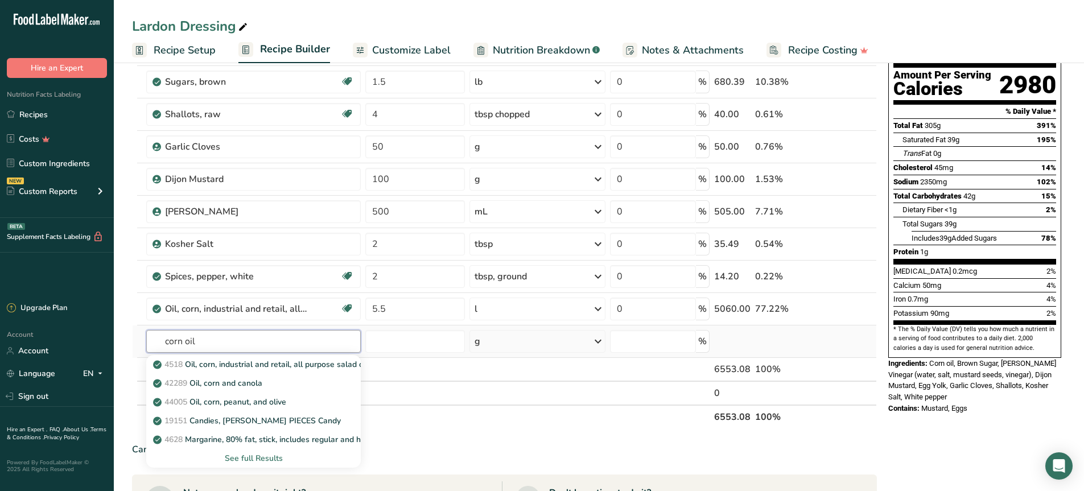
type input "corn oil"
click at [276, 455] on div "See full Results" at bounding box center [253, 458] width 196 height 12
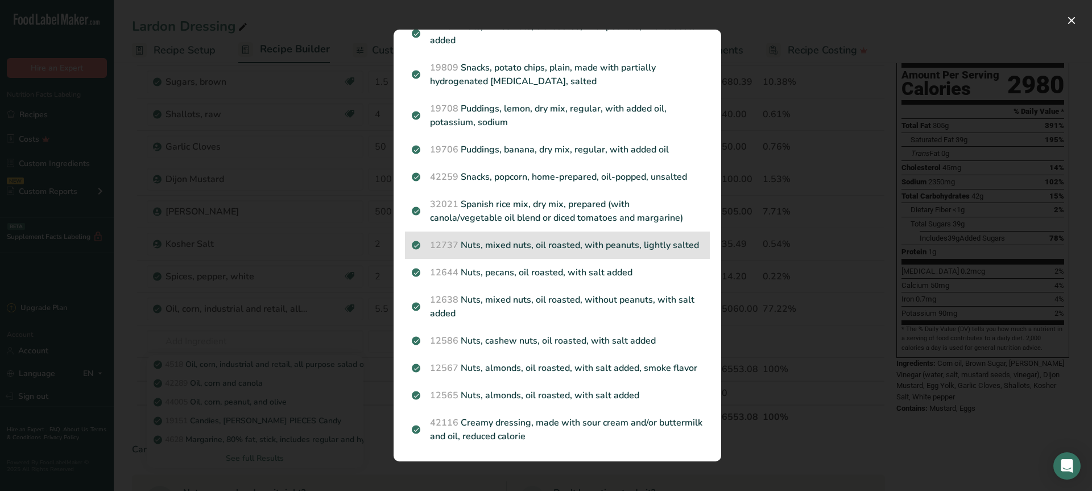
scroll to position [1402, 0]
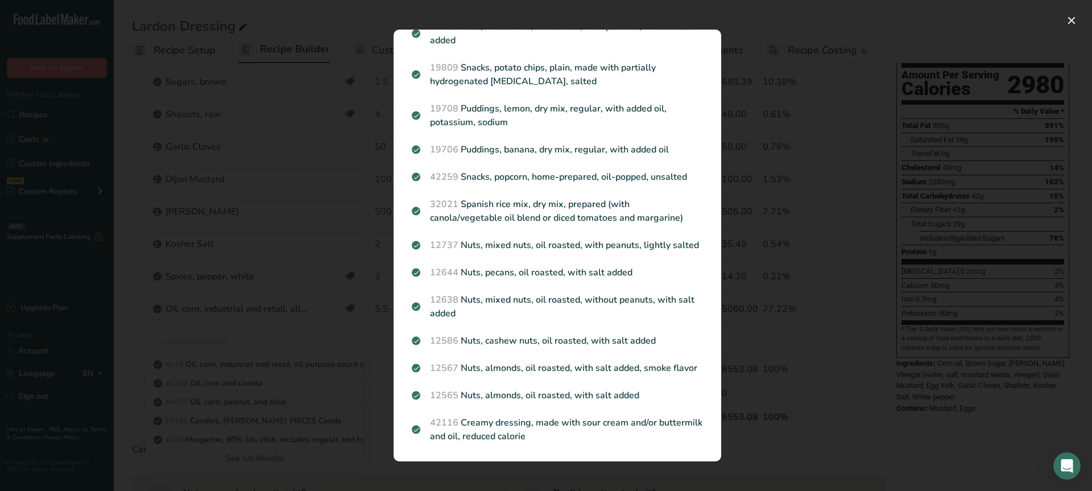
click at [289, 336] on div "Search results modal" at bounding box center [546, 245] width 1092 height 491
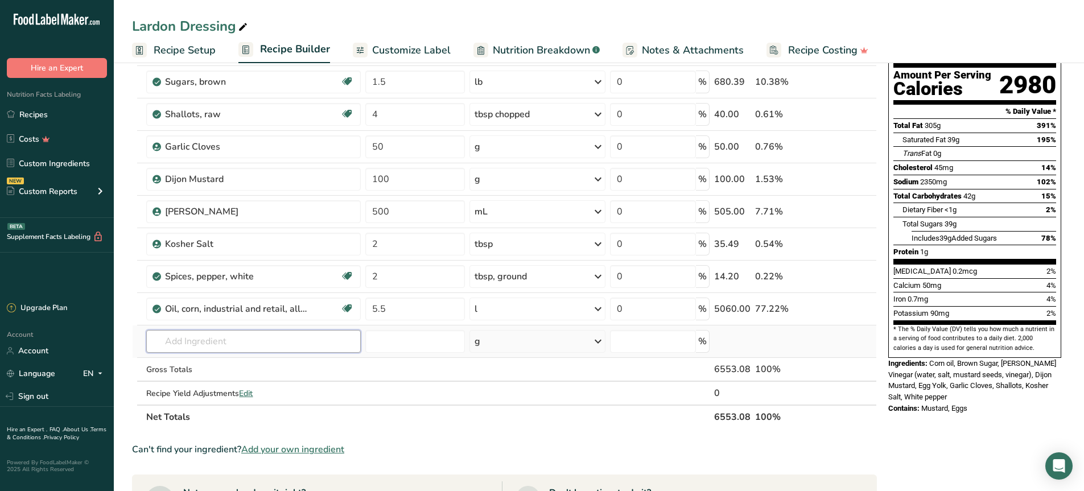
click at [217, 333] on input "text" at bounding box center [253, 341] width 214 height 23
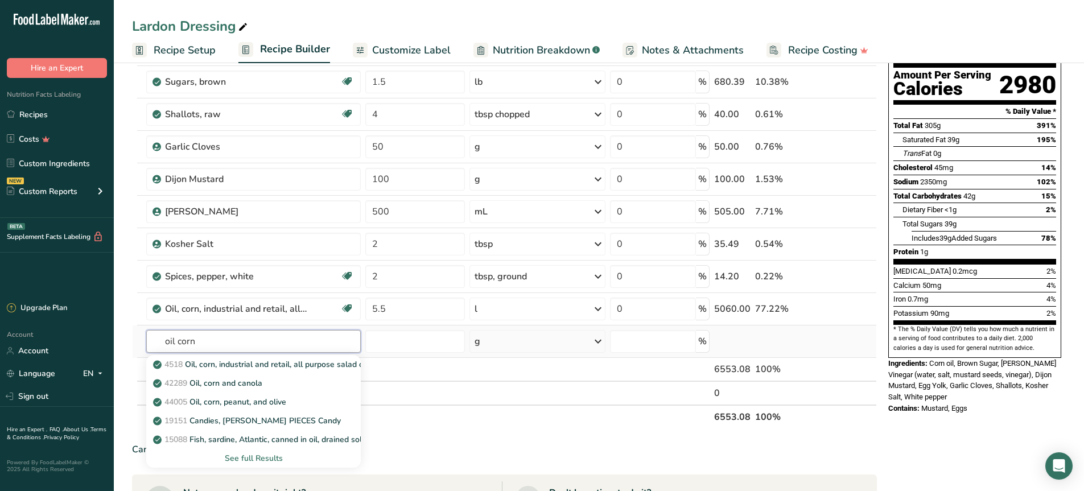
type input "oil corn"
click at [263, 458] on div "See full Results" at bounding box center [253, 458] width 196 height 12
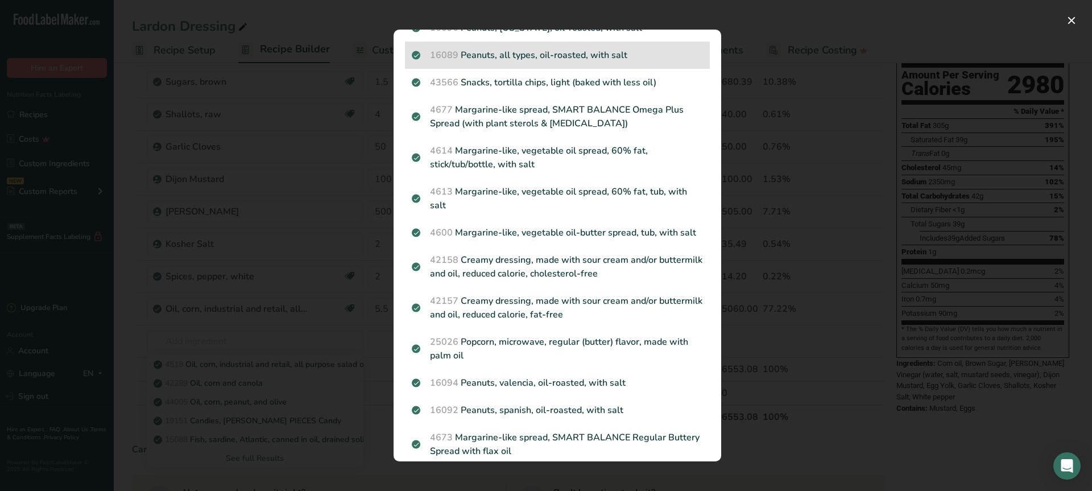
scroll to position [512, 0]
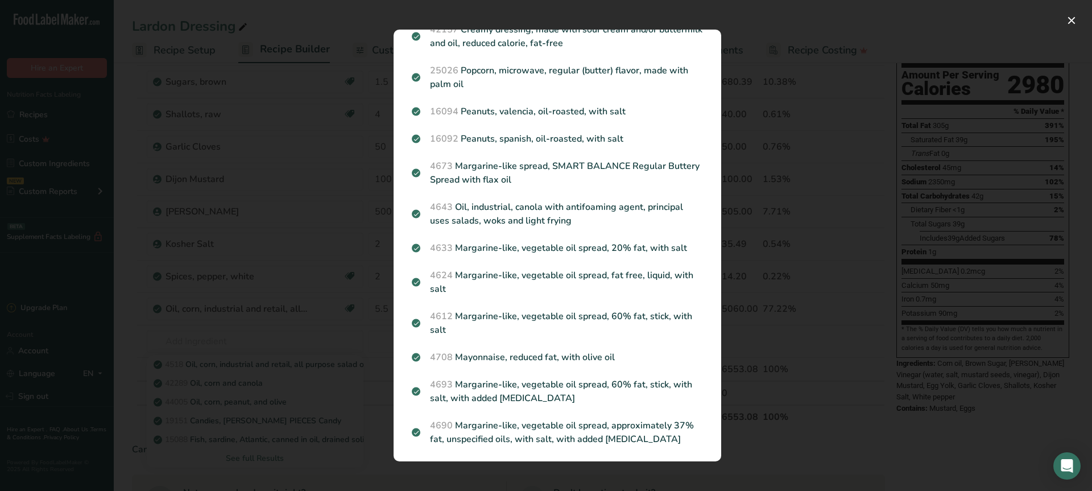
click at [340, 275] on div "Search results modal" at bounding box center [546, 245] width 1092 height 491
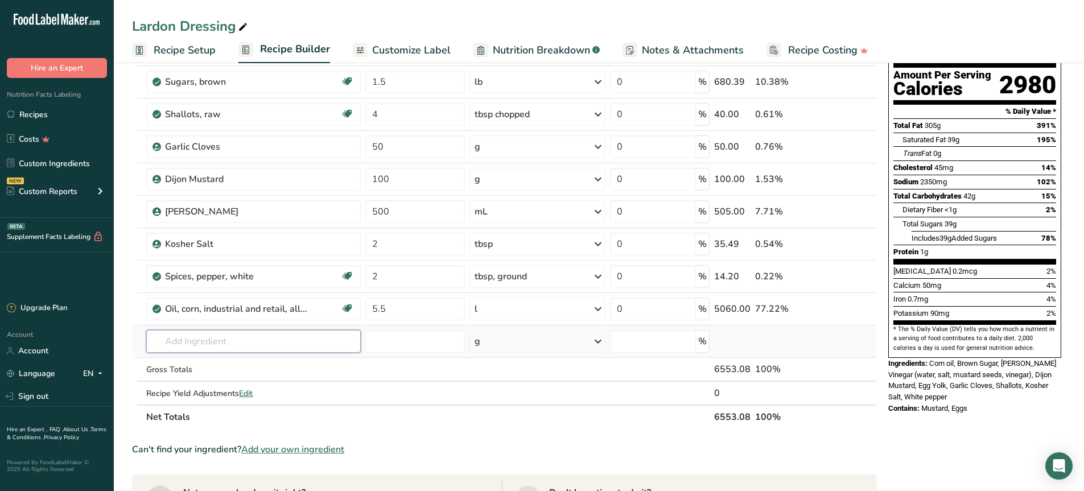
click at [222, 340] on input "text" at bounding box center [253, 341] width 214 height 23
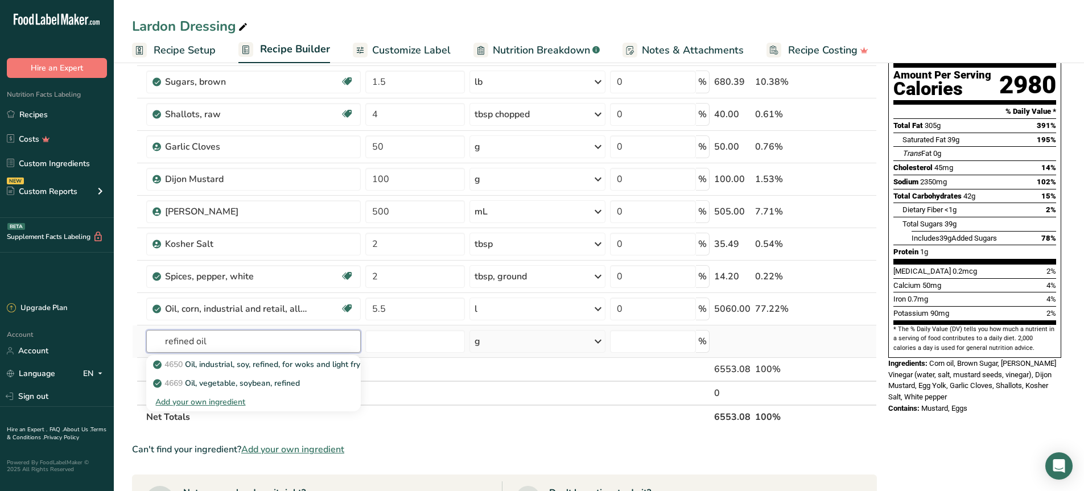
type input "refined oil"
drag, startPoint x: 212, startPoint y: 403, endPoint x: 256, endPoint y: 332, distance: 83.5
click at [256, 332] on div "4650 Oil, industrial, soy, refined, for woks and light frying 4669 Oil, vegetab…" at bounding box center [253, 341] width 214 height 23
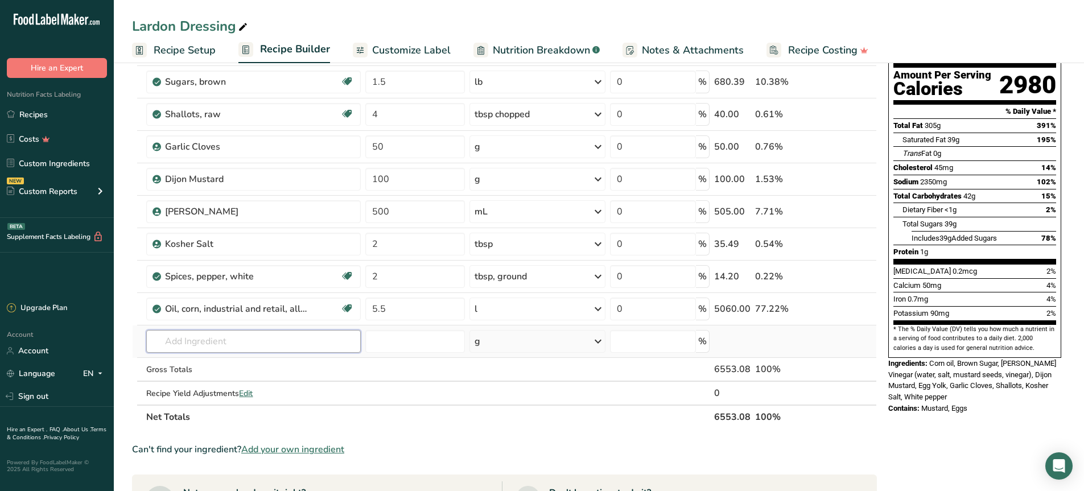
click at [251, 341] on input "text" at bounding box center [253, 341] width 214 height 23
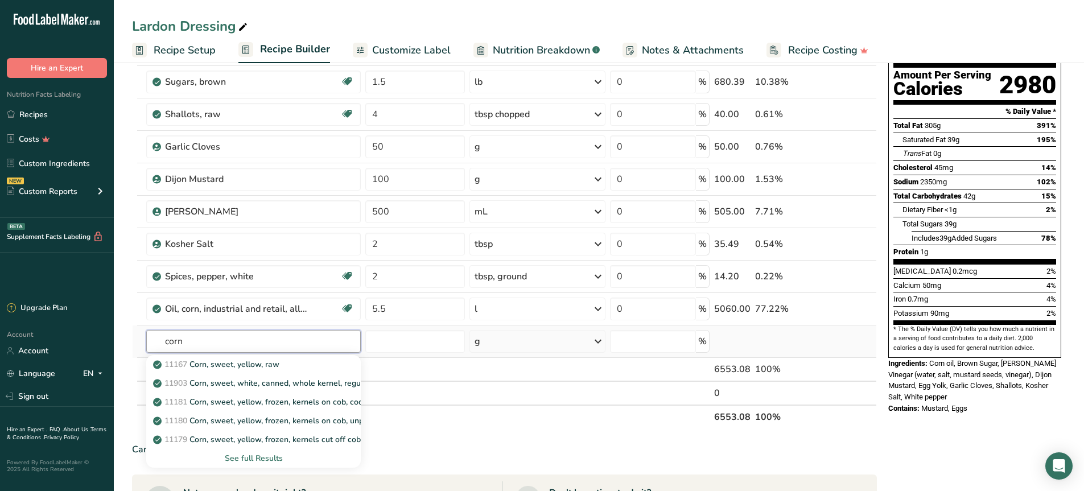
type input "corn"
click at [263, 460] on div "See full Results" at bounding box center [253, 458] width 196 height 12
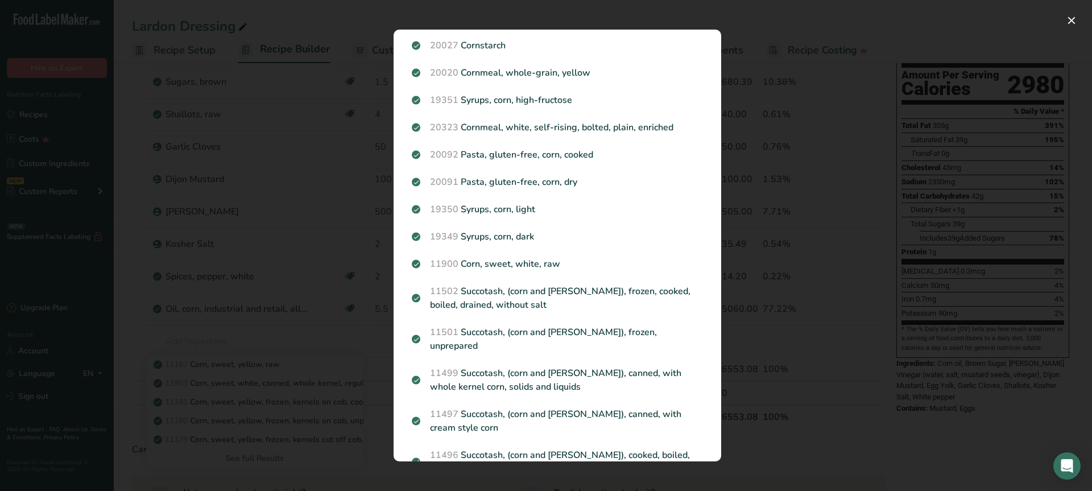
scroll to position [1320, 0]
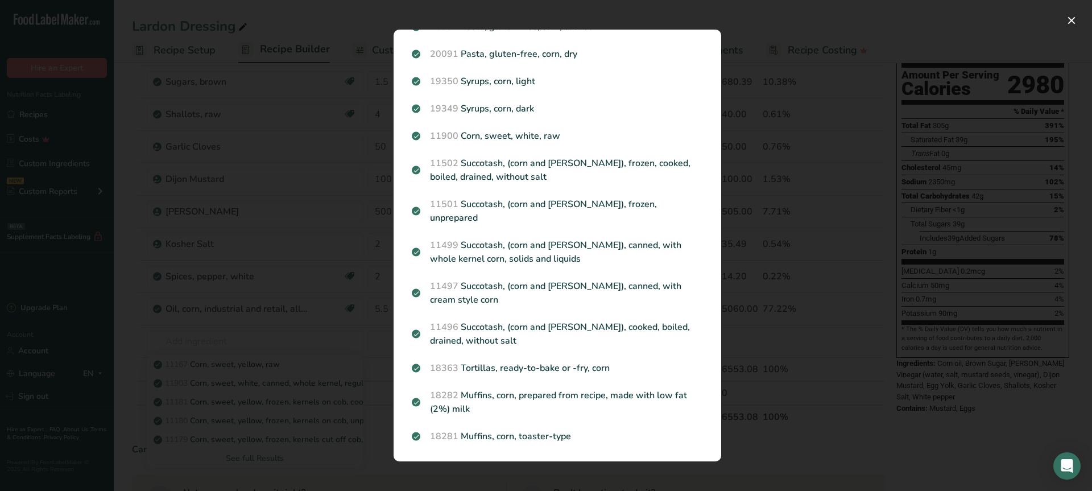
click at [308, 328] on div "Search results modal" at bounding box center [546, 245] width 1092 height 491
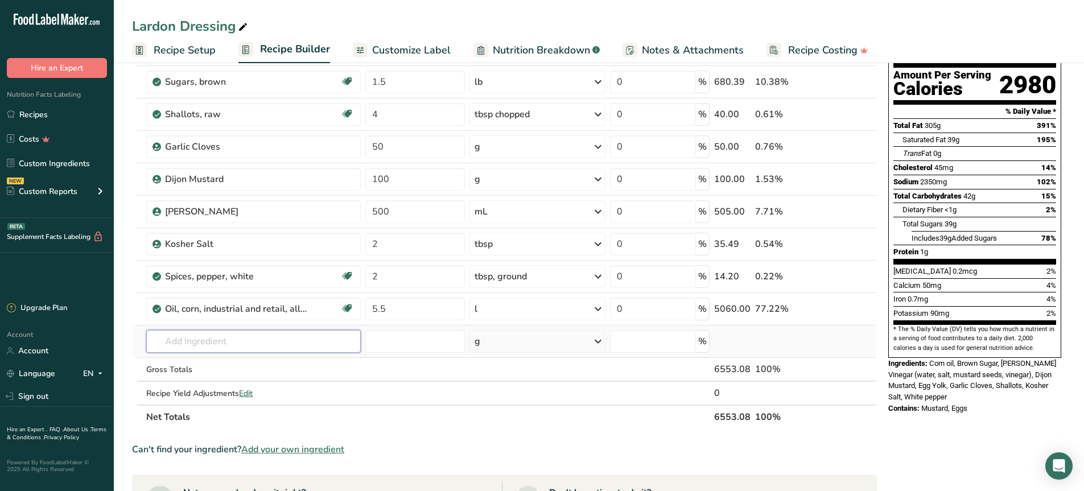
click at [279, 331] on input "text" at bounding box center [253, 341] width 214 height 23
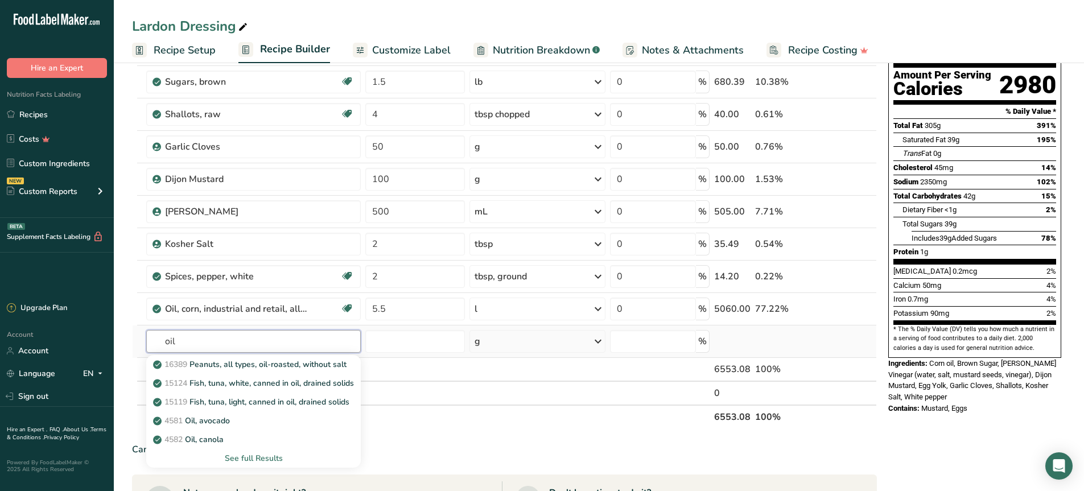
type input "oil"
click at [256, 460] on div "See full Results" at bounding box center [253, 458] width 196 height 12
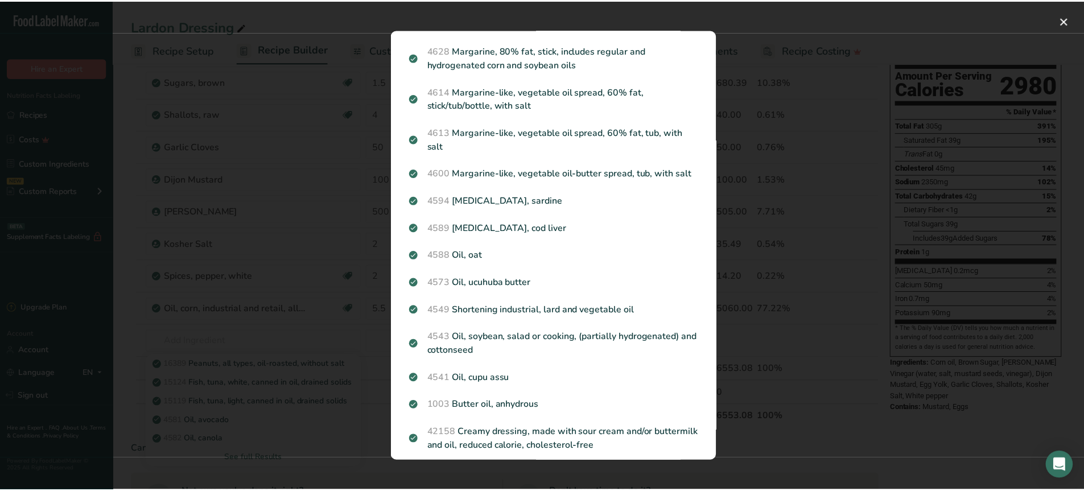
scroll to position [1225, 0]
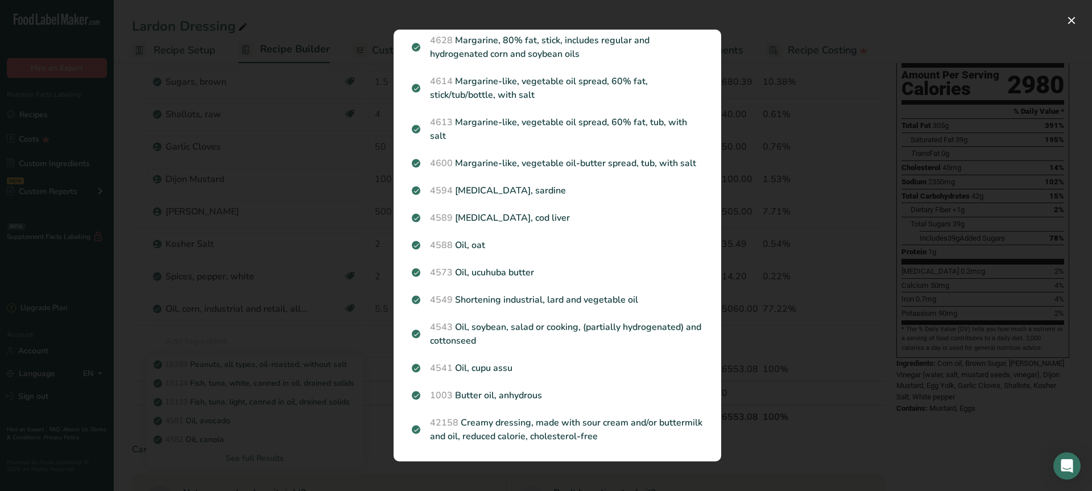
click at [287, 344] on div "Search results modal" at bounding box center [546, 245] width 1092 height 491
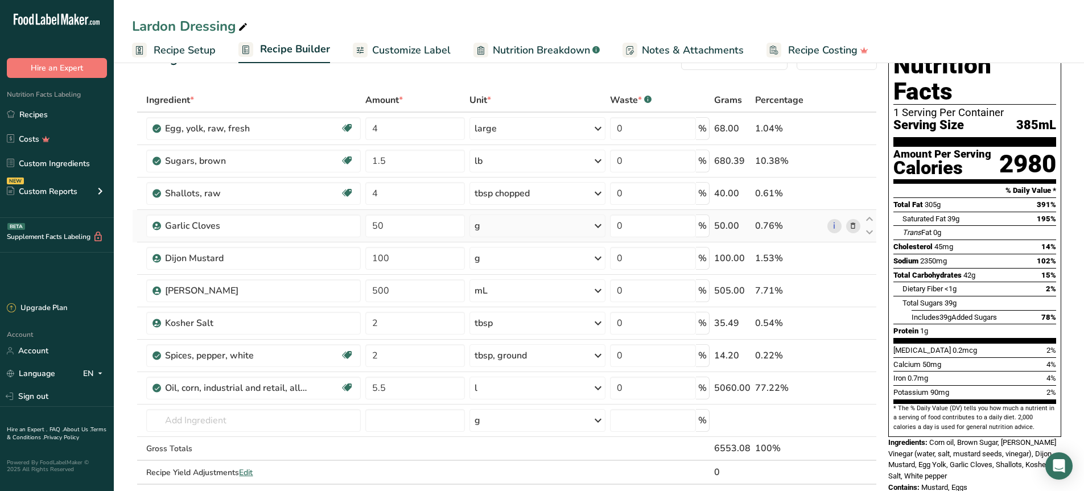
scroll to position [0, 0]
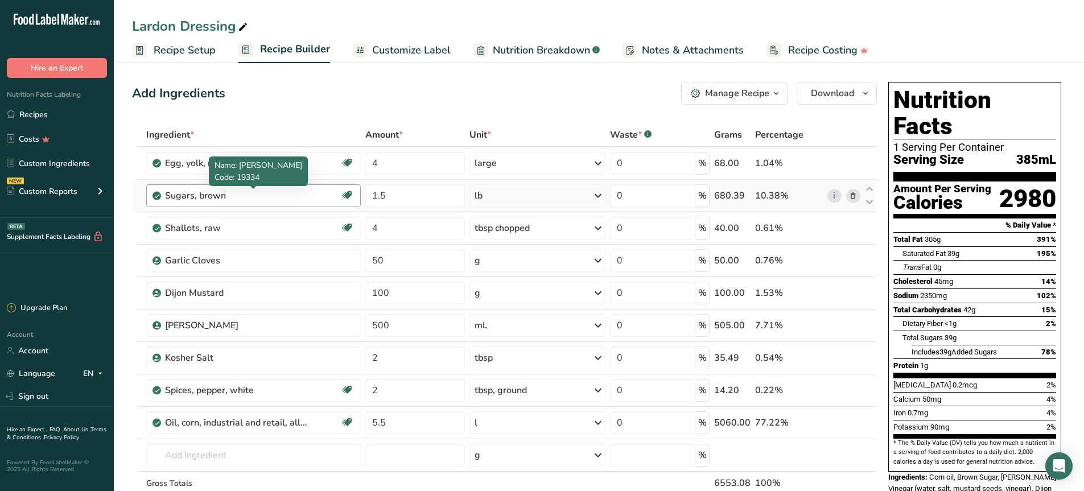
click at [242, 195] on div "Sugars, brown" at bounding box center [236, 196] width 142 height 14
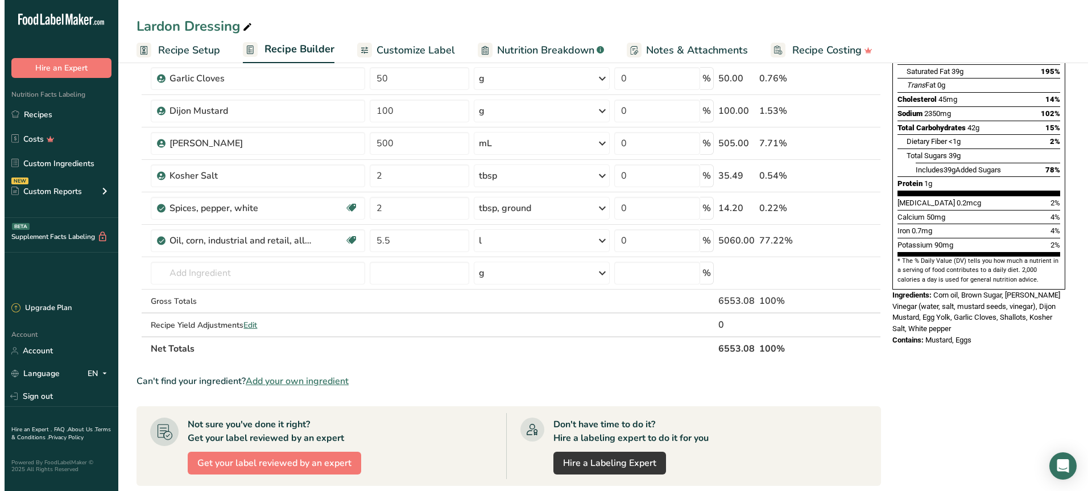
scroll to position [228, 0]
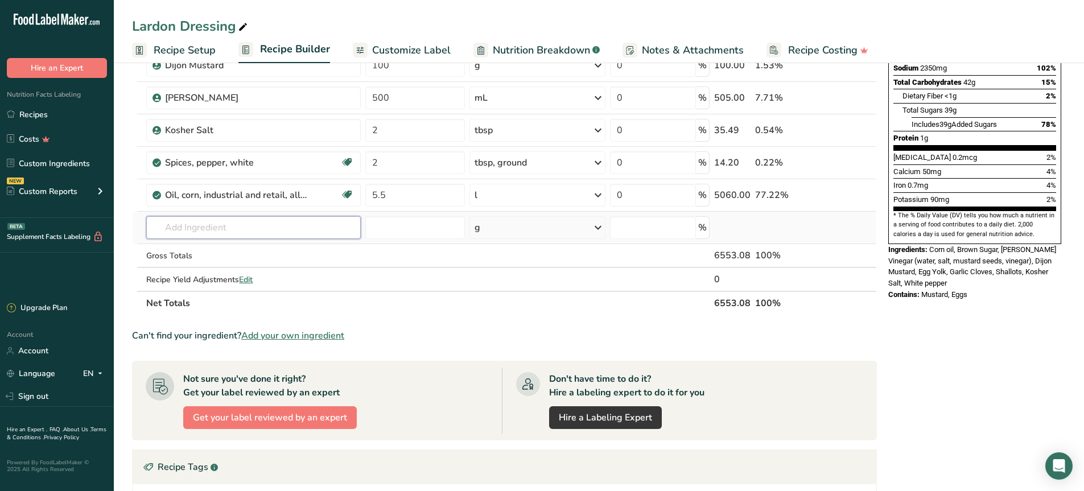
click at [214, 225] on input "text" at bounding box center [253, 227] width 214 height 23
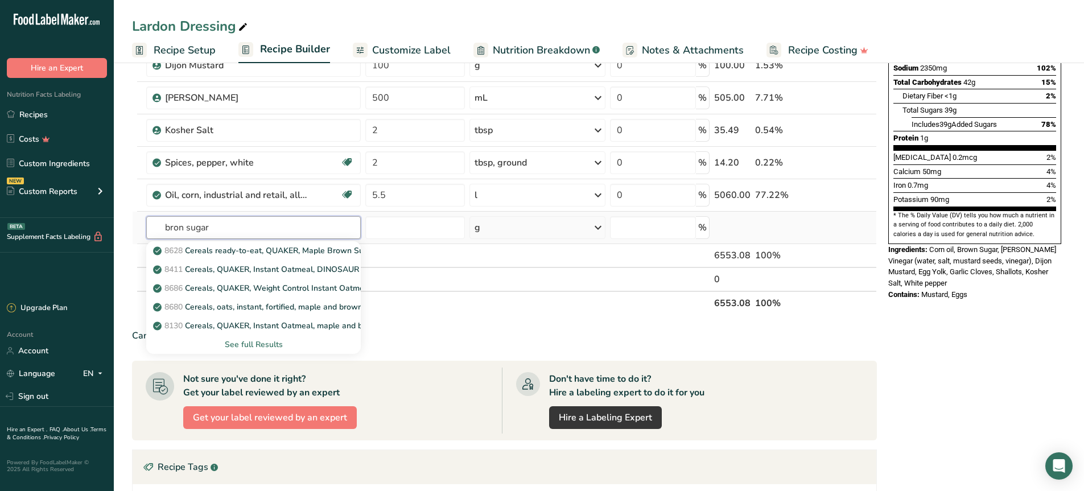
type input "bron sugar"
click at [258, 338] on div "See full Results" at bounding box center [253, 344] width 196 height 12
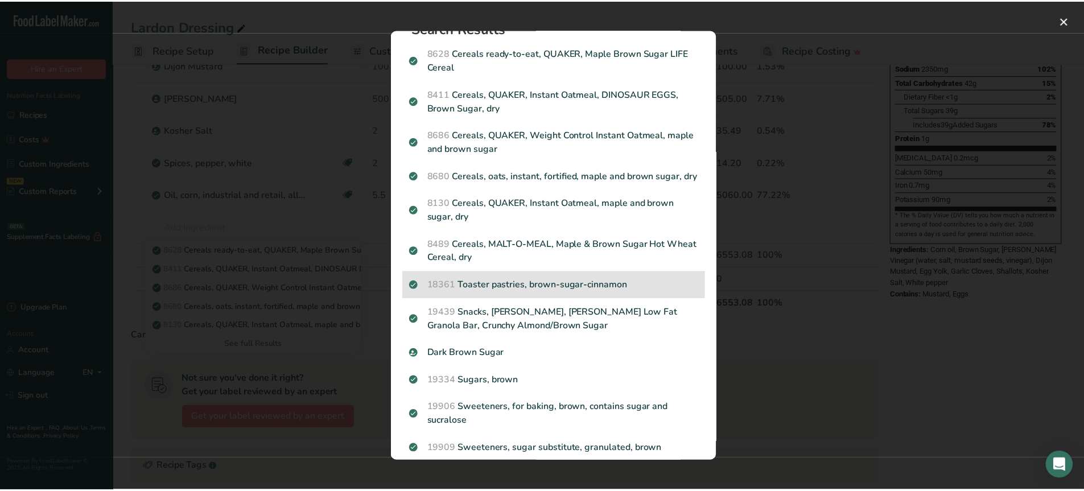
scroll to position [0, 0]
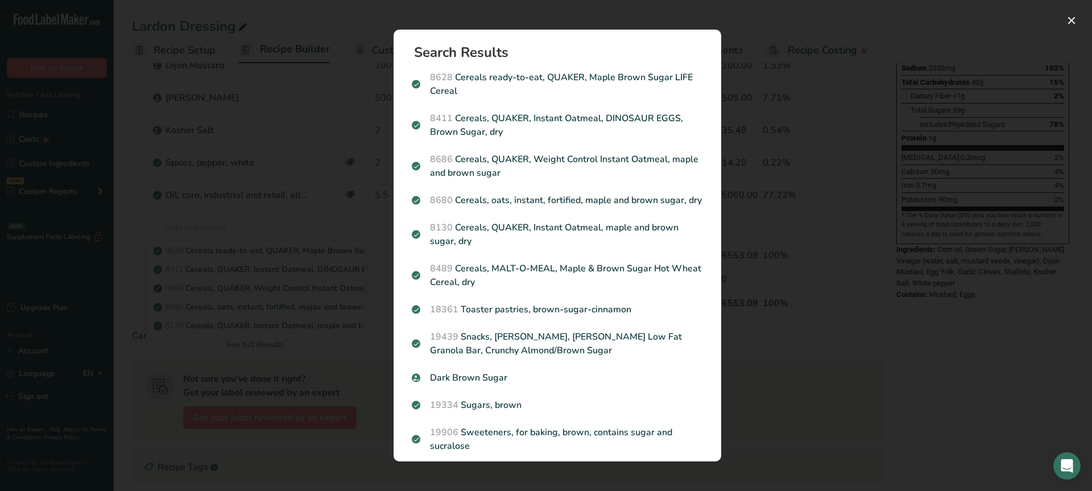
click at [780, 366] on div "Search results modal" at bounding box center [546, 245] width 1092 height 491
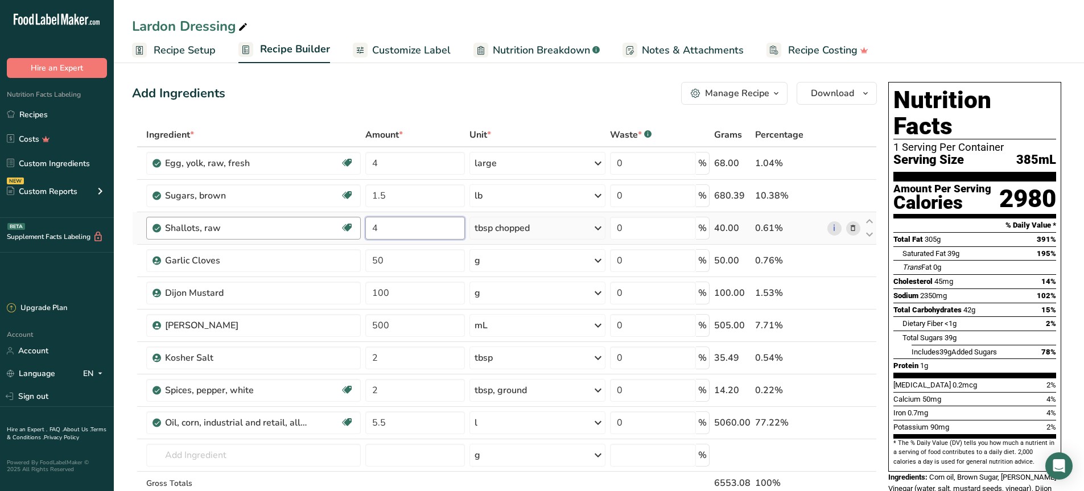
drag, startPoint x: 403, startPoint y: 234, endPoint x: 327, endPoint y: 222, distance: 77.7
click at [327, 222] on tr "Shallots, raw Dairy free Gluten free Vegan Vegetarian Soy free 4 tbsp chopped P…" at bounding box center [504, 228] width 743 height 32
type input "110"
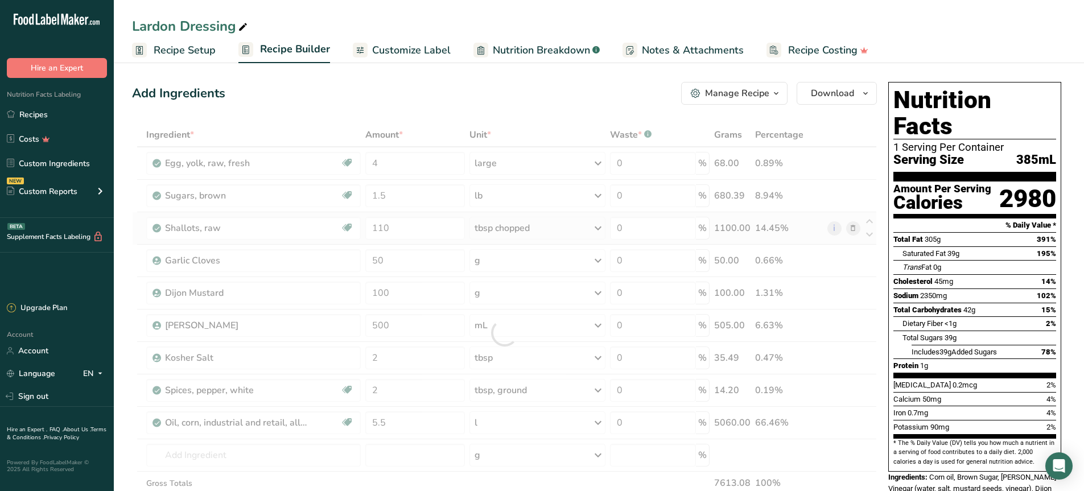
click at [532, 222] on div "Ingredient * Amount * Unit * Waste * .a-a{fill:#347362;}.b-a{fill:#fff;} Grams …" at bounding box center [504, 333] width 745 height 420
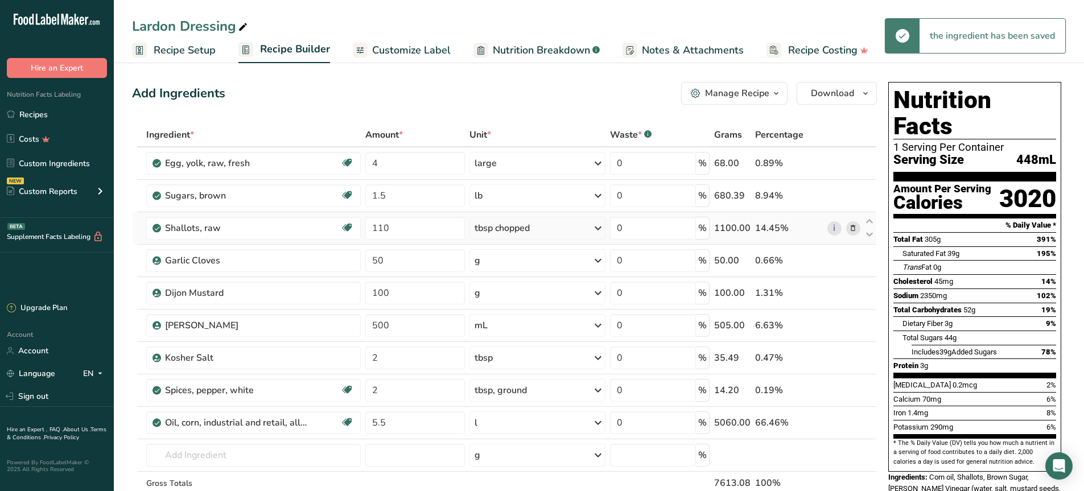
click at [510, 228] on div "tbsp chopped" at bounding box center [501, 228] width 55 height 14
click at [505, 307] on div "g" at bounding box center [524, 305] width 96 height 16
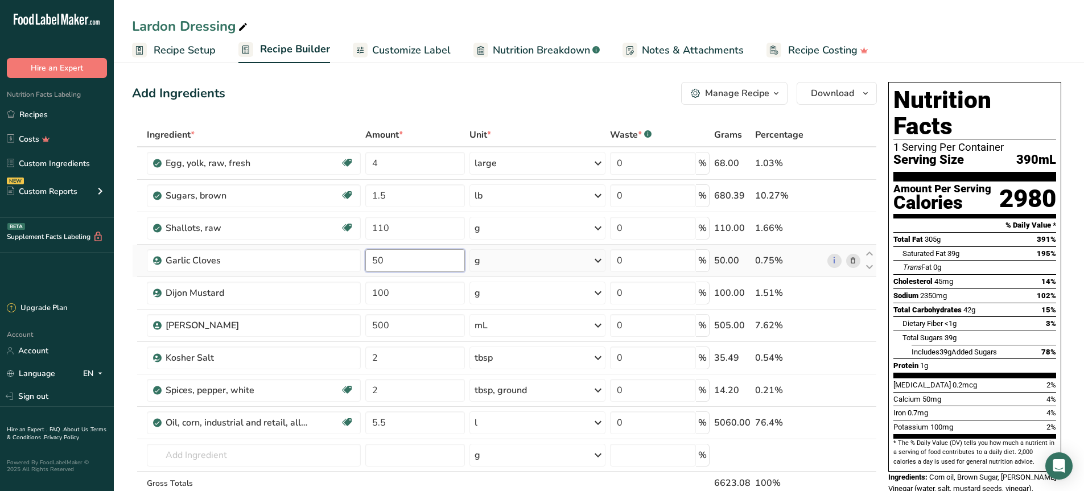
click at [419, 262] on input "50" at bounding box center [415, 260] width 100 height 23
drag, startPoint x: 417, startPoint y: 260, endPoint x: 322, endPoint y: 254, distance: 95.2
click at [322, 254] on tr "Garlic Cloves 50 g Weight Units g kg mg See more Volume Units l Volume units re…" at bounding box center [504, 261] width 743 height 32
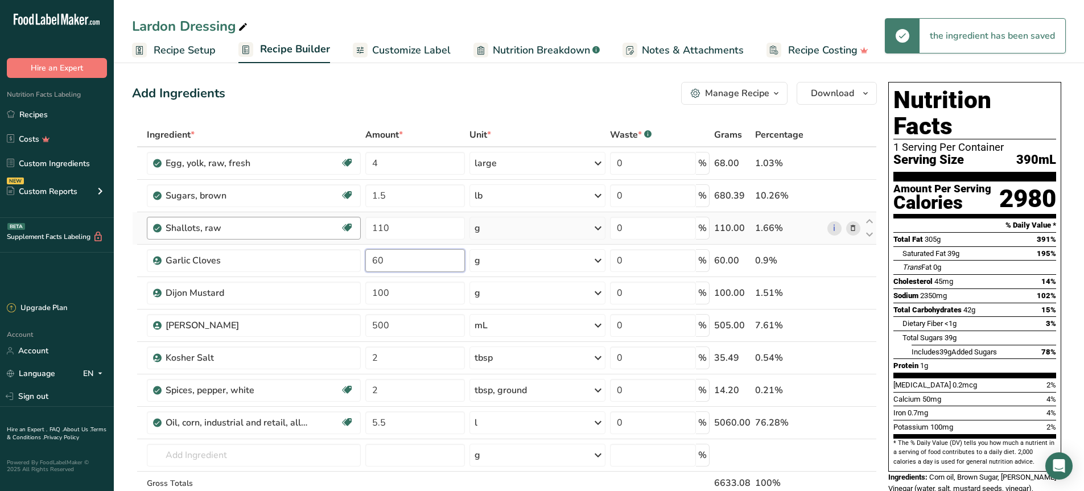
type input "60"
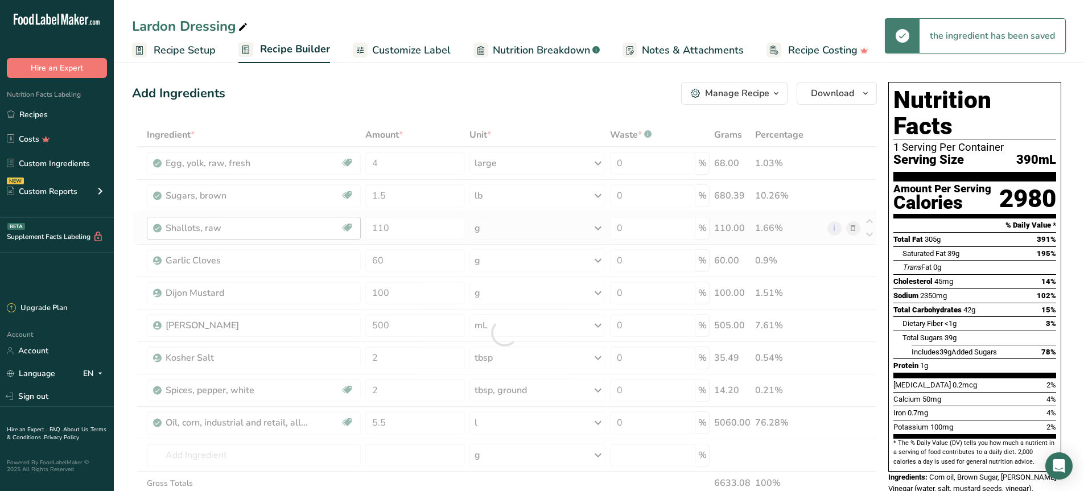
click at [313, 224] on div "Ingredient * Amount * Unit * Waste * .a-a{fill:#347362;}.b-a{fill:#fff;} Grams …" at bounding box center [504, 333] width 745 height 420
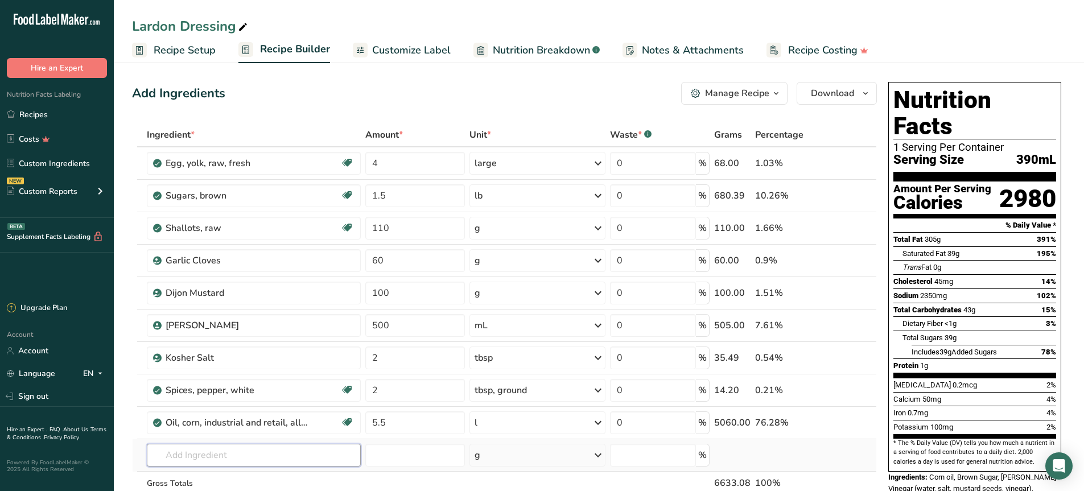
click at [228, 454] on input "text" at bounding box center [254, 455] width 214 height 23
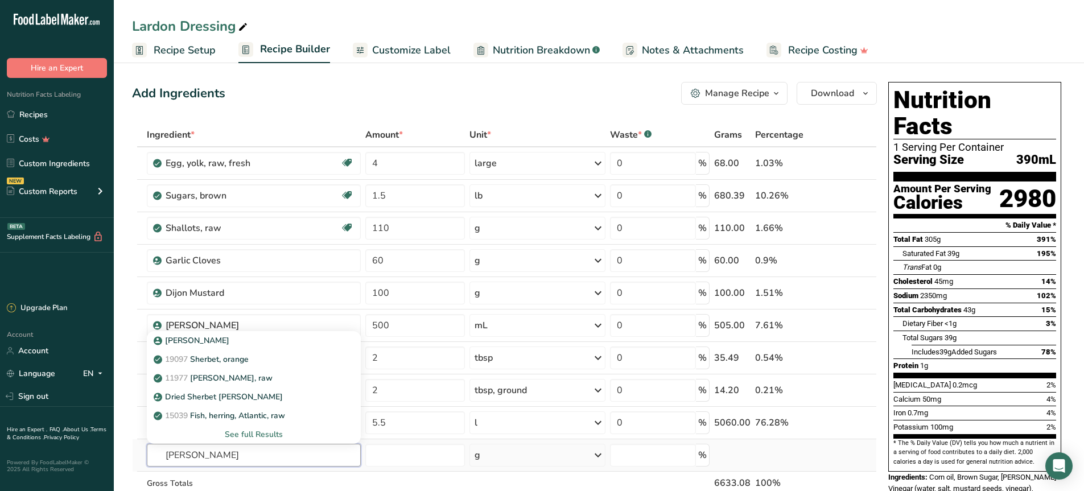
type input "[PERSON_NAME]"
click at [253, 433] on div "See full Results" at bounding box center [254, 434] width 196 height 12
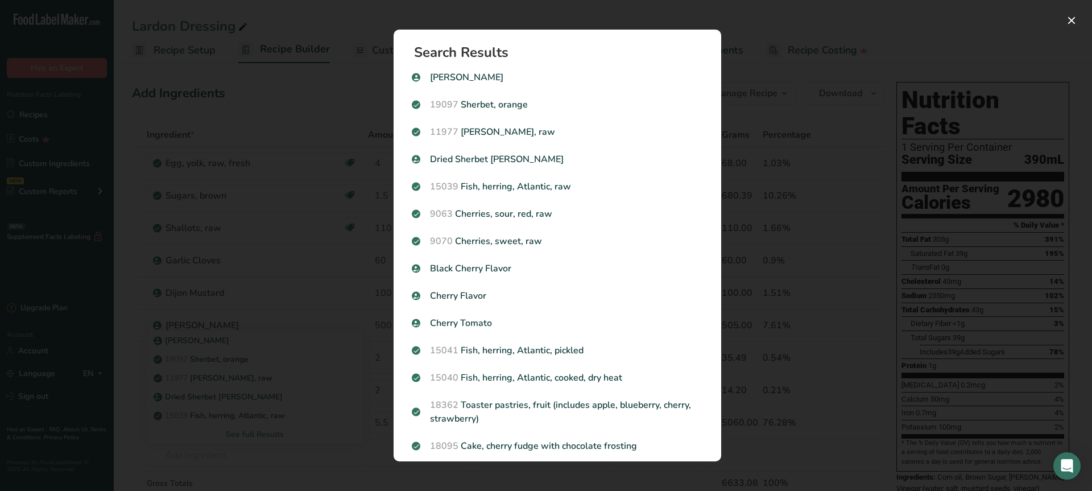
click at [230, 355] on div "Search results modal" at bounding box center [546, 245] width 1092 height 491
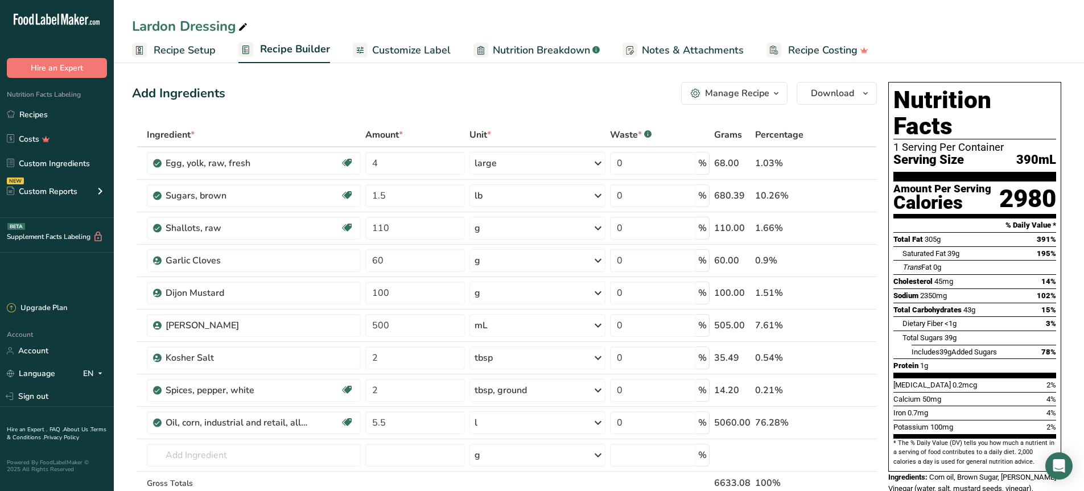
click at [171, 49] on span "Recipe Setup" at bounding box center [185, 50] width 62 height 15
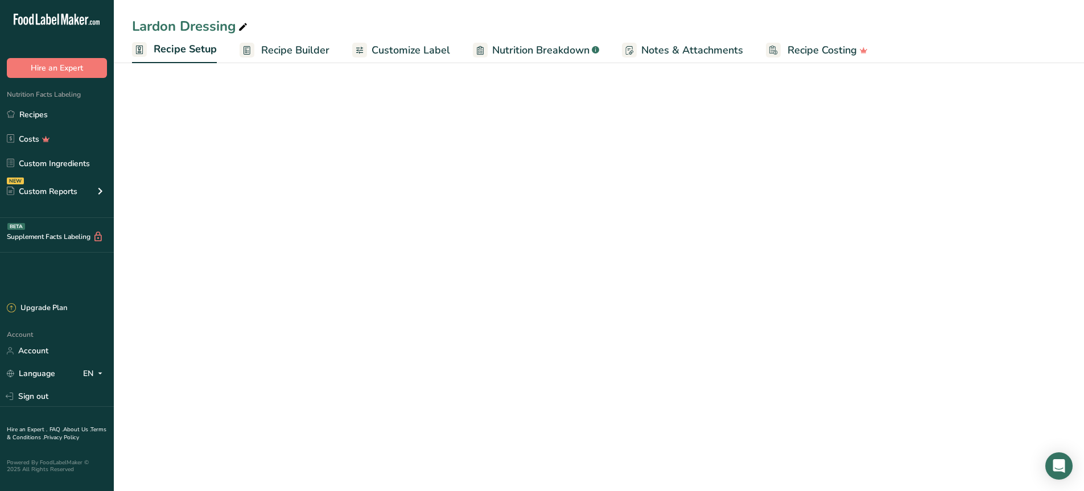
select select "22"
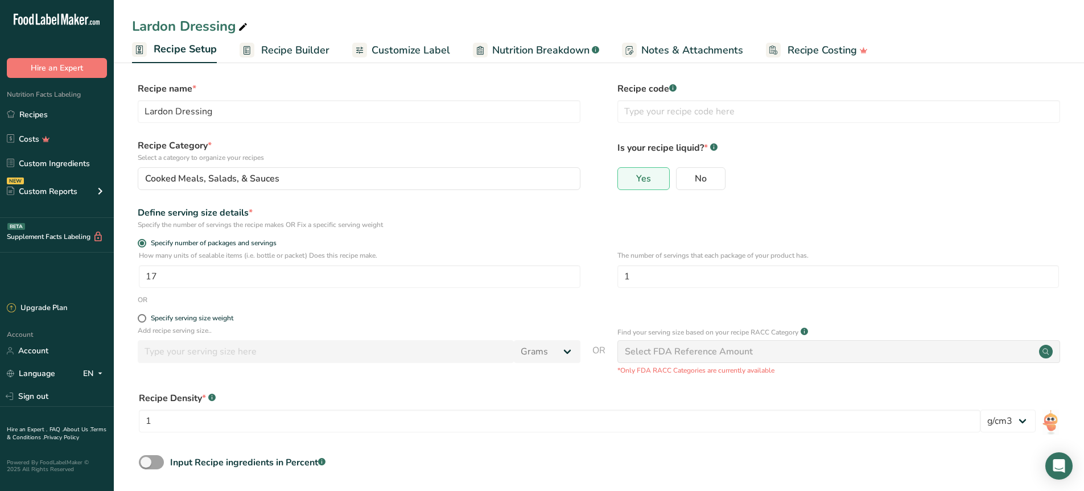
scroll to position [51, 0]
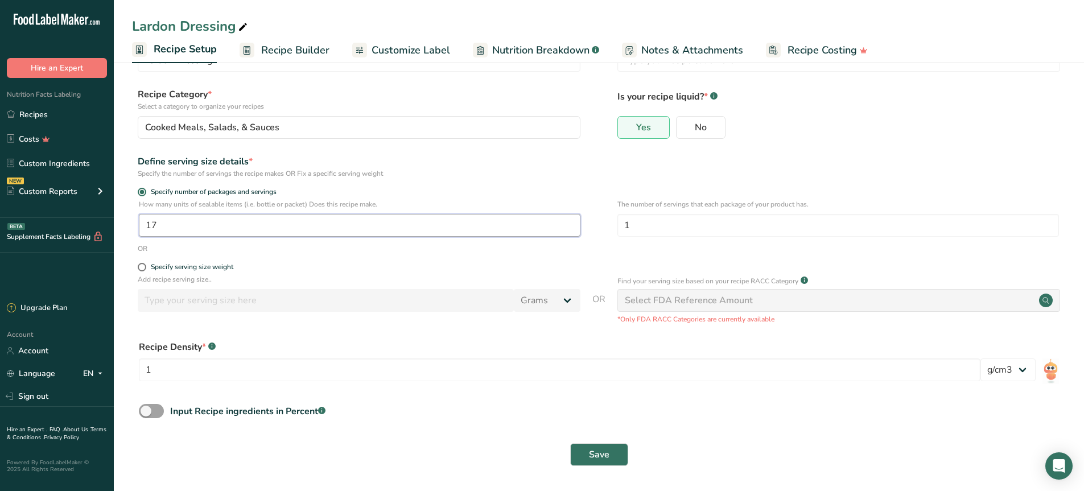
drag, startPoint x: 216, startPoint y: 219, endPoint x: 57, endPoint y: 228, distance: 158.4
click at [56, 225] on div ".a-20{fill:#fff;} Hire an Expert Nutrition Facts Labeling Recipes Costs Custom …" at bounding box center [542, 220] width 1084 height 542
drag, startPoint x: 338, startPoint y: 349, endPoint x: 331, endPoint y: 344, distance: 9.2
click at [333, 346] on div "Recipe Density * .a-a{fill:#347362;}.b-a{fill:#fff;}" at bounding box center [599, 347] width 920 height 14
click at [138, 262] on form "Recipe name * Lardon Dressing Recipe code .a-a{fill:#347362;}.b-a{fill:#fff;} R…" at bounding box center [598, 252] width 933 height 442
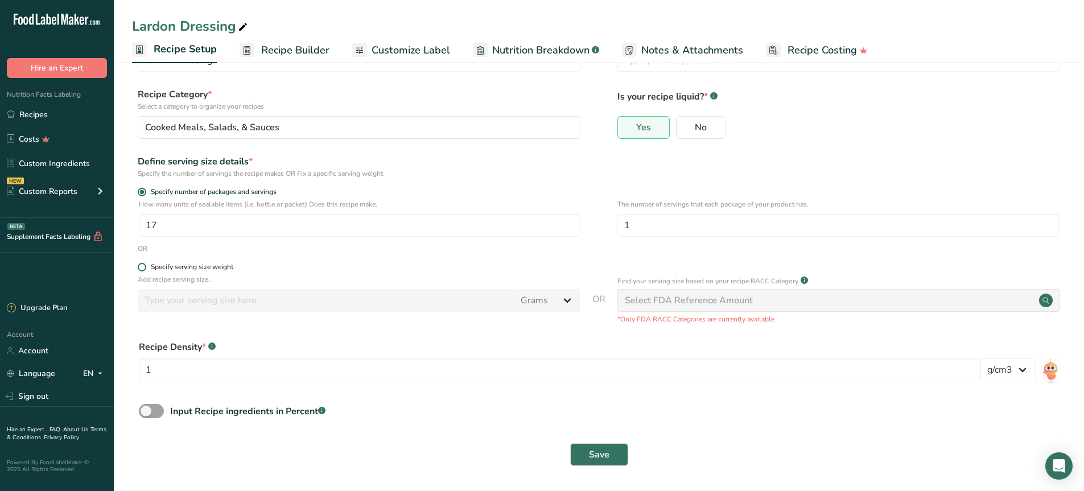
click at [142, 267] on span at bounding box center [142, 267] width 9 height 9
click at [142, 267] on input "Specify serving size weight" at bounding box center [141, 266] width 7 height 7
radio input "true"
radio input "false"
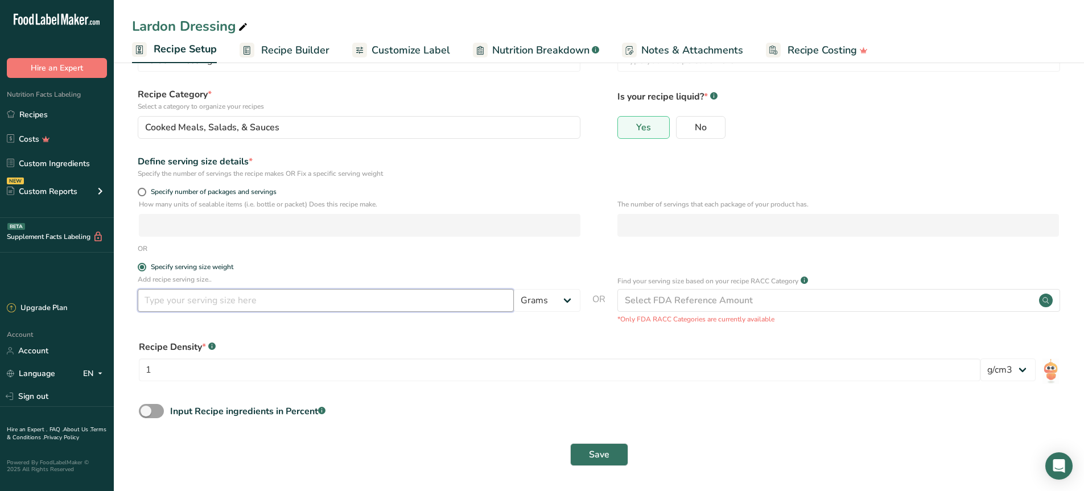
click at [206, 308] on input "number" at bounding box center [326, 300] width 376 height 23
type input "6"
click at [527, 303] on select "Grams kg mg mcg lb oz l mL fl oz tbsp tsp cup qt gallon" at bounding box center [547, 300] width 67 height 23
select select "16"
click at [514, 289] on select "Grams kg mg mcg lb oz l mL fl oz tbsp tsp cup qt gallon" at bounding box center [547, 300] width 67 height 23
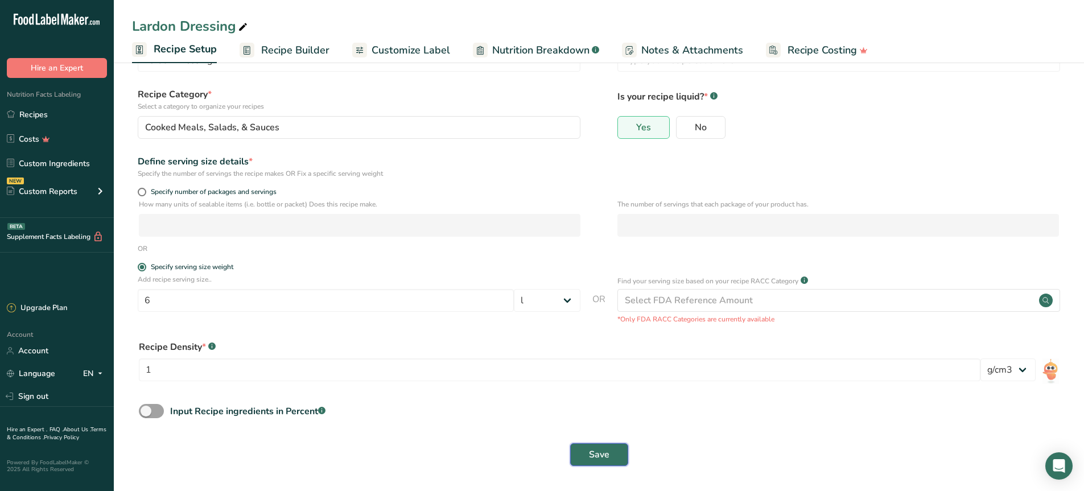
click at [598, 452] on span "Save" at bounding box center [599, 455] width 20 height 14
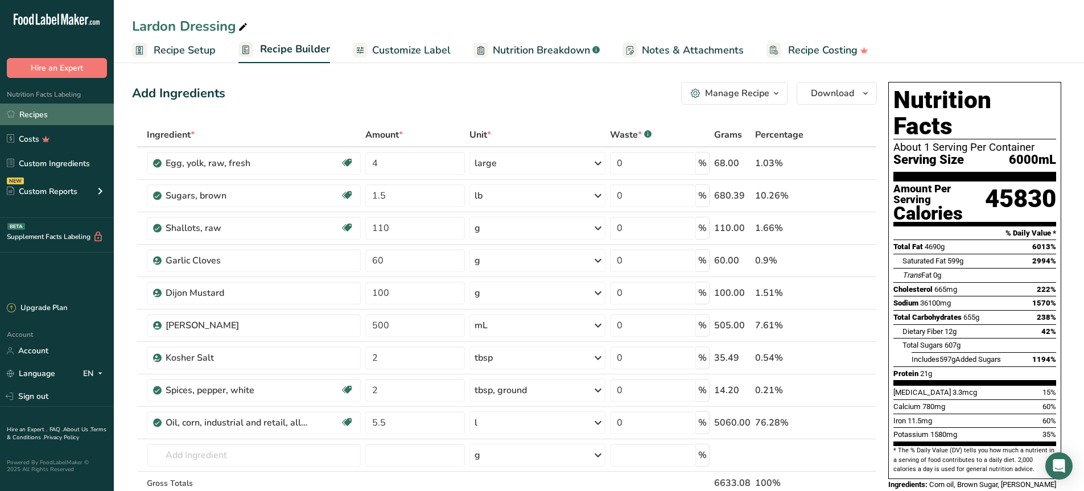
click at [11, 112] on icon at bounding box center [11, 114] width 8 height 9
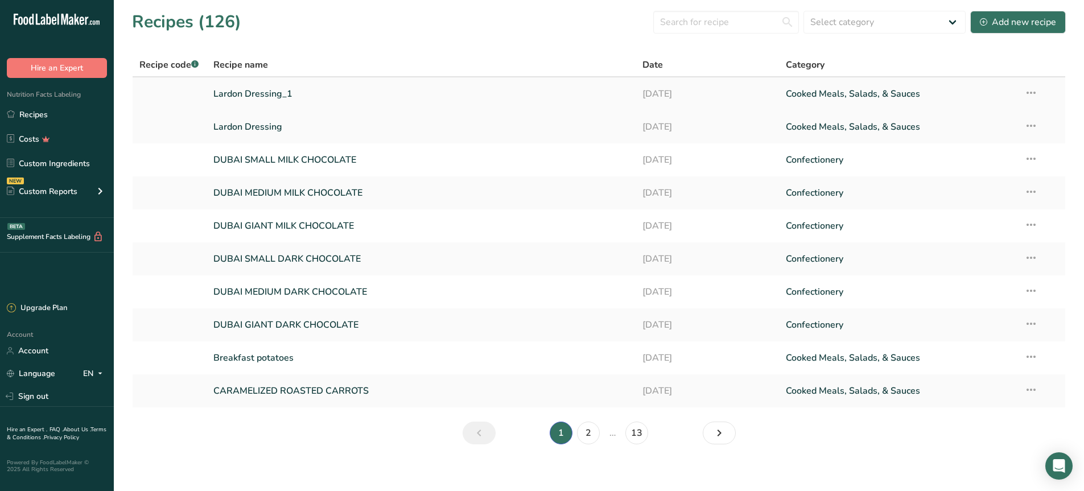
click at [1031, 93] on icon at bounding box center [1031, 92] width 14 height 20
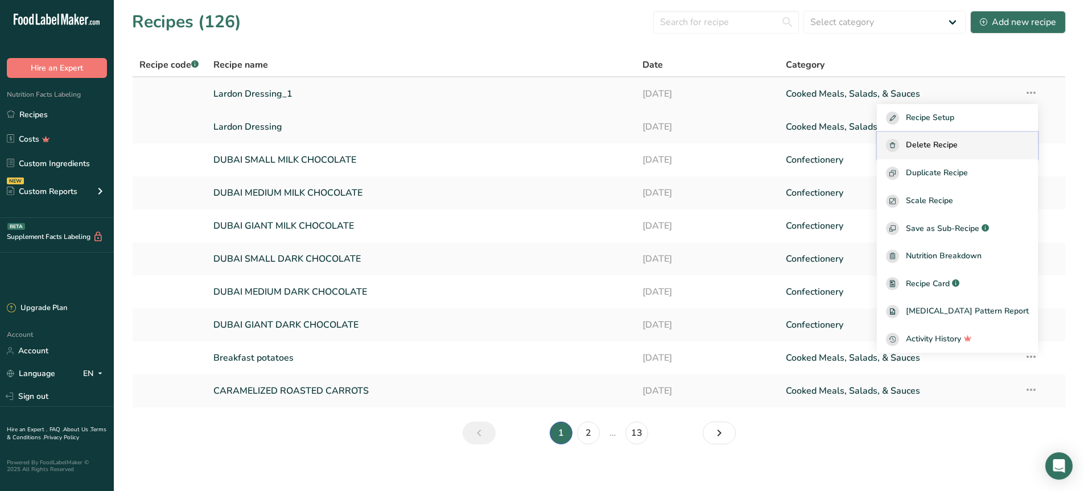
click at [957, 141] on span "Delete Recipe" at bounding box center [932, 145] width 52 height 13
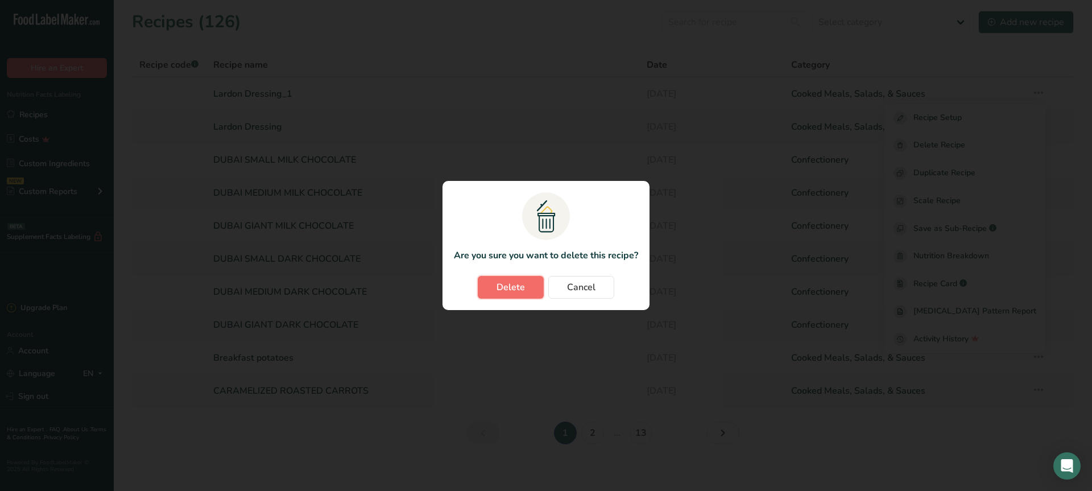
click at [500, 287] on span "Delete" at bounding box center [511, 287] width 28 height 14
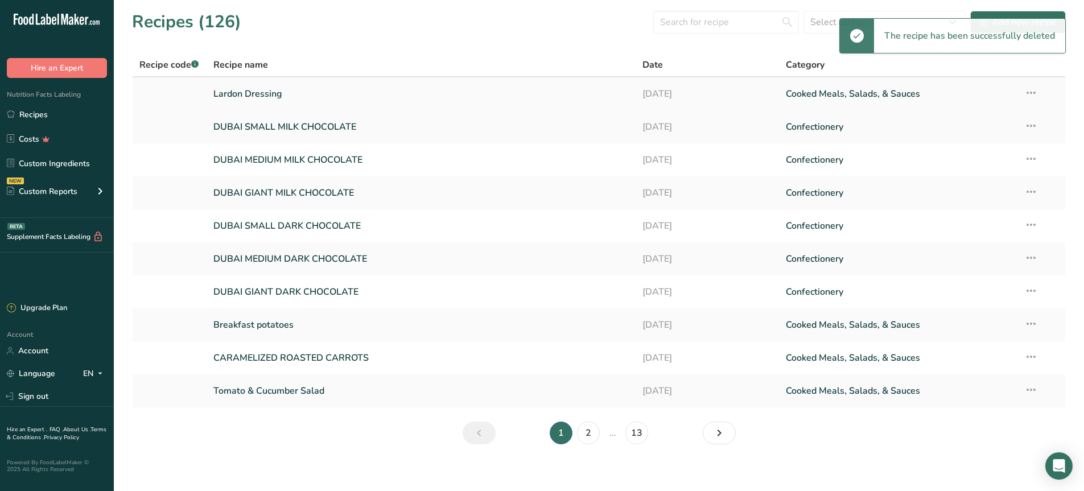
click at [1028, 93] on icon at bounding box center [1031, 92] width 14 height 20
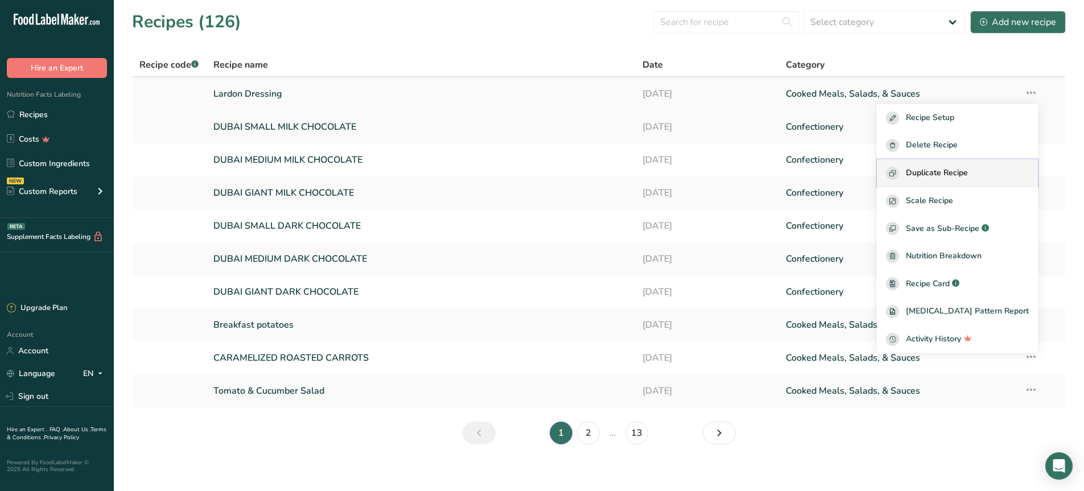
click at [964, 174] on span "Duplicate Recipe" at bounding box center [937, 173] width 62 height 13
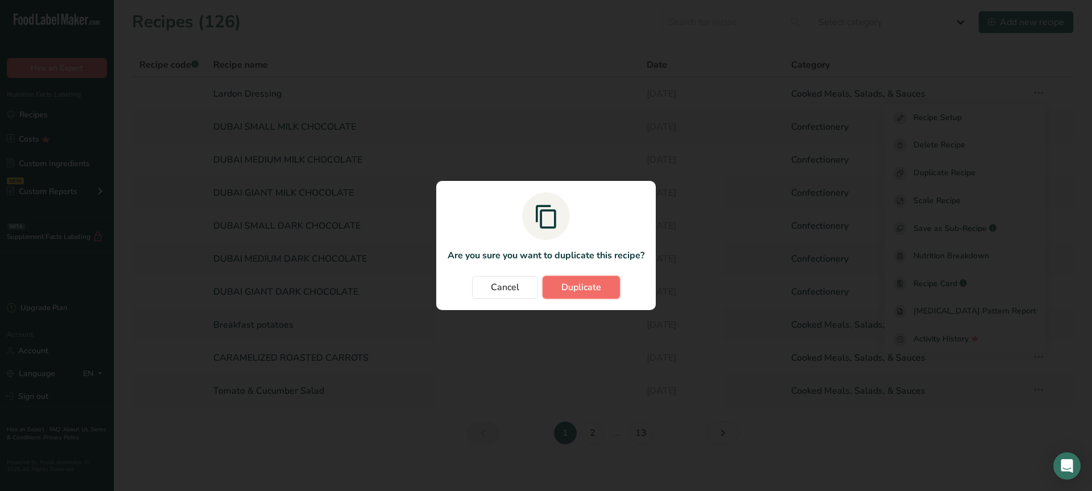
click at [580, 287] on span "Duplicate" at bounding box center [581, 287] width 40 height 14
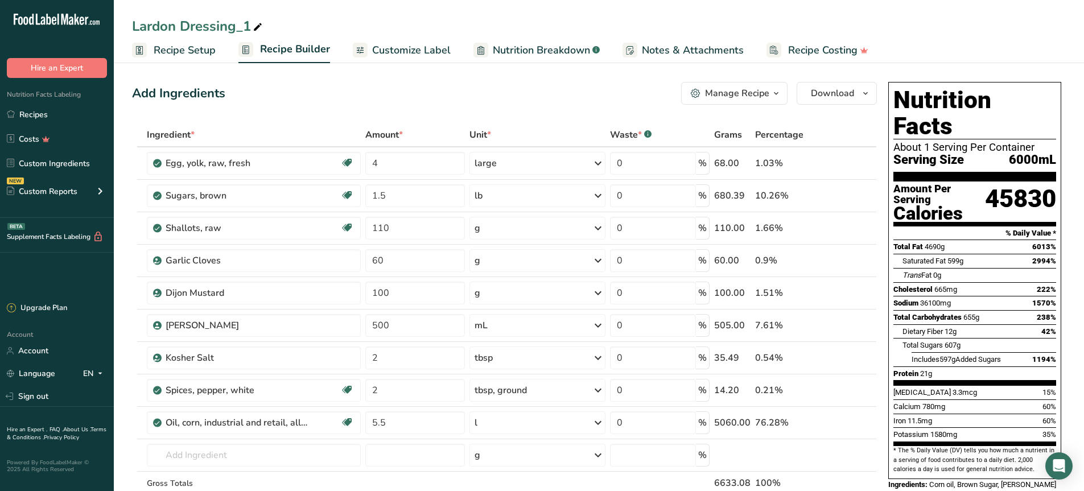
click at [191, 51] on span "Recipe Setup" at bounding box center [185, 50] width 62 height 15
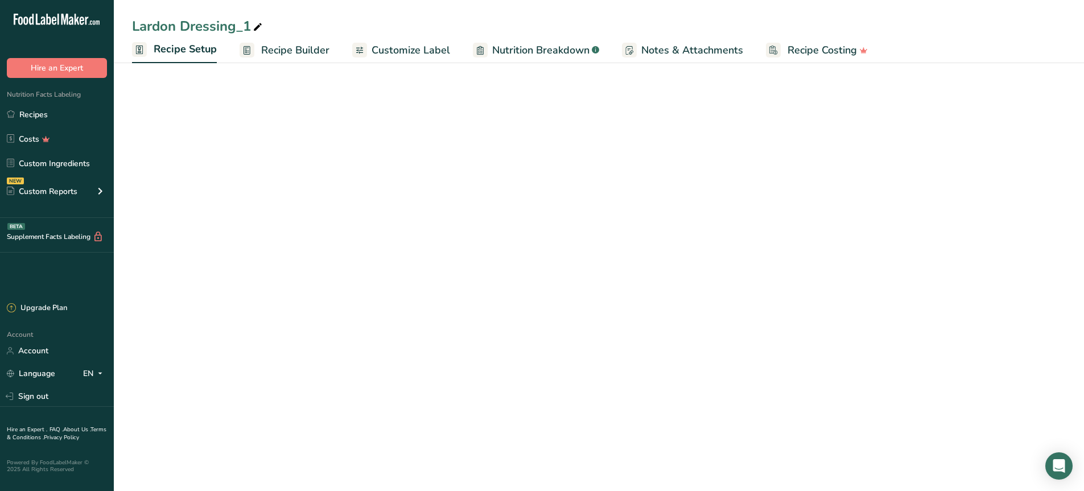
select select "16"
select select "22"
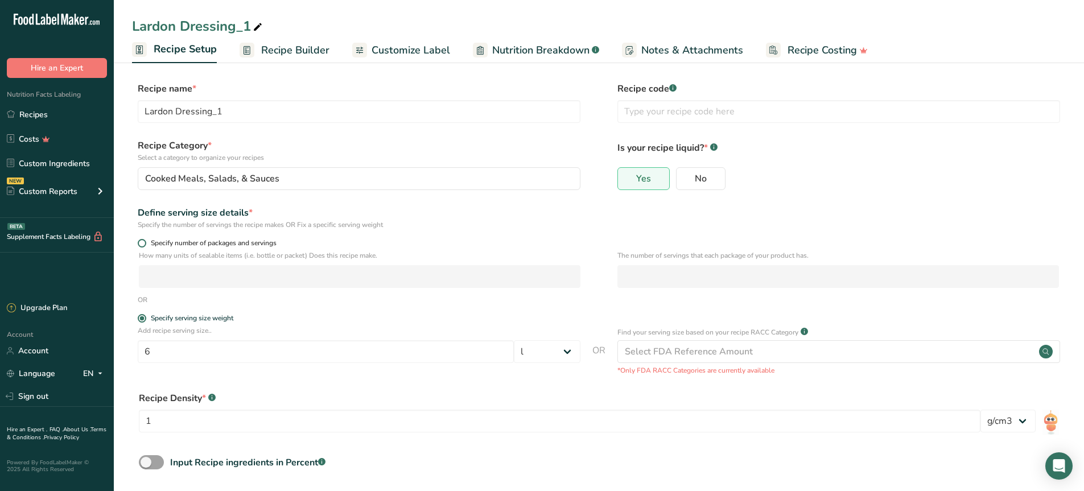
click at [144, 242] on span at bounding box center [142, 243] width 9 height 9
click at [144, 242] on input "Specify number of packages and servings" at bounding box center [141, 242] width 7 height 7
radio input "true"
radio input "false"
select select "0"
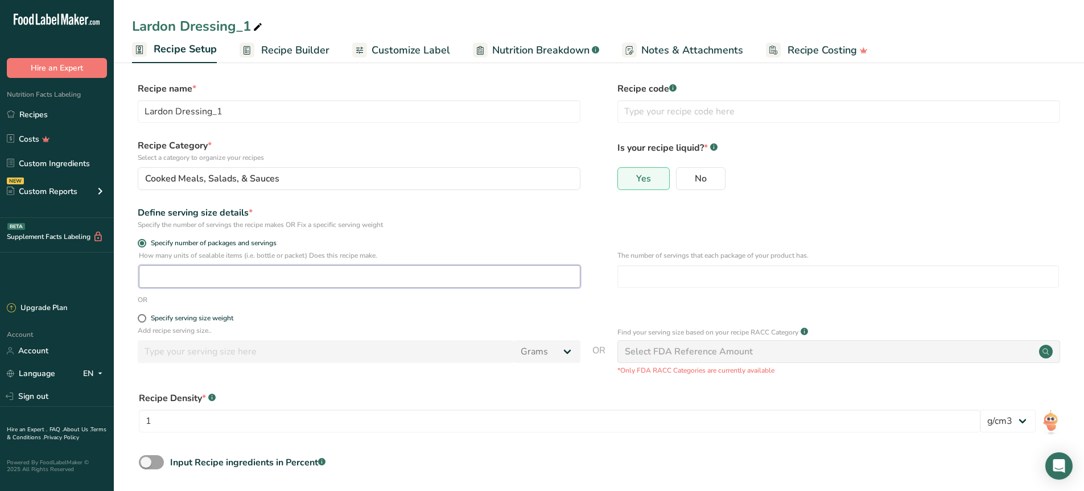
click at [174, 282] on input "number" at bounding box center [359, 276] width 441 height 23
click at [703, 300] on div "OR" at bounding box center [598, 300] width 933 height 10
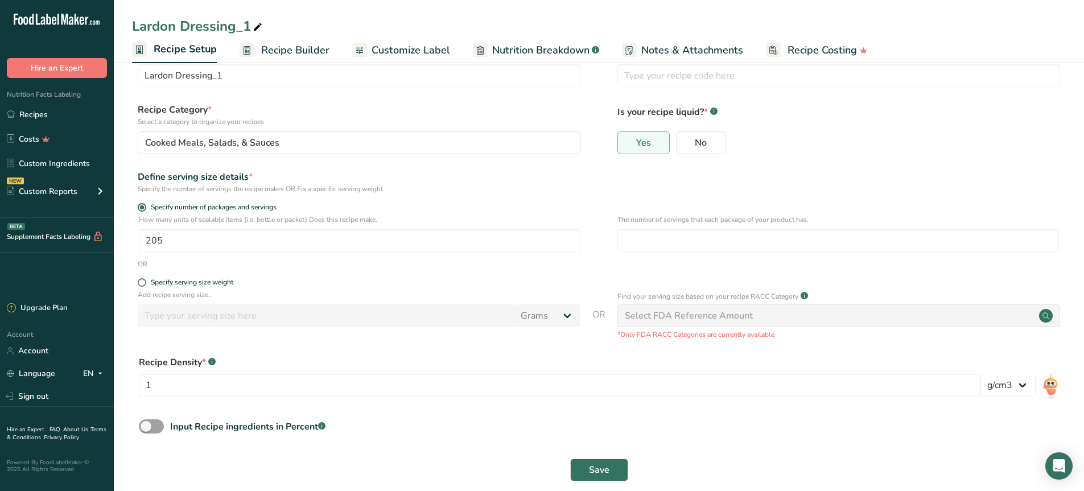
scroll to position [51, 0]
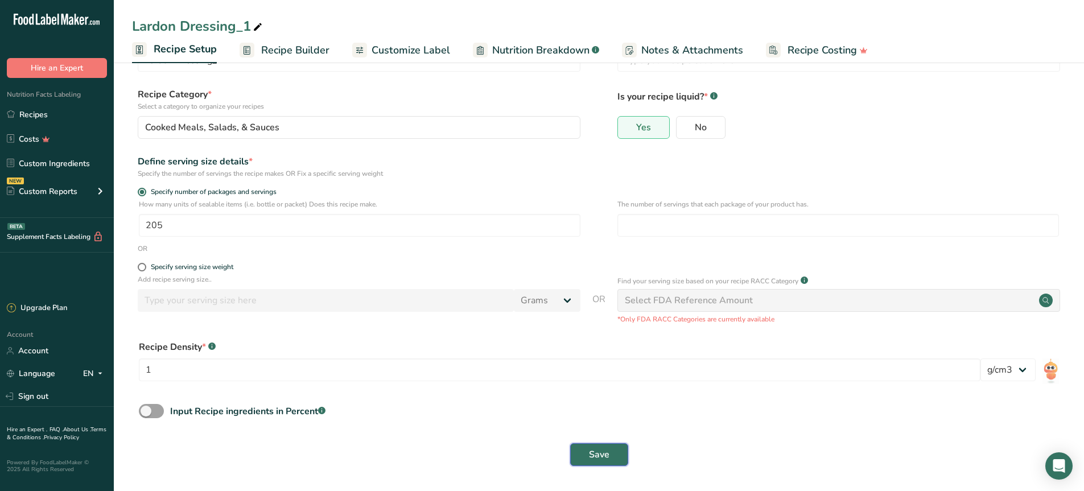
click at [602, 450] on span "Save" at bounding box center [599, 455] width 20 height 14
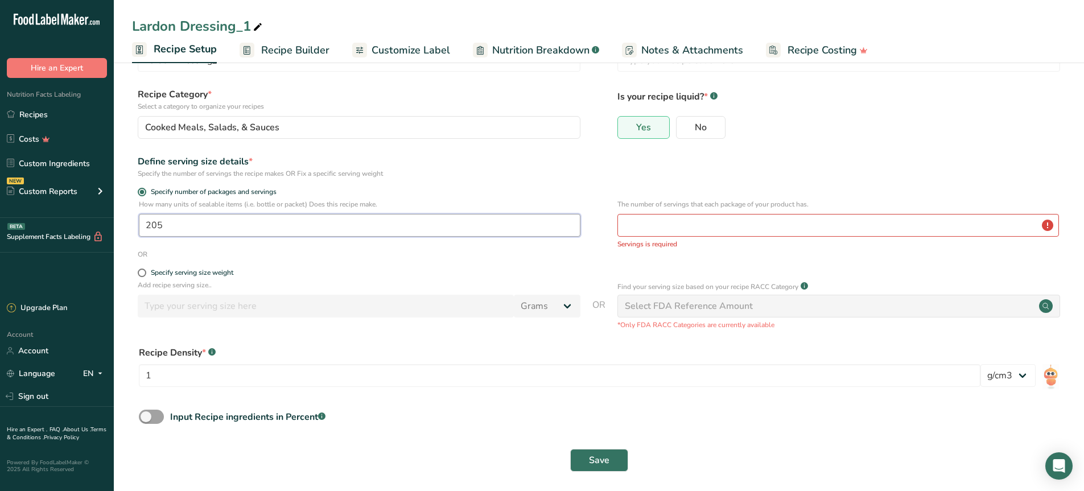
drag, startPoint x: 187, startPoint y: 220, endPoint x: 97, endPoint y: 214, distance: 90.1
click at [99, 215] on div ".a-20{fill:#fff;} Hire an Expert Nutrition Facts Labeling Recipes Costs Custom …" at bounding box center [542, 223] width 1084 height 548
type input "17"
click at [721, 221] on input "number" at bounding box center [837, 225] width 441 height 23
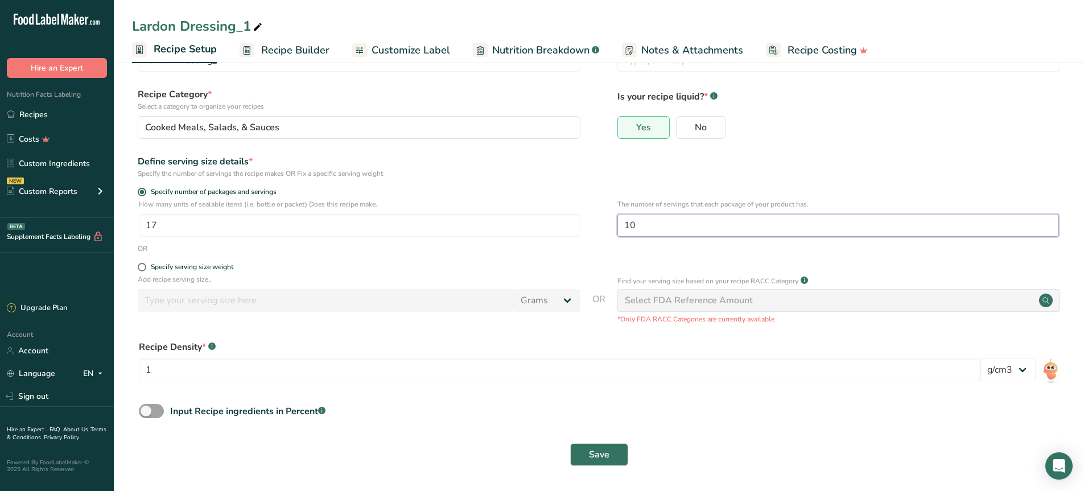
type input "1"
type input "12"
click at [602, 449] on span "Save" at bounding box center [599, 455] width 20 height 14
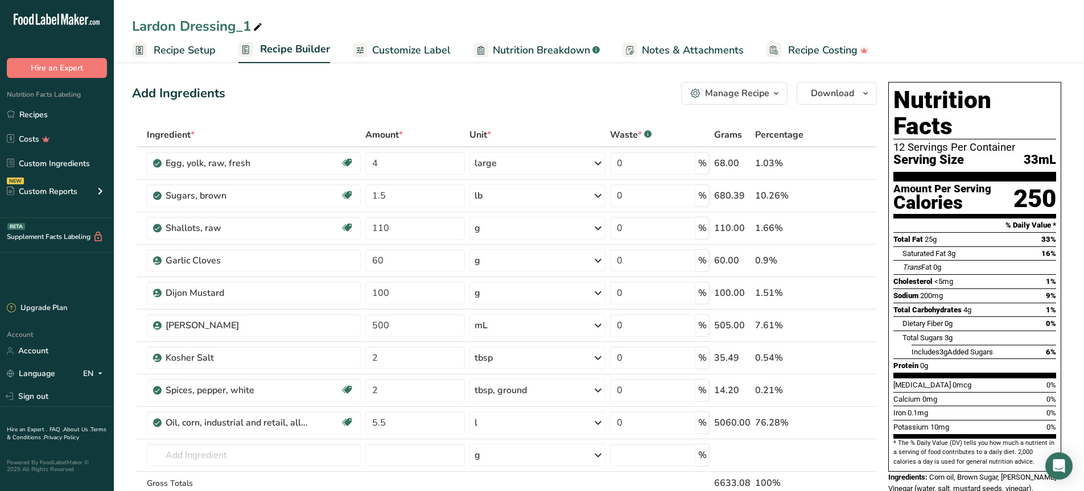
click at [176, 48] on span "Recipe Setup" at bounding box center [185, 50] width 62 height 15
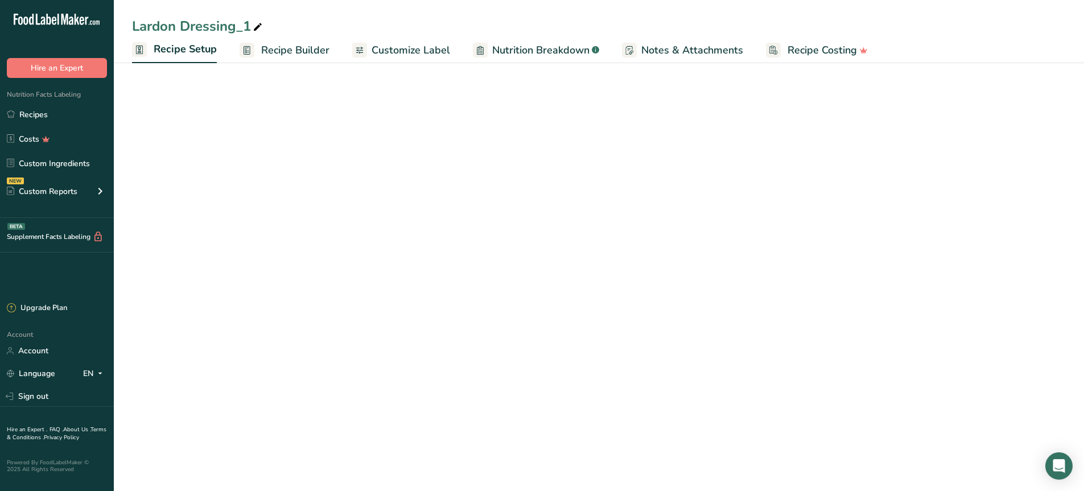
select select "22"
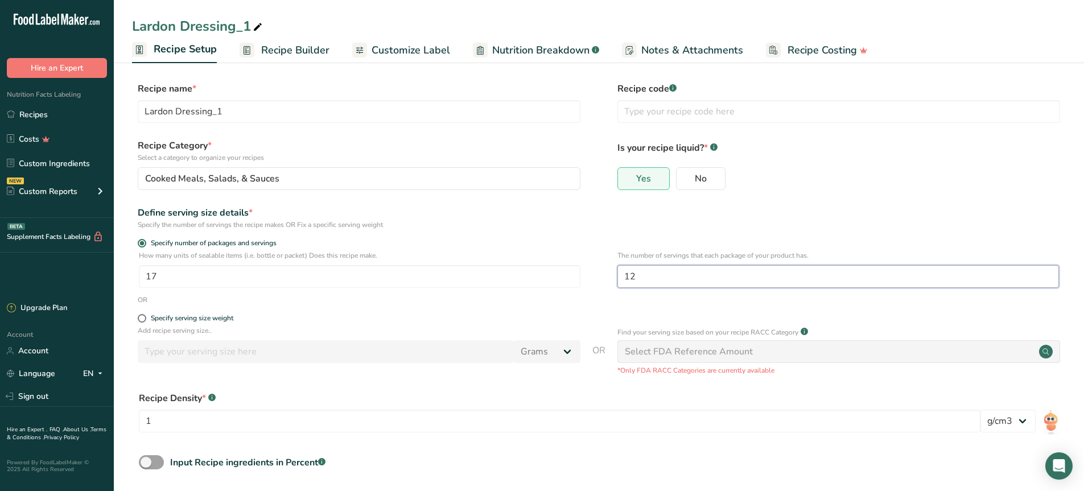
click at [673, 271] on input "12" at bounding box center [837, 276] width 441 height 23
type input "10"
click at [434, 206] on div "Define serving size details *" at bounding box center [359, 213] width 443 height 14
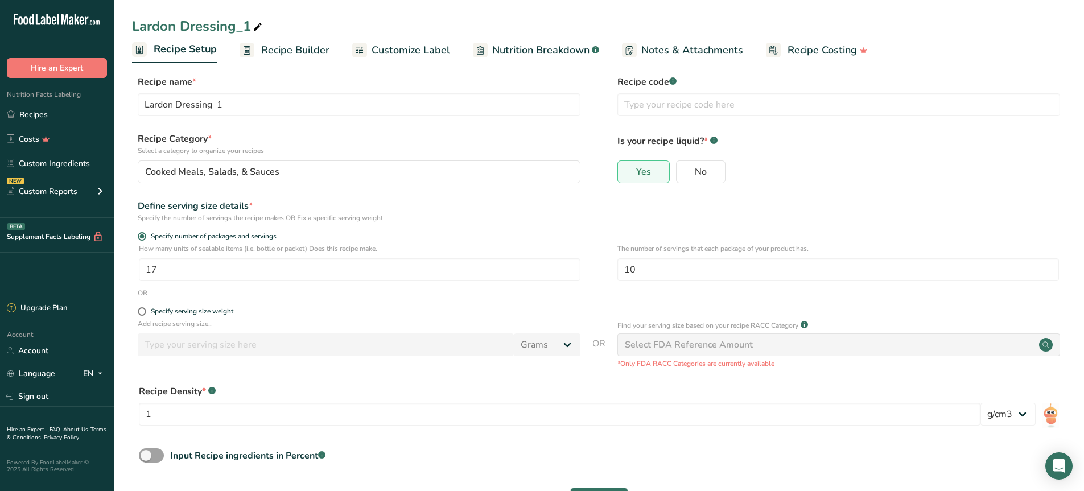
scroll to position [51, 0]
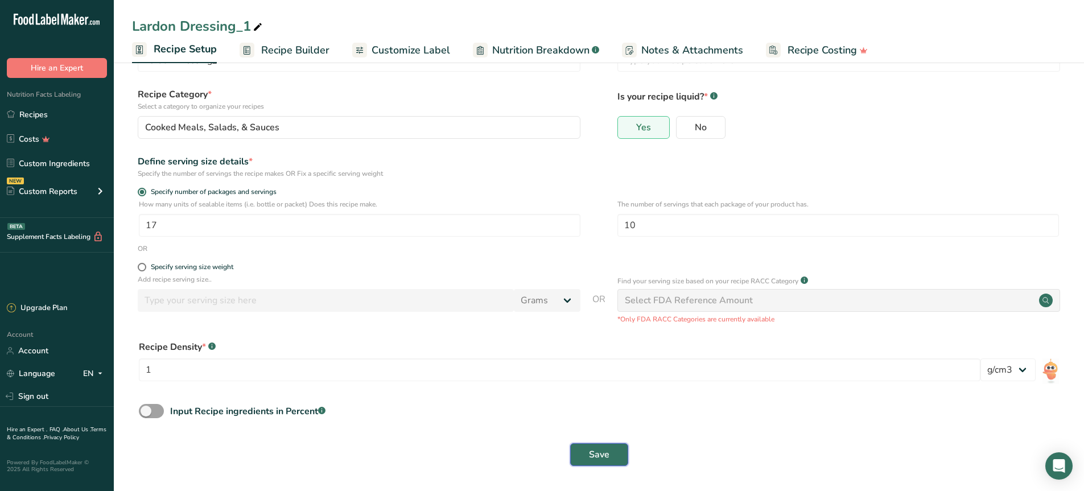
click at [592, 448] on span "Save" at bounding box center [599, 455] width 20 height 14
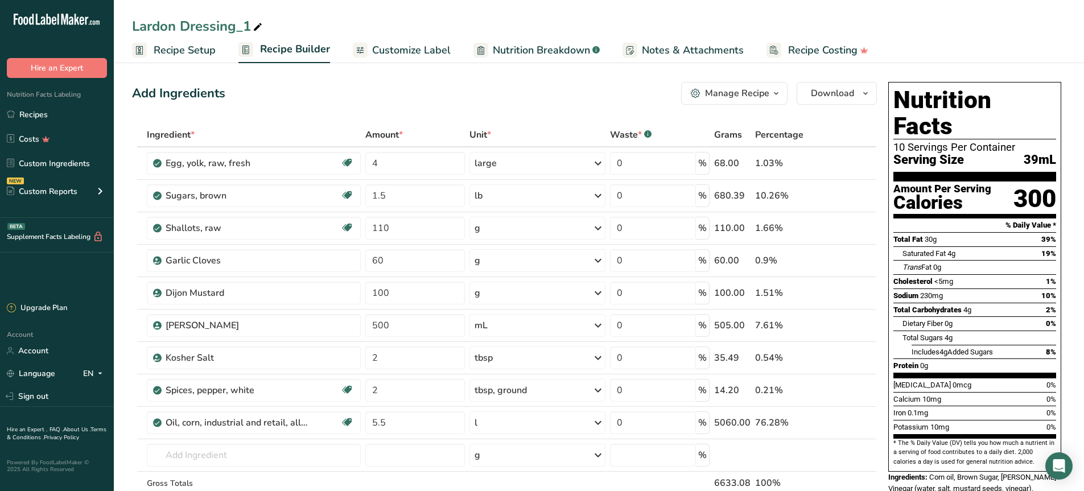
click at [160, 46] on span "Recipe Setup" at bounding box center [185, 50] width 62 height 15
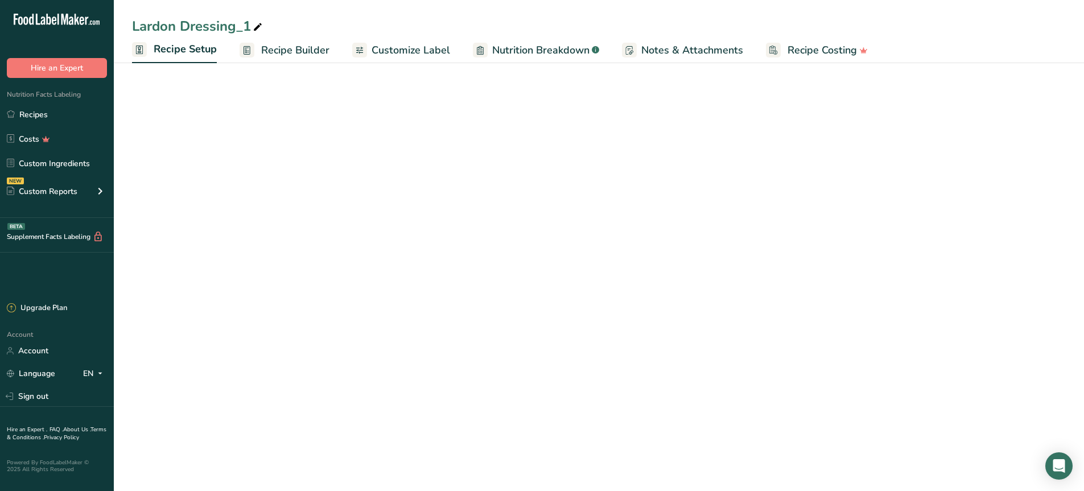
select select "22"
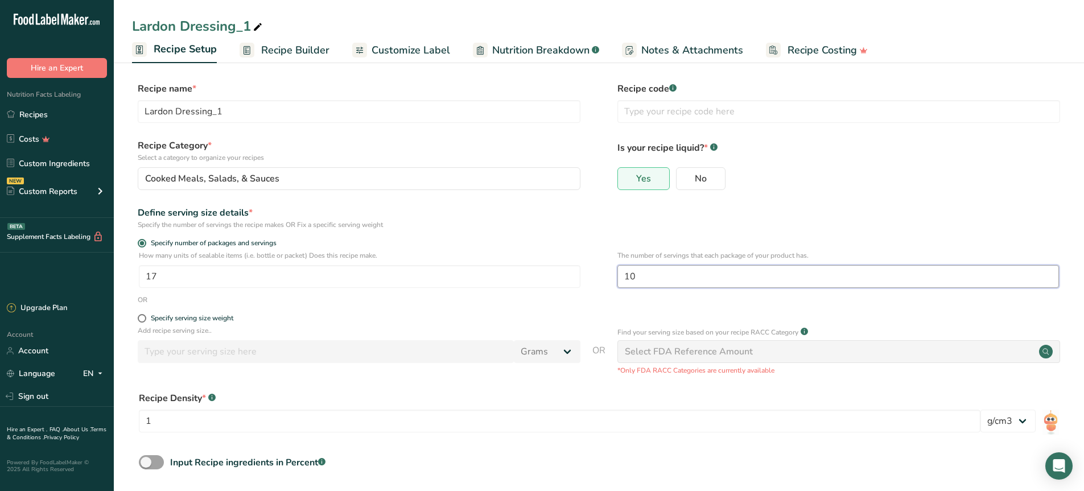
click at [664, 284] on input "10" at bounding box center [837, 276] width 441 height 23
type input "12"
click at [545, 220] on div "Specify the number of servings the recipe makes OR Fix a specific serving weight" at bounding box center [359, 225] width 443 height 10
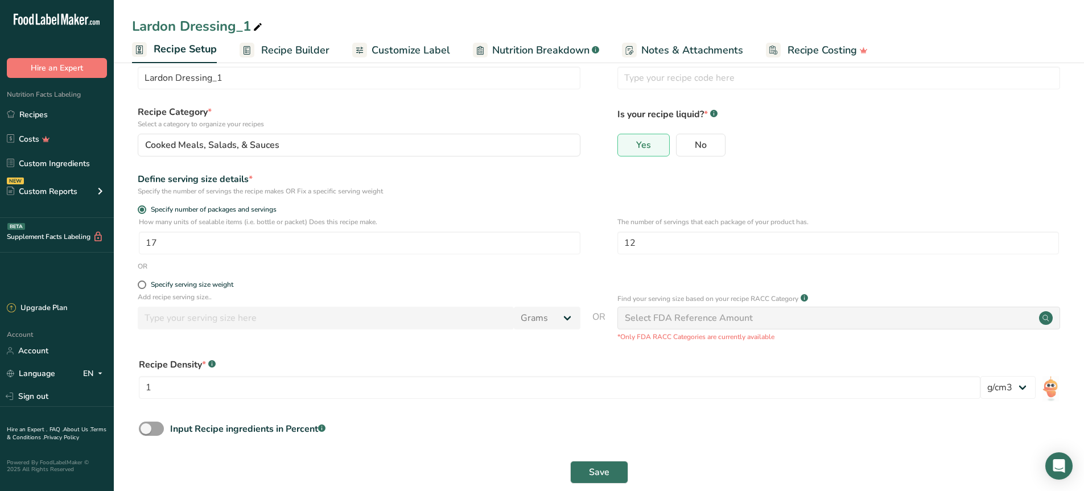
scroll to position [51, 0]
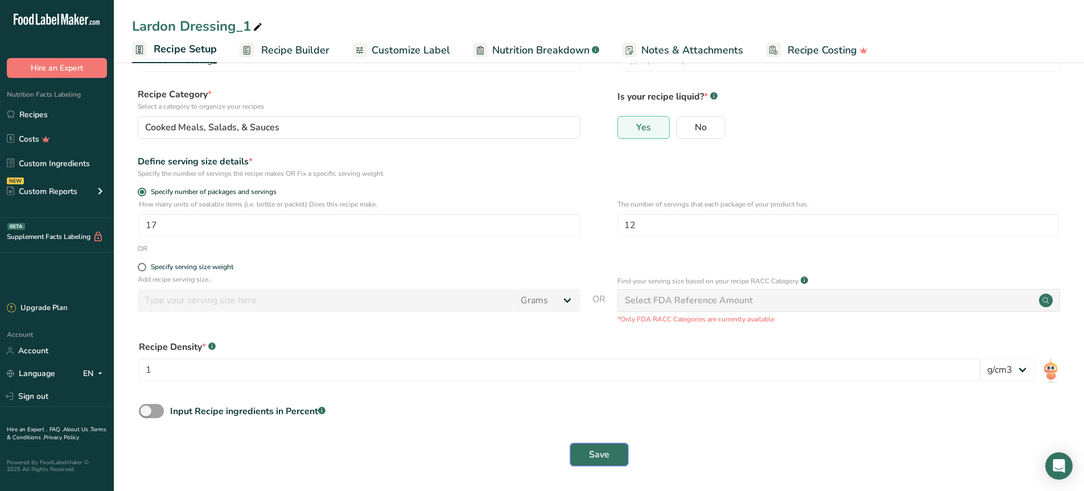
click at [592, 456] on span "Save" at bounding box center [599, 455] width 20 height 14
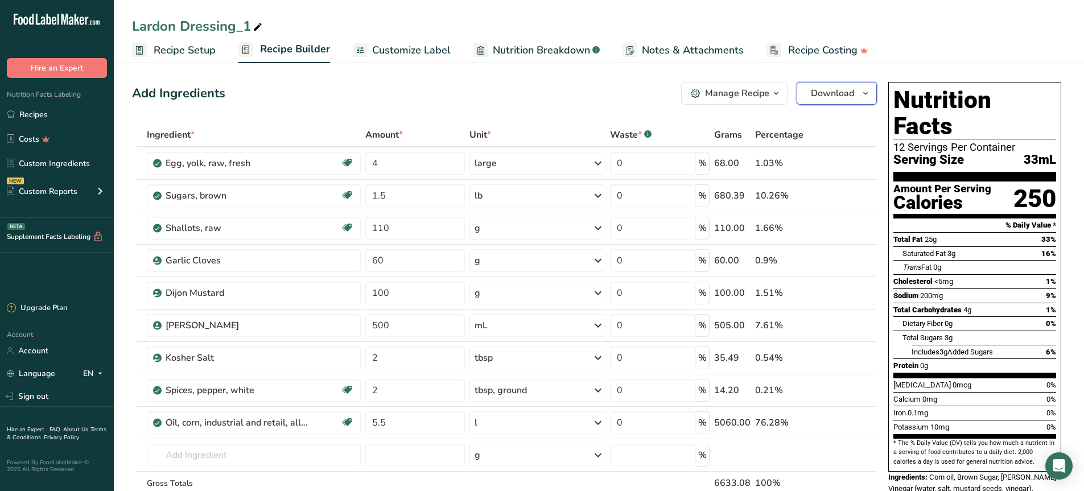
click at [852, 86] on button "Download" at bounding box center [836, 93] width 80 height 23
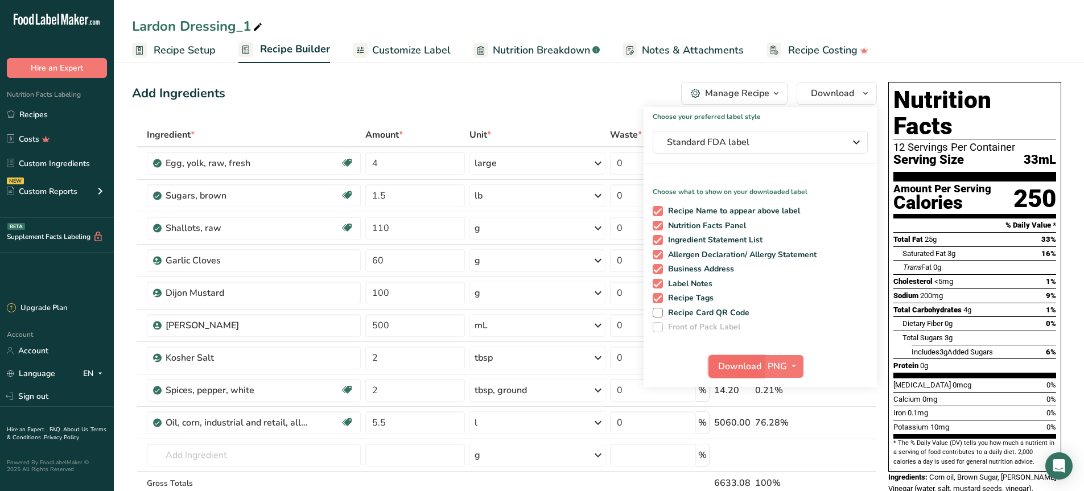
click at [744, 365] on span "Download" at bounding box center [739, 367] width 43 height 14
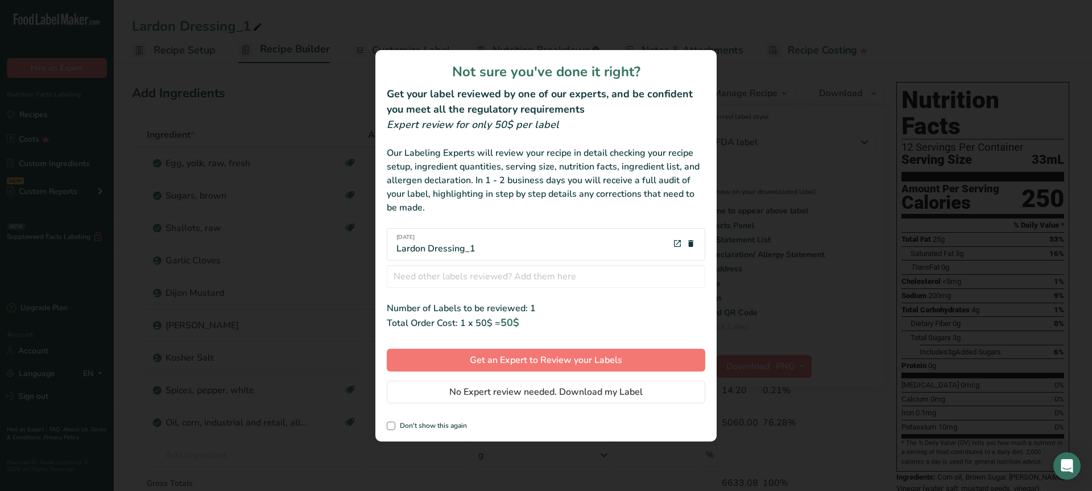
click at [503, 238] on div "[DATE] Lardon Dressing_1" at bounding box center [546, 244] width 319 height 32
click at [501, 249] on div "[DATE] Lardon Dressing_1" at bounding box center [546, 244] width 319 height 32
click at [553, 391] on span "No Expert review needed. Download my Label" at bounding box center [545, 392] width 193 height 14
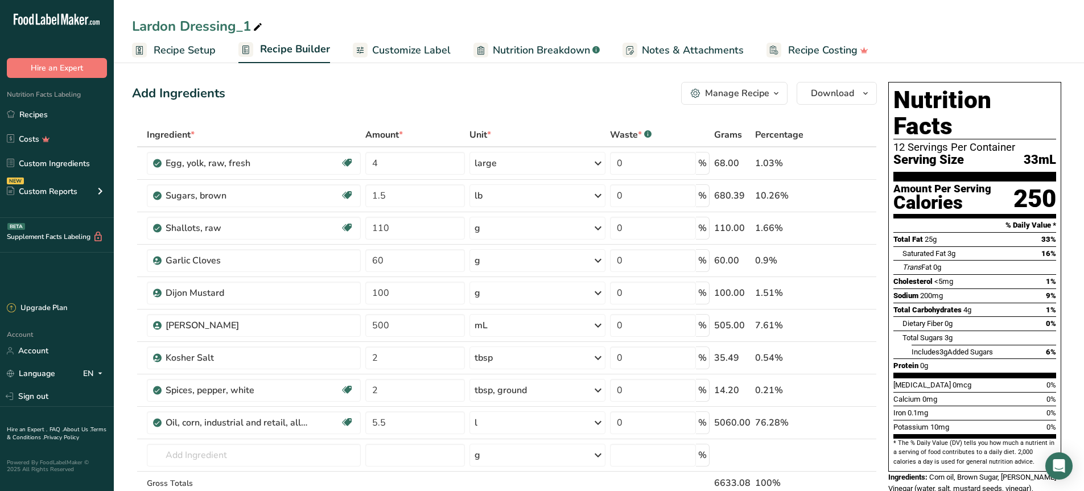
click at [258, 24] on icon at bounding box center [258, 27] width 10 height 16
type input "Lardon Dressing"
click at [131, 24] on div "Lardon Dressing" at bounding box center [599, 26] width 970 height 20
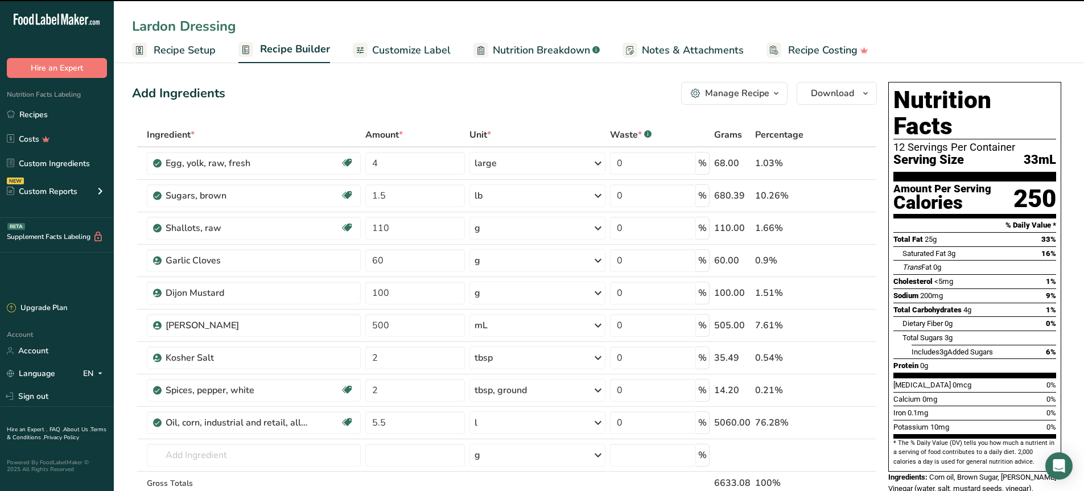
click at [133, 26] on input "Lardon Dressing" at bounding box center [598, 26] width 933 height 20
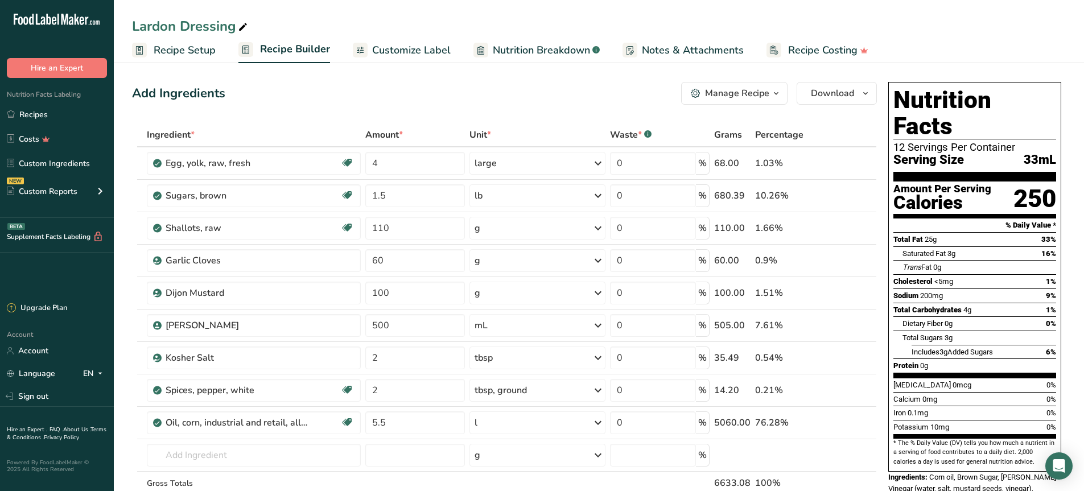
click at [241, 24] on icon at bounding box center [243, 27] width 10 height 16
click at [134, 26] on input "Lardon Dressing" at bounding box center [598, 26] width 933 height 20
type input "DUET Lardon Dressing"
click at [497, 82] on div "Add Ingredients Manage Recipe Delete Recipe Duplicate Recipe Scale Recipe Save …" at bounding box center [504, 93] width 745 height 23
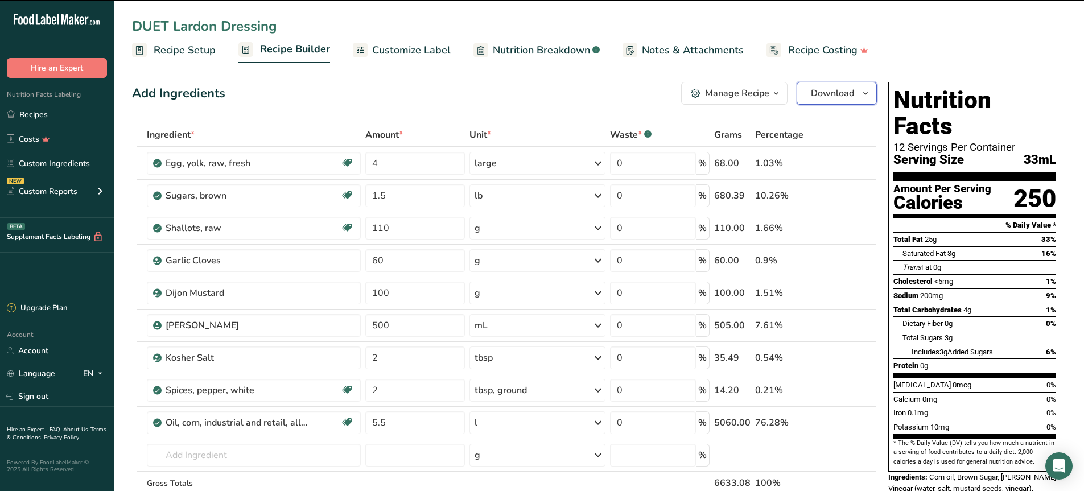
click at [836, 88] on span "Download" at bounding box center [832, 93] width 43 height 14
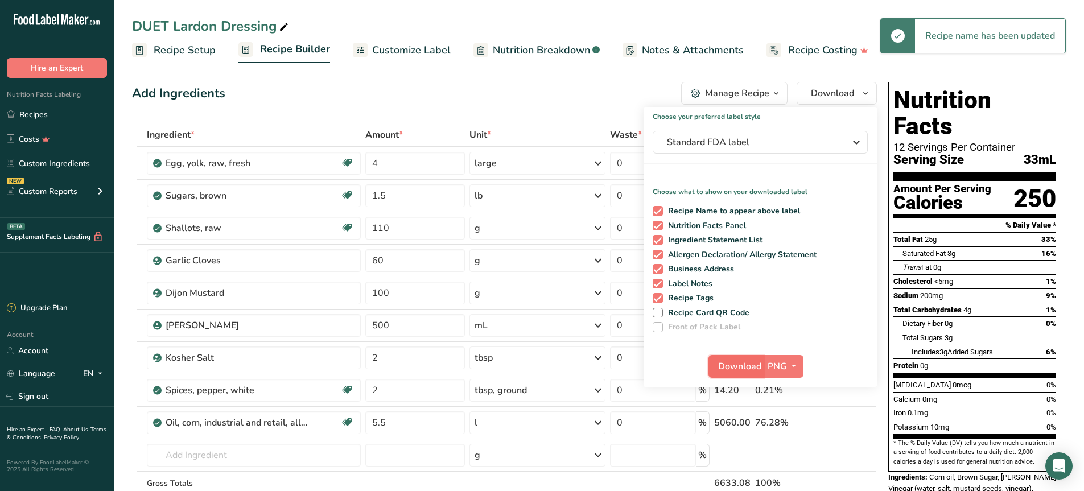
click at [746, 368] on span "Download" at bounding box center [739, 367] width 43 height 14
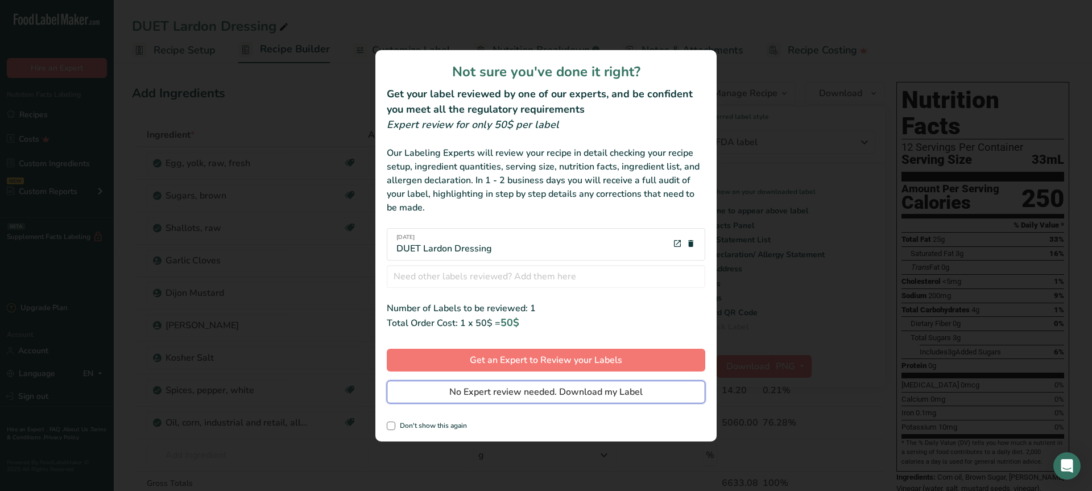
click at [550, 385] on span "No Expert review needed. Download my Label" at bounding box center [545, 392] width 193 height 14
